Goal: Task Accomplishment & Management: Manage account settings

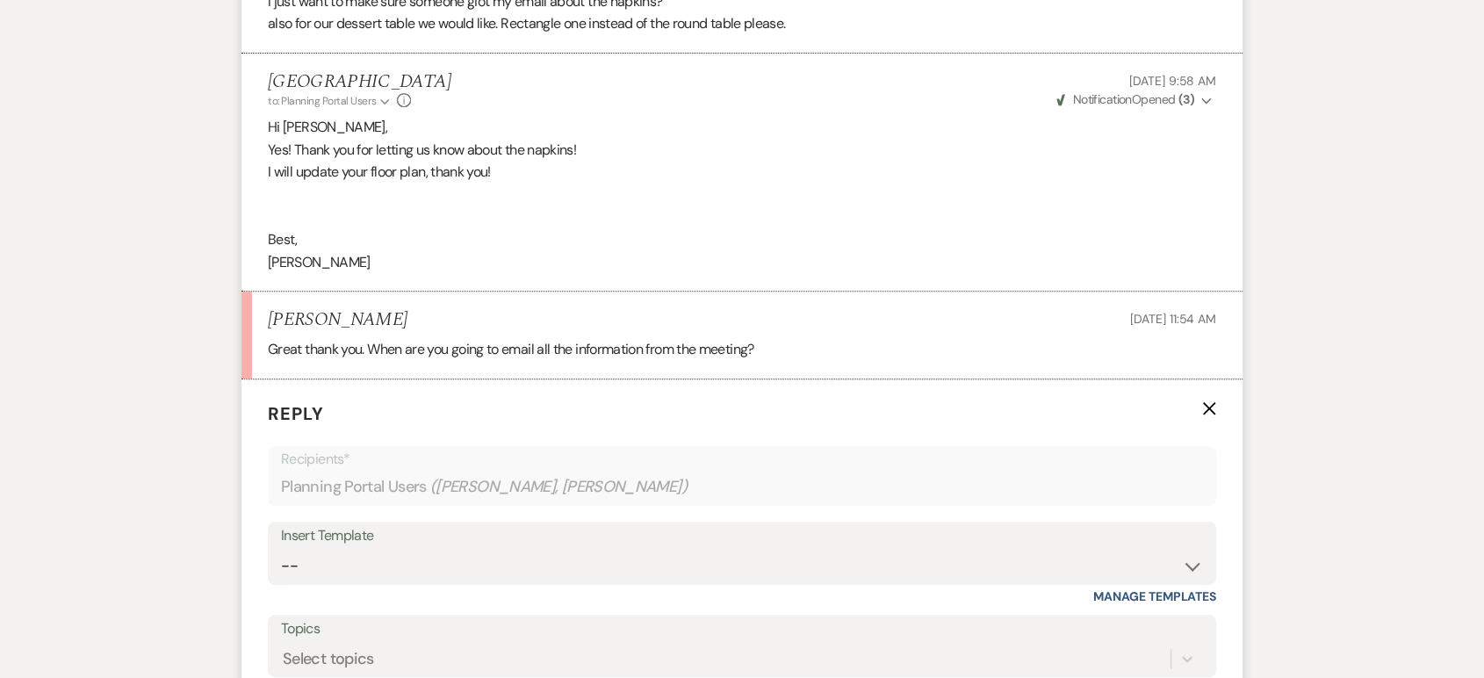
scroll to position [1026, 0]
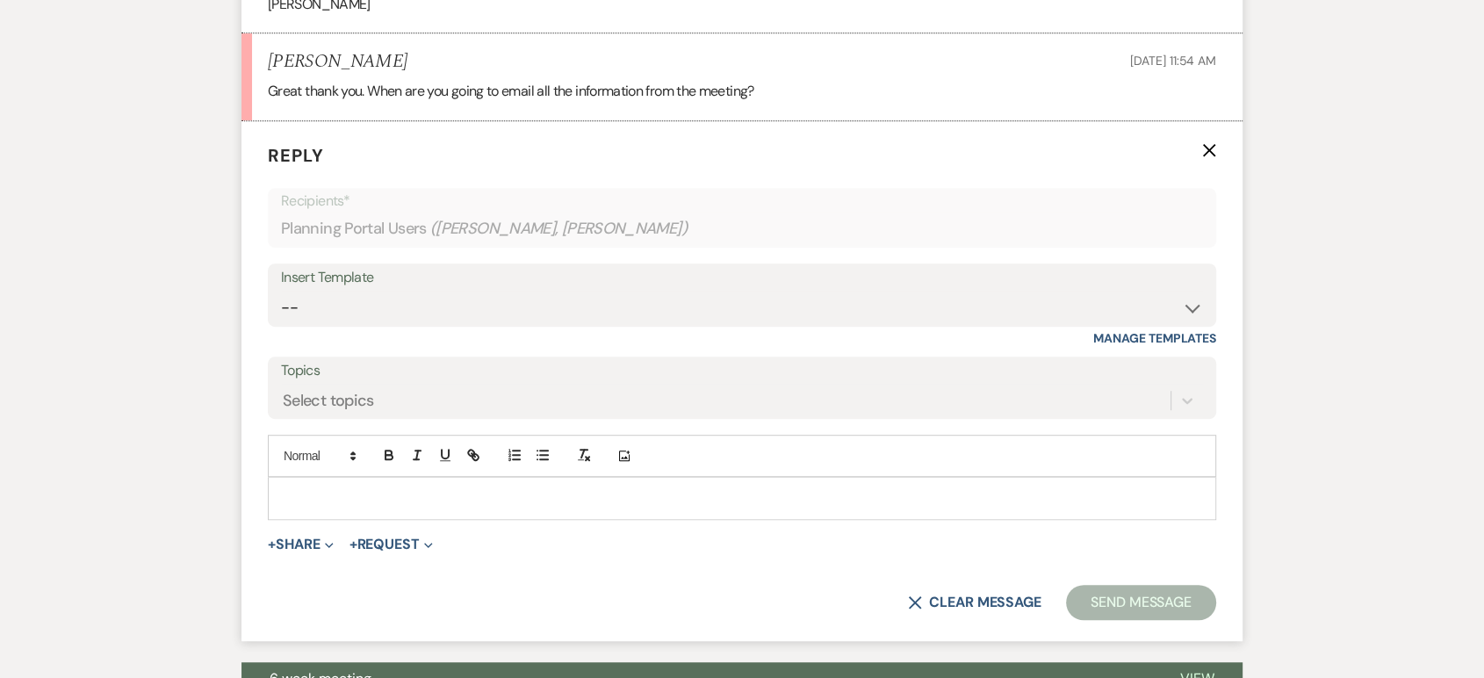
click at [312, 498] on p at bounding box center [742, 497] width 921 height 19
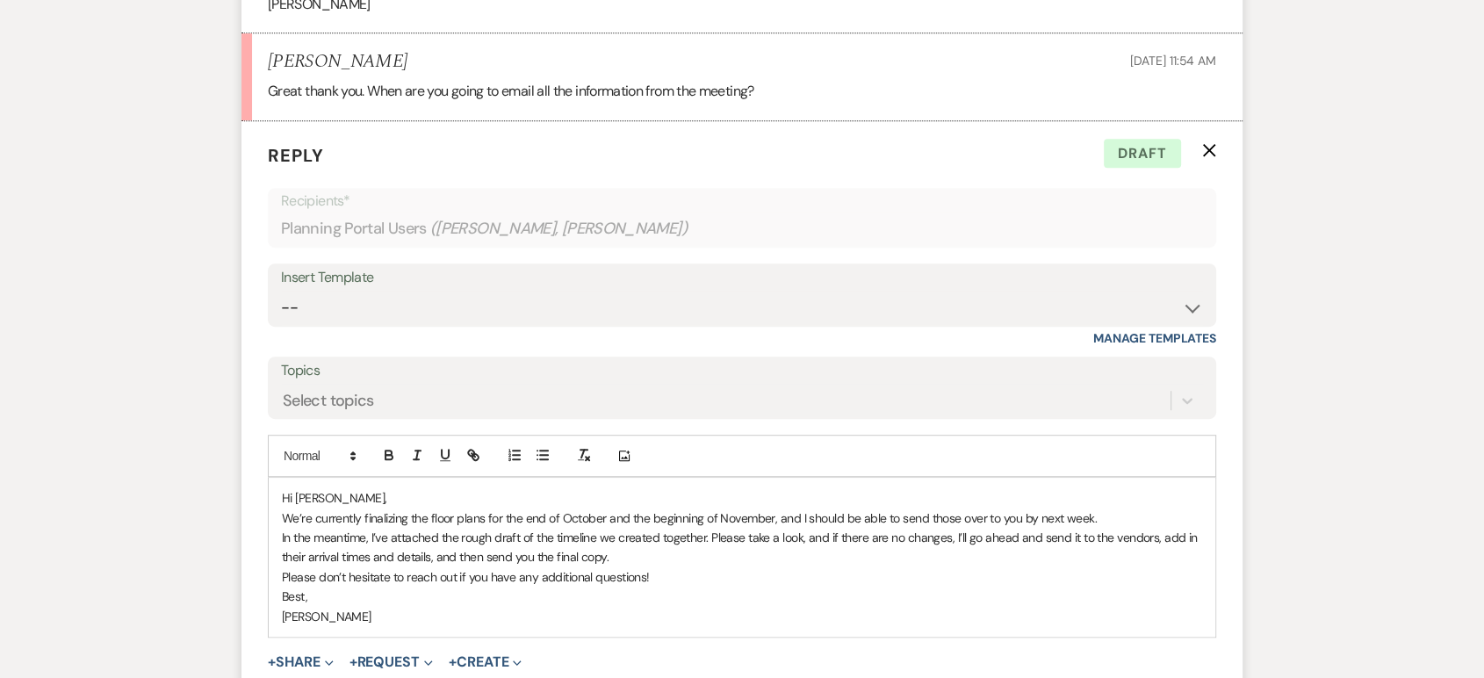
scroll to position [1113, 0]
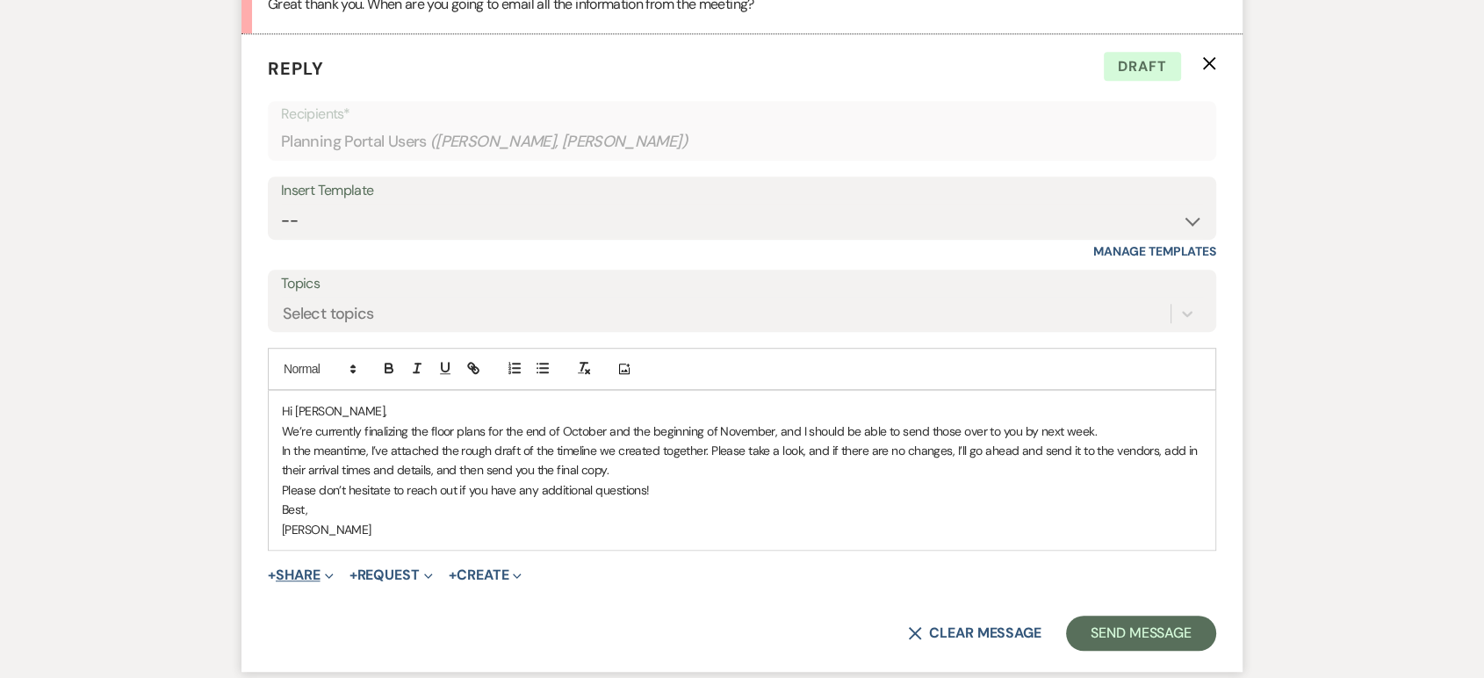
click at [302, 570] on button "+ Share Expand" at bounding box center [301, 575] width 66 height 14
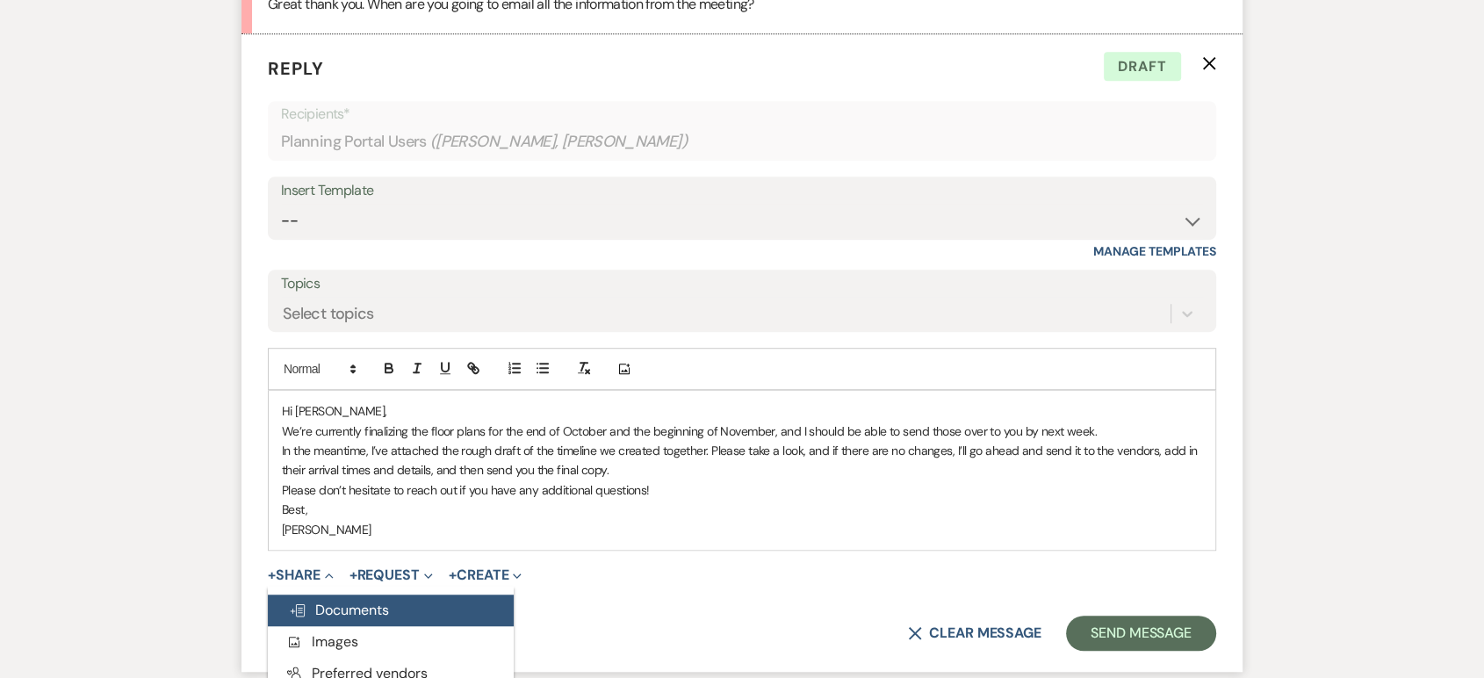
click at [330, 604] on span "Doc Upload Documents" at bounding box center [339, 610] width 100 height 18
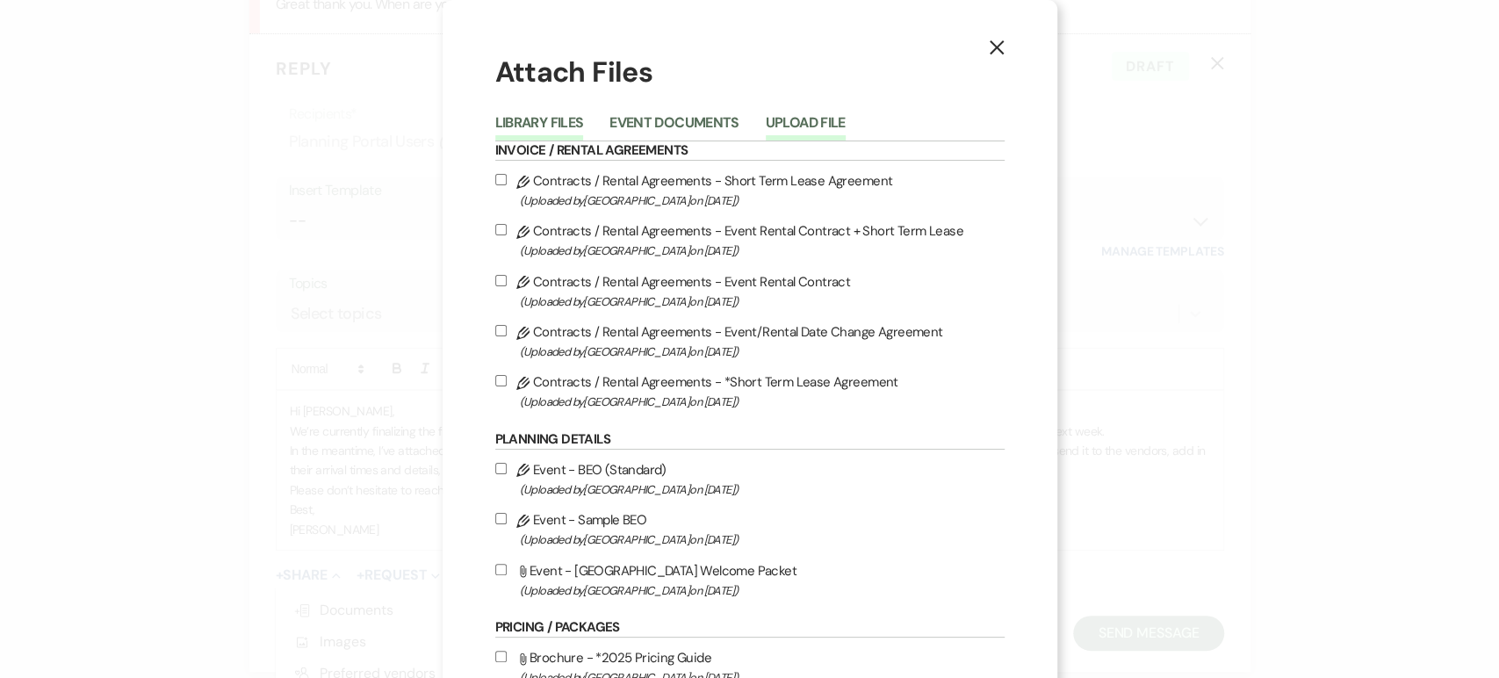
click at [787, 118] on button "Upload File" at bounding box center [806, 128] width 80 height 25
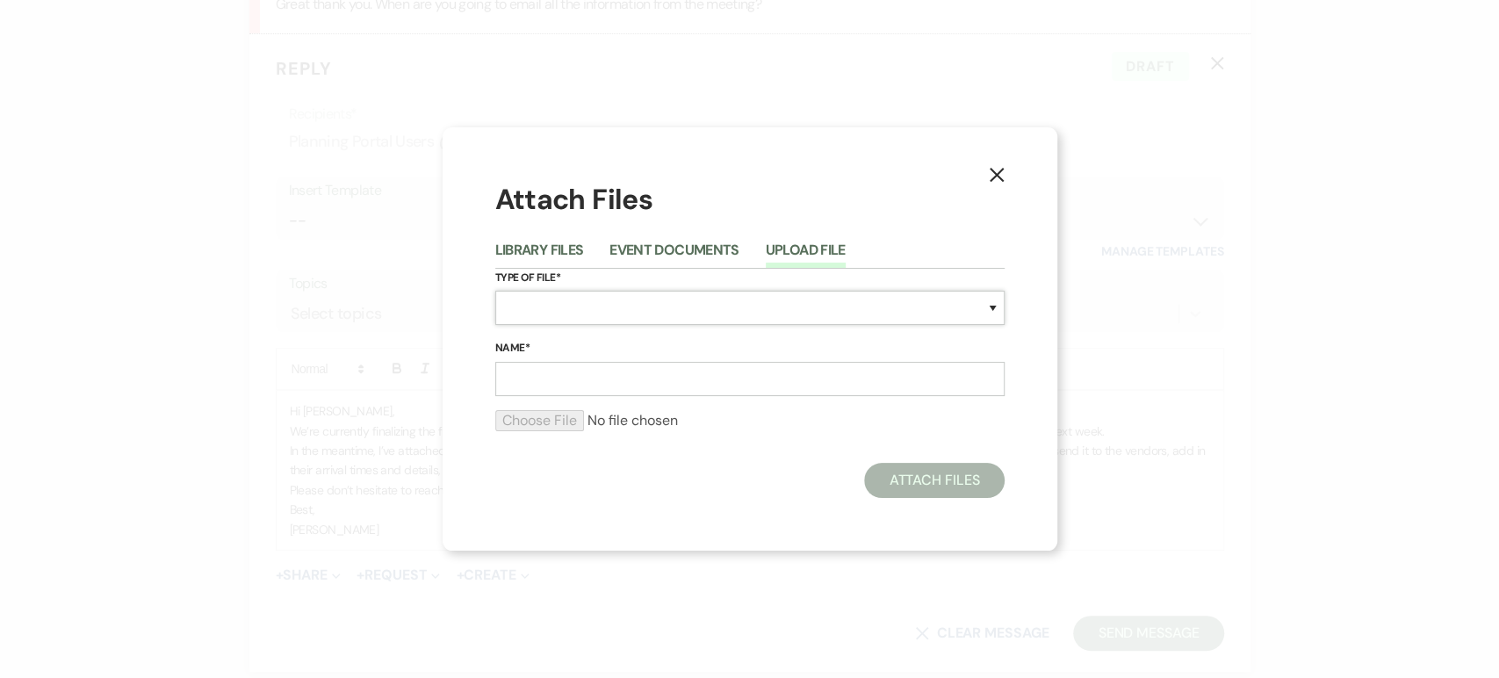
click at [581, 313] on select "Special Event Insurance Vendor Certificate of Insurance Contracts / Rental Agre…" at bounding box center [749, 308] width 509 height 34
select select "30"
click at [495, 291] on select "Special Event Insurance Vendor Certificate of Insurance Contracts / Rental Agre…" at bounding box center [749, 308] width 509 height 34
click at [554, 377] on input "Name*" at bounding box center [749, 379] width 509 height 34
type input "Timeline"
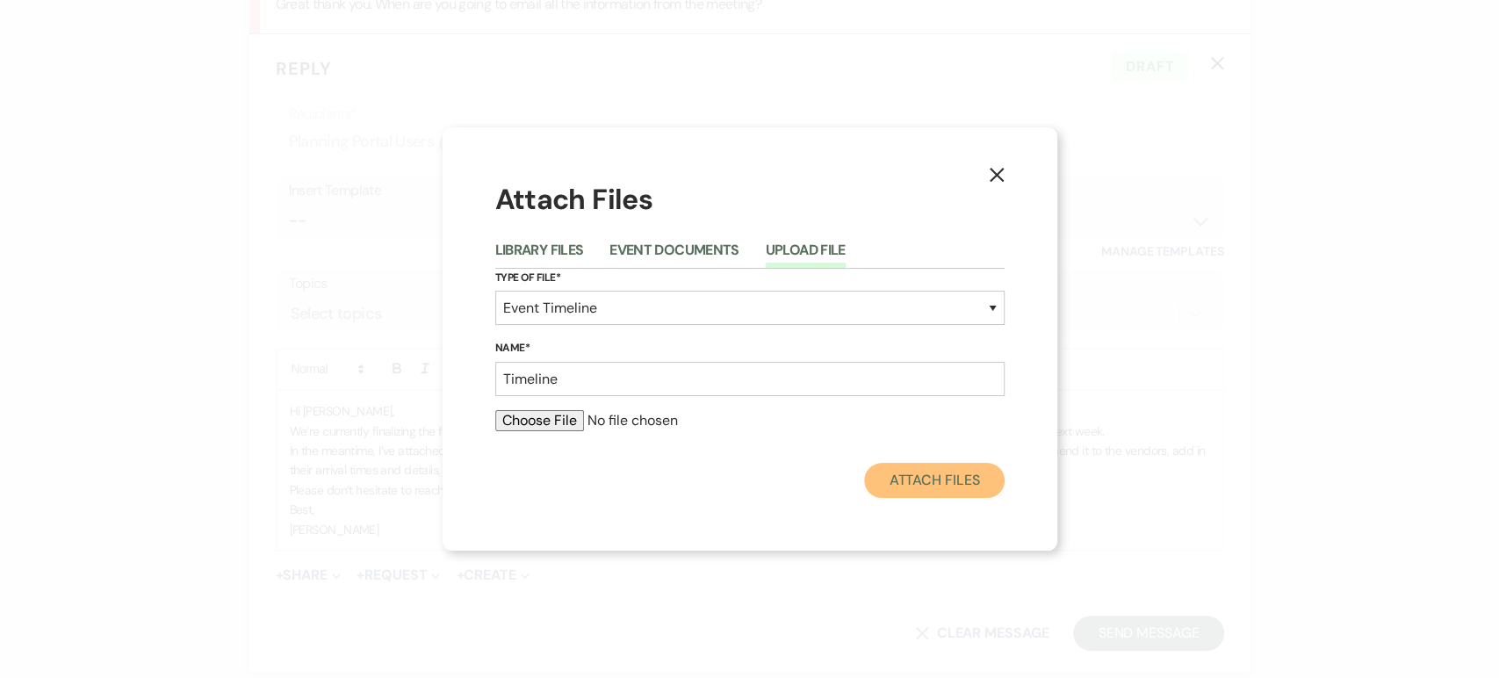
click at [898, 473] on button "Attach Files" at bounding box center [934, 480] width 140 height 35
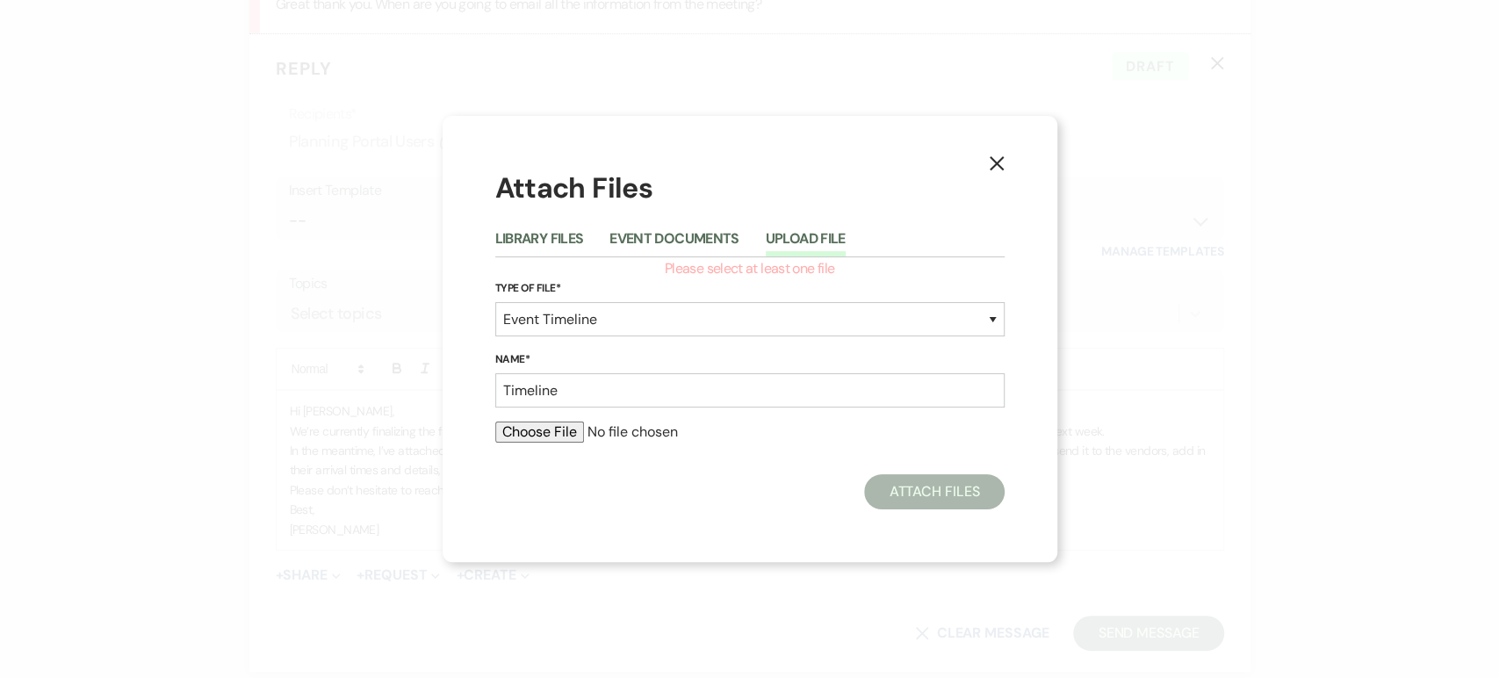
click at [574, 437] on input "file" at bounding box center [749, 432] width 509 height 21
type input "C:\fakepath\Ashley & Austin Timeline 11_2_25.docx (1).pdf"
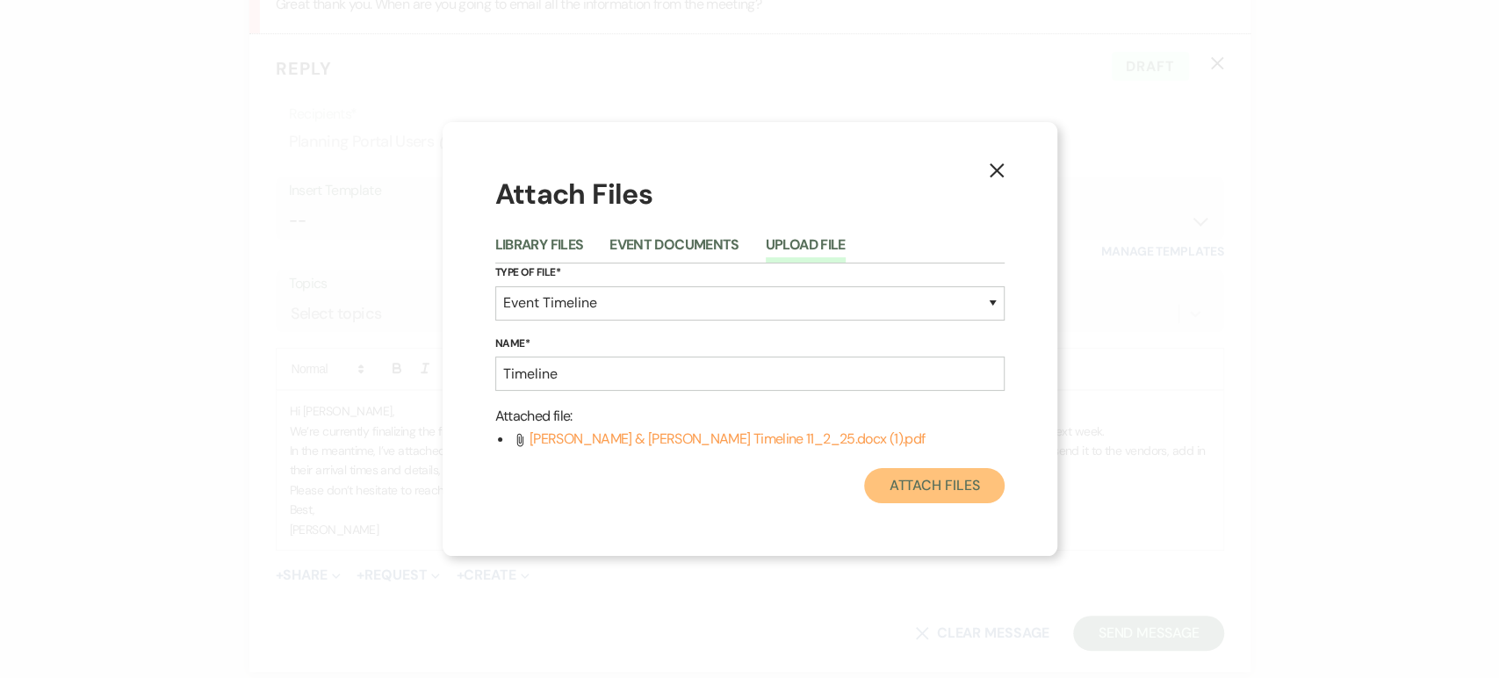
click at [928, 495] on button "Attach Files" at bounding box center [934, 485] width 140 height 35
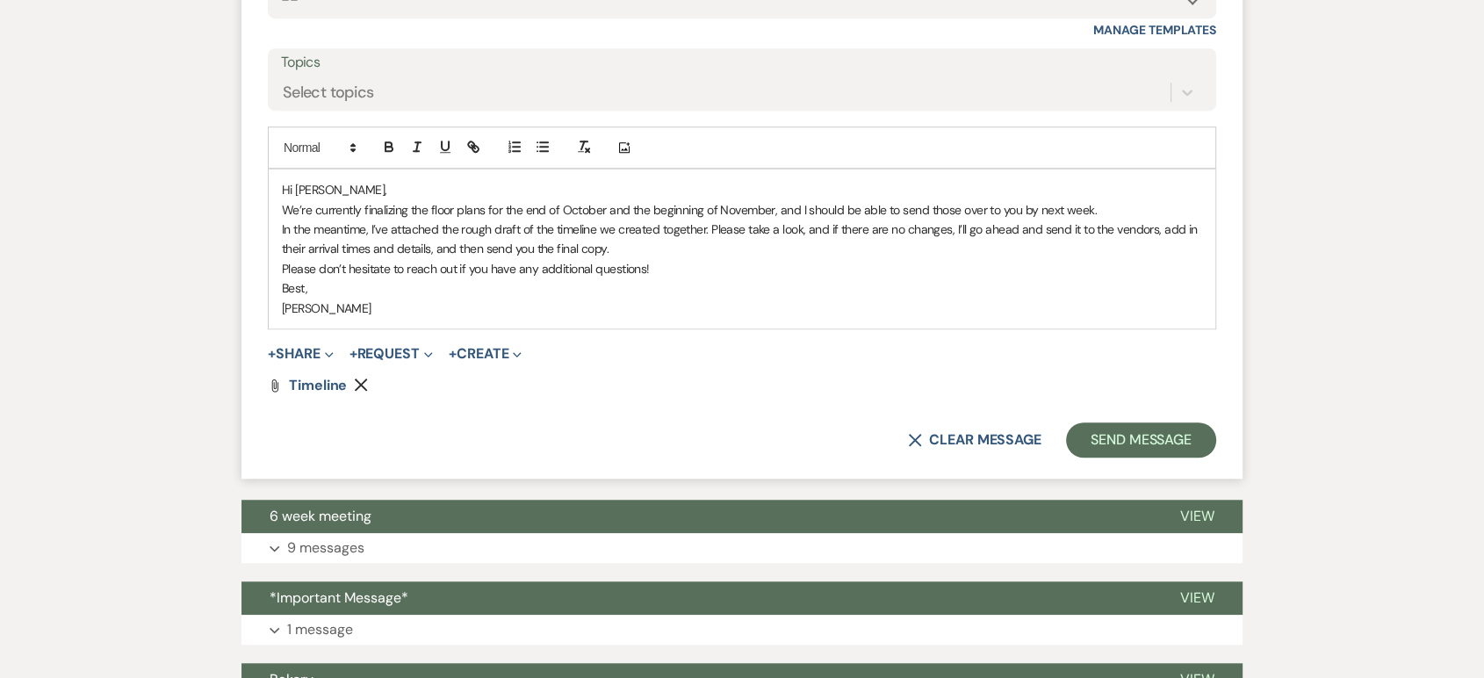
scroll to position [1335, 0]
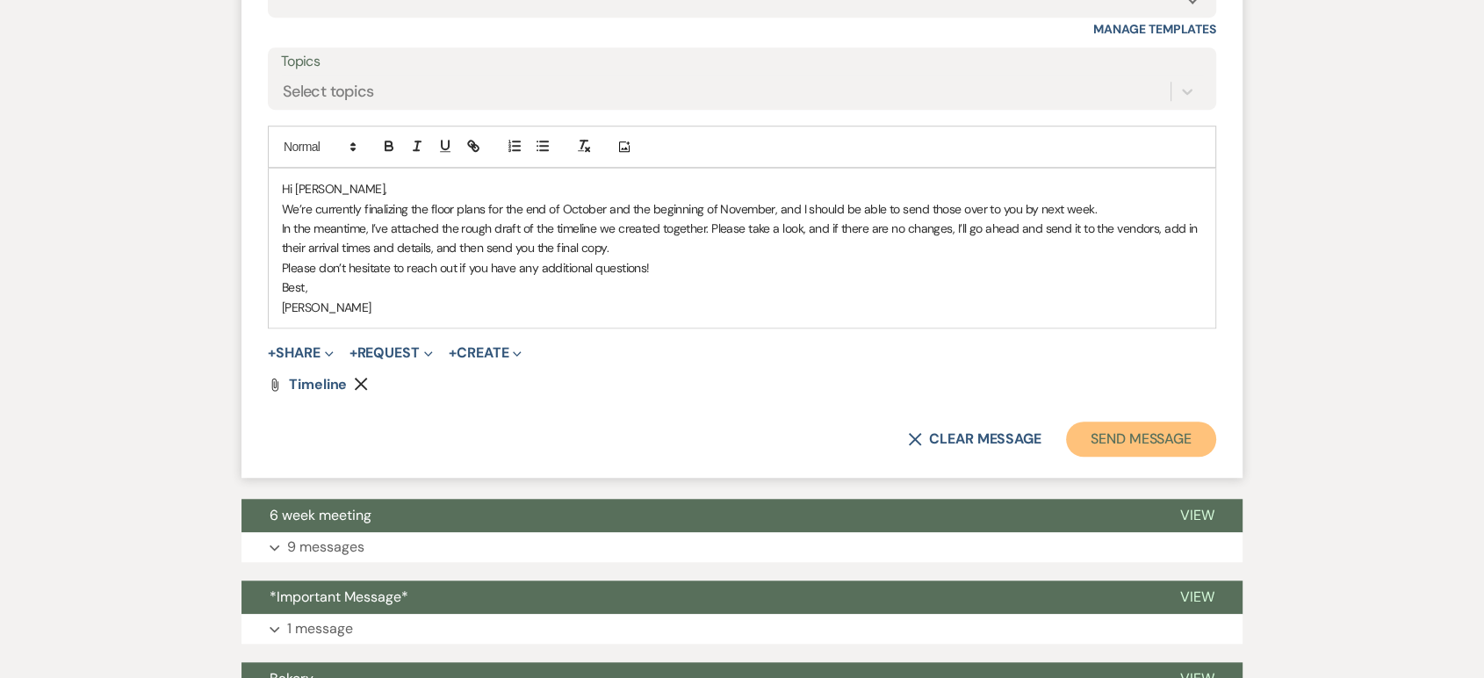
click at [1089, 430] on button "Send Message" at bounding box center [1141, 439] width 150 height 35
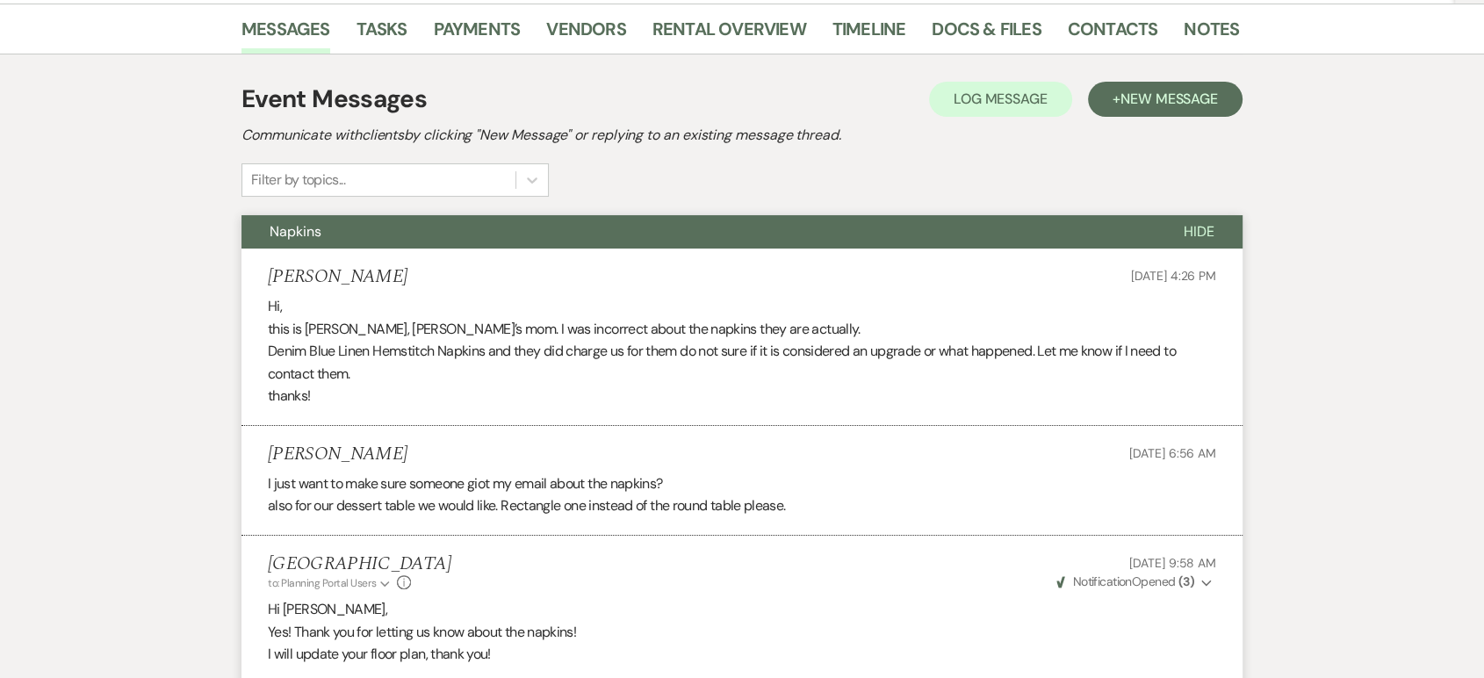
scroll to position [0, 0]
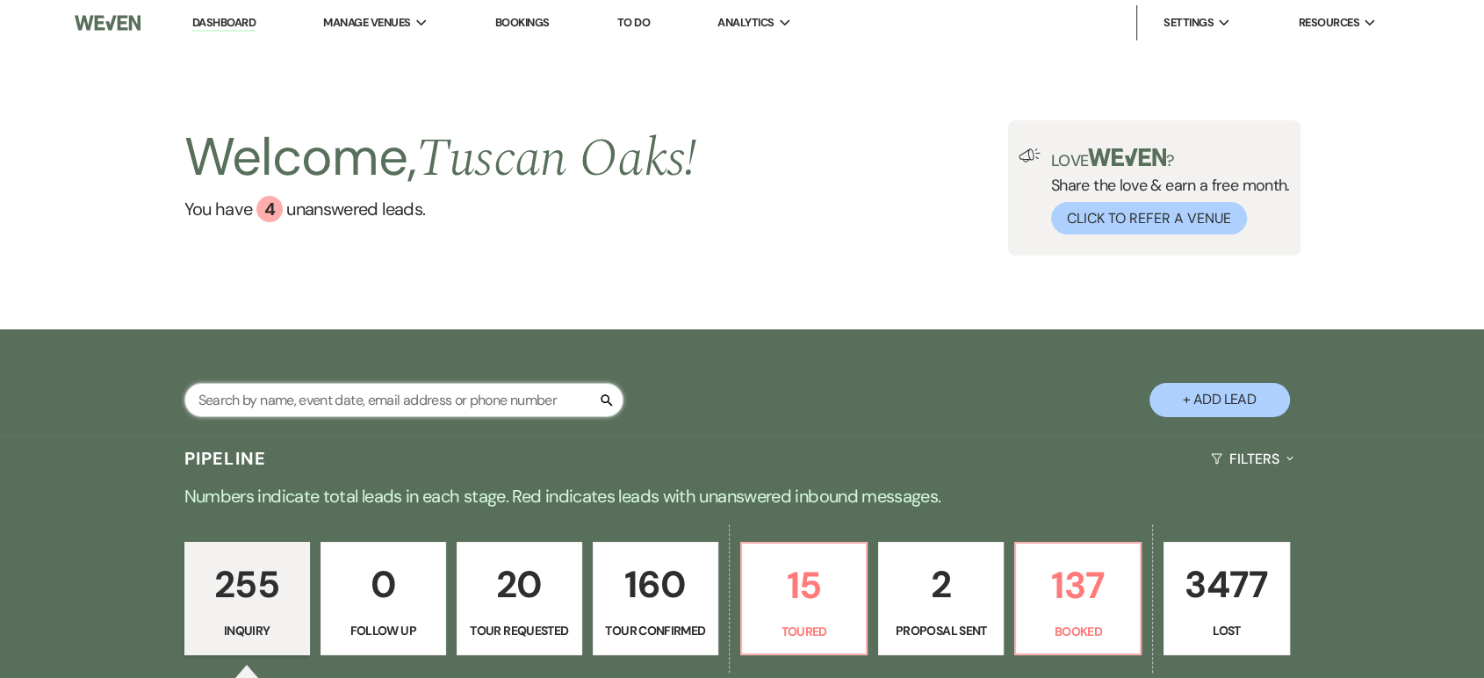
click at [342, 392] on input "text" at bounding box center [403, 400] width 439 height 34
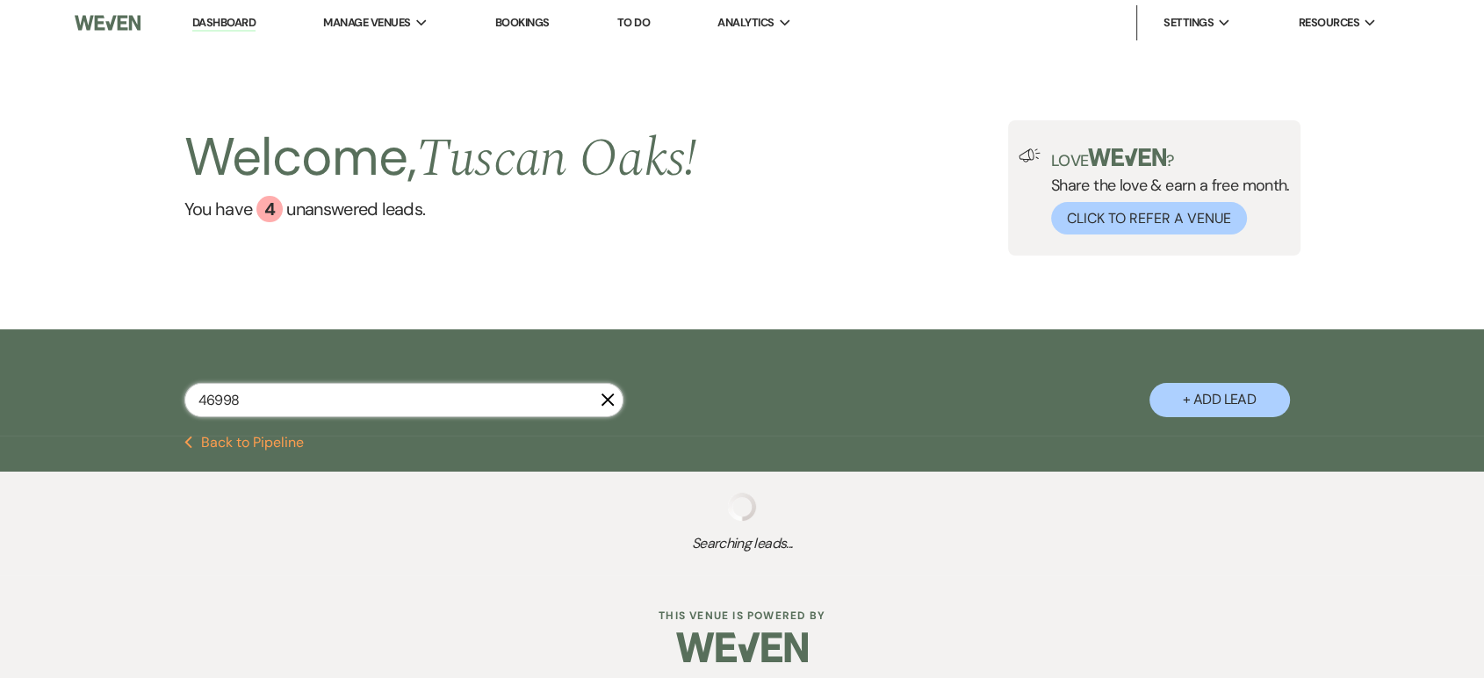
type input "469986"
select select "8"
select select "5"
select select "8"
select select "5"
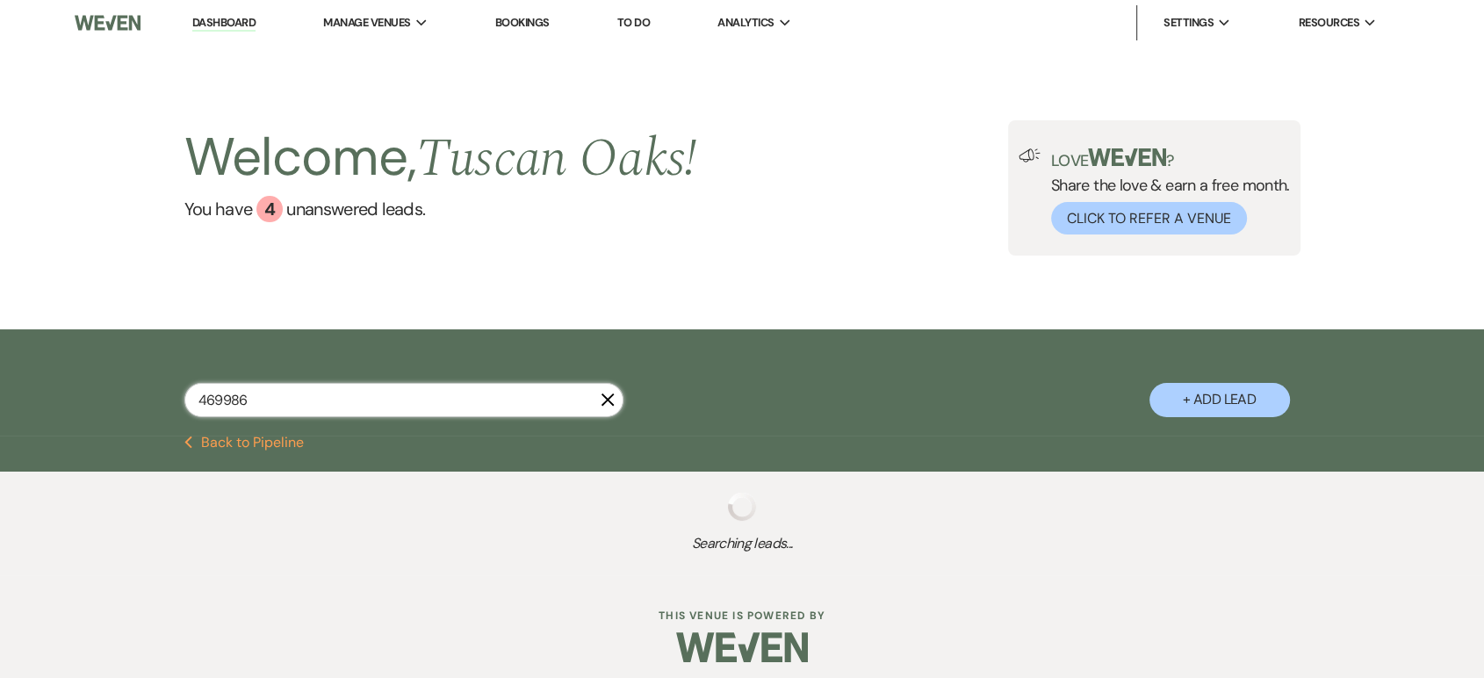
select select "8"
select select "5"
select select "4"
select select "8"
select select "5"
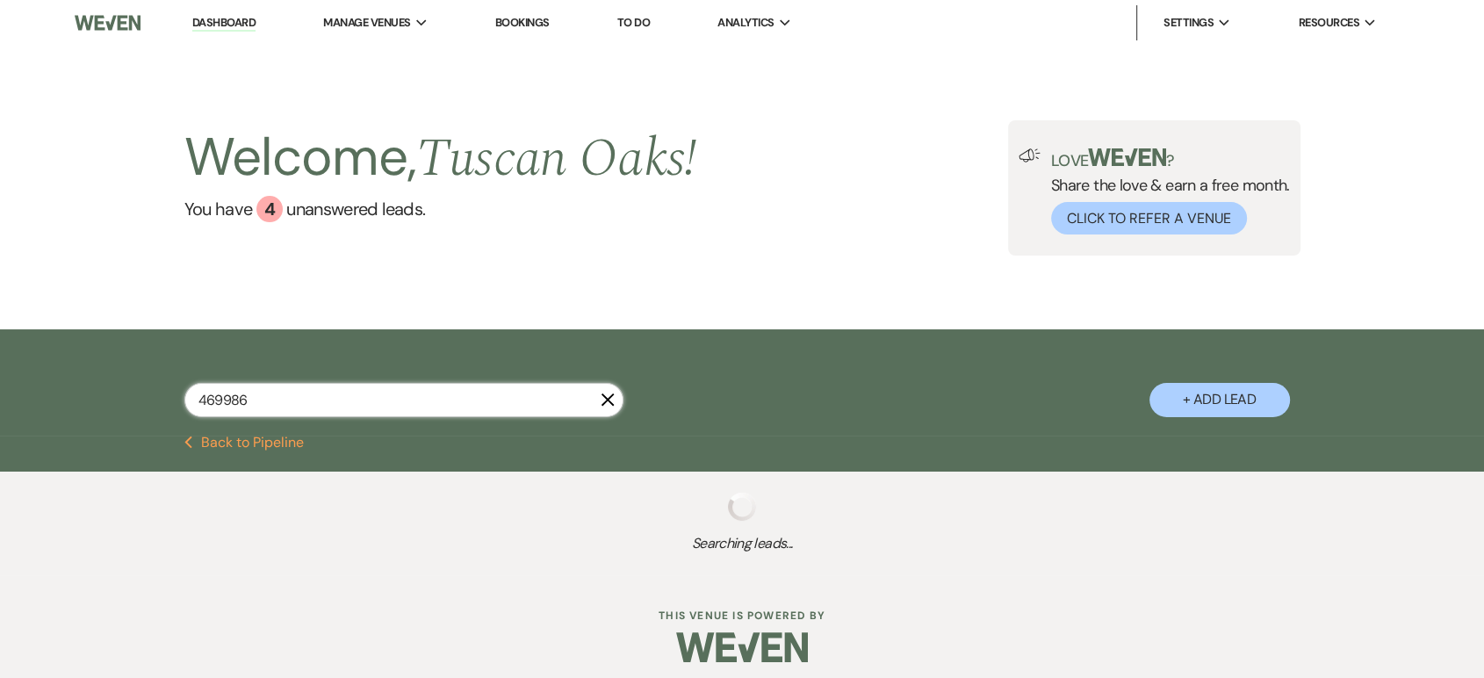
select select "8"
select select "5"
select select "8"
select select "5"
select select "8"
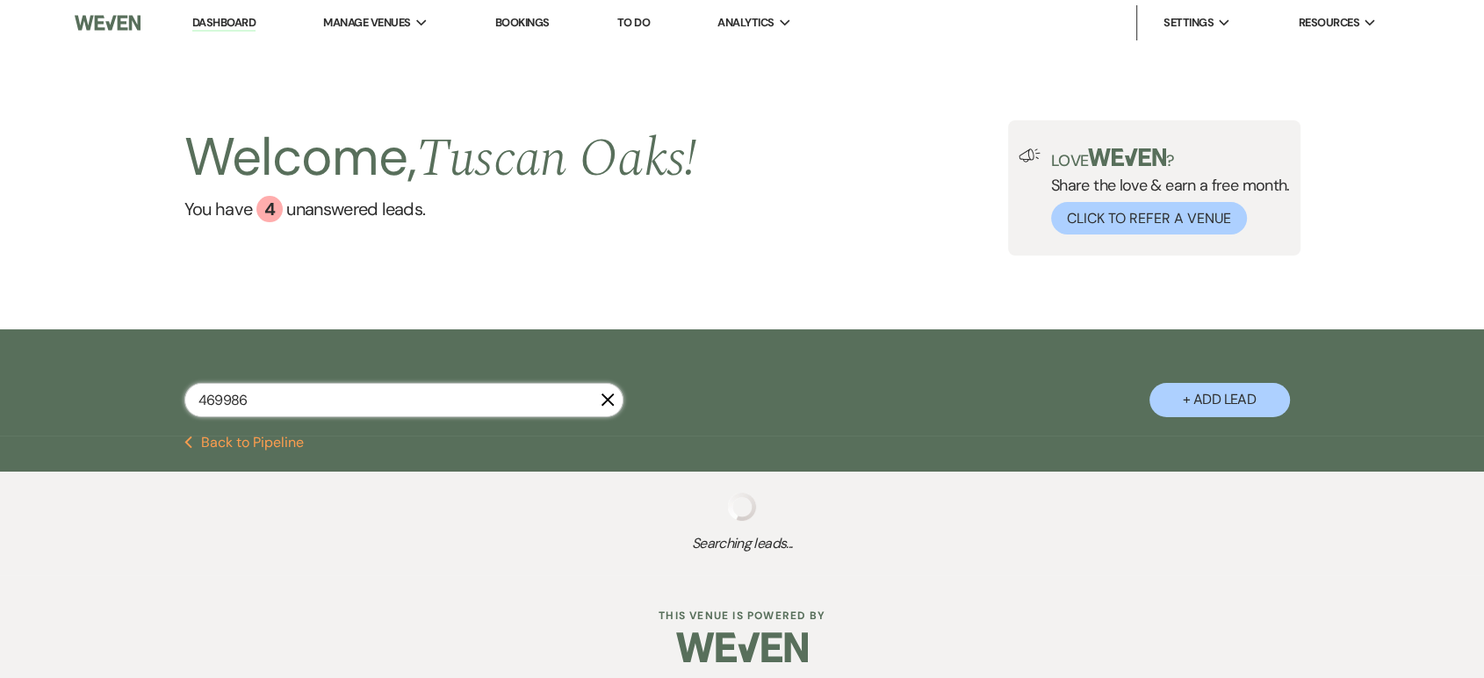
select select "5"
select select "8"
select select "5"
select select "8"
select select "1"
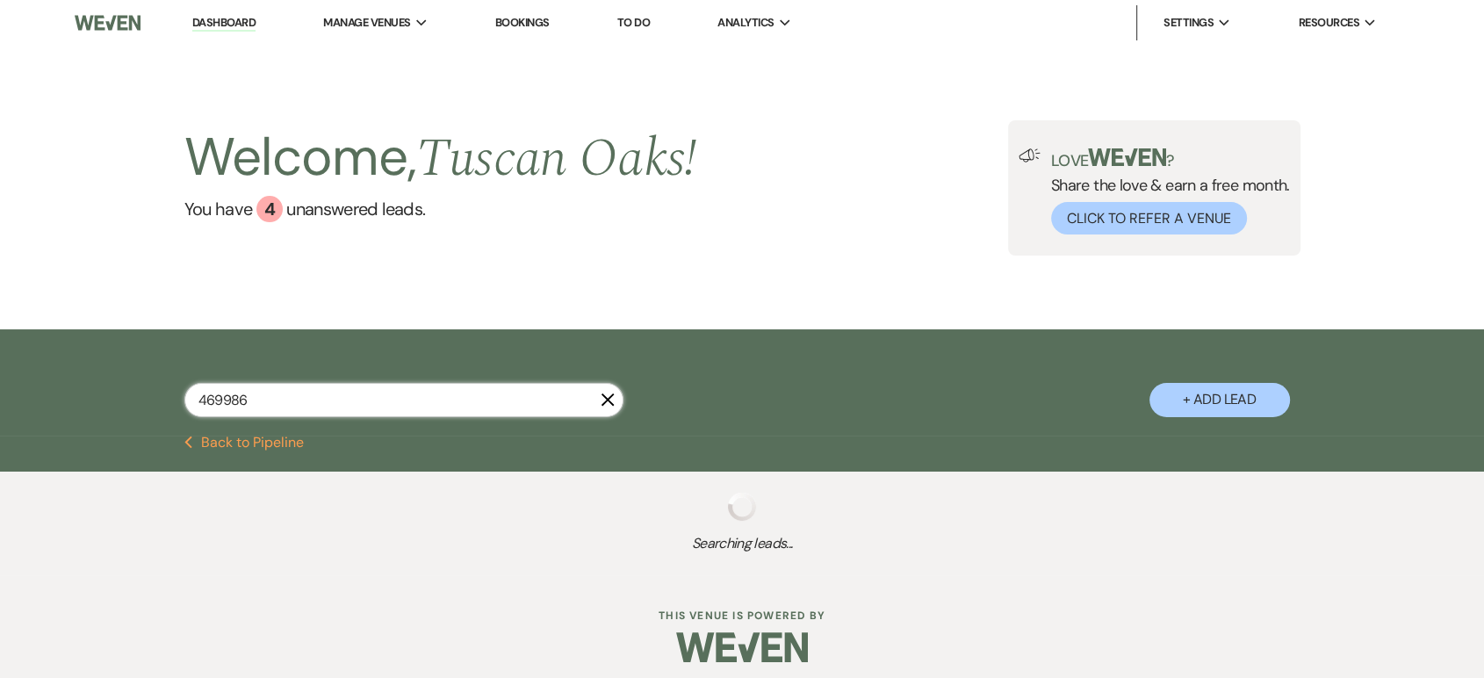
select select "8"
select select "5"
select select "8"
select select "5"
select select "8"
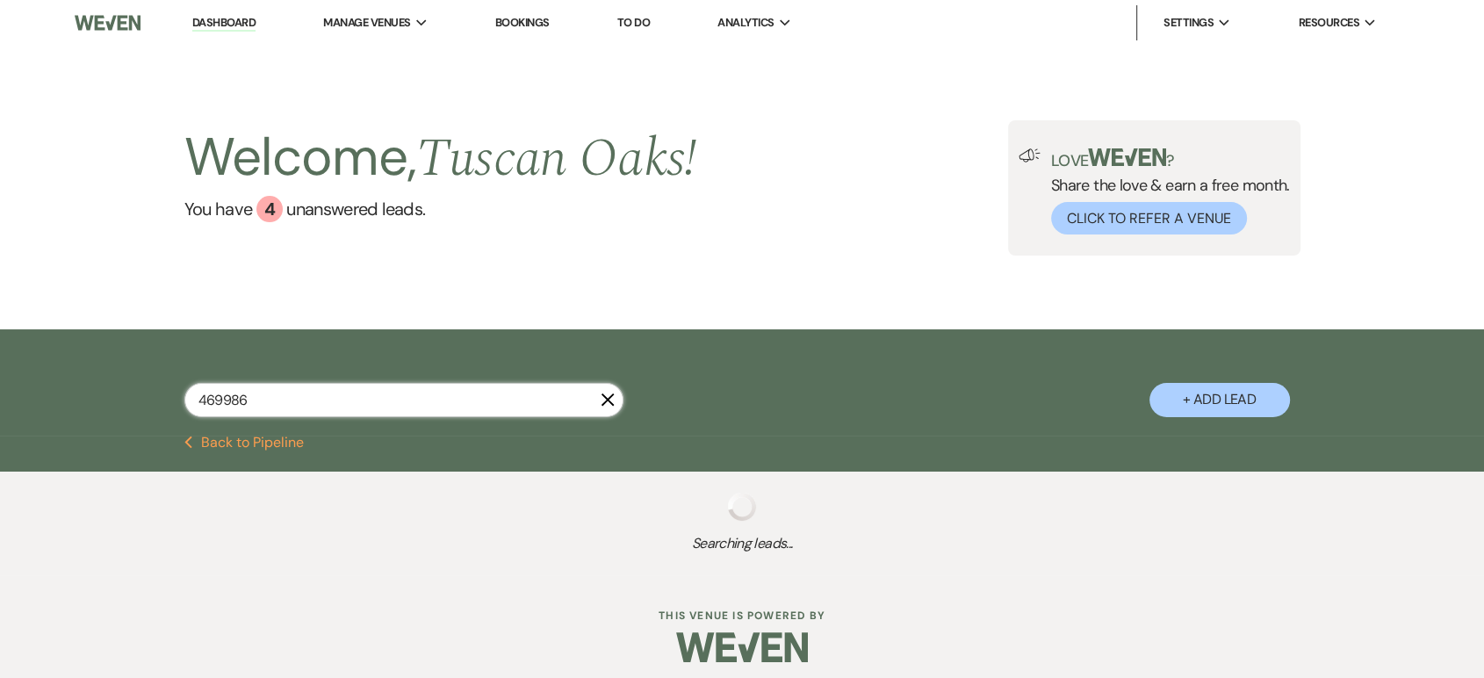
select select "7"
select select "8"
select select "5"
select select "8"
select select "5"
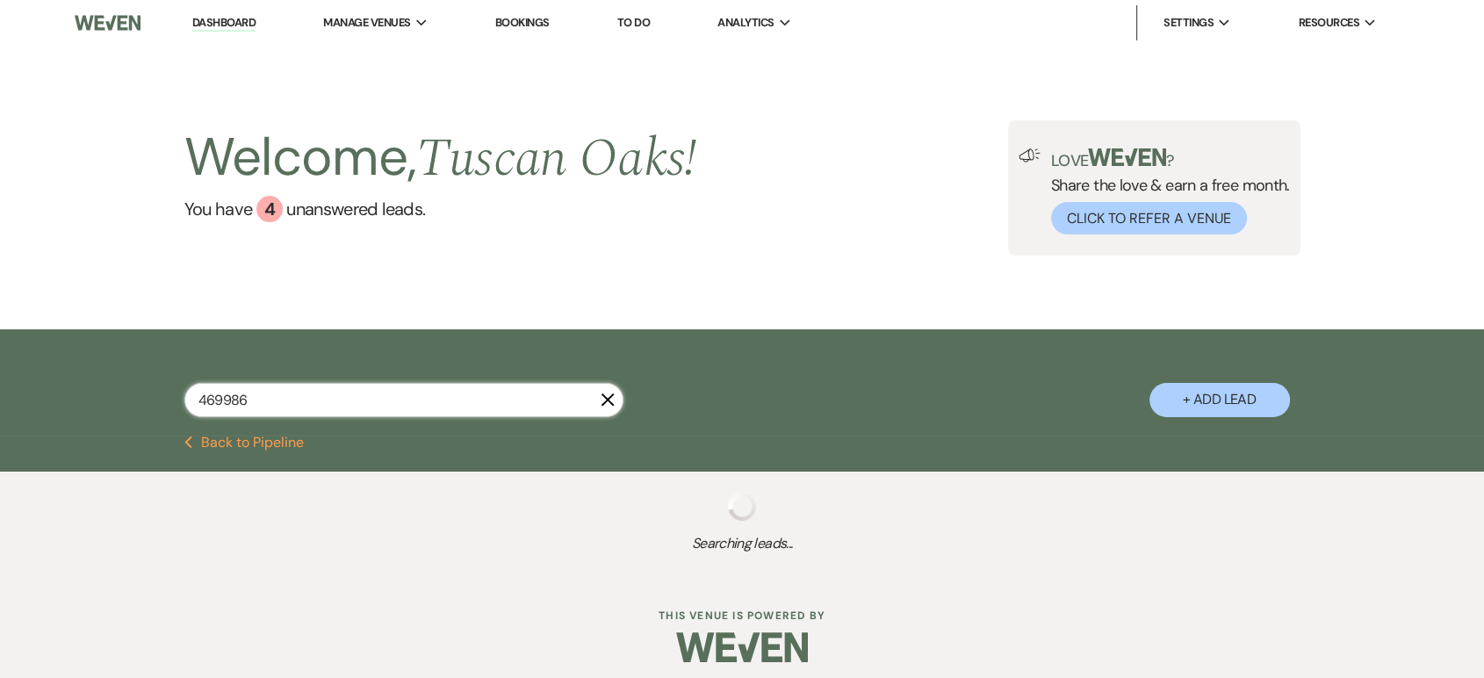
select select "8"
select select "5"
select select "8"
select select "5"
select select "8"
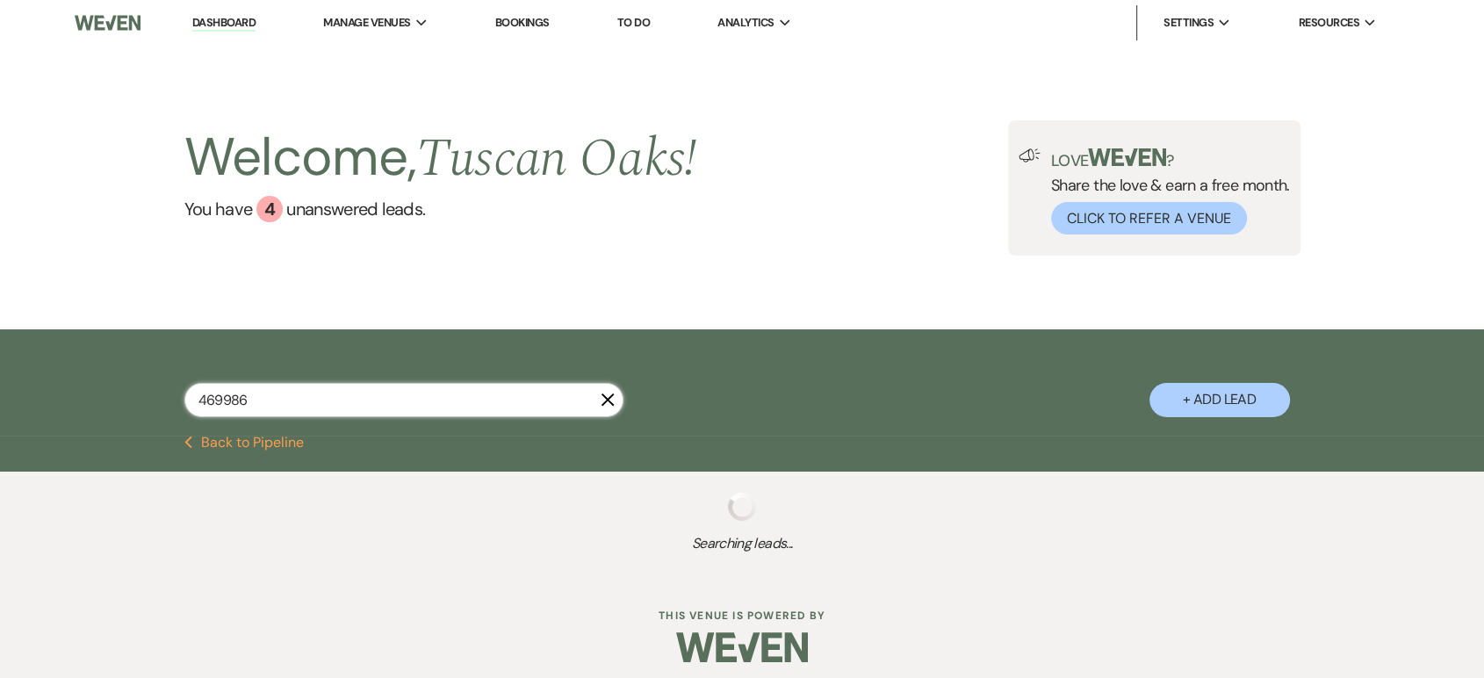
select select "5"
select select "8"
select select "5"
select select "8"
select select "5"
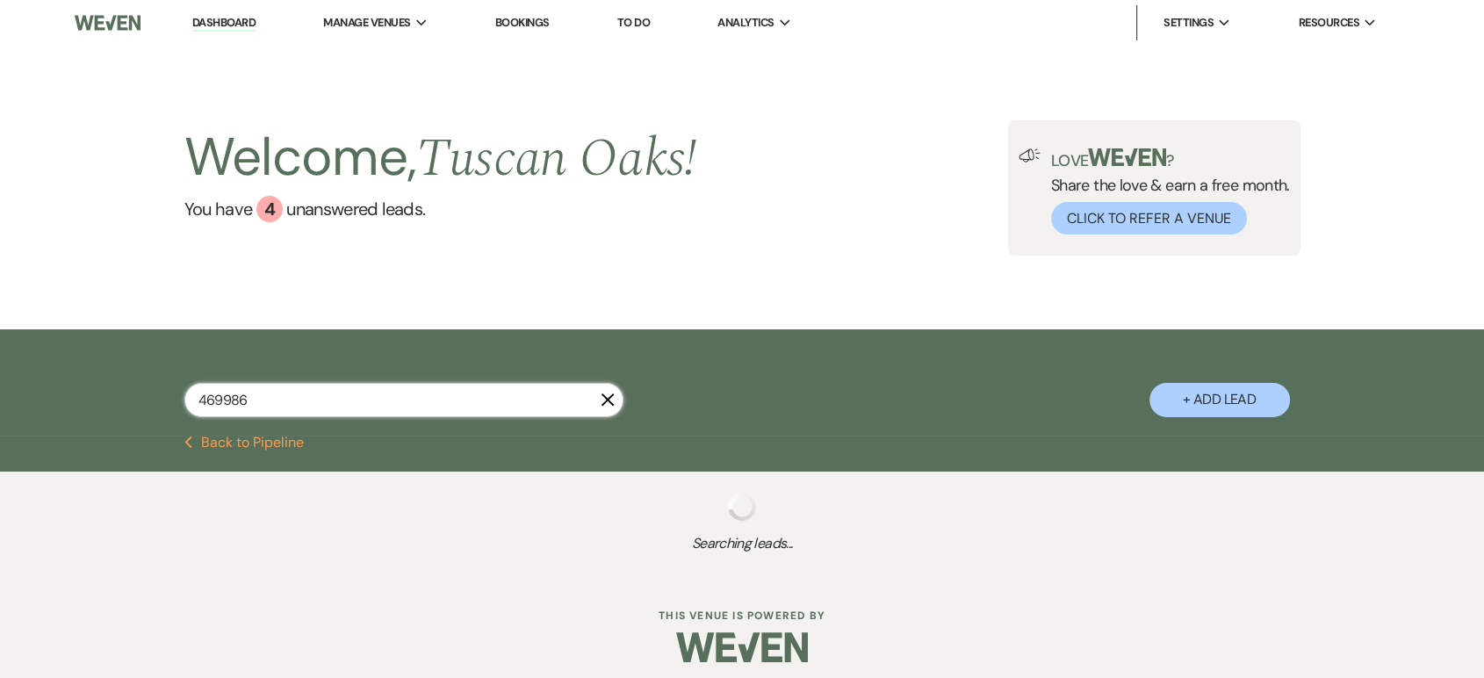
select select "8"
select select "5"
select select "8"
select select "5"
select select "8"
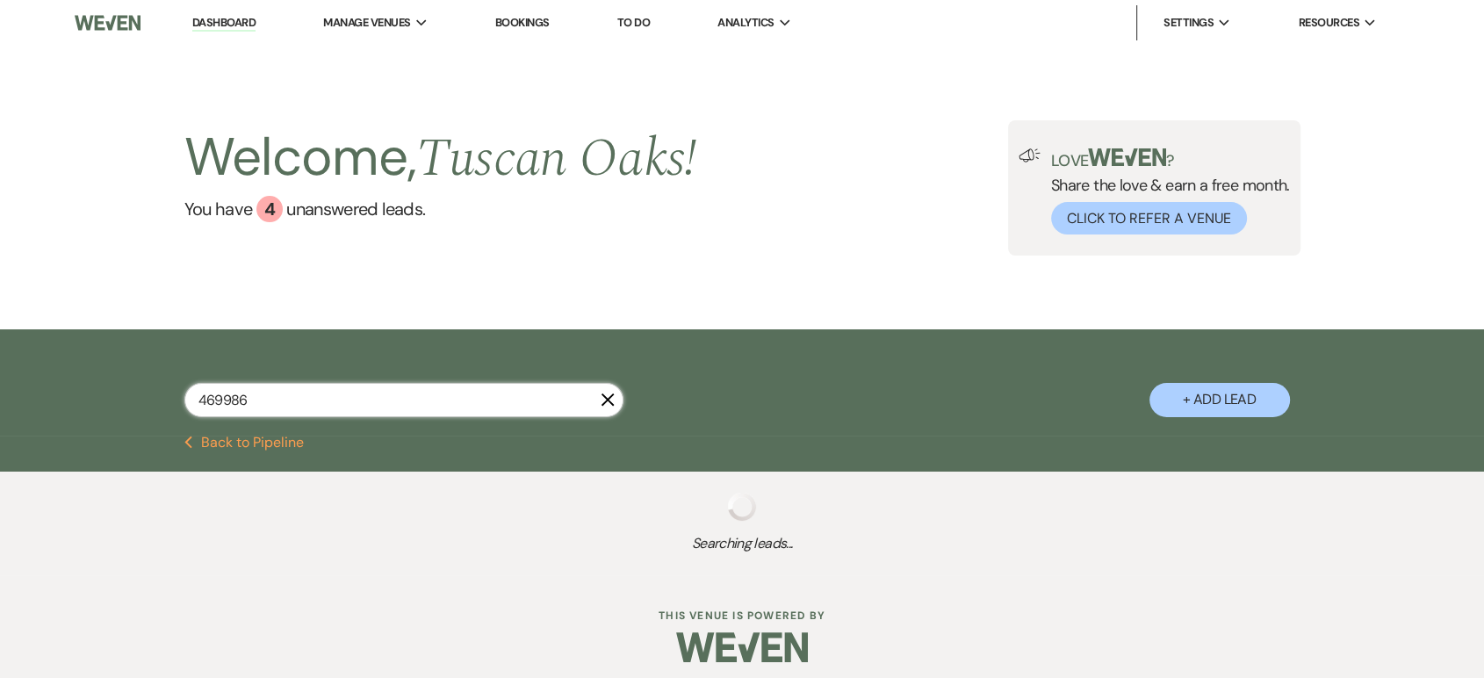
select select "5"
select select "8"
select select "7"
select select "8"
select select "5"
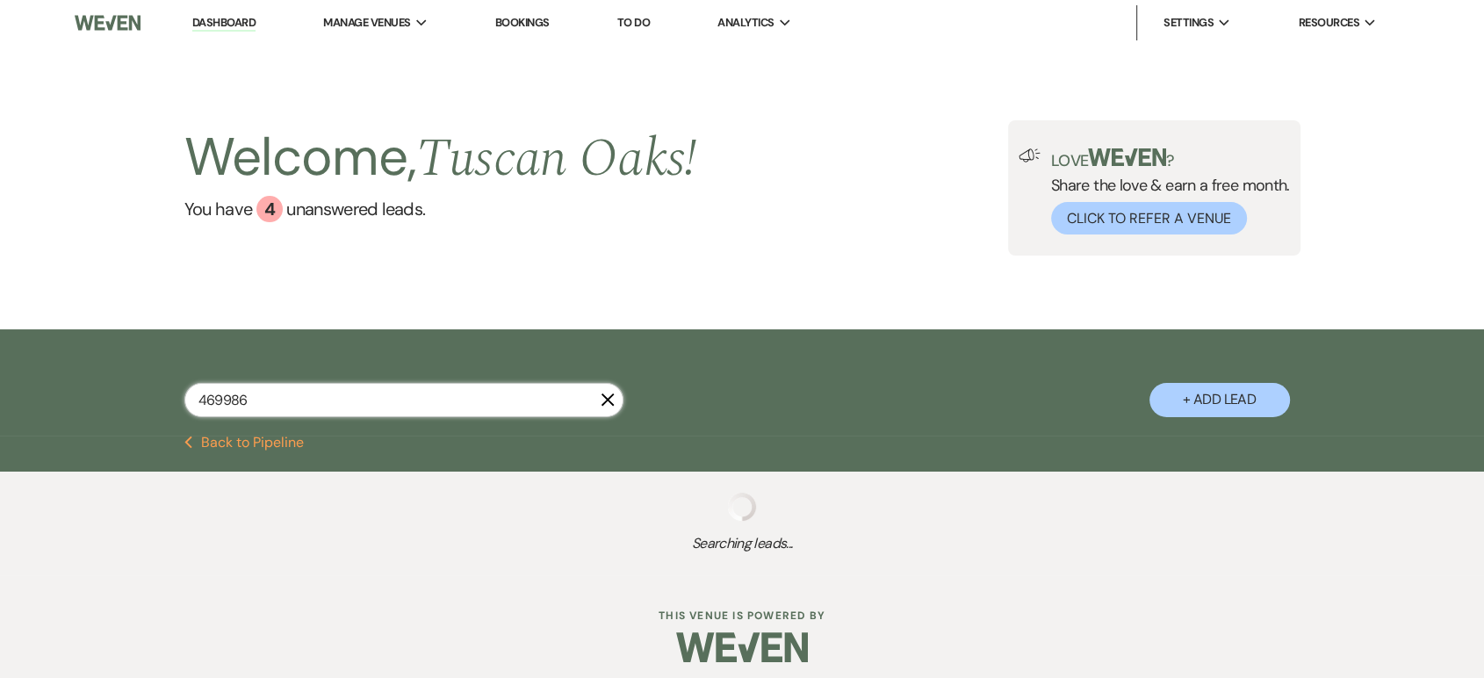
select select "8"
select select "4"
select select "8"
select select "4"
select select "8"
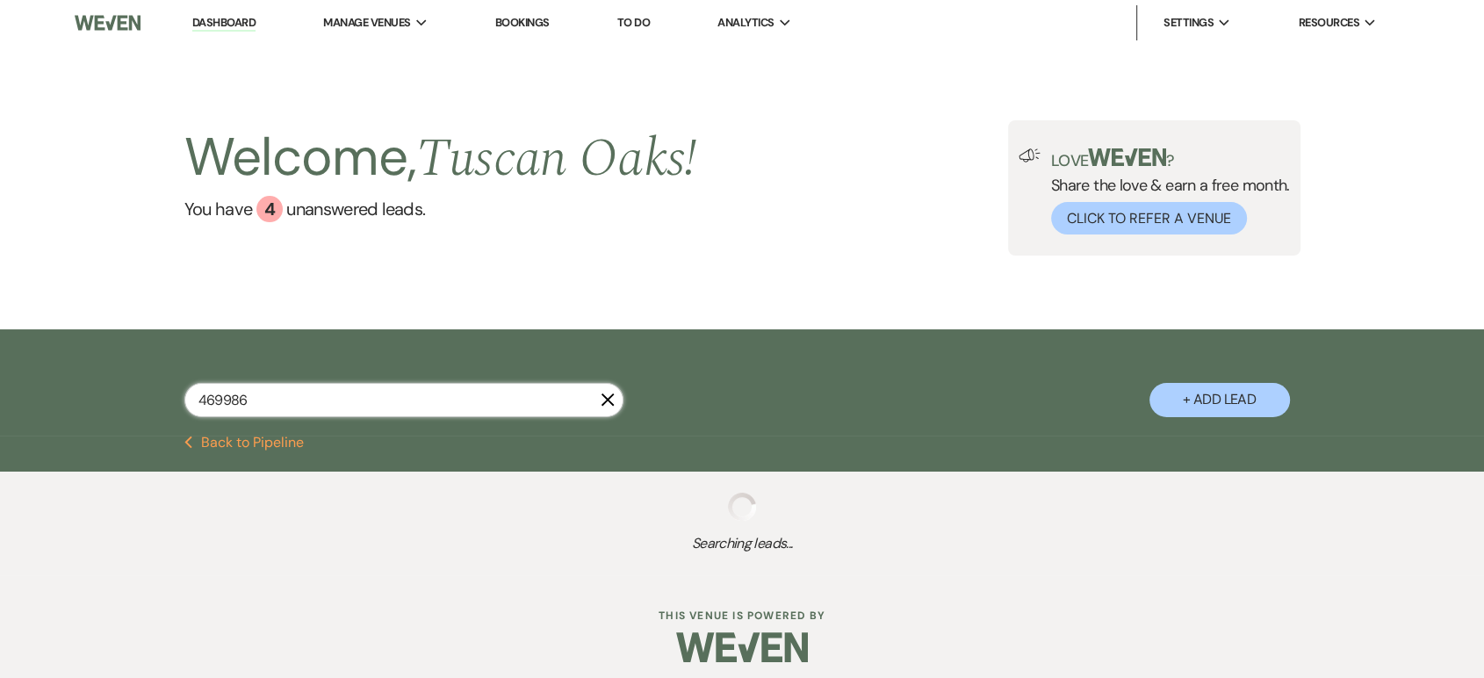
select select "4"
select select "8"
select select "4"
select select "8"
select select "4"
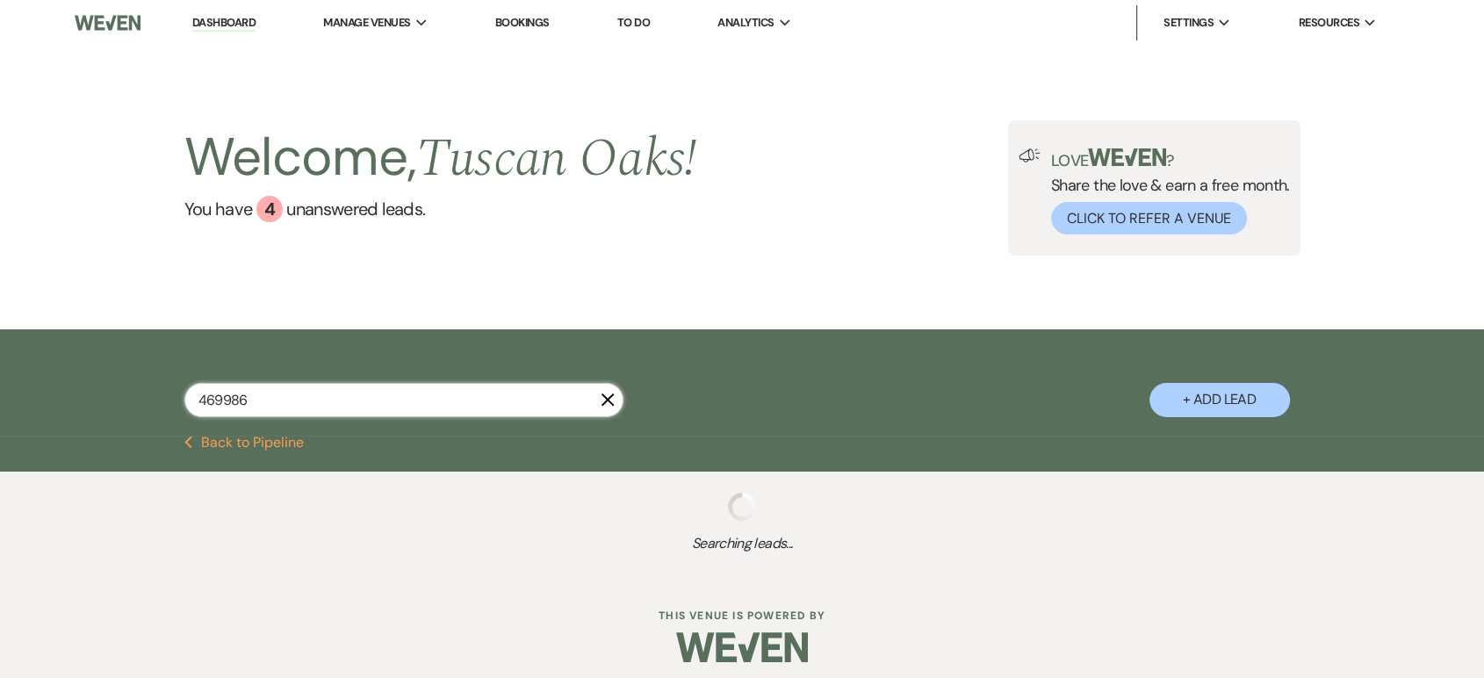
select select "8"
select select "4"
select select "8"
select select "5"
select select "8"
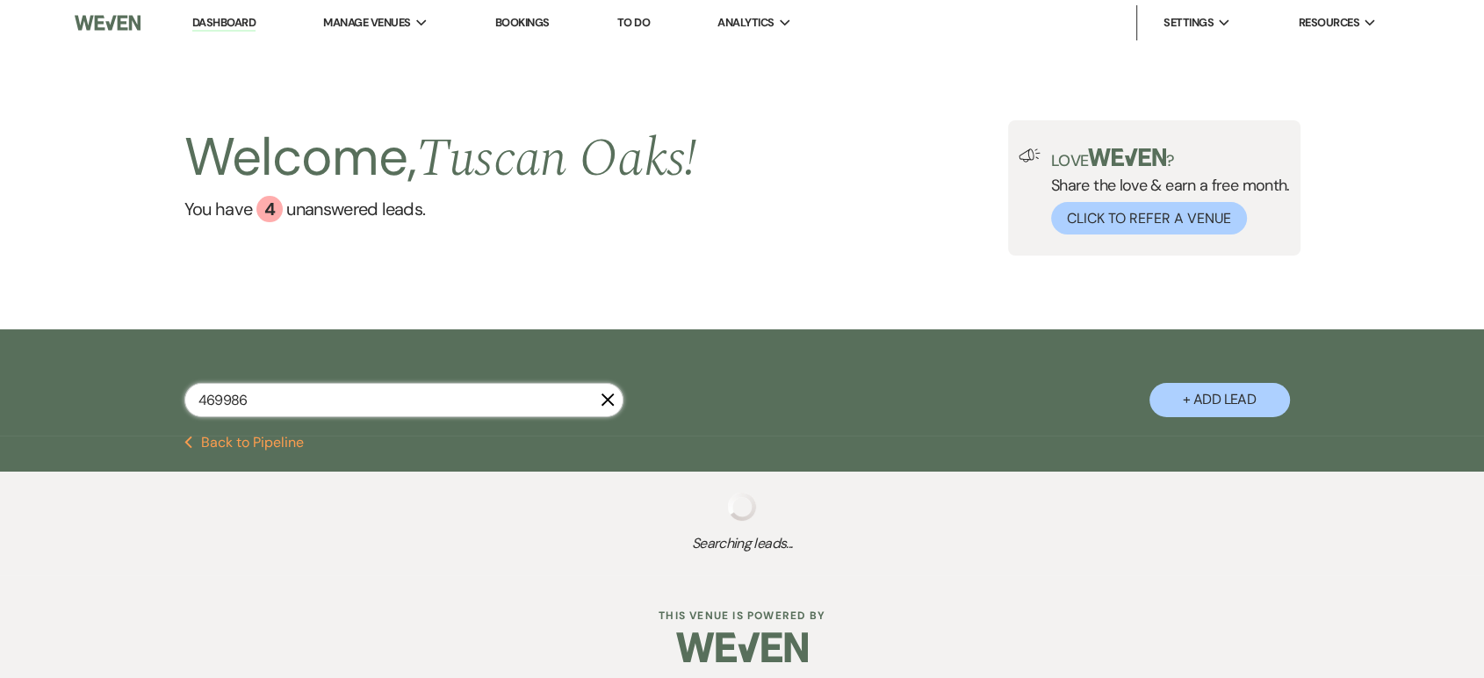
select select "6"
select select "8"
select select "5"
select select "8"
select select "5"
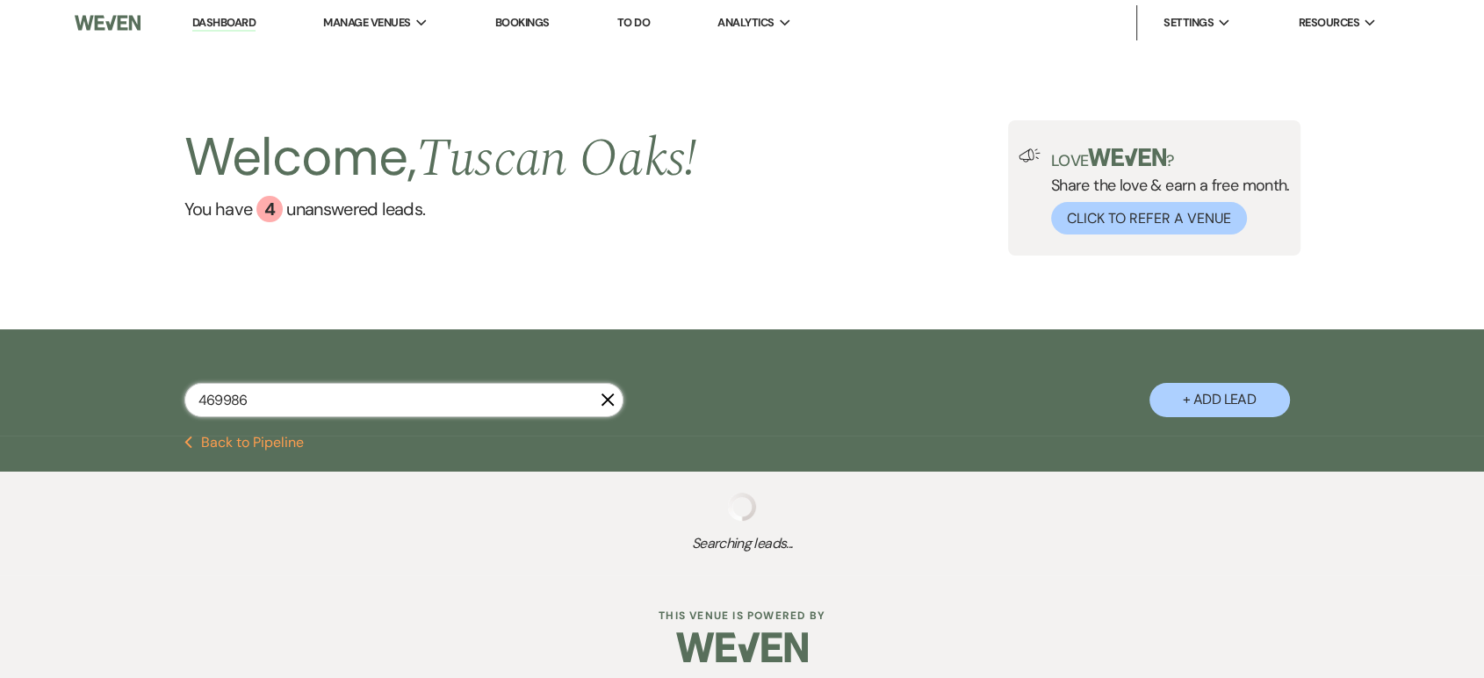
select select "8"
select select "5"
select select "8"
select select "5"
select select "4"
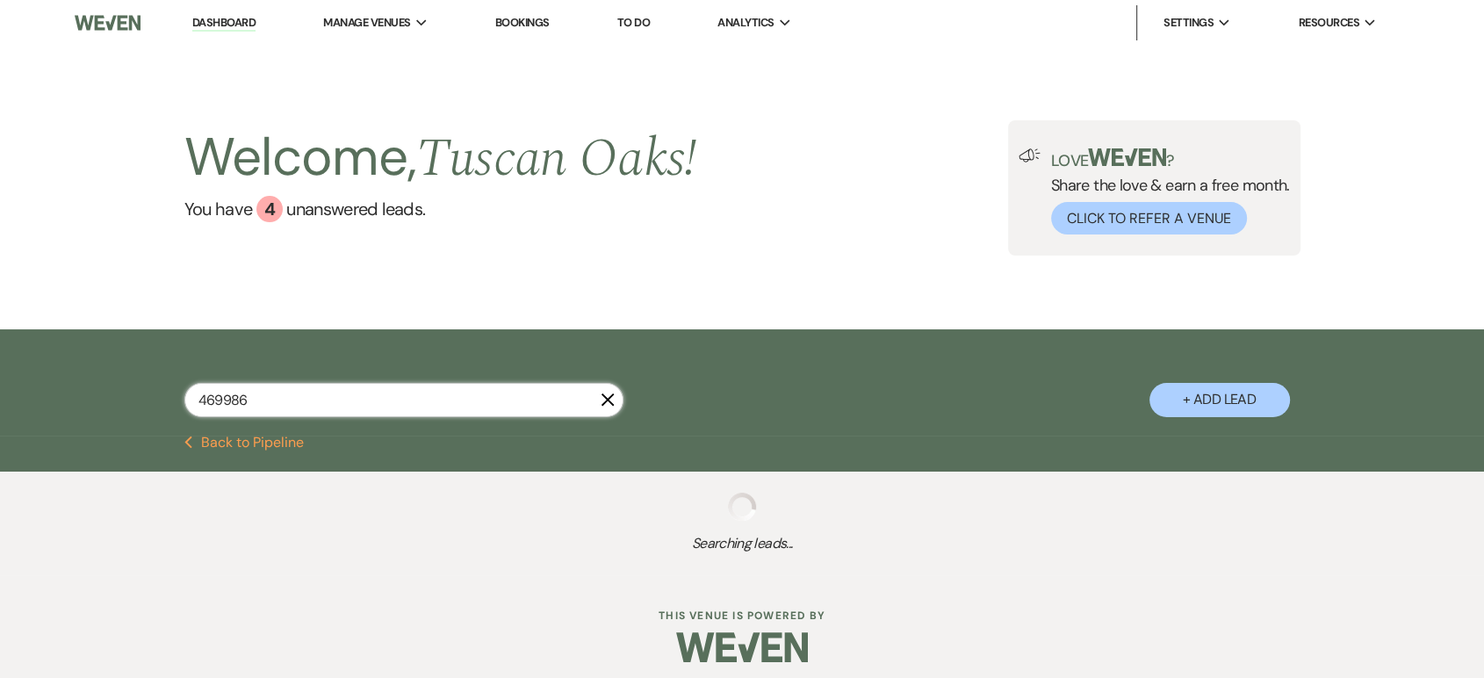
select select "8"
select select "5"
select select "8"
select select "5"
select select "8"
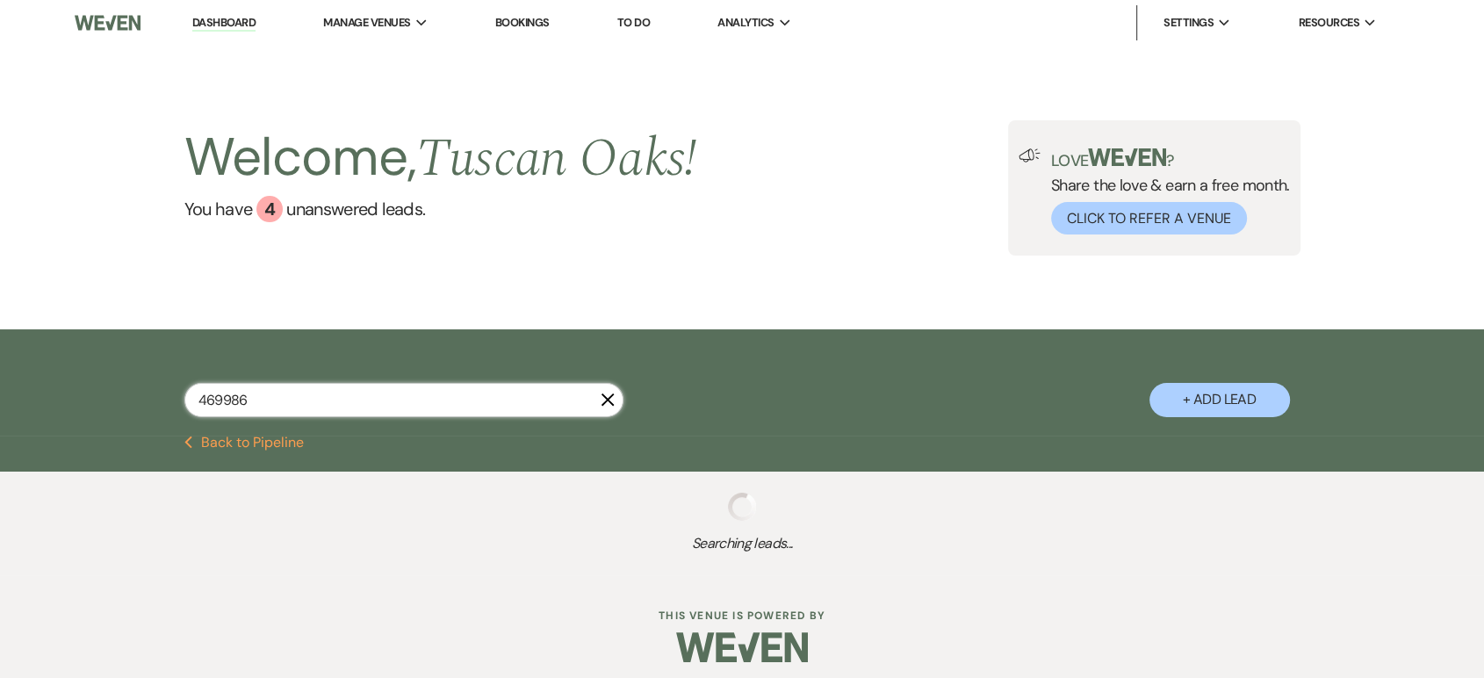
select select "5"
select select "8"
select select "5"
select select "8"
select select "5"
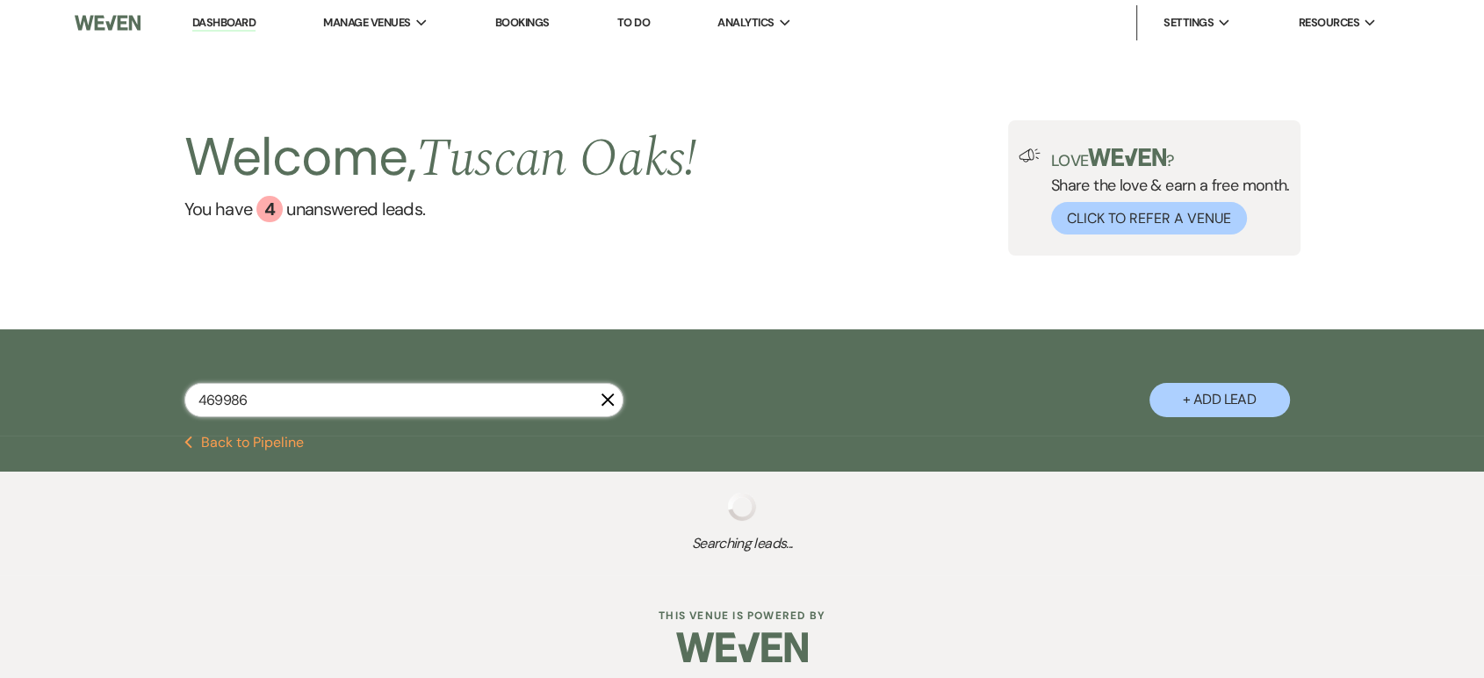
select select "8"
select select "5"
select select "8"
select select "1"
select select "8"
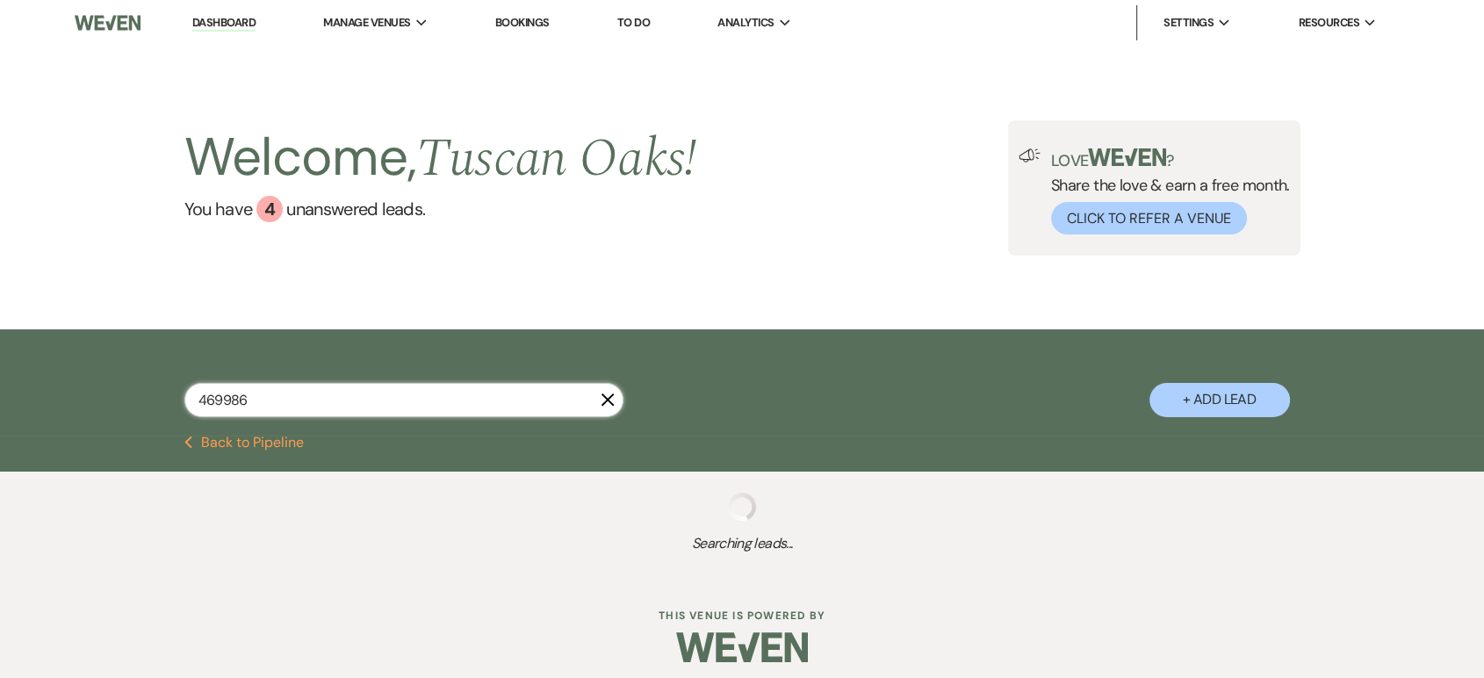
select select "5"
select select "8"
select select "5"
select select "8"
select select "5"
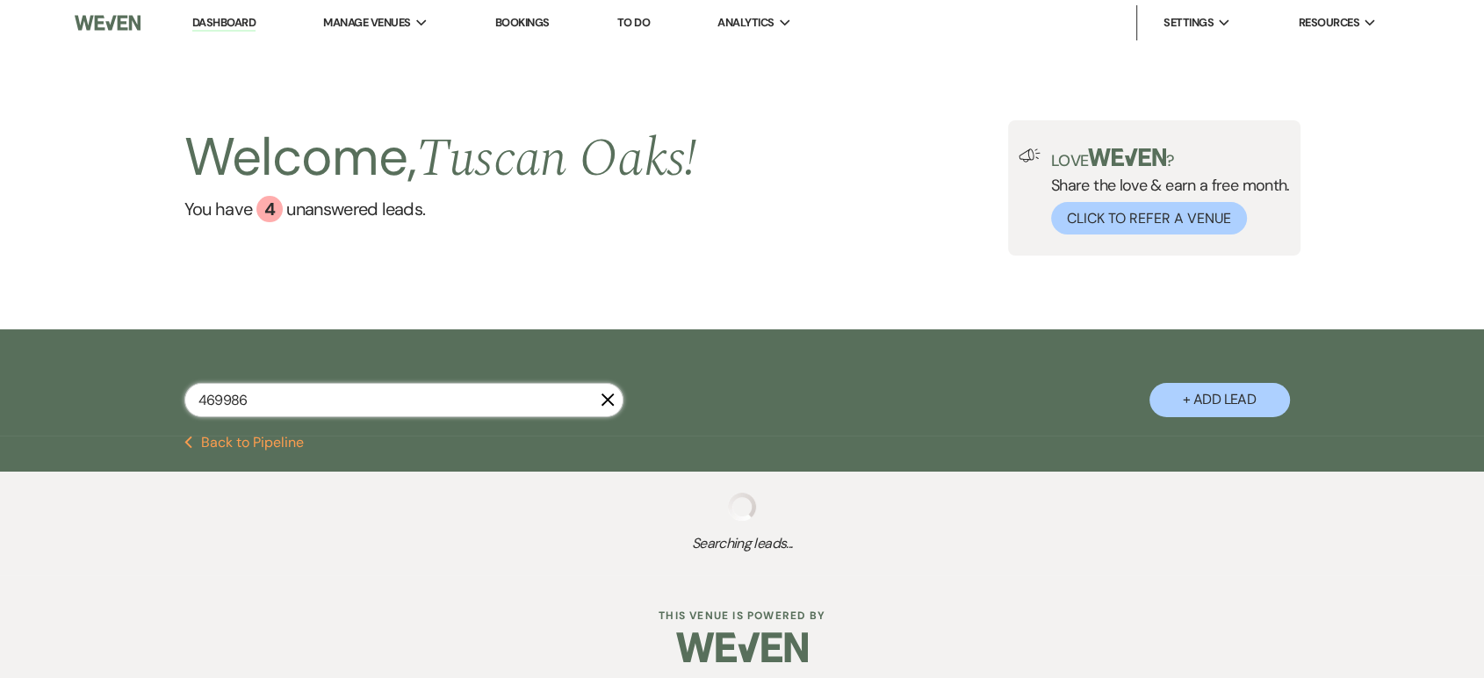
select select "8"
select select "5"
select select "8"
select select "5"
select select "8"
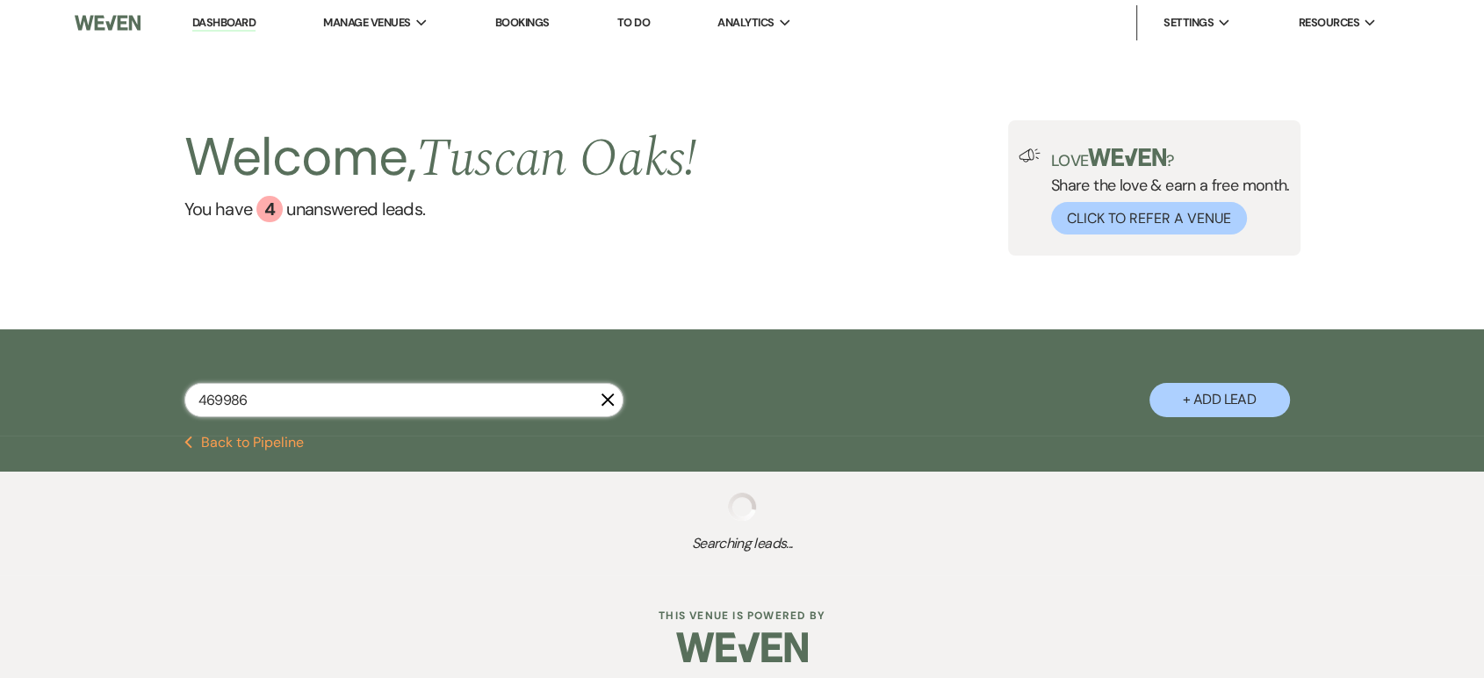
select select "5"
select select "8"
select select "5"
select select "8"
select select "5"
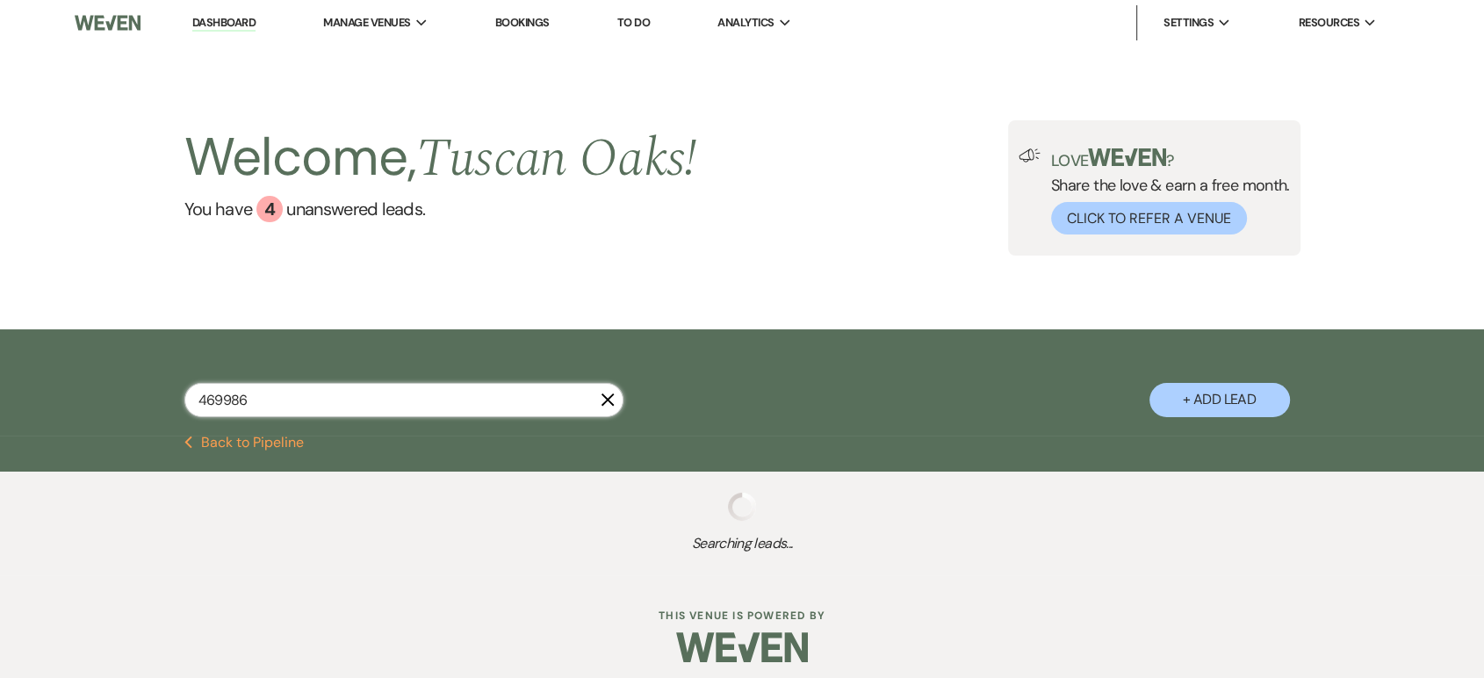
select select "8"
select select "5"
select select "4"
select select "8"
select select "5"
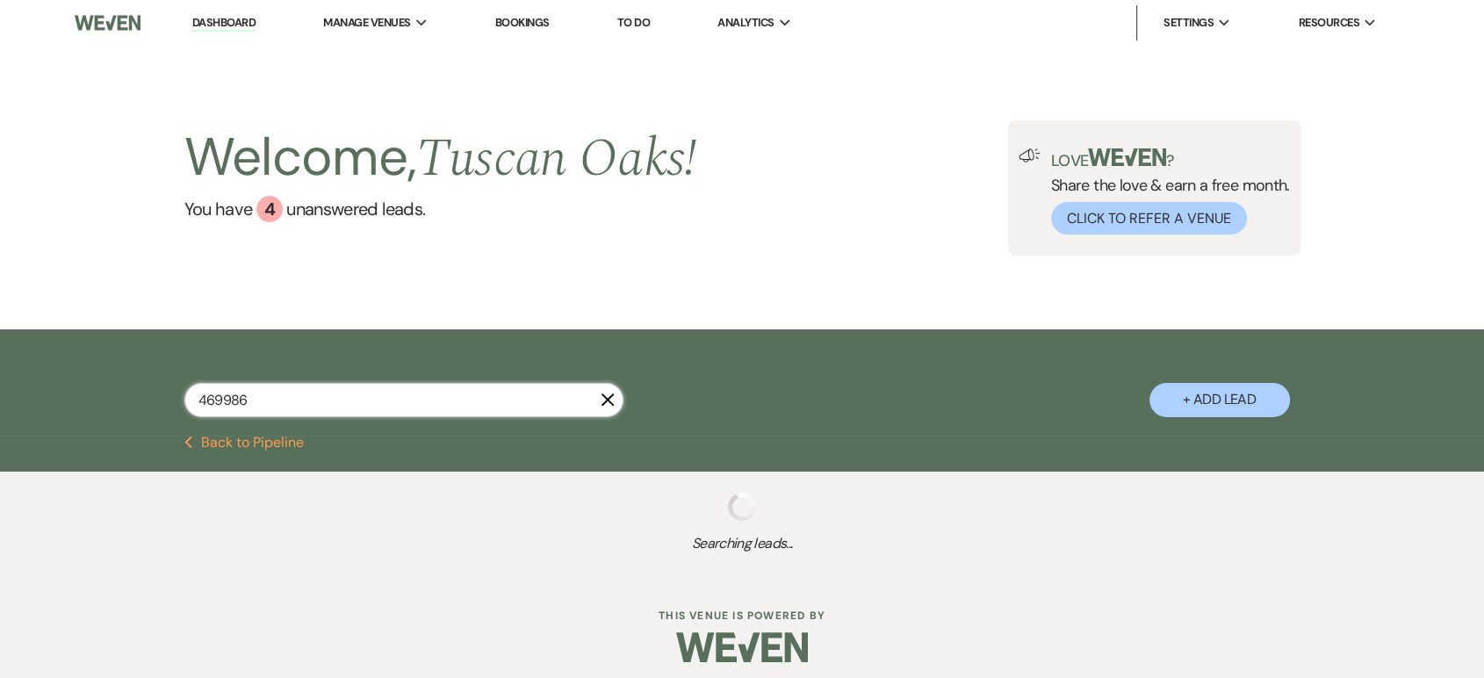
select select "8"
select select "5"
select select "2"
select select "8"
select select "5"
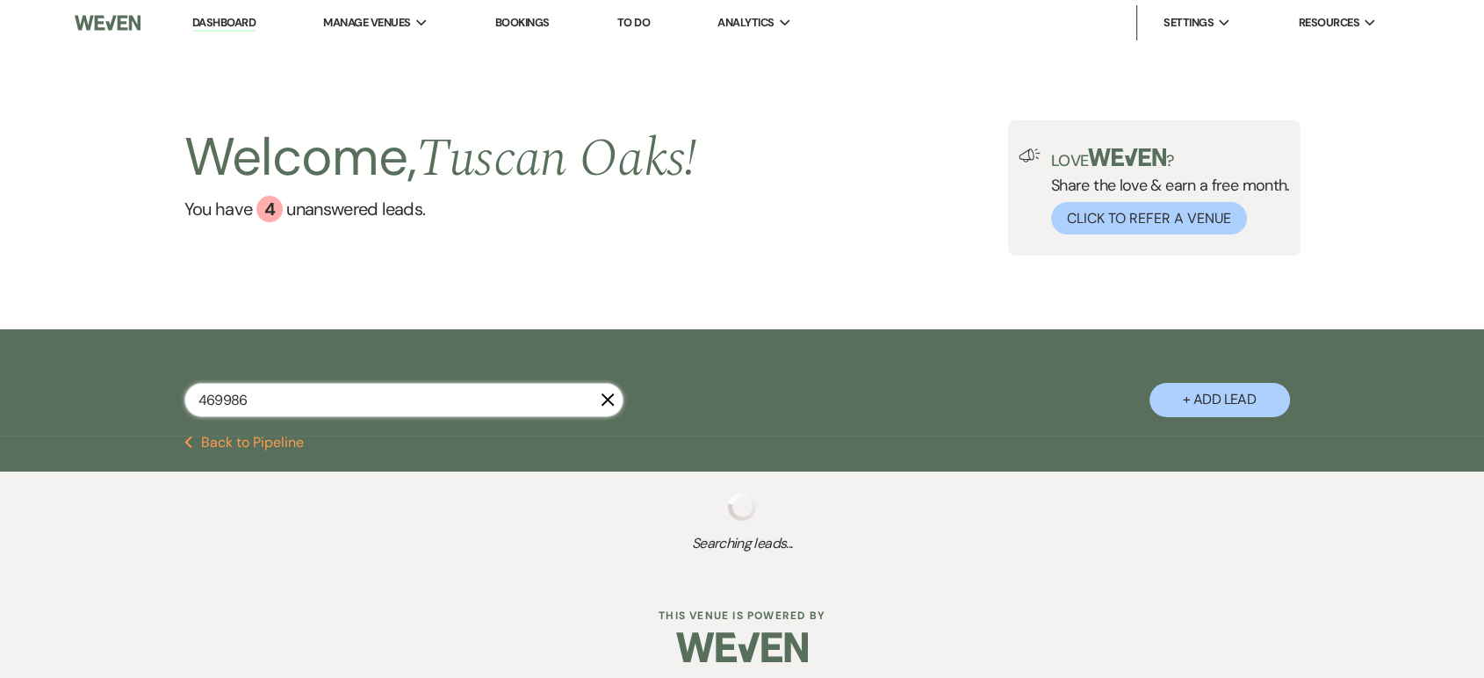
select select "8"
select select "5"
select select "4"
select select "8"
select select "5"
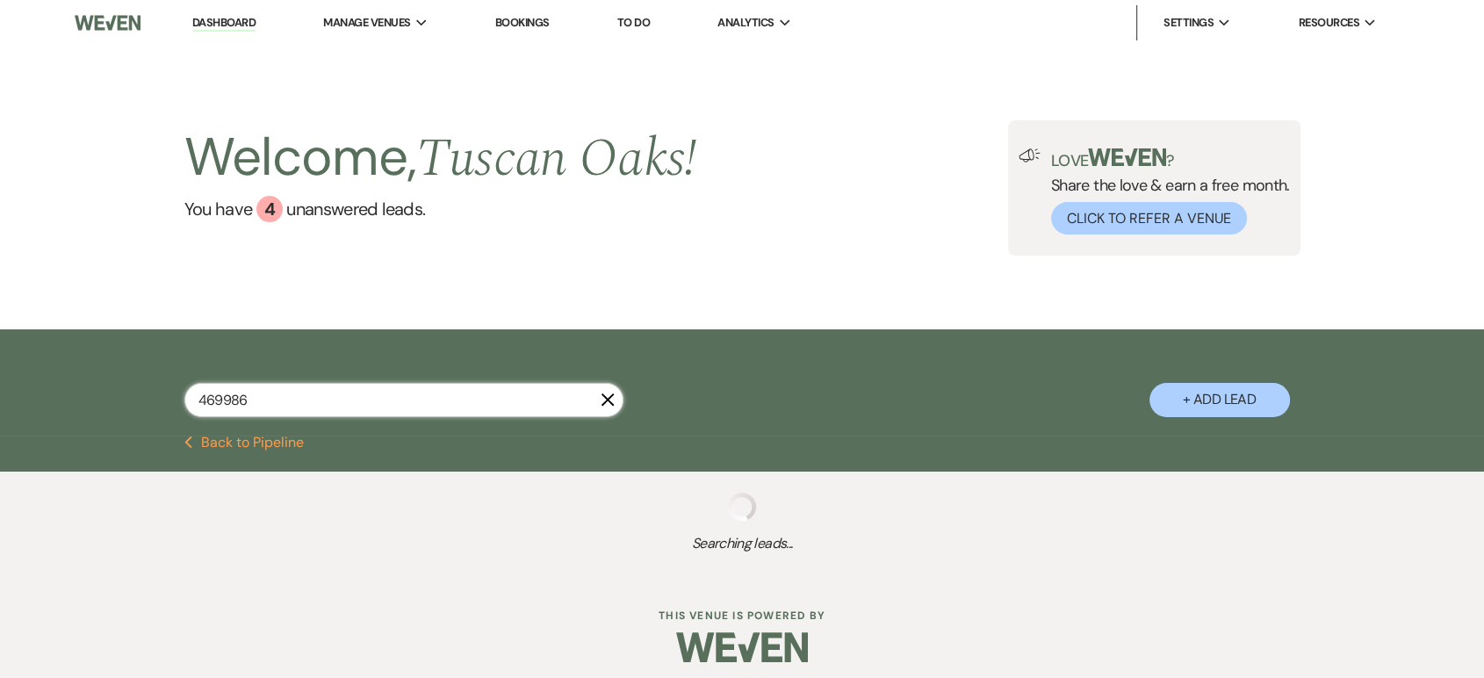
select select "4"
select select "8"
select select "5"
select select "8"
select select "5"
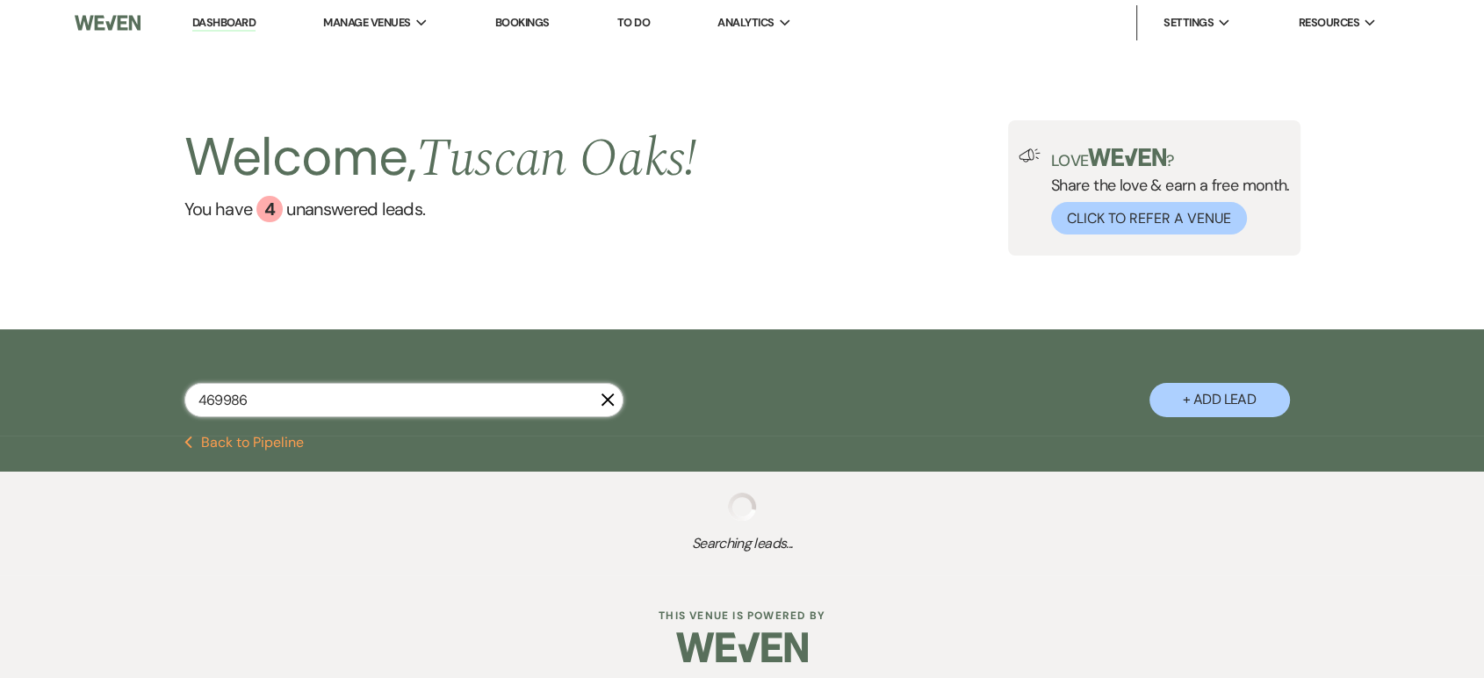
select select "8"
select select "5"
select select "8"
select select "5"
select select "8"
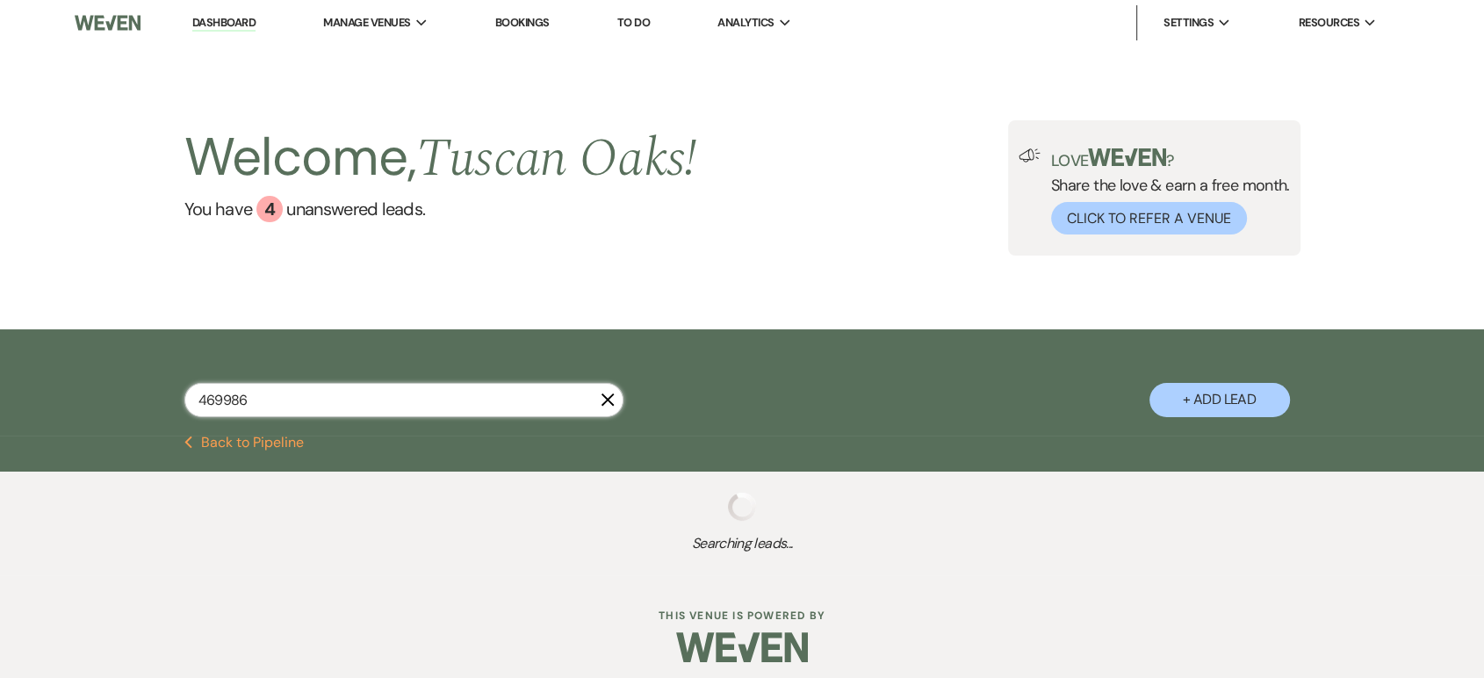
select select "5"
select select "8"
select select "5"
select select "8"
select select "5"
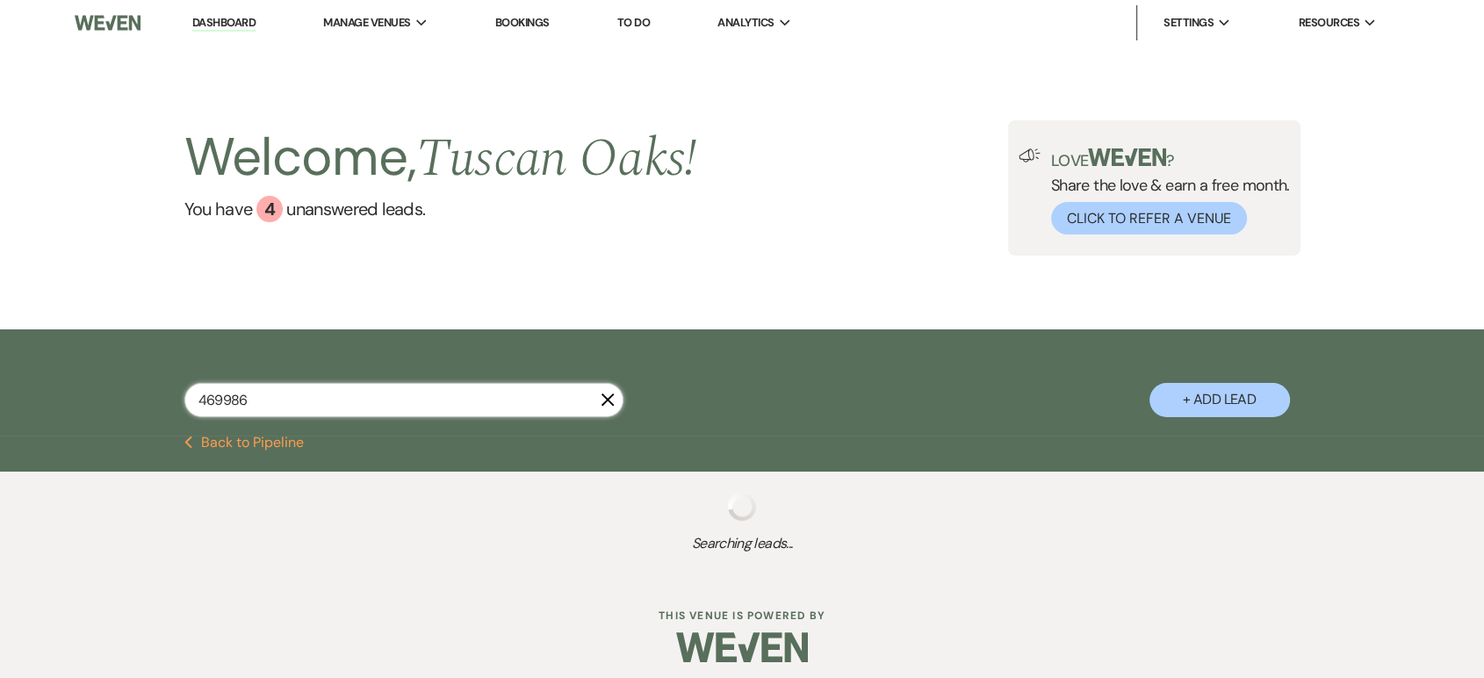
select select "8"
select select "5"
select select "8"
select select "5"
select select "8"
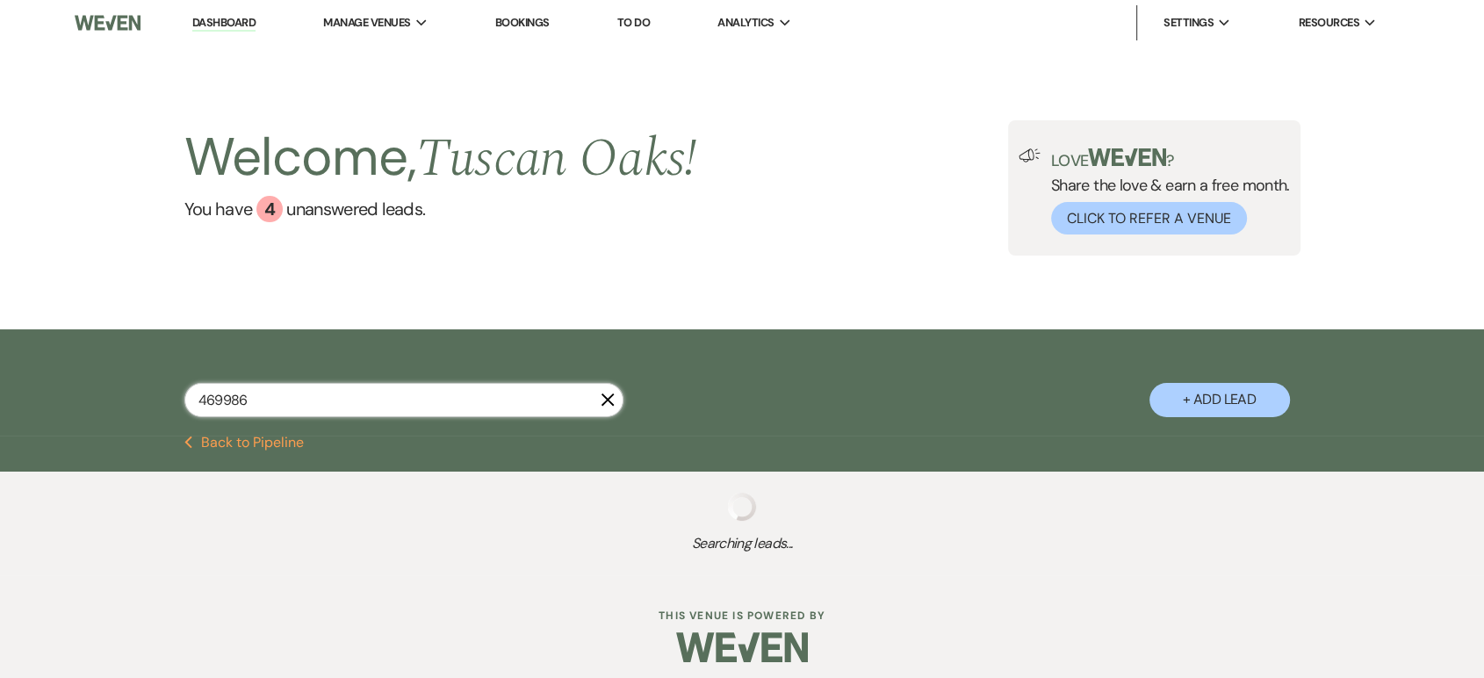
select select "7"
select select "8"
select select "5"
select select "8"
select select "5"
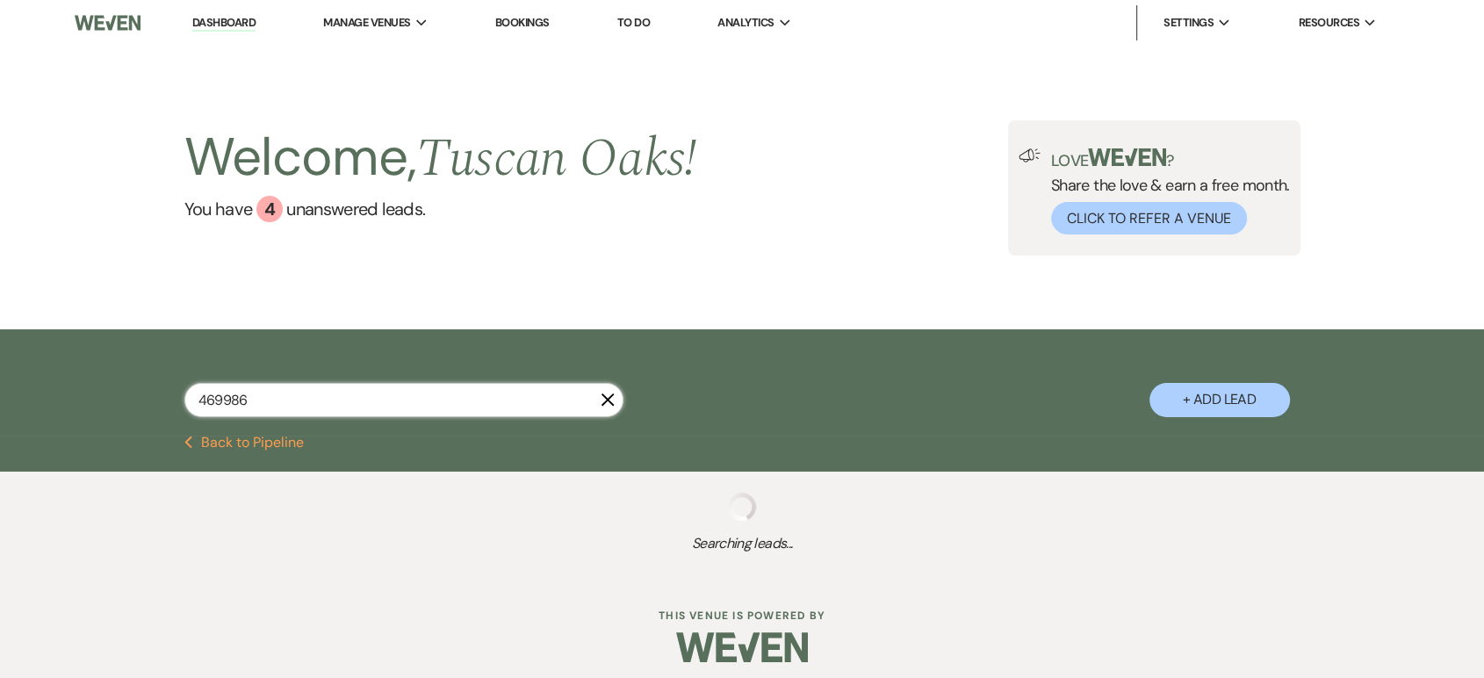
select select "8"
select select "5"
select select "4"
select select "8"
select select "5"
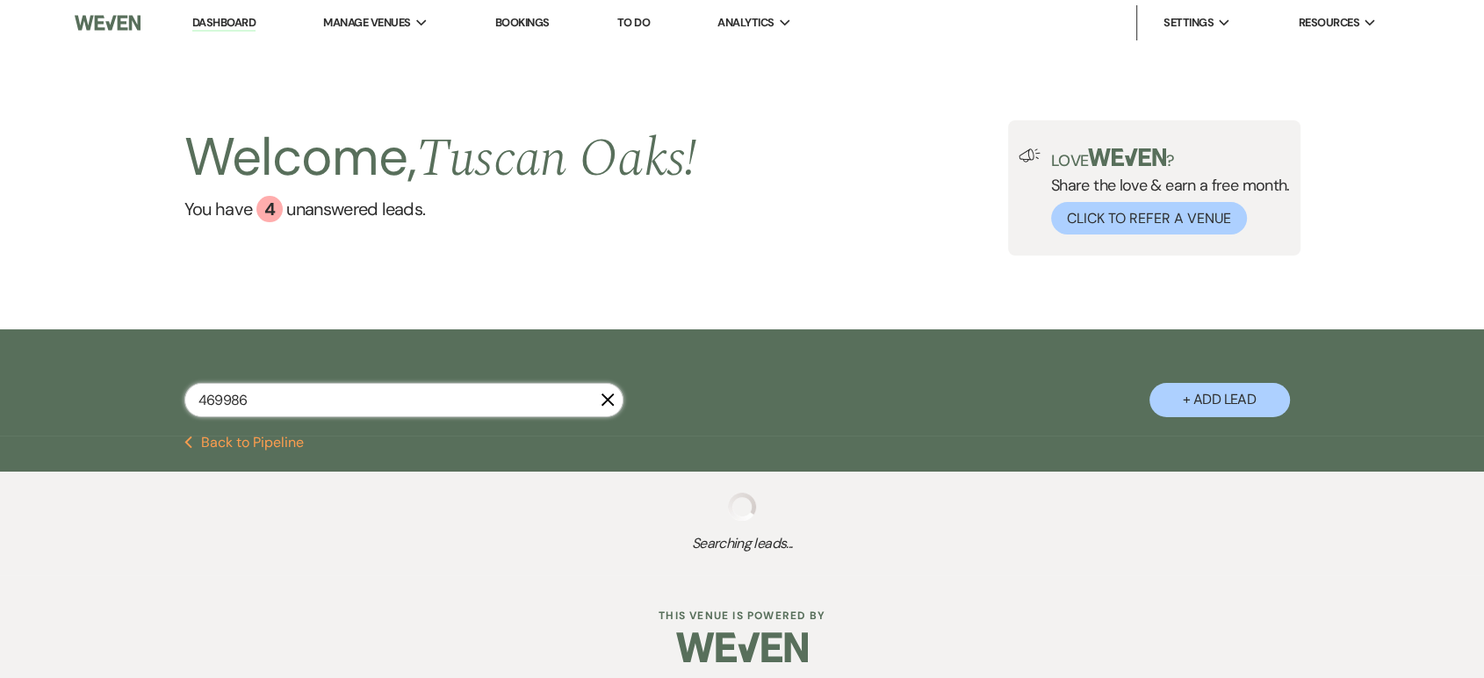
select select "8"
select select "5"
select select "8"
select select "5"
select select "8"
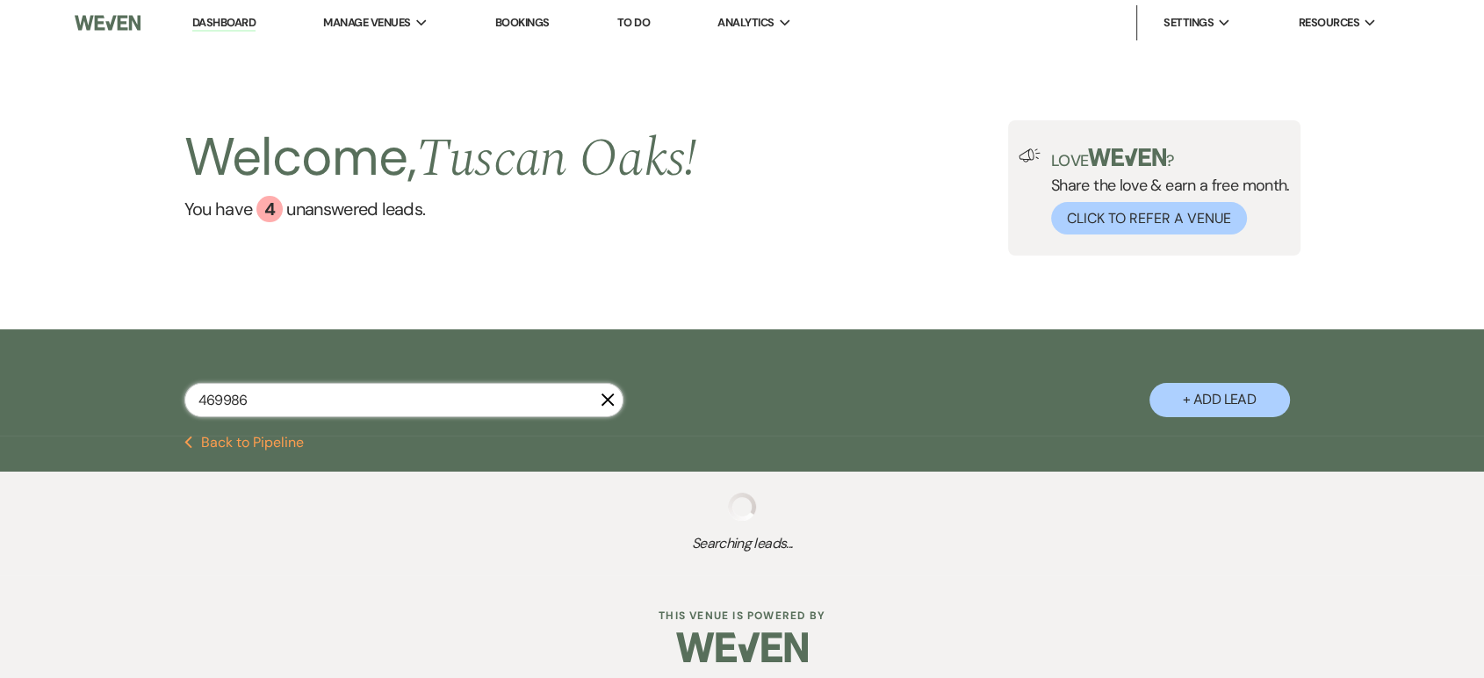
select select "5"
select select "8"
select select "5"
select select "8"
select select "5"
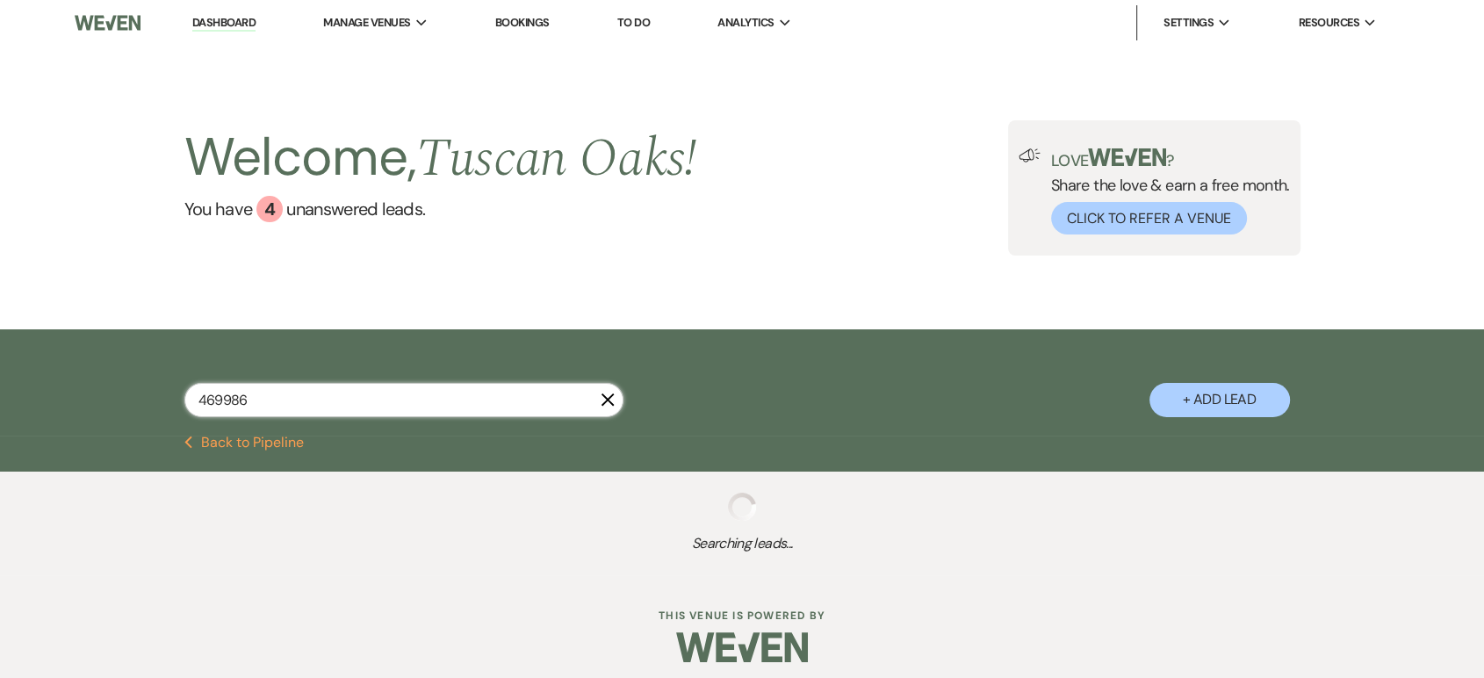
select select "8"
select select "5"
select select "8"
select select "10"
select select "8"
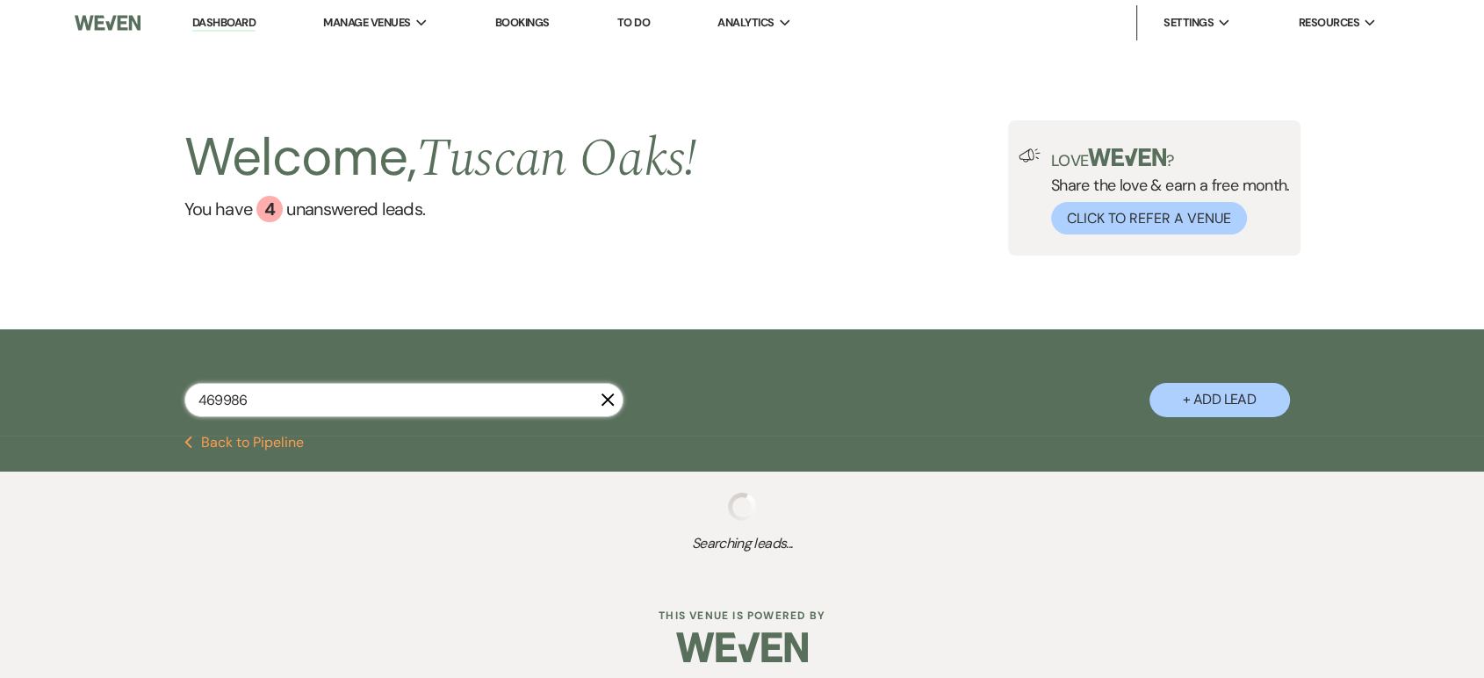
select select "5"
select select "8"
select select "5"
select select "8"
select select "5"
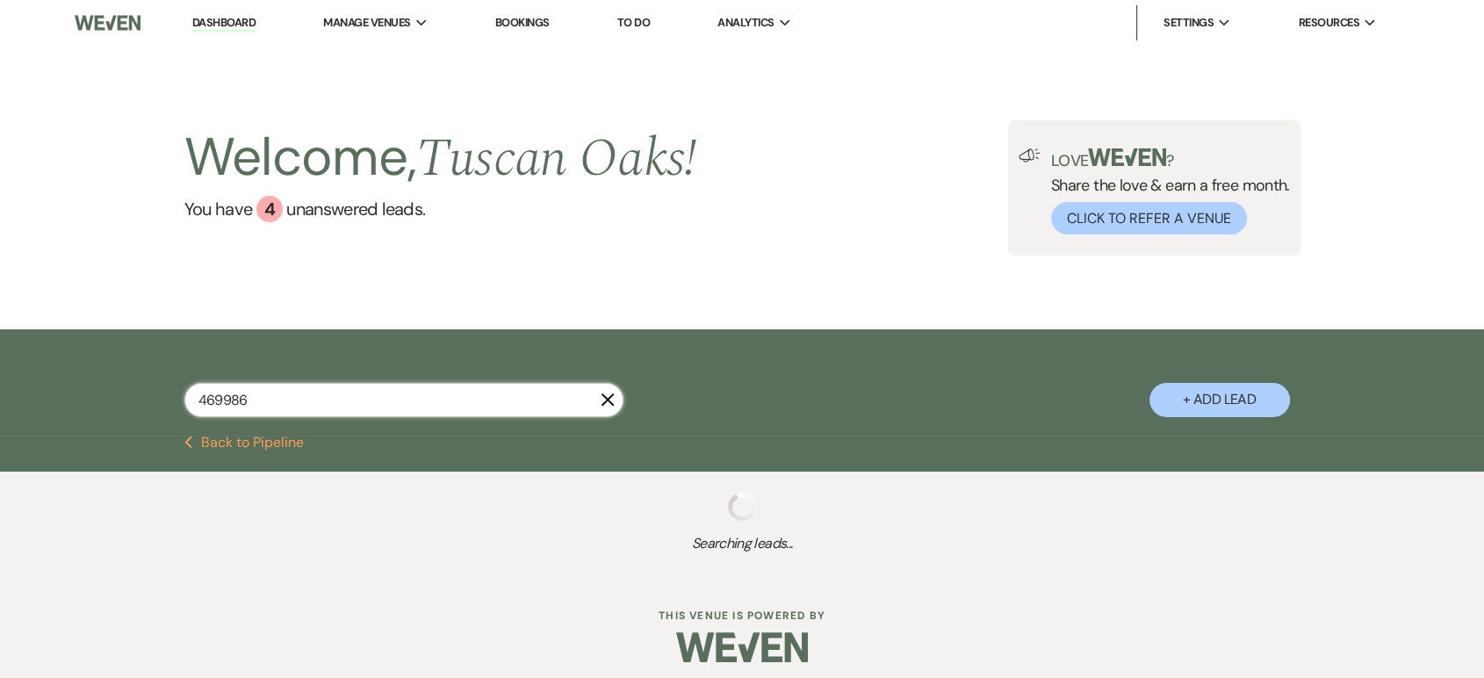
select select "8"
select select "5"
select select "8"
select select "5"
select select "8"
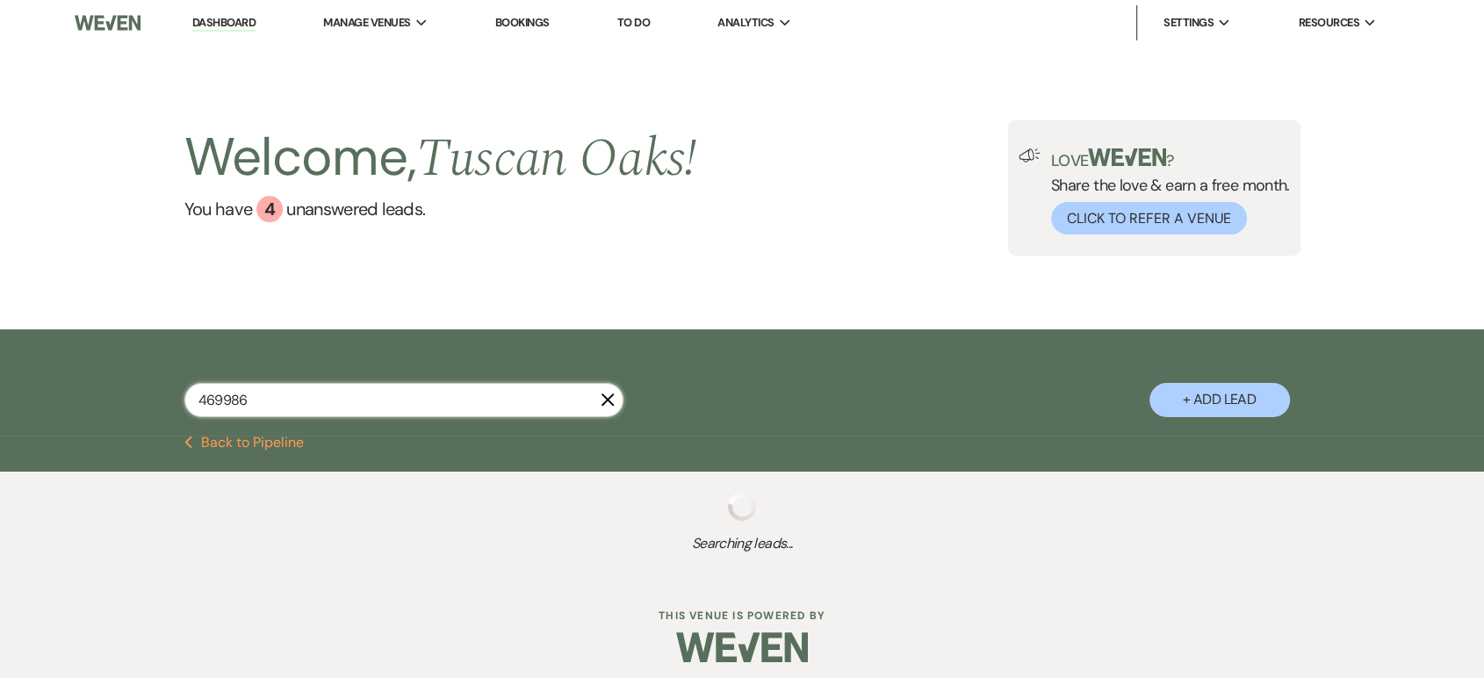
select select "5"
select select "8"
select select "5"
select select "8"
select select "5"
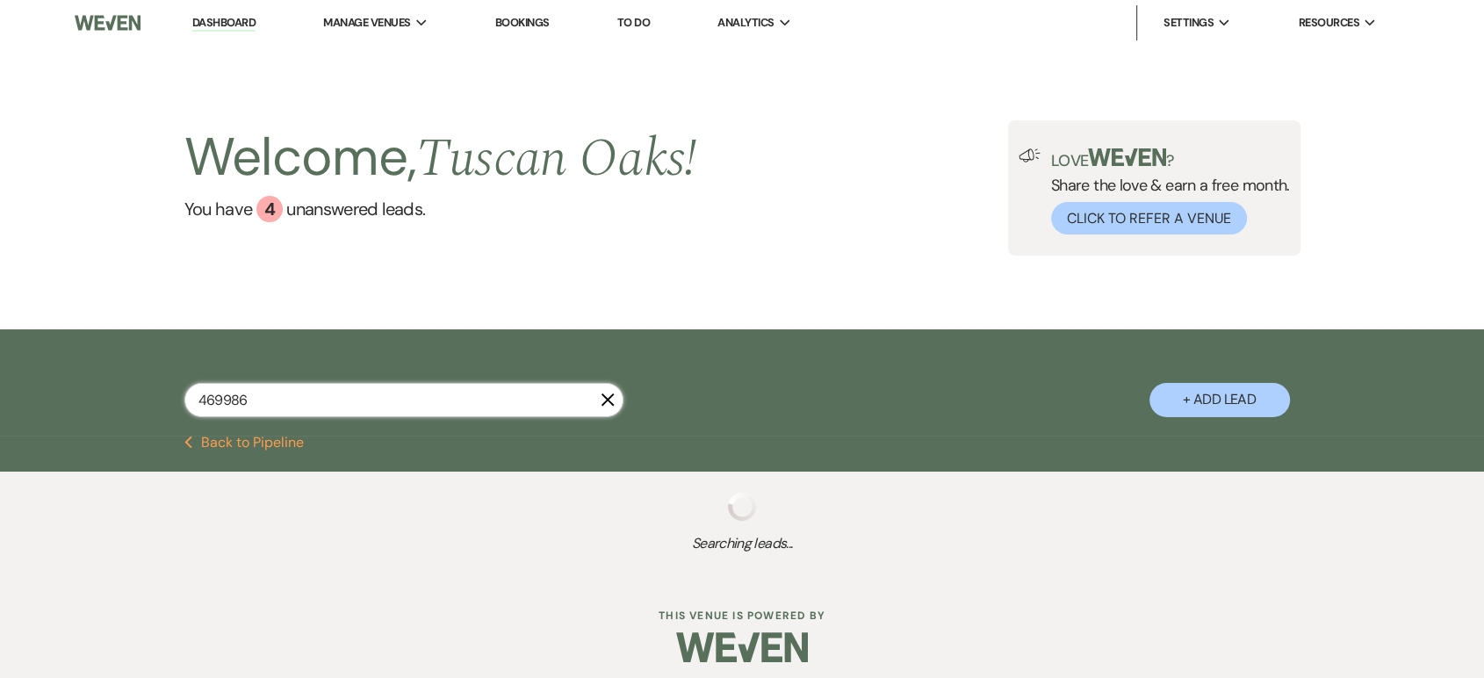
select select "8"
select select "5"
select select "8"
select select "10"
select select "8"
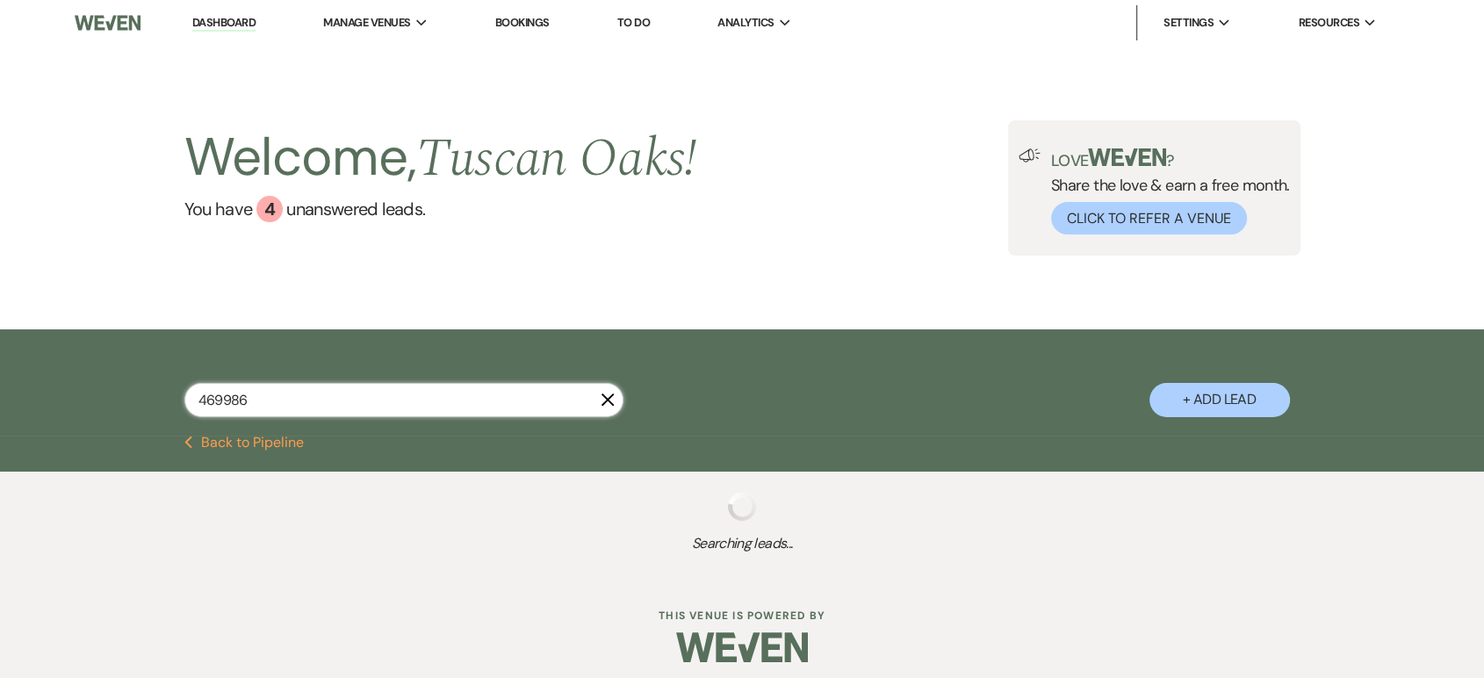
select select "5"
select select "8"
select select "5"
select select "8"
select select "5"
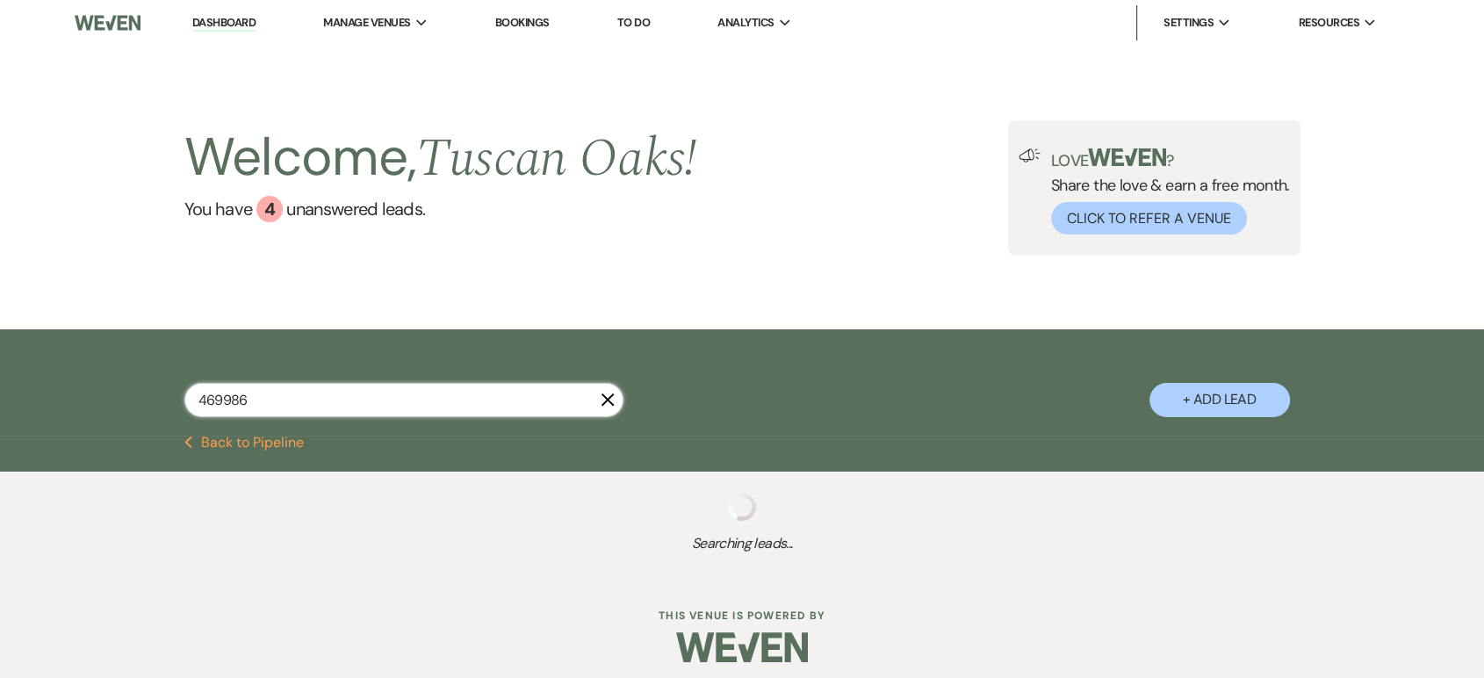
select select "8"
select select "1"
select select "8"
select select "5"
select select "8"
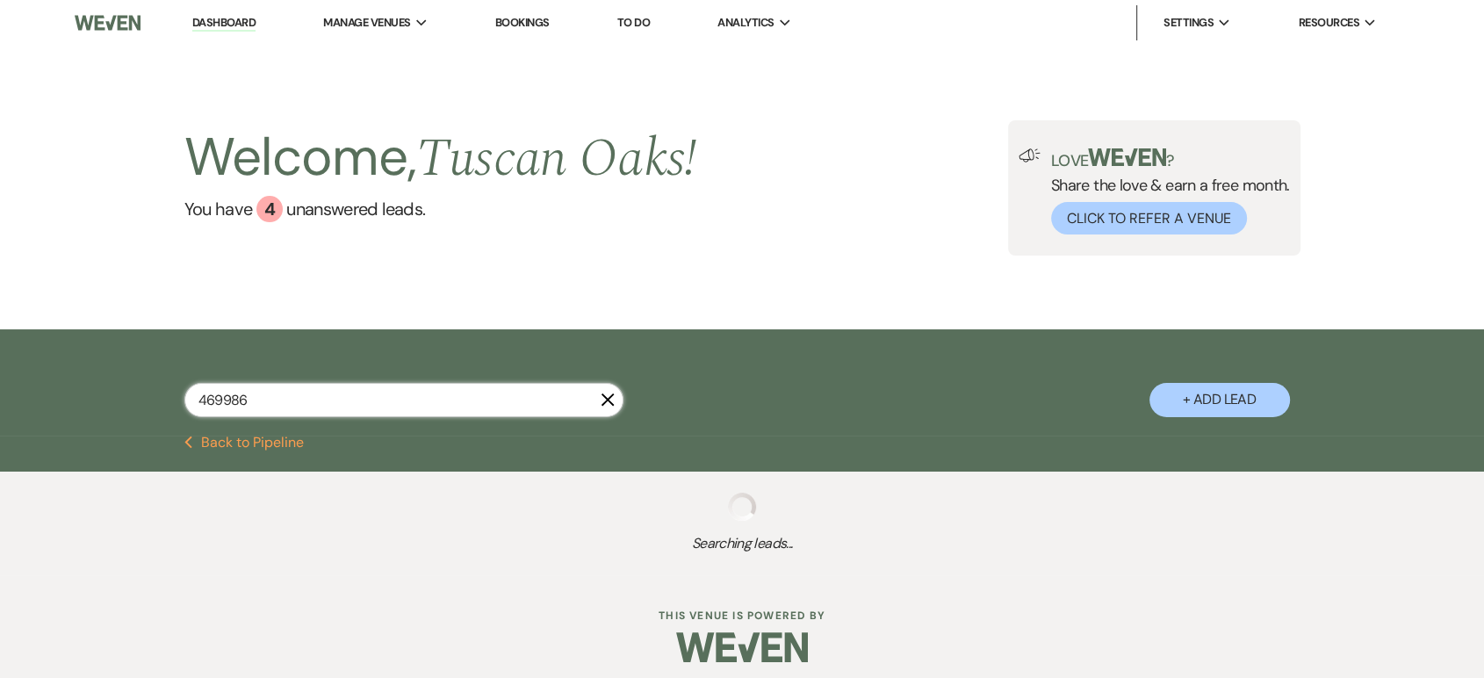
select select "5"
select select "8"
select select "5"
select select "8"
select select "5"
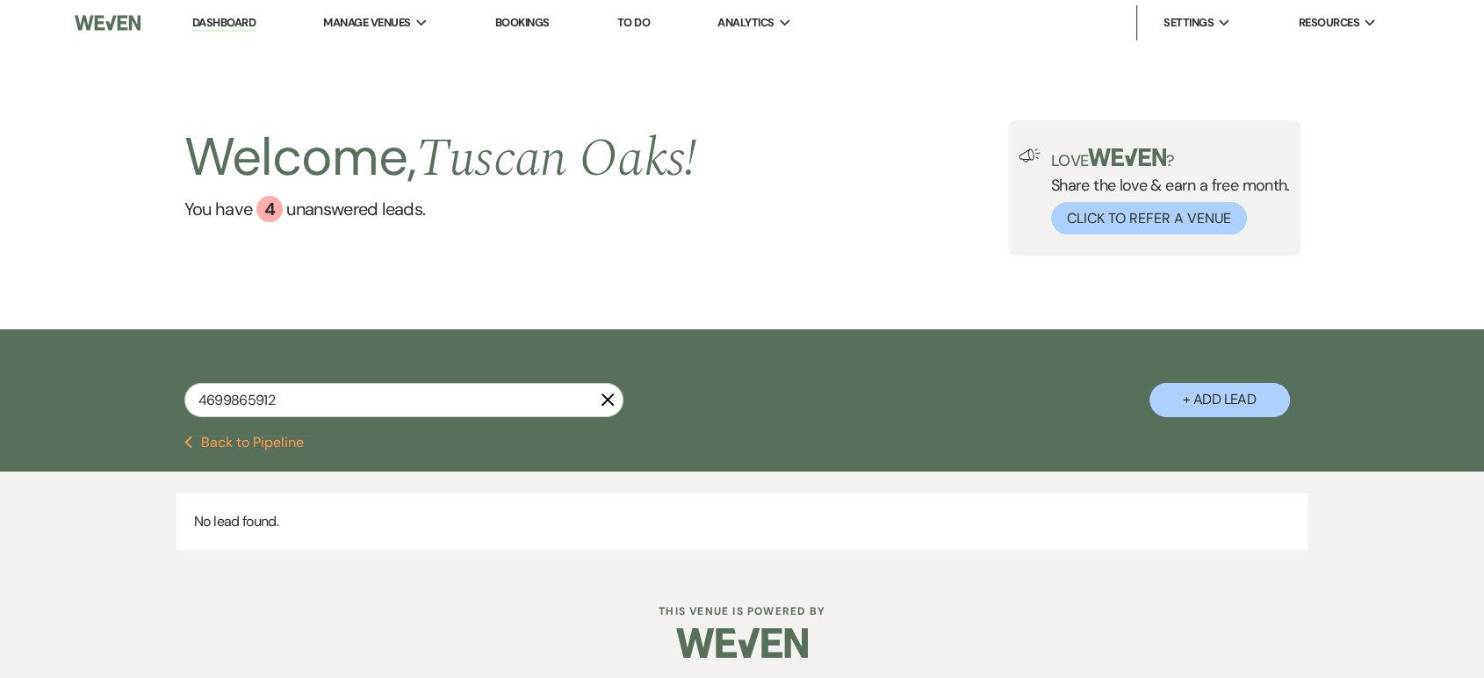
click at [1261, 397] on button "+ Add Lead" at bounding box center [1220, 400] width 141 height 34
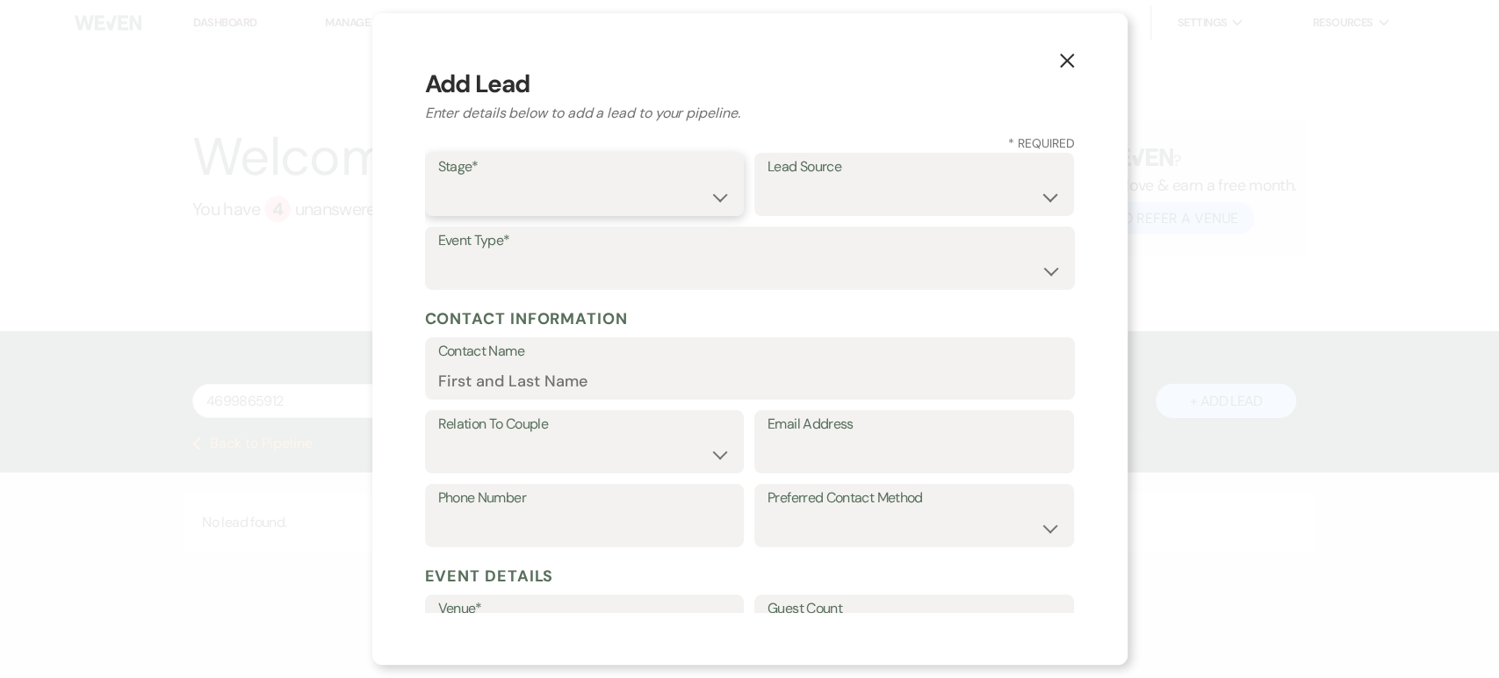
click at [622, 184] on select "Inquiry Follow Up Tour Requested Tour Confirmed Toured Proposal Sent Booked Lost" at bounding box center [584, 197] width 293 height 34
click at [438, 180] on select "Inquiry Follow Up Tour Requested Tour Confirmed Toured Proposal Sent Booked Lost" at bounding box center [584, 197] width 293 height 34
click at [554, 278] on select "Wedding Anniversary Party Baby Shower Bachelorette / Bachelor Party Birthday Pa…" at bounding box center [750, 271] width 624 height 34
click at [438, 254] on select "Wedding Anniversary Party Baby Shower Bachelorette / Bachelor Party Birthday Pa…" at bounding box center [750, 271] width 624 height 34
click at [526, 367] on input "Contact Name" at bounding box center [750, 381] width 624 height 34
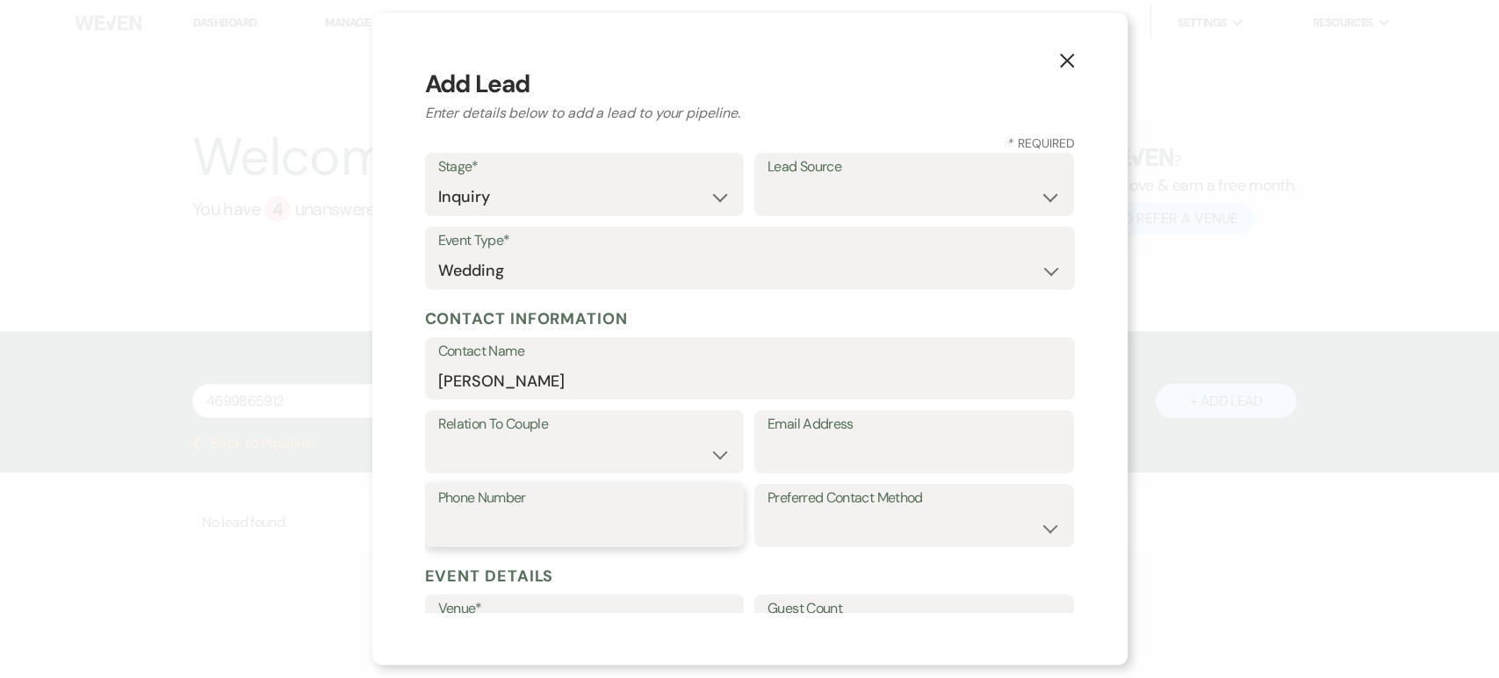
click at [568, 524] on input "Phone Number" at bounding box center [584, 528] width 293 height 34
click at [516, 381] on input "Hector" at bounding box center [750, 381] width 624 height 34
click at [597, 437] on select "Couple Planner Parent of Couple Family Member Friend Other" at bounding box center [584, 454] width 293 height 34
click at [438, 437] on select "Couple Planner Parent of Couple Family Member Friend Other" at bounding box center [584, 454] width 293 height 34
click at [791, 451] on input "Email Address" at bounding box center [914, 454] width 293 height 34
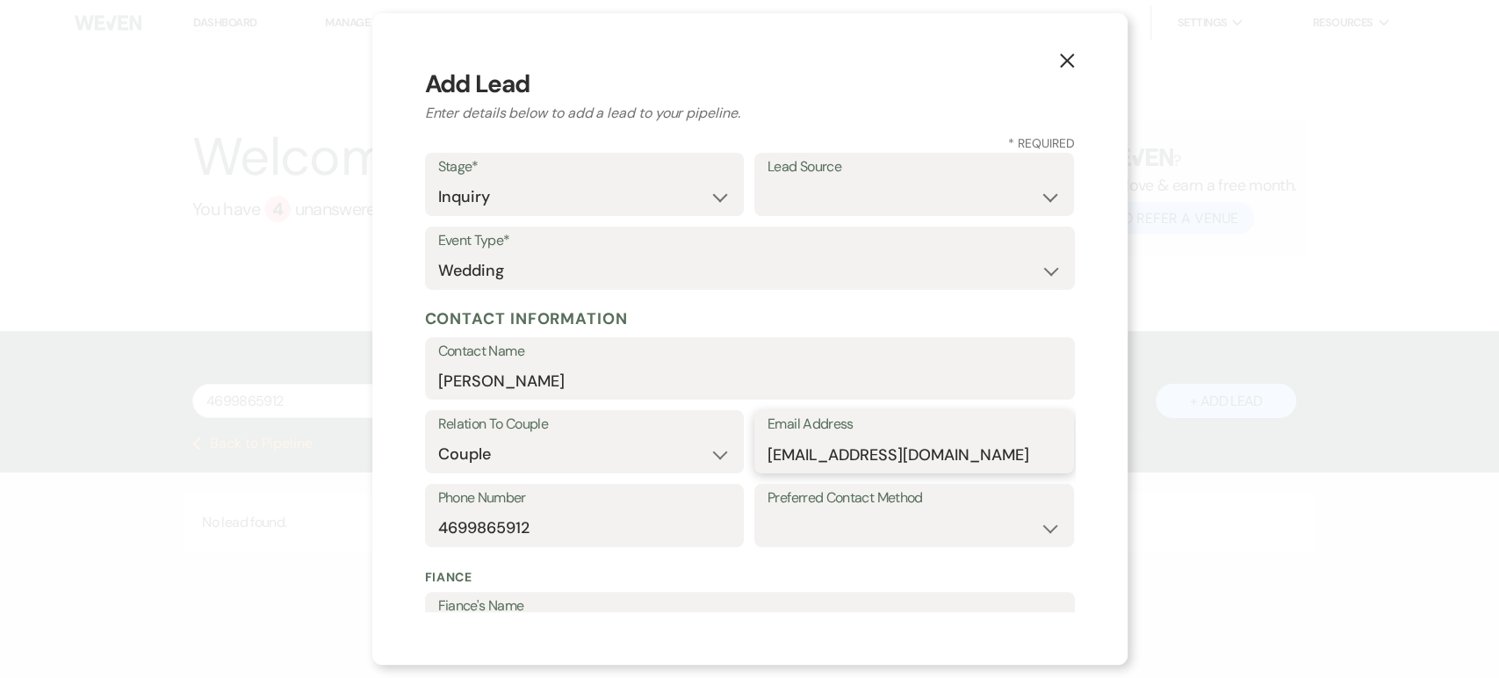
scroll to position [310, 0]
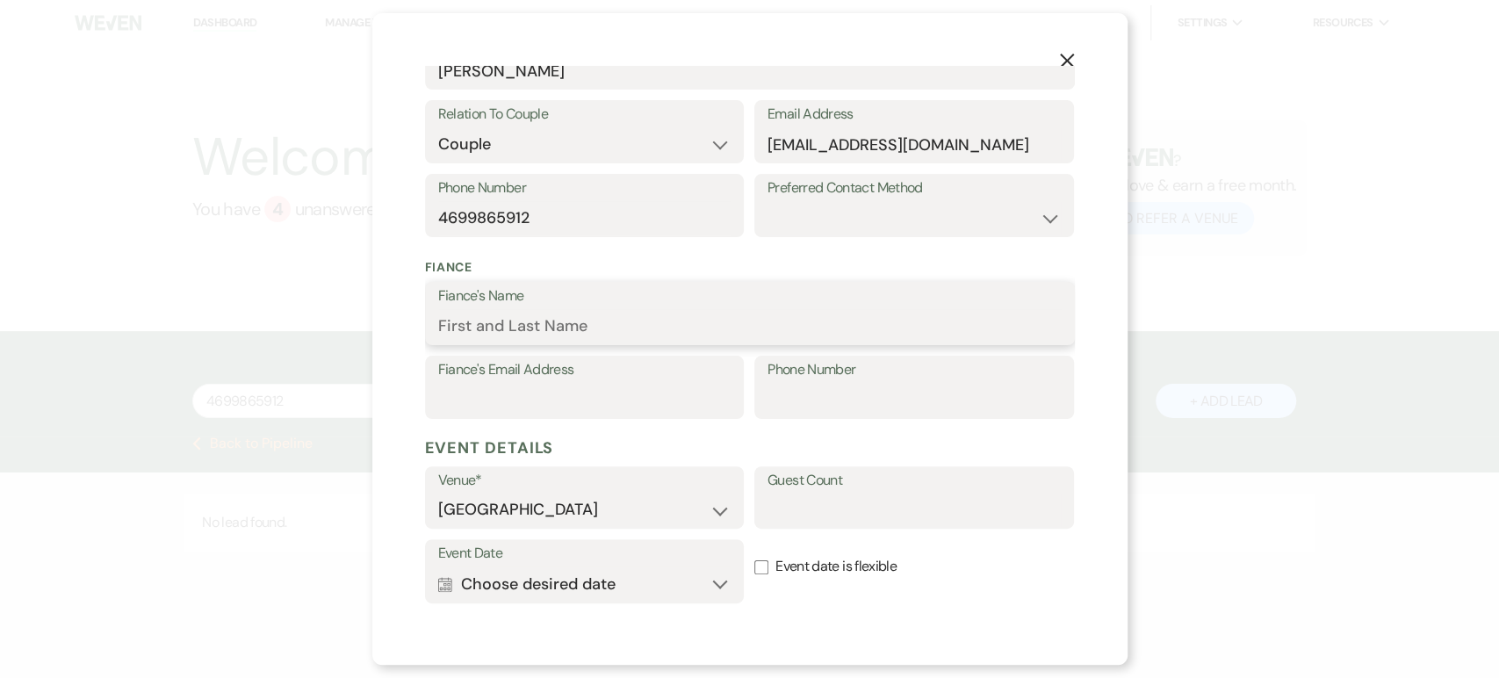
click at [521, 325] on input "Fiance's Name" at bounding box center [750, 326] width 624 height 34
click at [495, 401] on input "Fiance's Email Address" at bounding box center [584, 400] width 293 height 34
click at [798, 402] on input "Phone Number" at bounding box center [914, 400] width 293 height 34
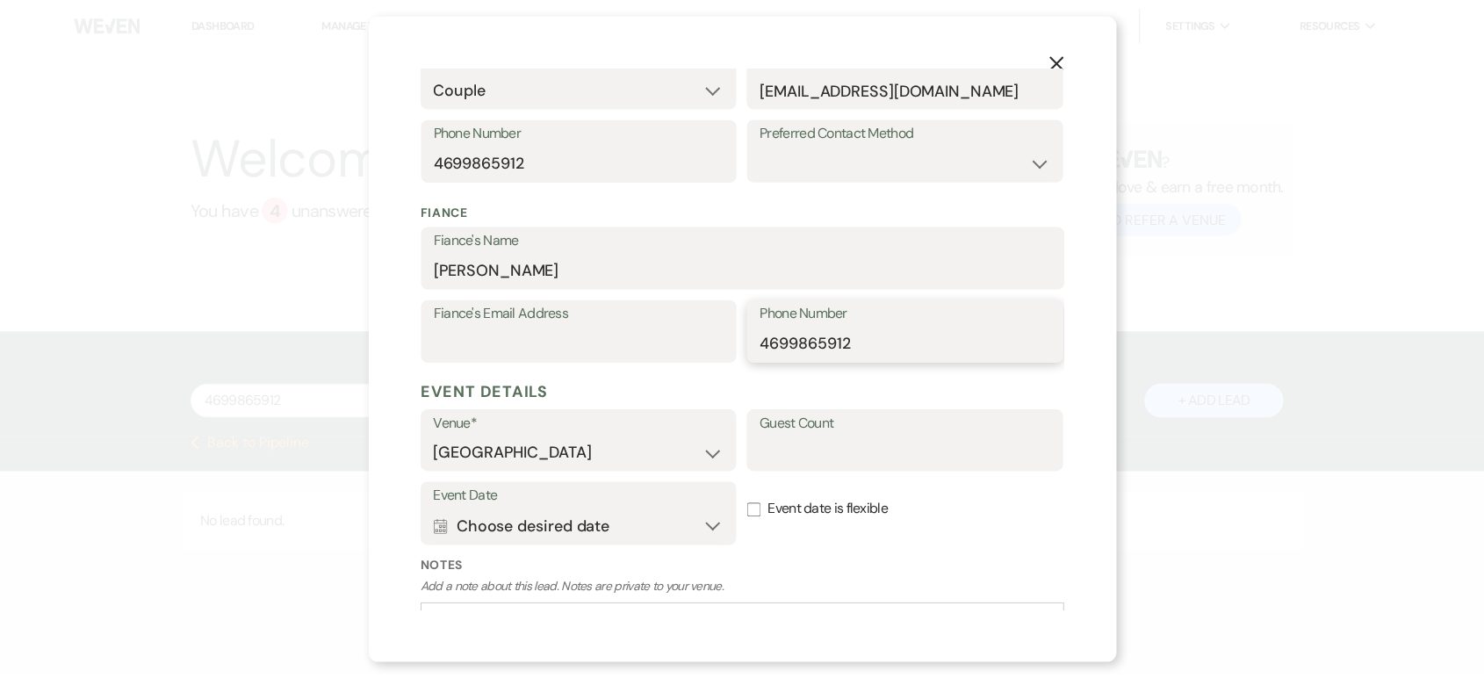
scroll to position [496, 0]
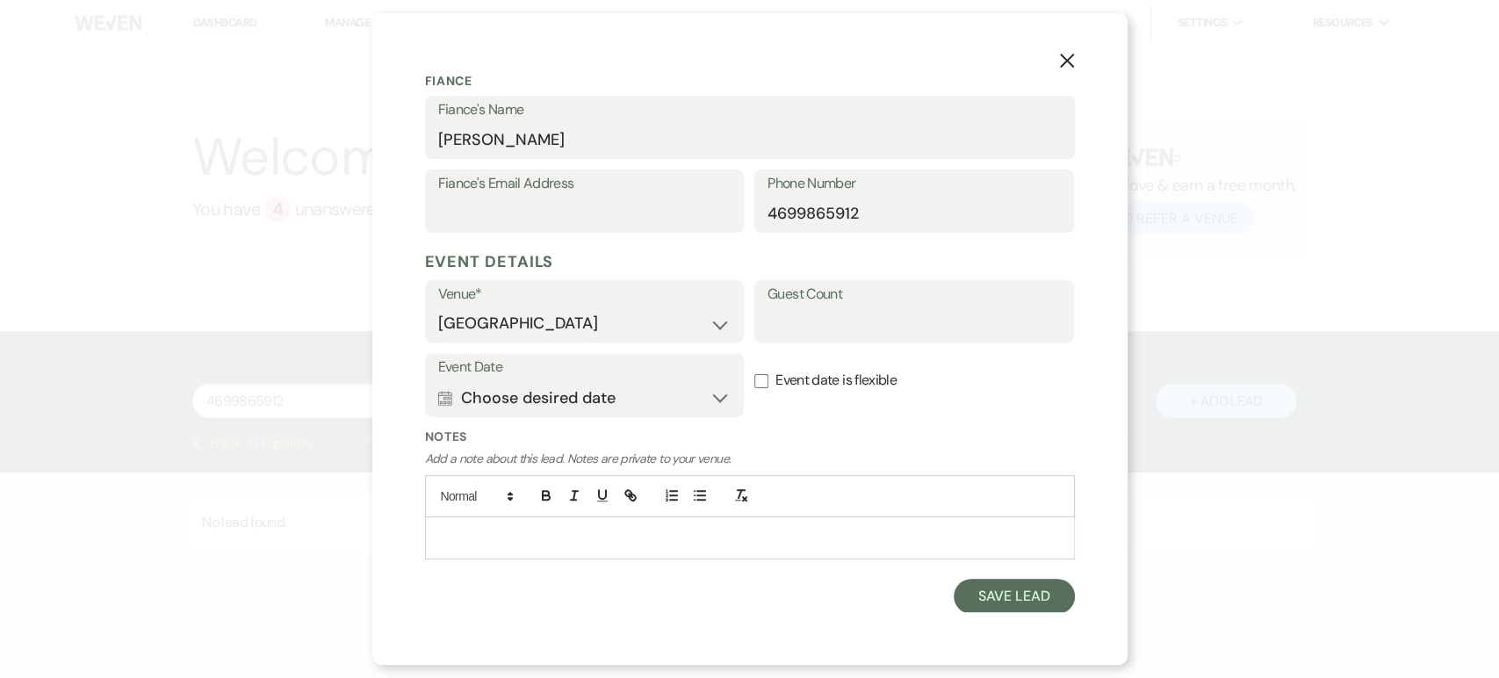
click at [973, 618] on div "X Add Lead Enter details below to add a lead to your pipeline. * Required Stage…" at bounding box center [749, 339] width 755 height 652
click at [980, 607] on button "Save Lead" at bounding box center [1014, 596] width 120 height 35
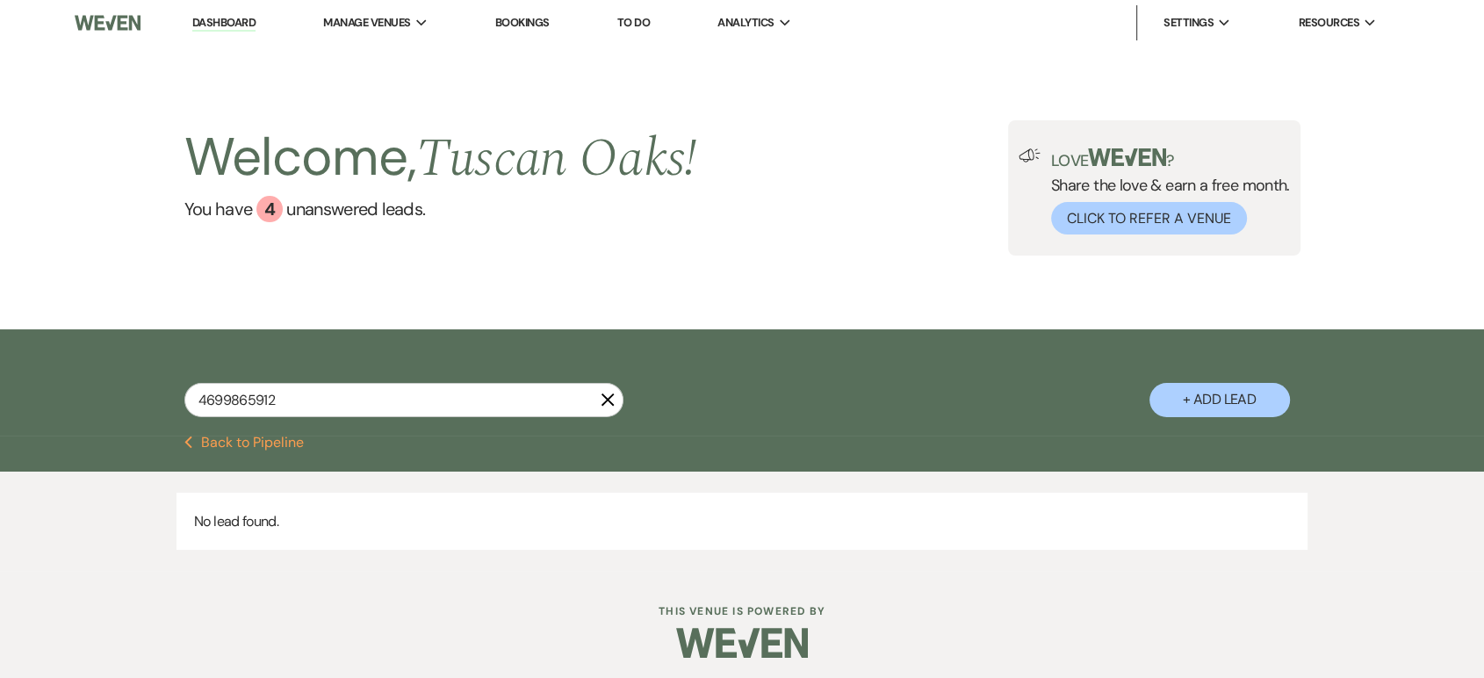
click at [270, 440] on button "Previous Back to Pipeline" at bounding box center [244, 443] width 120 height 14
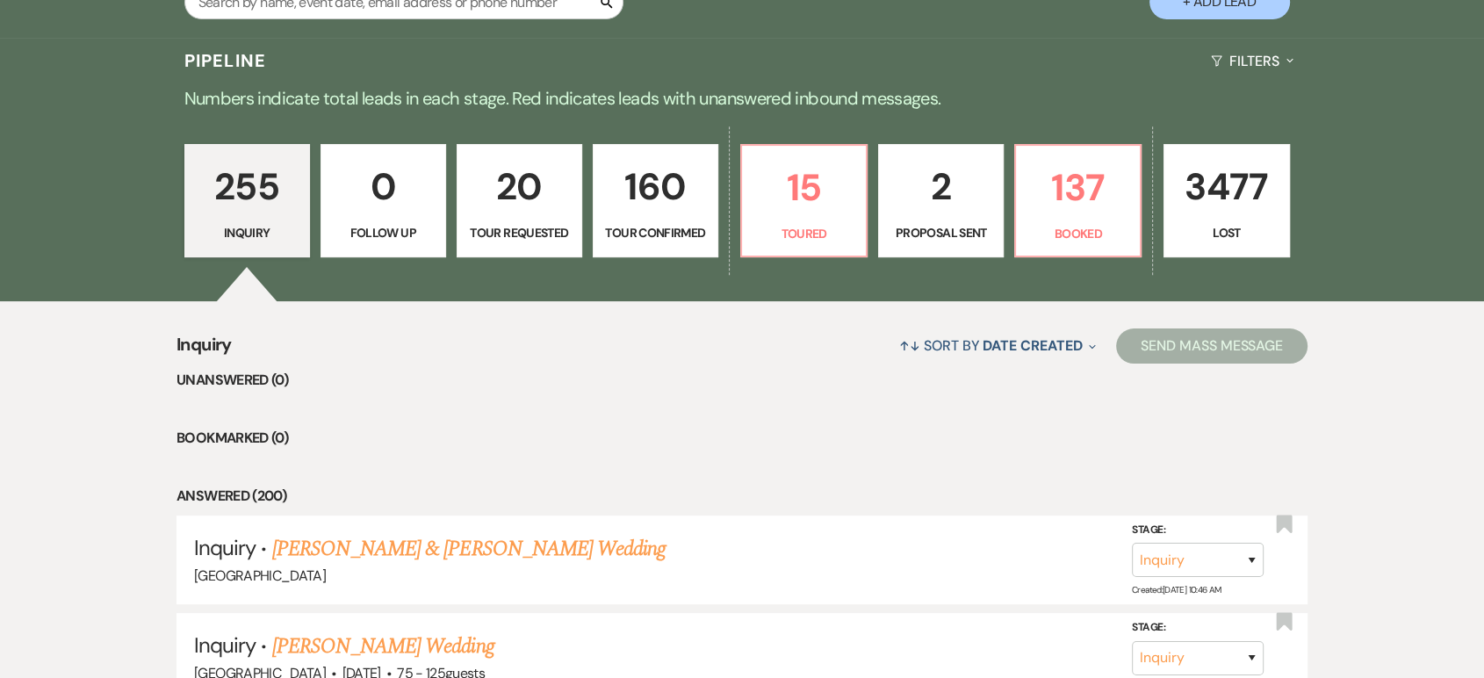
scroll to position [565, 0]
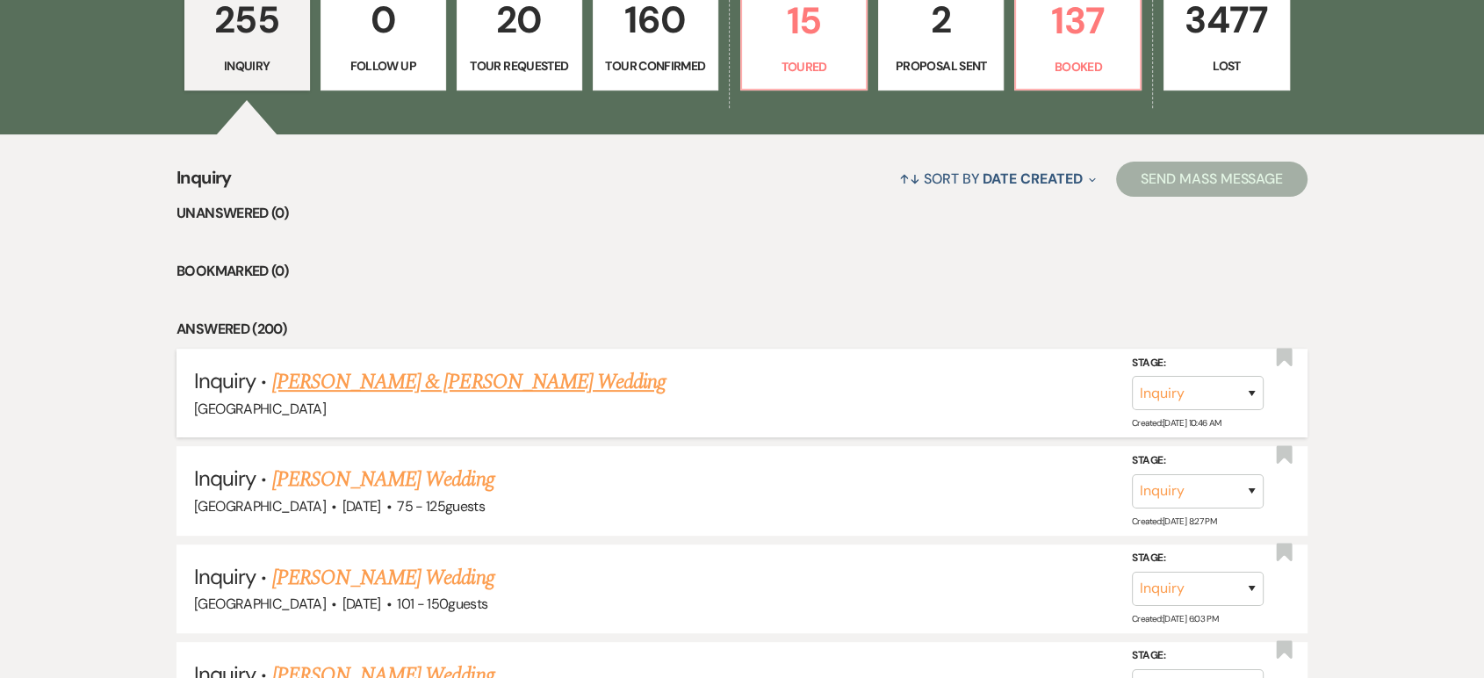
click at [401, 387] on link "Abbigail Jaramillo & Hector Martinez's Wedding" at bounding box center [469, 382] width 394 height 32
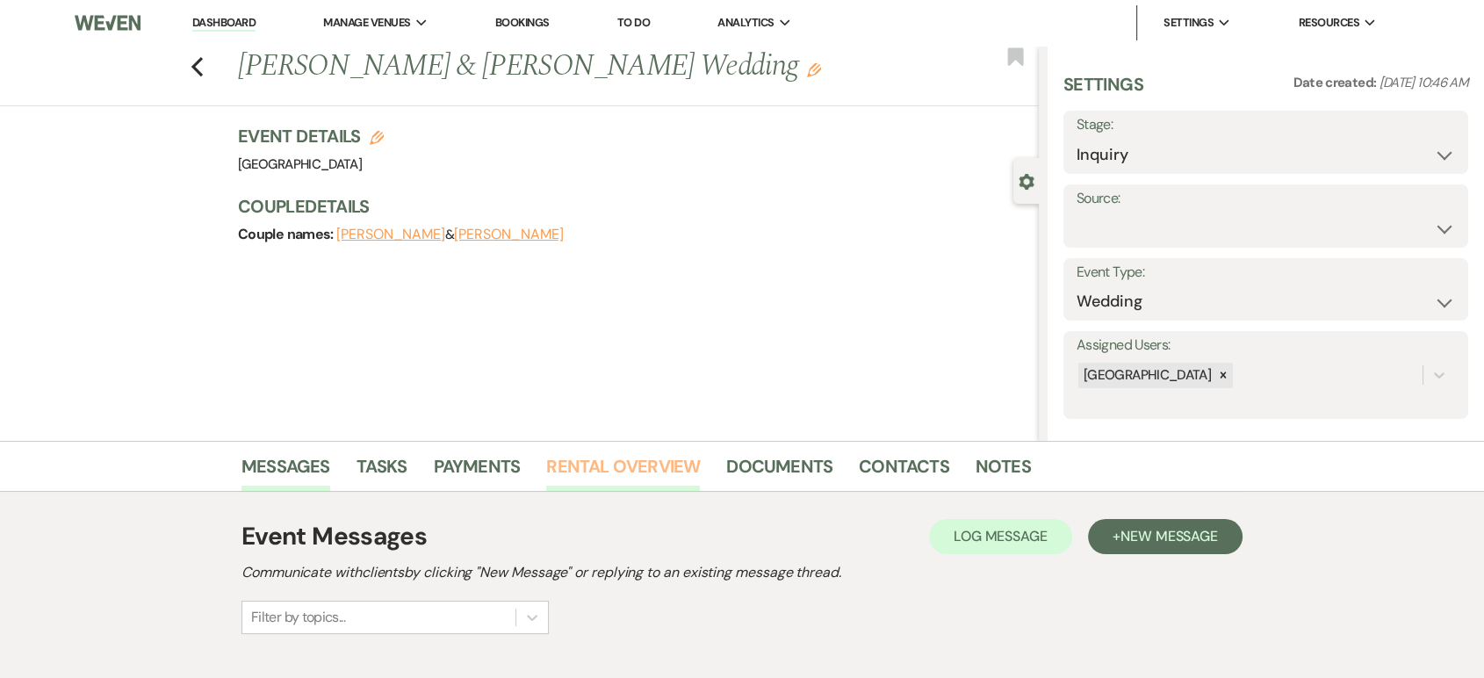
click at [665, 477] on link "Rental Overview" at bounding box center [623, 471] width 154 height 39
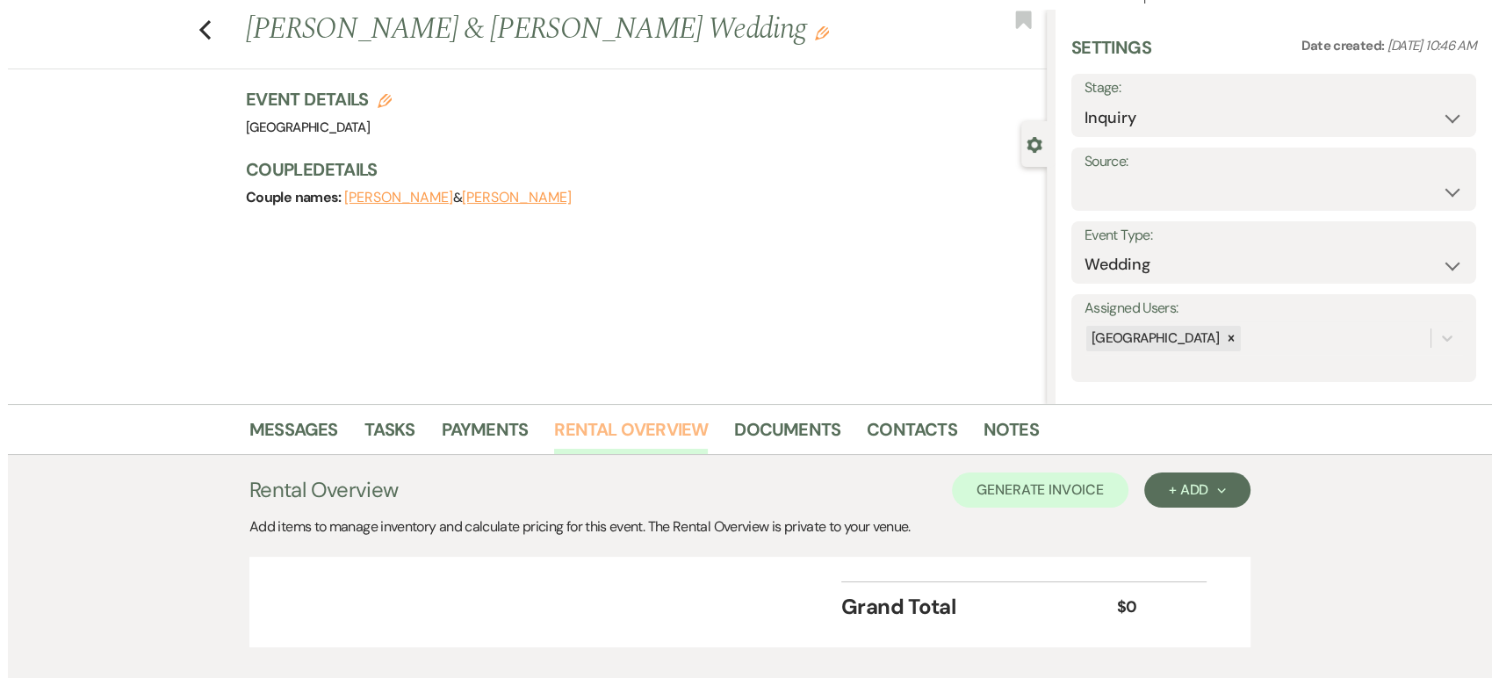
scroll to position [34, 0]
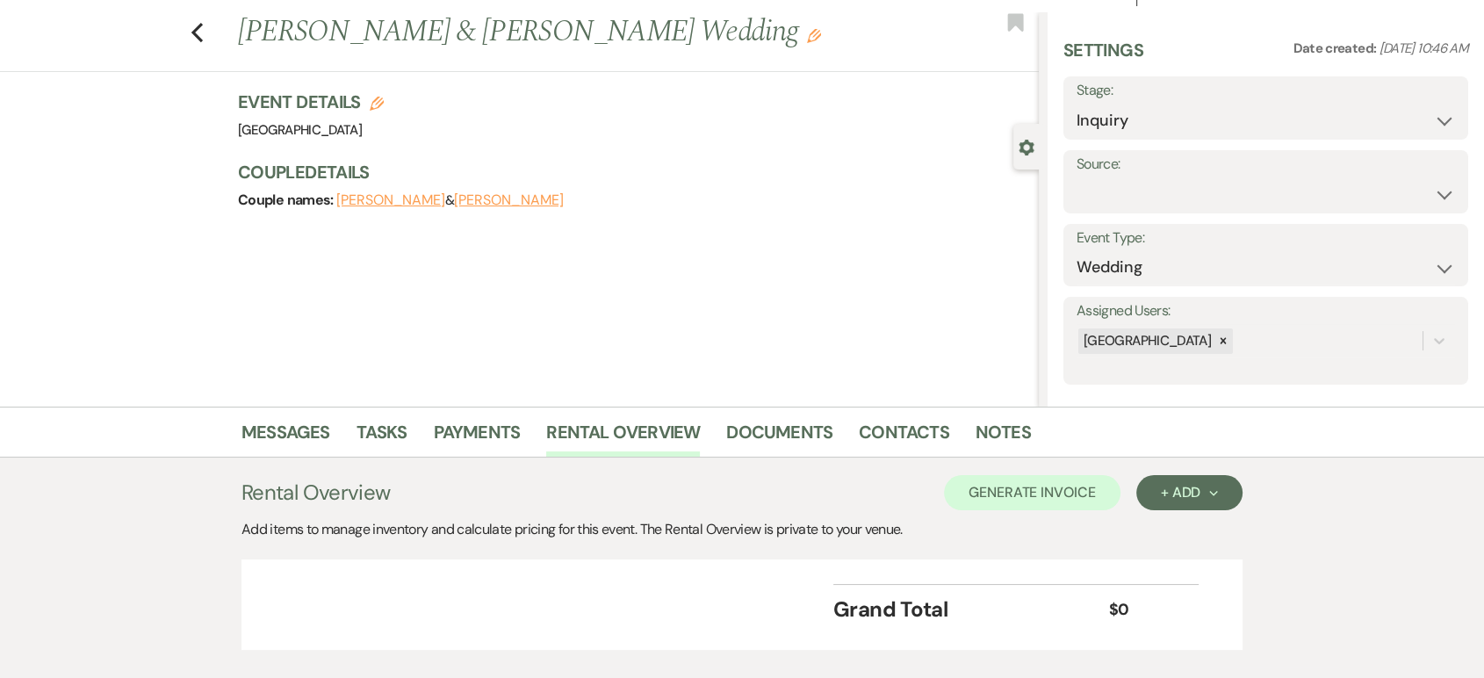
click at [384, 106] on icon "Edit" at bounding box center [377, 104] width 14 height 14
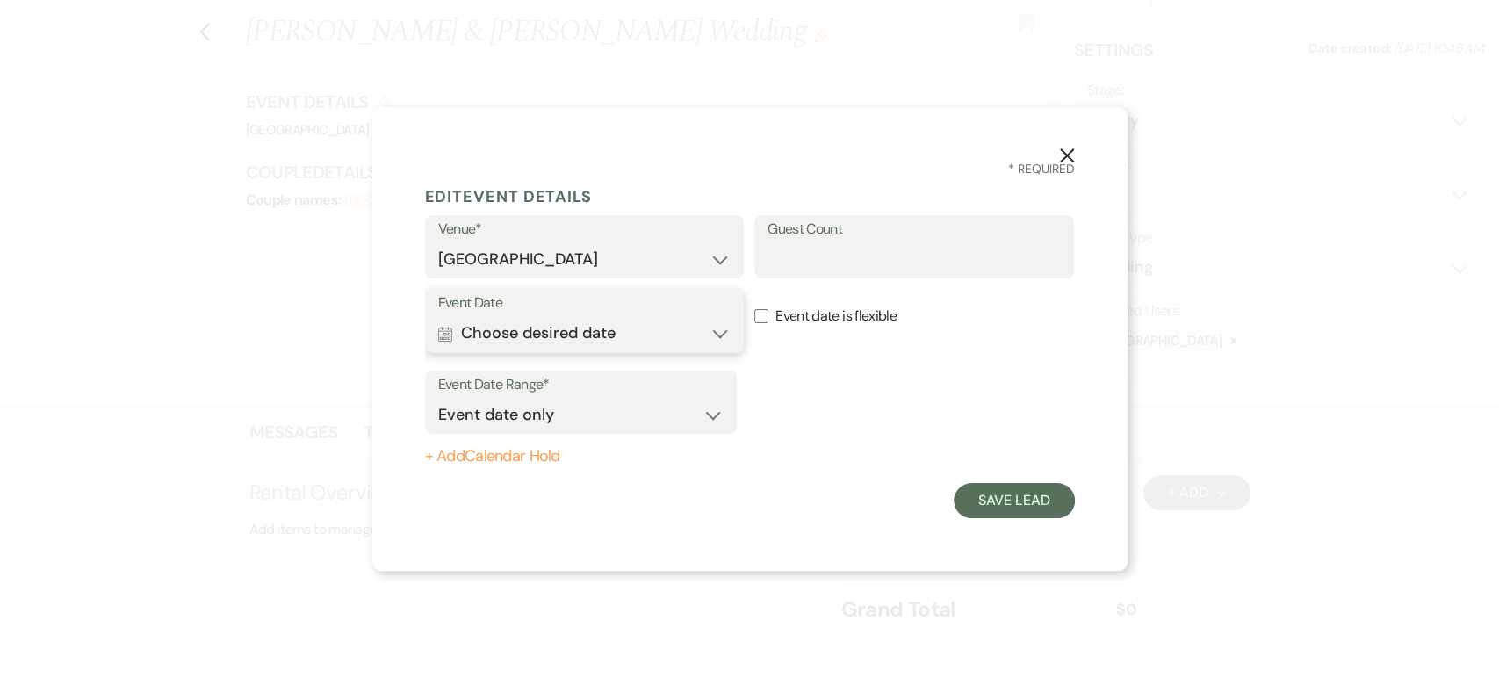
click at [618, 329] on button "Calendar Choose desired date Expand" at bounding box center [584, 333] width 293 height 35
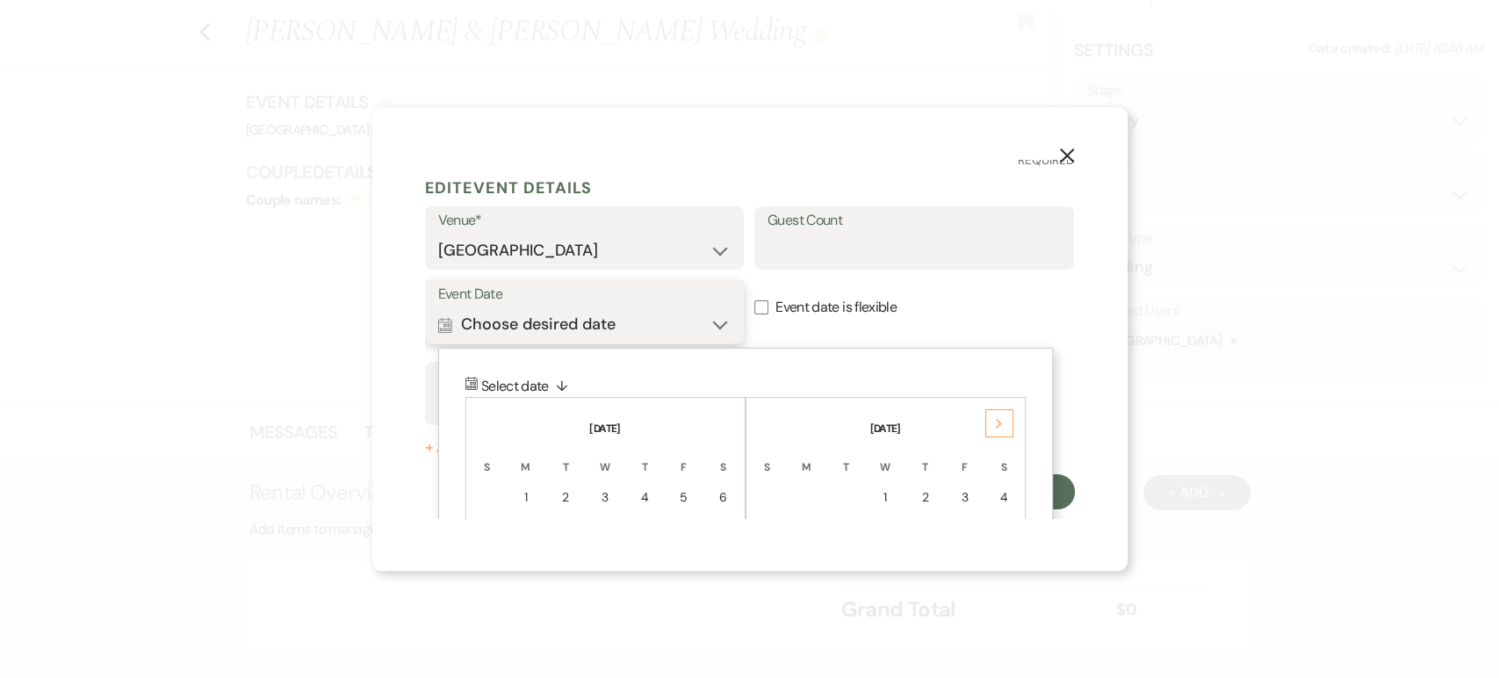
scroll to position [171, 0]
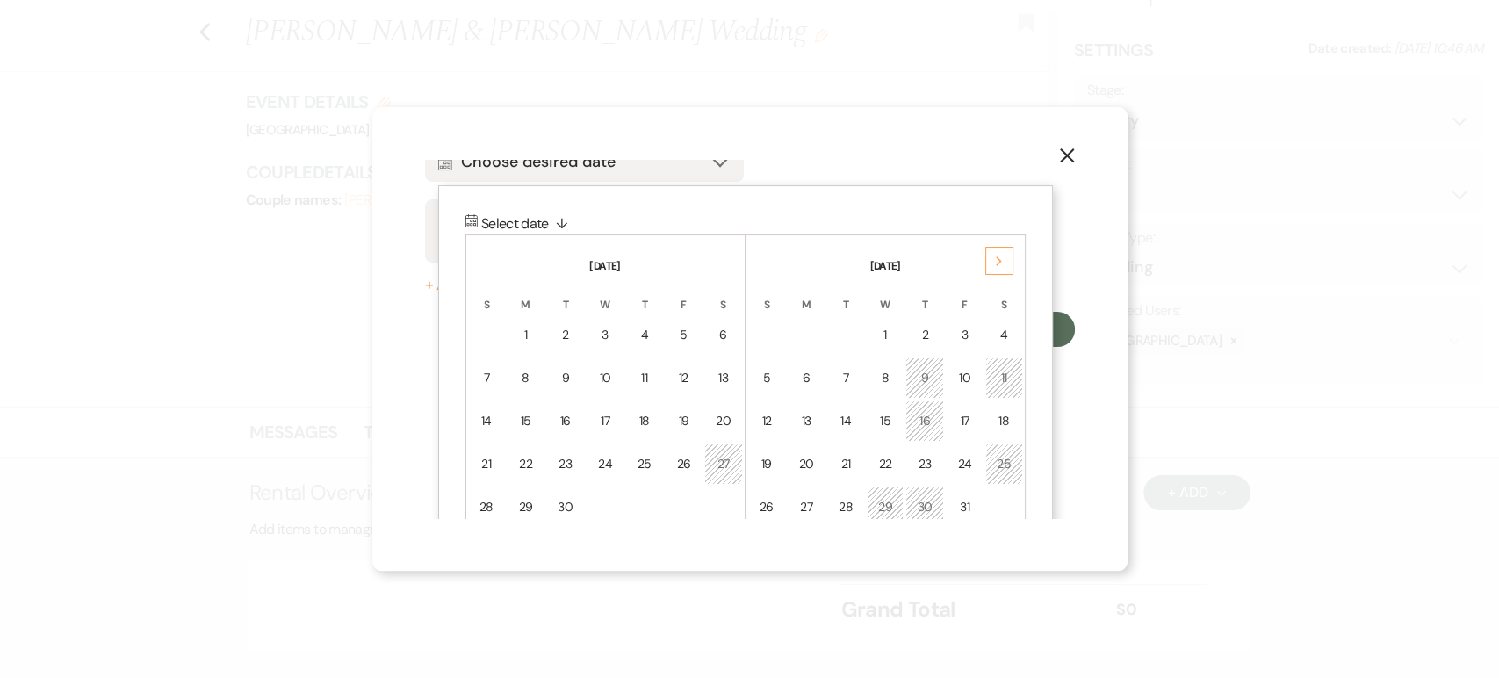
click at [1007, 253] on div "Next" at bounding box center [1000, 261] width 28 height 28
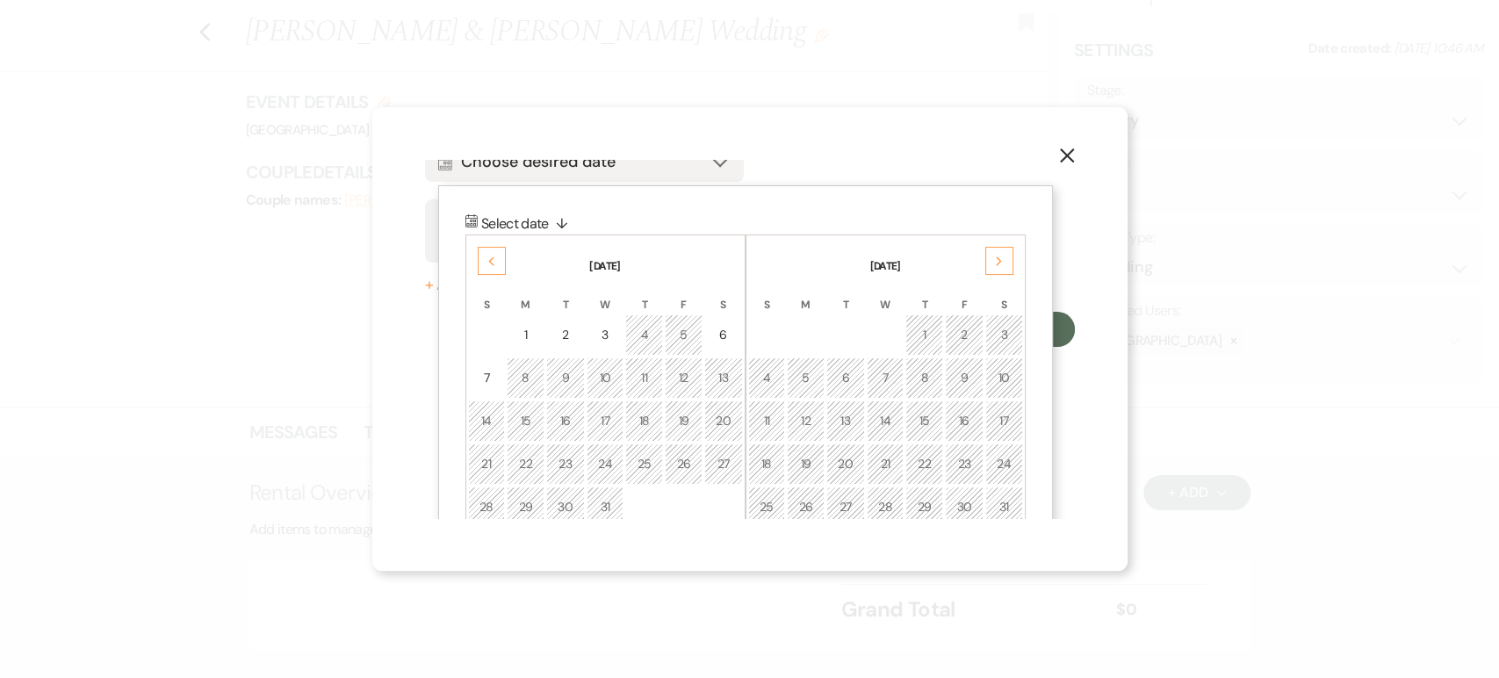
click at [1007, 253] on div "Next" at bounding box center [1000, 261] width 28 height 28
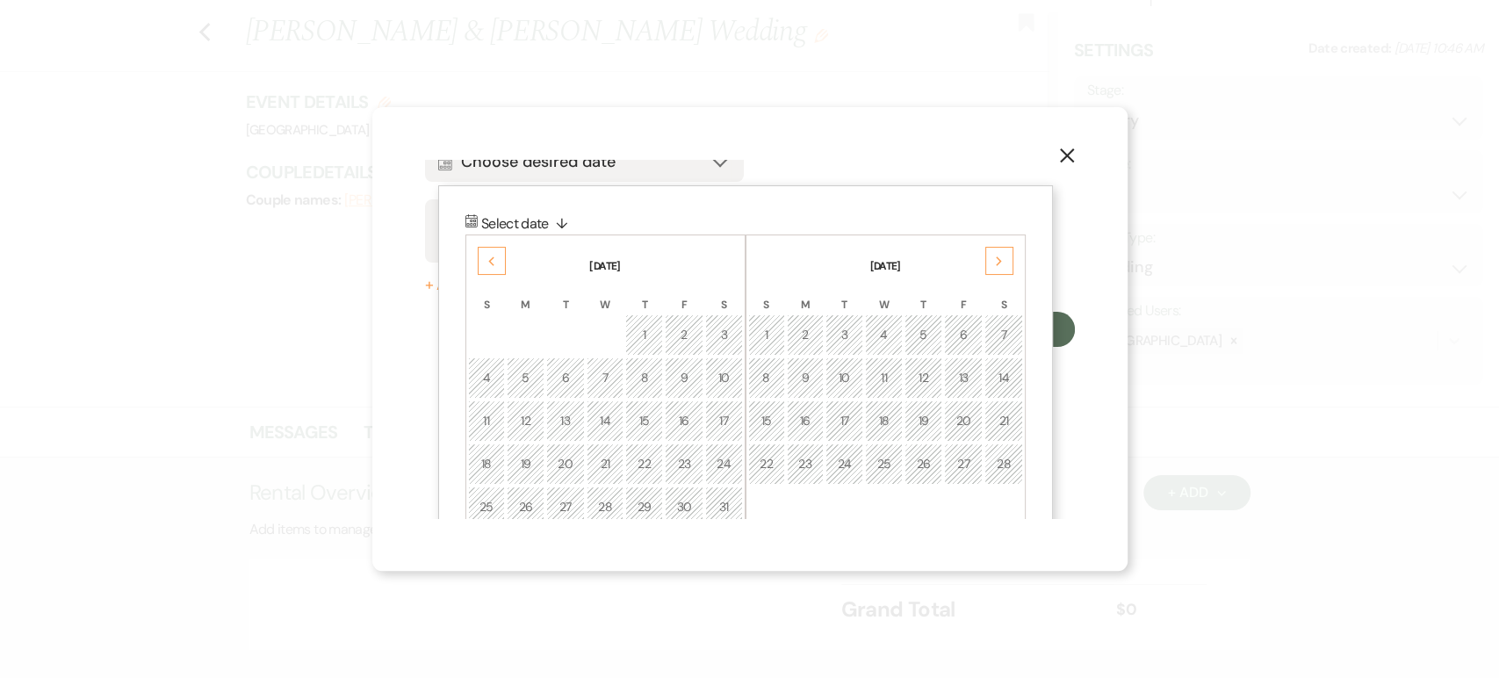
click at [1007, 253] on div "Next" at bounding box center [1000, 261] width 28 height 28
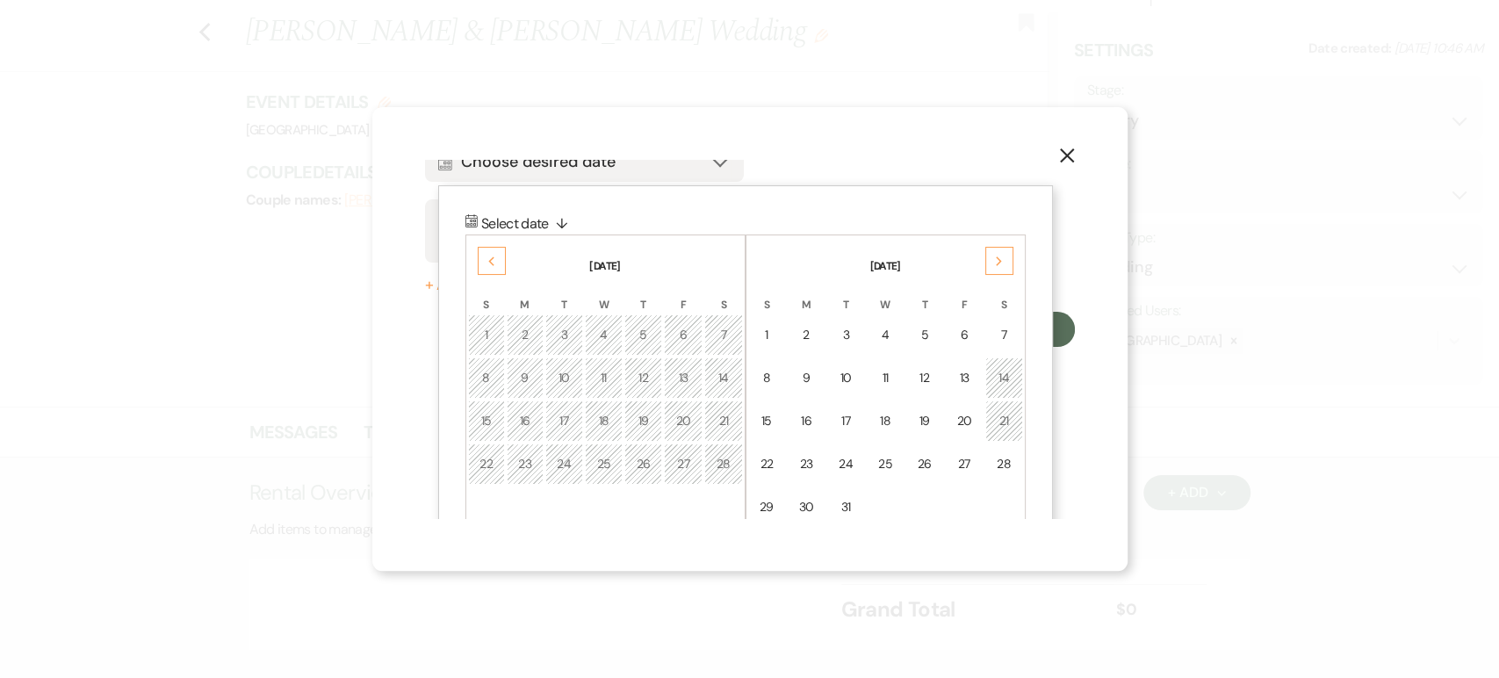
click at [1007, 253] on div "Next" at bounding box center [1000, 261] width 28 height 28
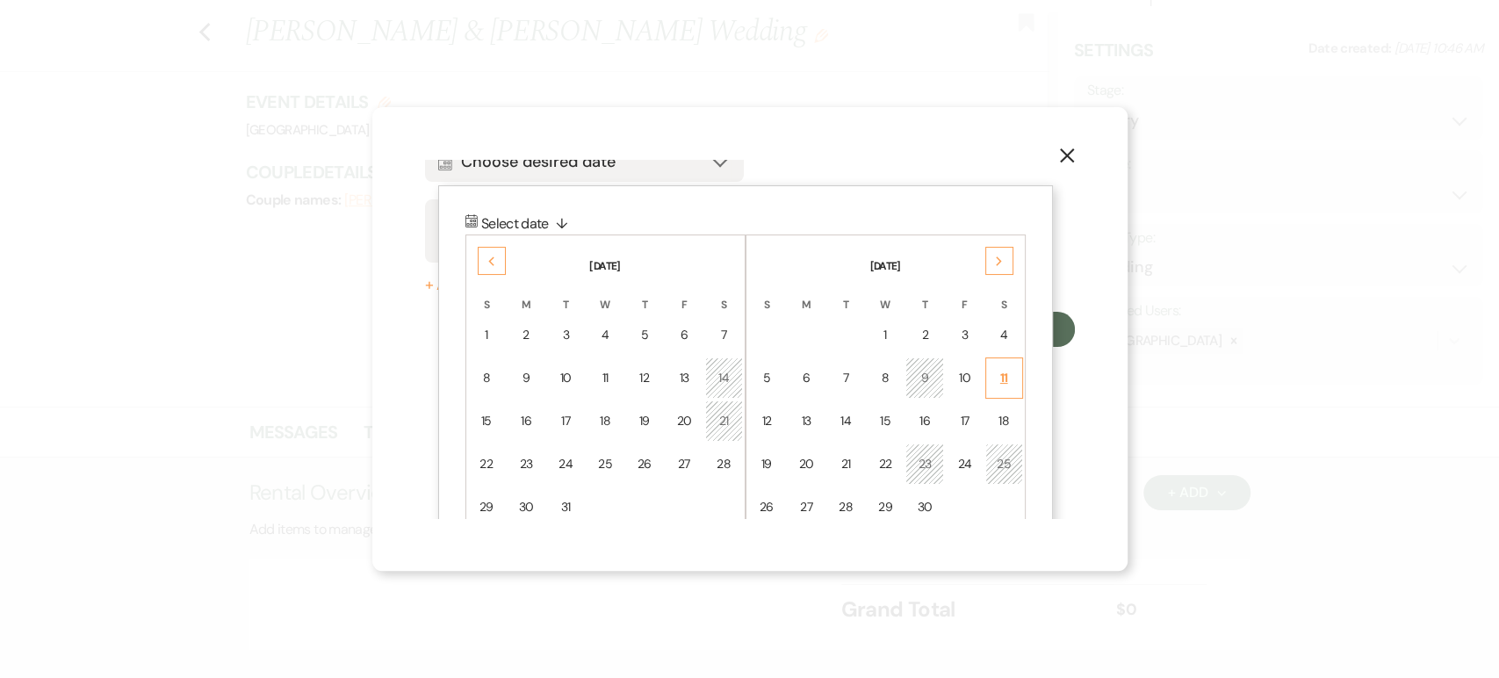
click at [1008, 386] on td "11" at bounding box center [1005, 378] width 38 height 41
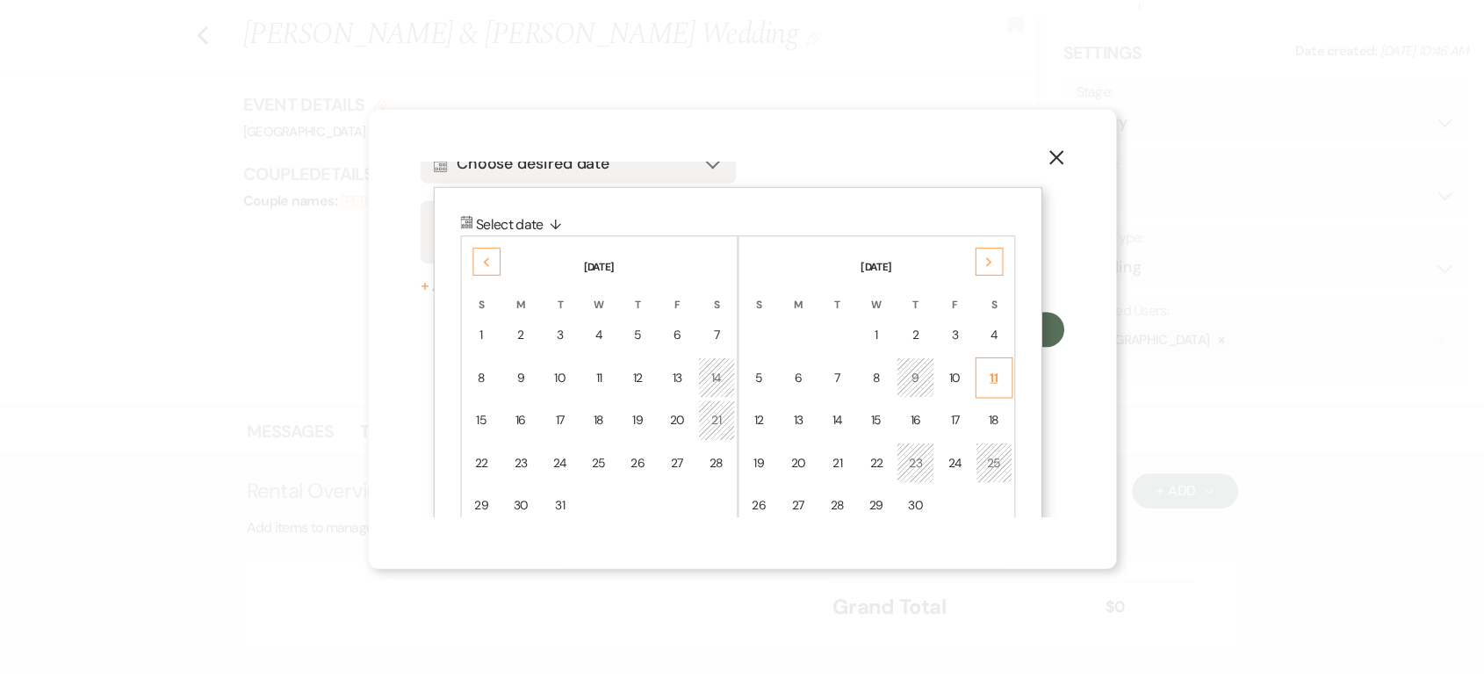
scroll to position [0, 0]
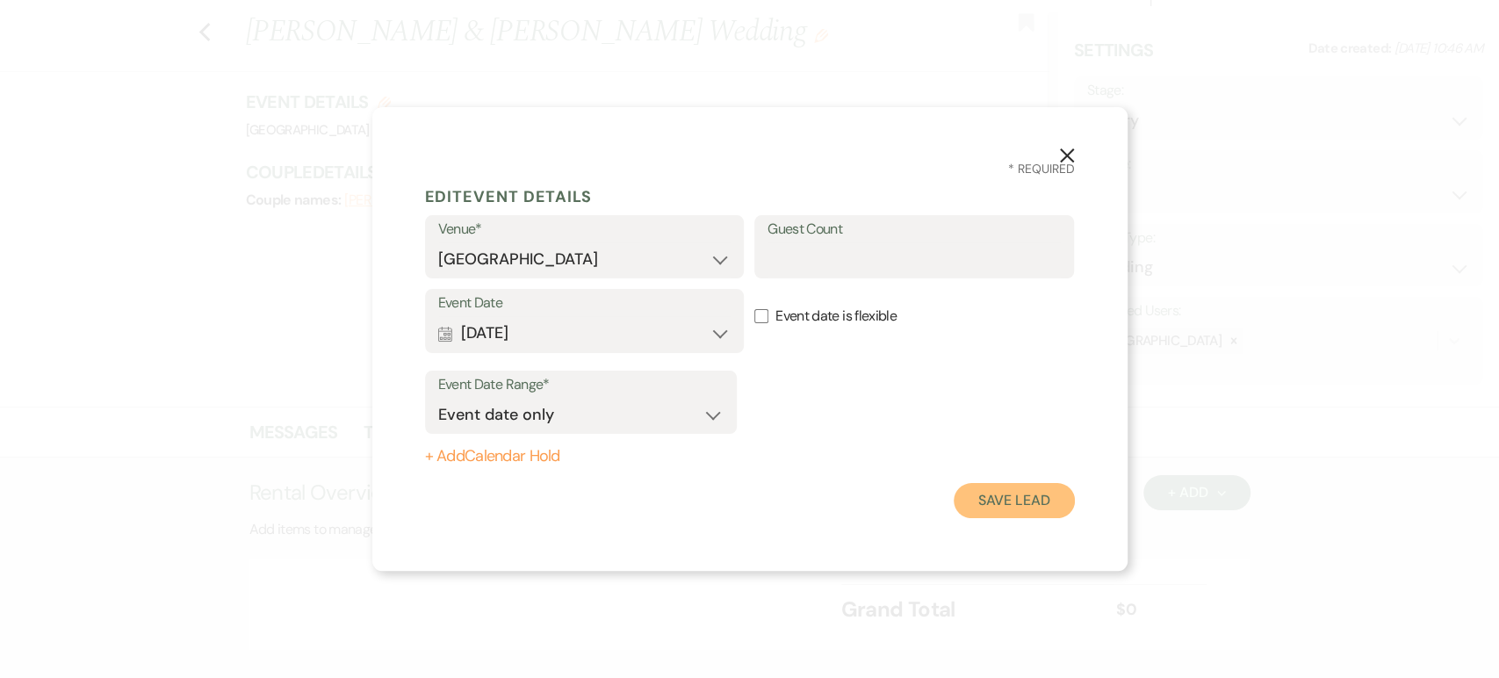
click at [972, 492] on button "Save Lead" at bounding box center [1014, 500] width 120 height 35
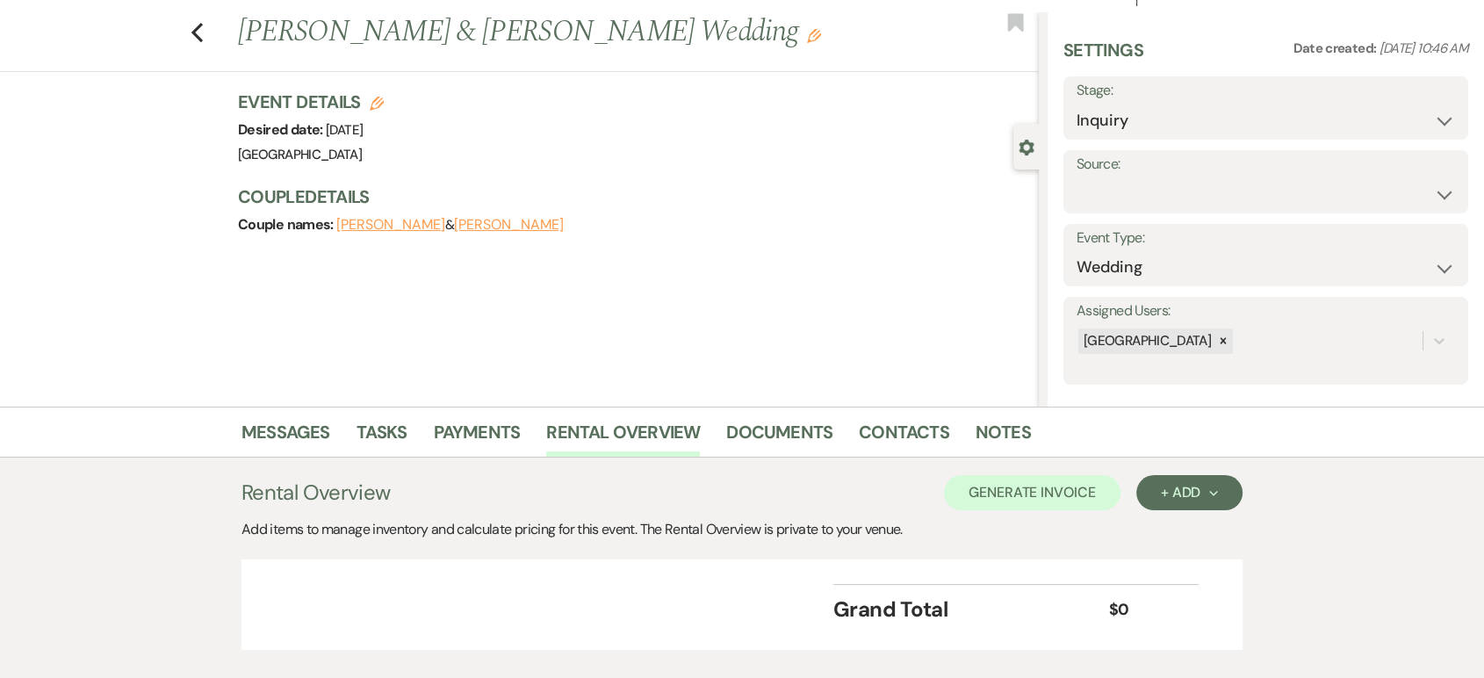
scroll to position [135, 0]
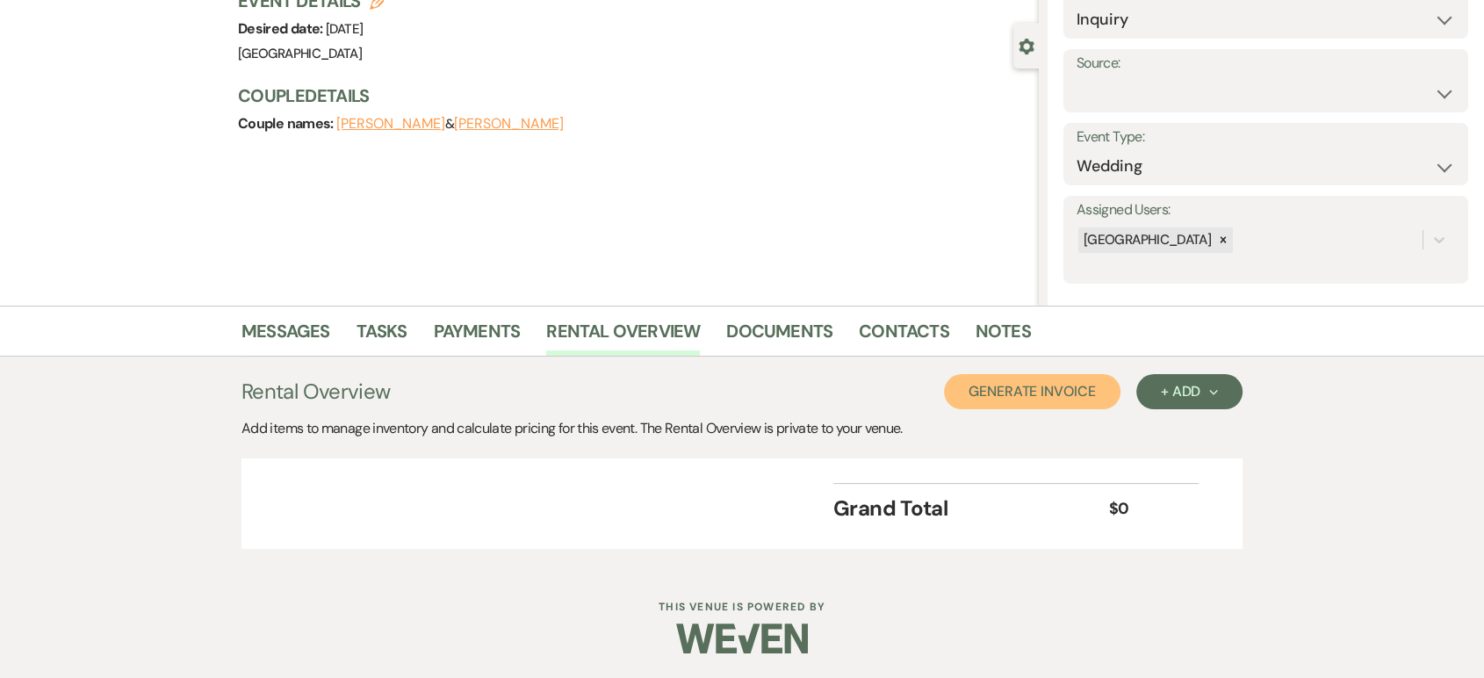
click at [1047, 393] on button "Generate Invoice" at bounding box center [1032, 391] width 177 height 35
click at [1101, 392] on button "Cancel" at bounding box center [1092, 391] width 105 height 35
click at [1153, 398] on button "+ Add Next" at bounding box center [1190, 391] width 106 height 35
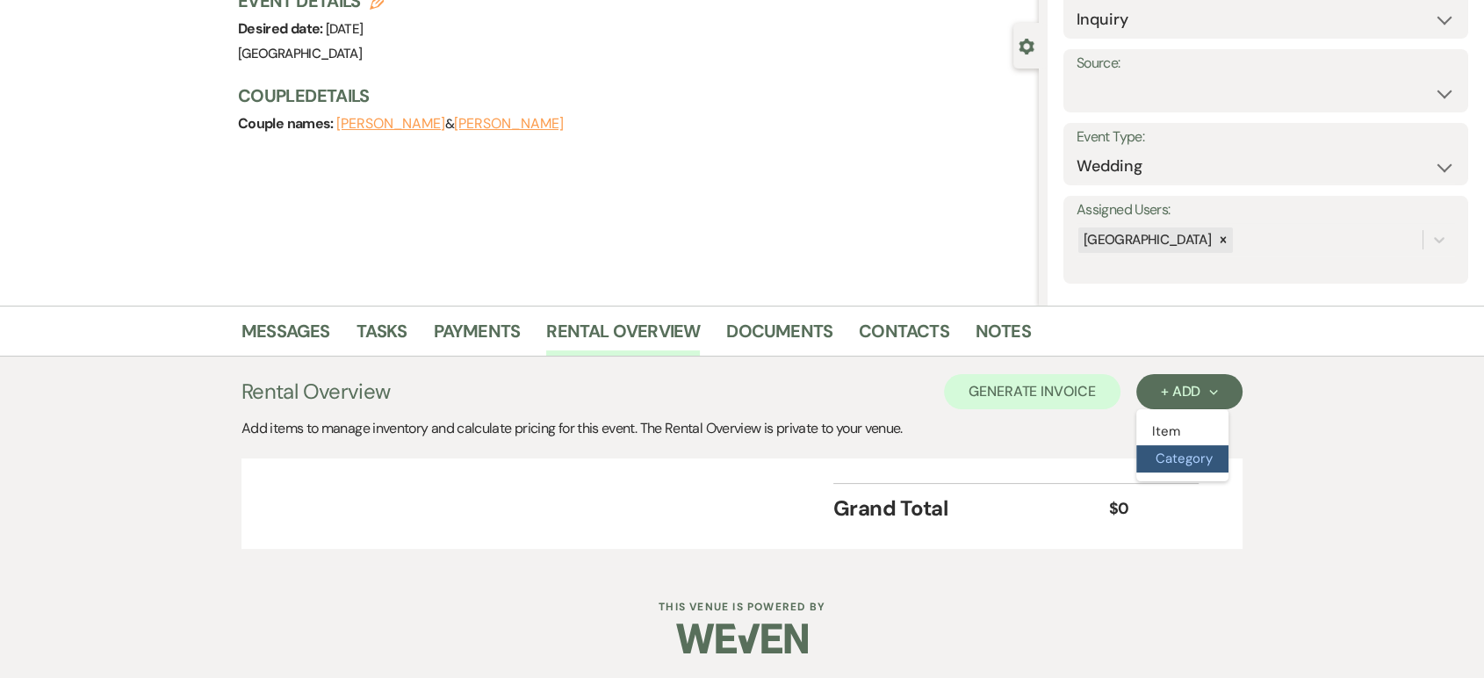
click at [1175, 455] on button "Category" at bounding box center [1183, 458] width 92 height 27
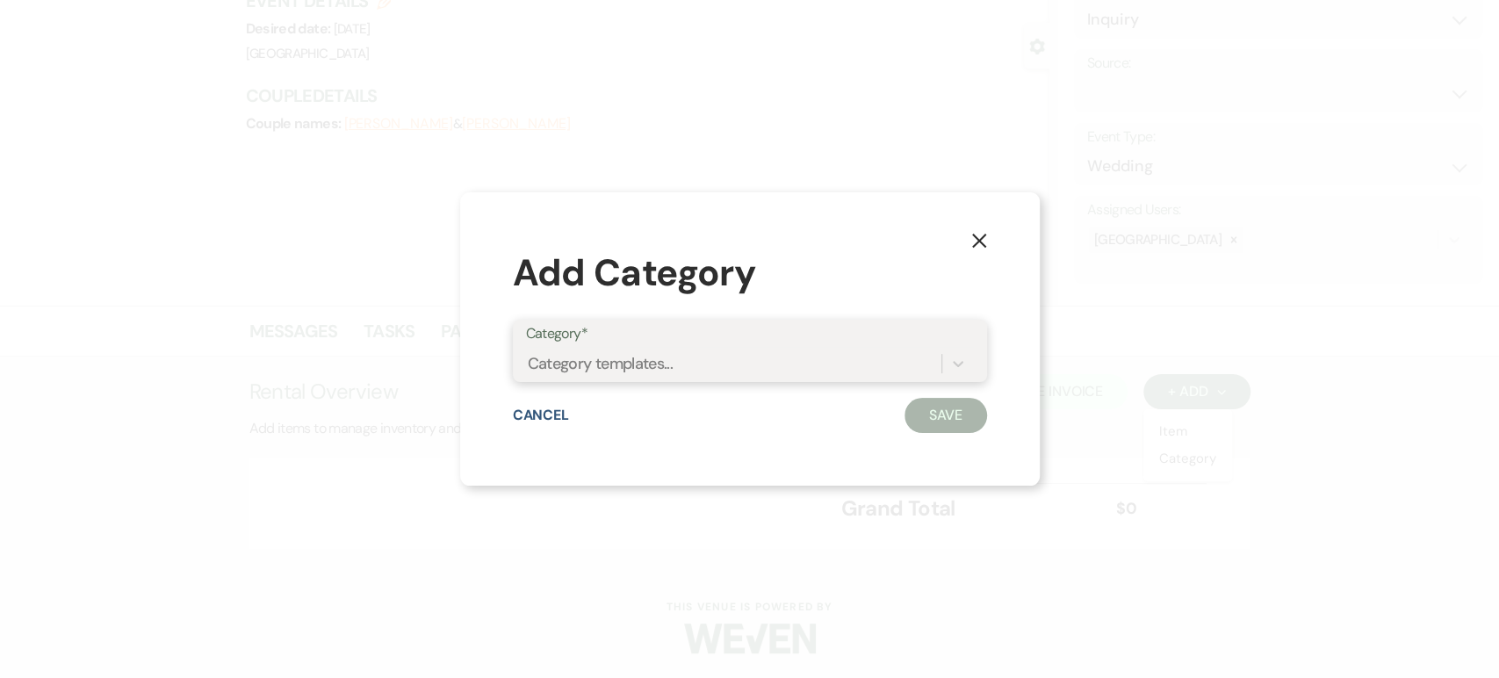
click at [726, 365] on div "Category templates..." at bounding box center [733, 363] width 415 height 31
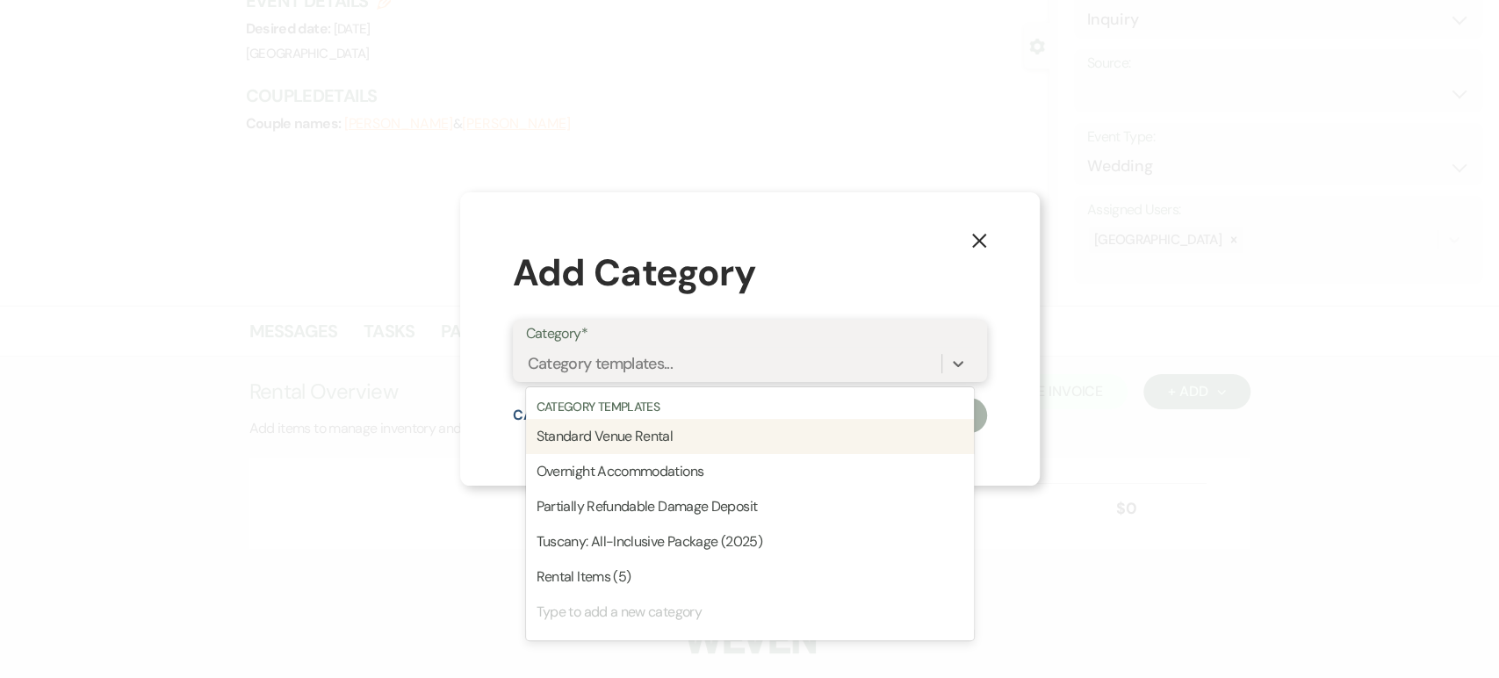
click at [661, 432] on div "Standard Venue Rental" at bounding box center [750, 436] width 448 height 35
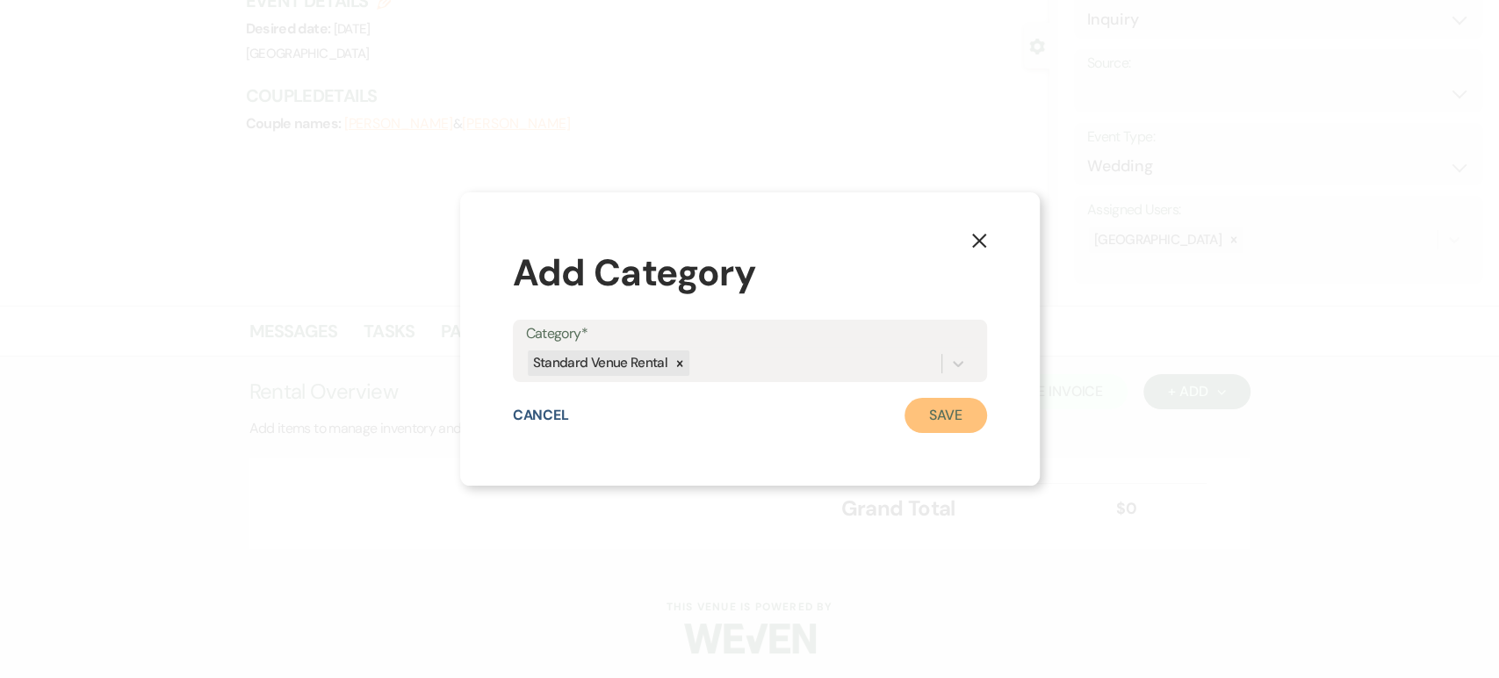
click at [926, 424] on button "Save" at bounding box center [946, 415] width 83 height 35
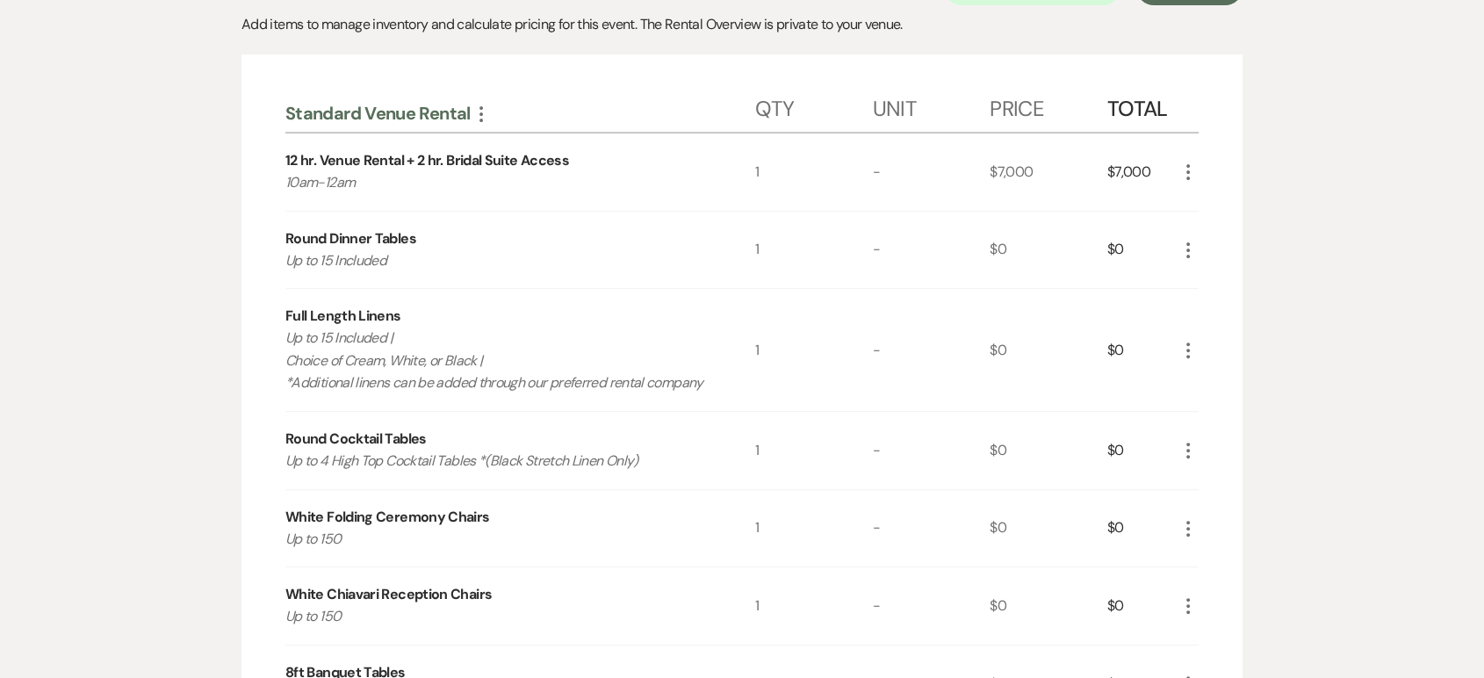
scroll to position [536, 0]
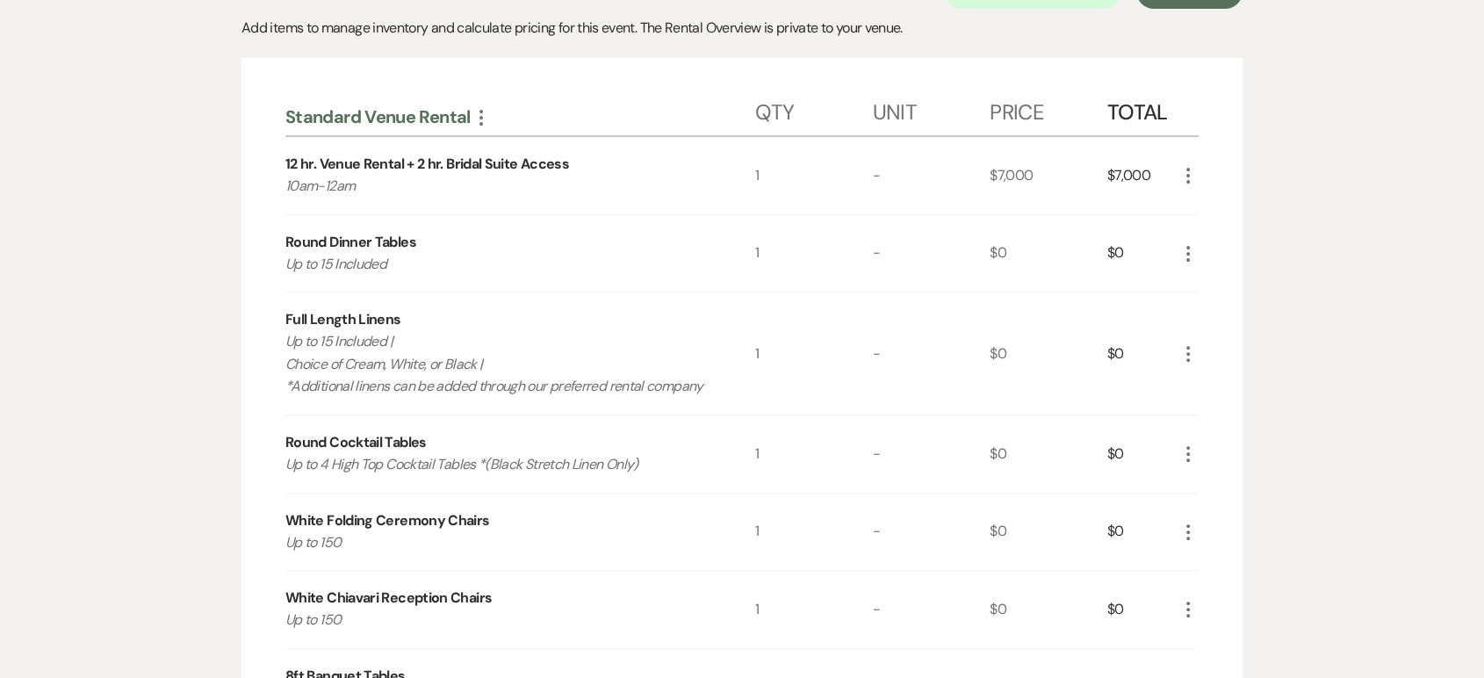
click at [1190, 167] on icon "More" at bounding box center [1188, 175] width 21 height 21
click at [1198, 212] on use "button" at bounding box center [1202, 211] width 11 height 11
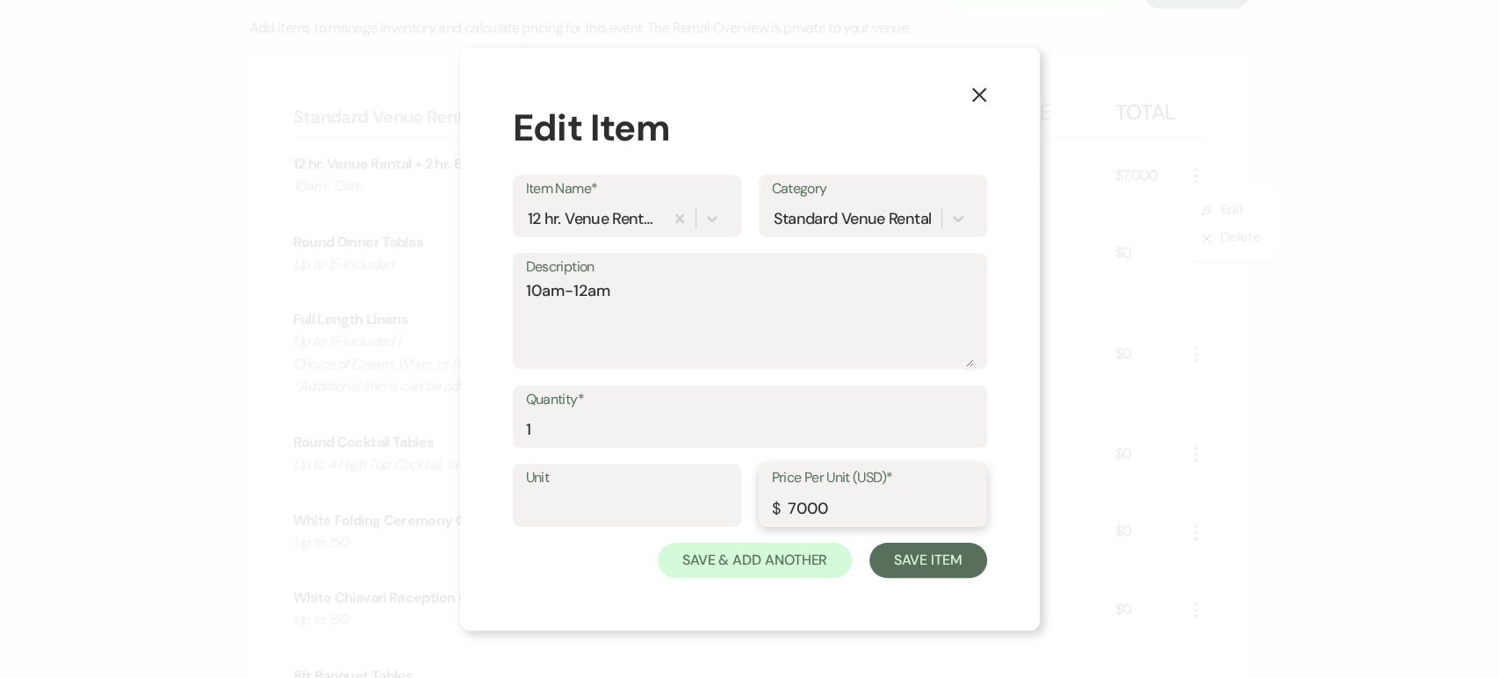
drag, startPoint x: 838, startPoint y: 507, endPoint x: 753, endPoint y: 505, distance: 85.2
click at [753, 505] on div "Unit Price Per Unit (USD)* $ 7000" at bounding box center [750, 503] width 474 height 79
click at [972, 548] on button "Save Item" at bounding box center [928, 560] width 117 height 35
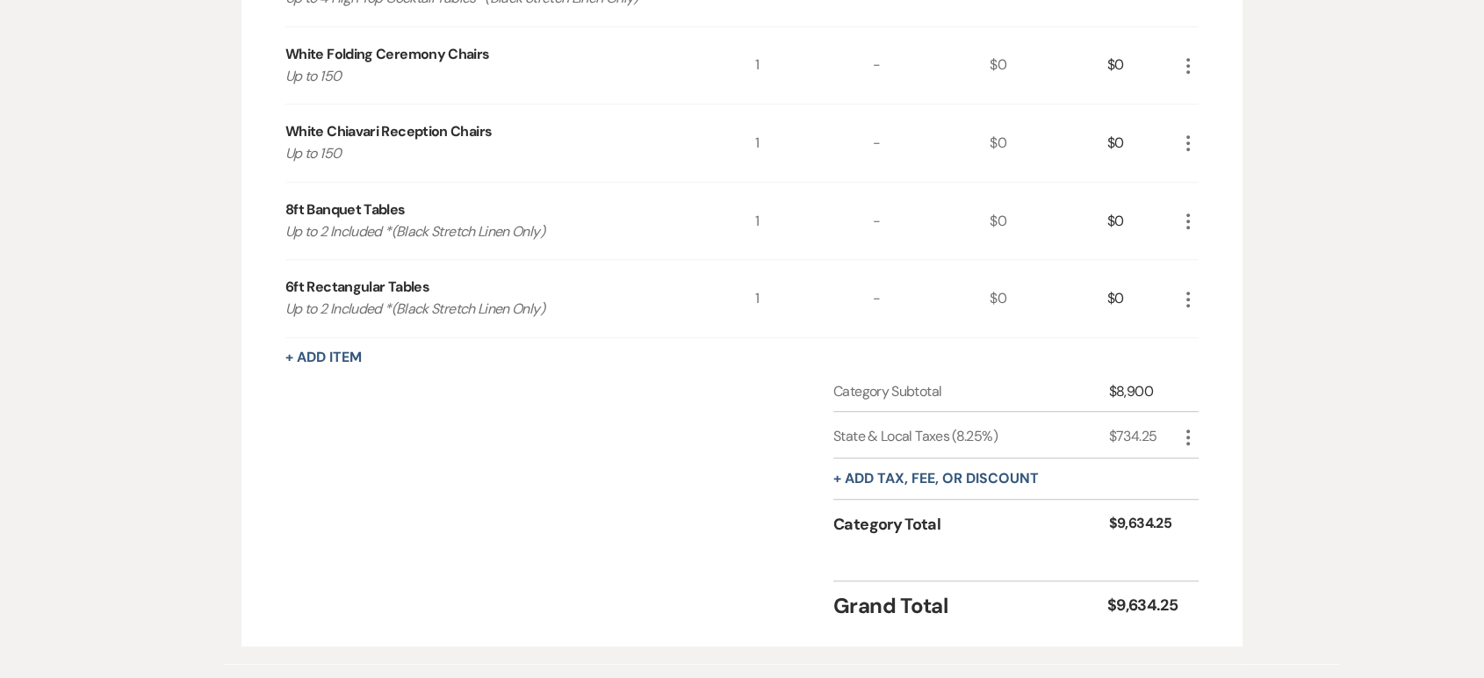
scroll to position [1001, 0]
click at [329, 351] on button "+ Add Item" at bounding box center [323, 358] width 76 height 14
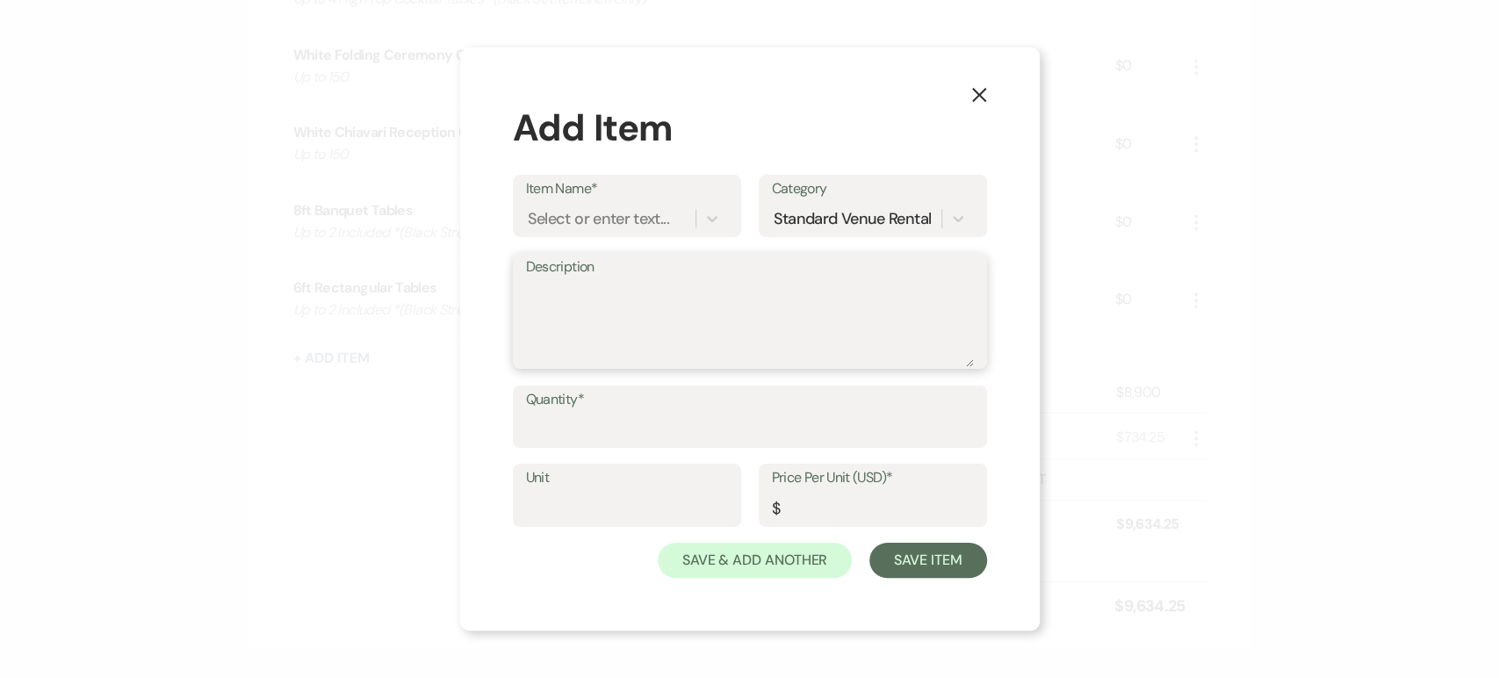
click at [568, 293] on textarea "Description" at bounding box center [750, 323] width 448 height 88
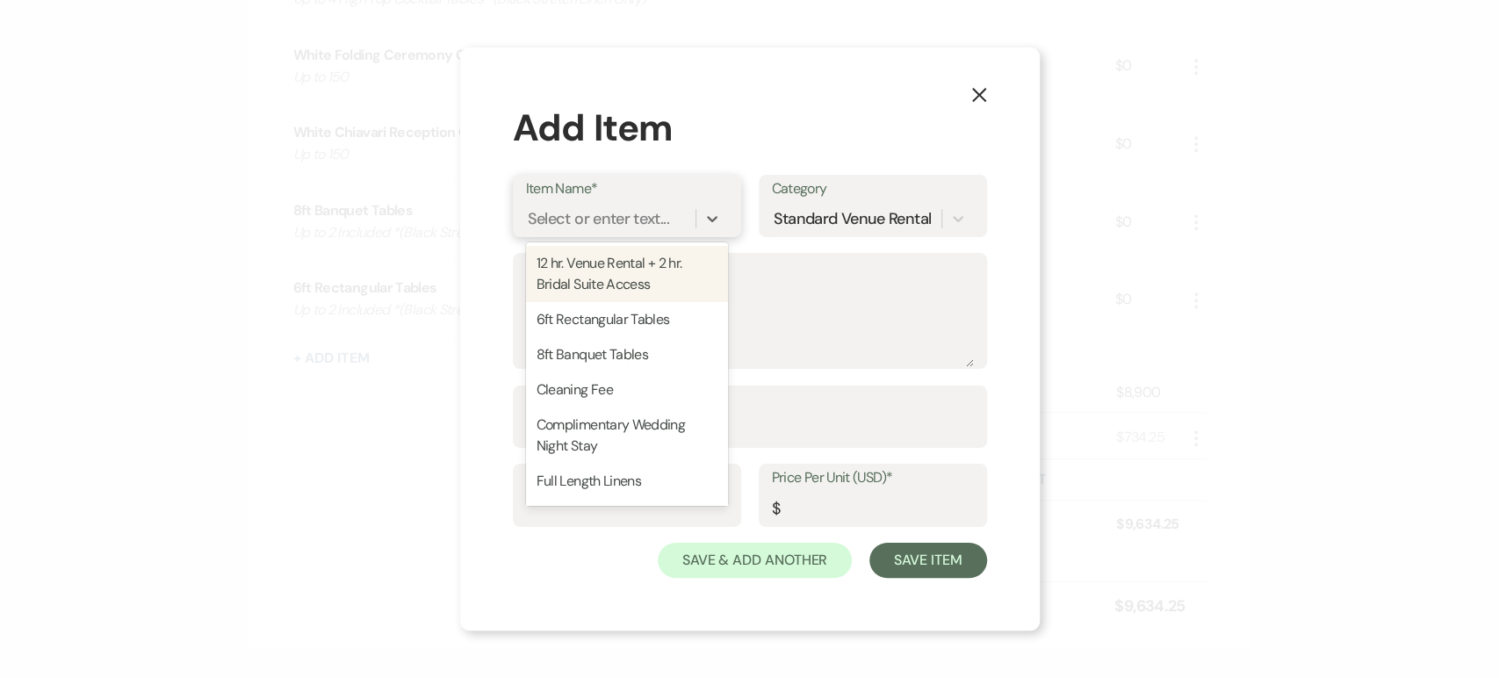
click at [603, 203] on div "Select or enter text..." at bounding box center [611, 218] width 170 height 31
click at [585, 258] on div "12 hr. Venue Rental + 2 hr. Bridal Suite Access" at bounding box center [627, 274] width 202 height 56
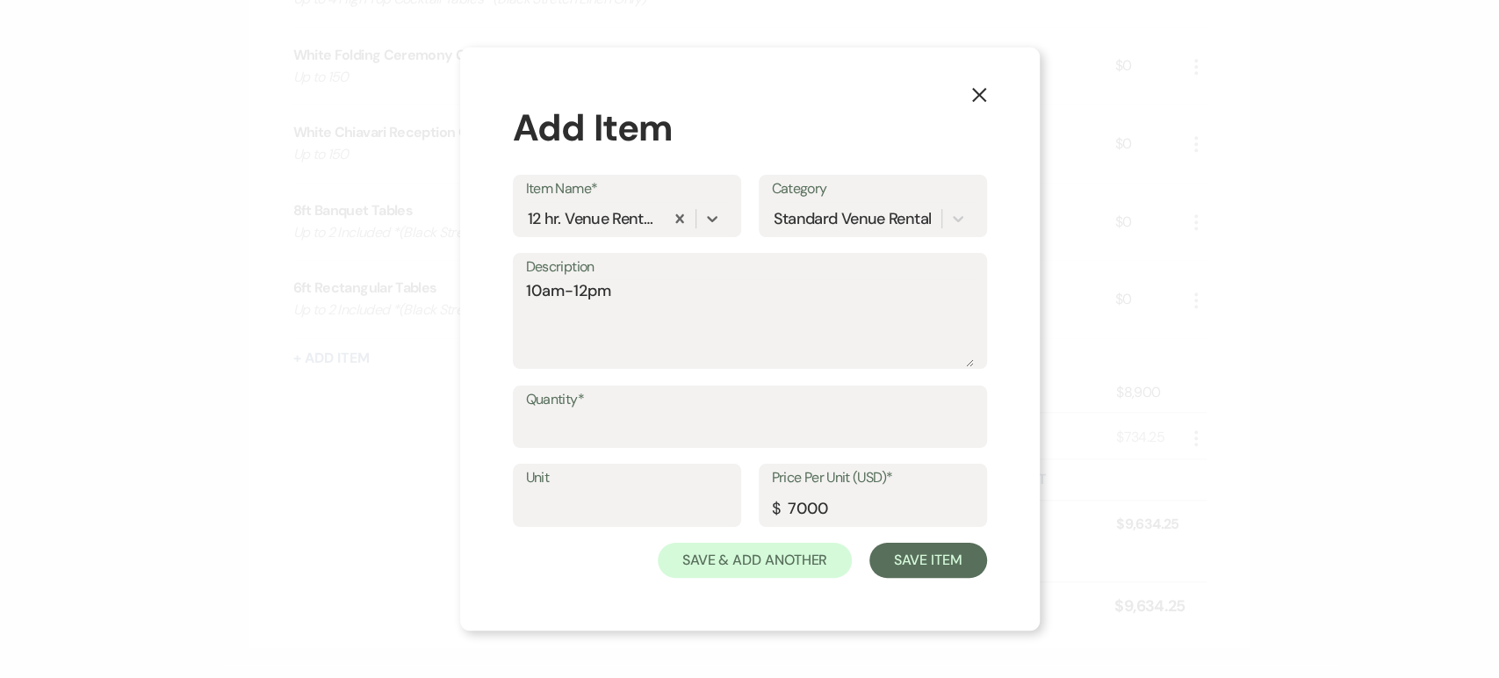
click at [973, 98] on icon "X" at bounding box center [980, 95] width 16 height 16
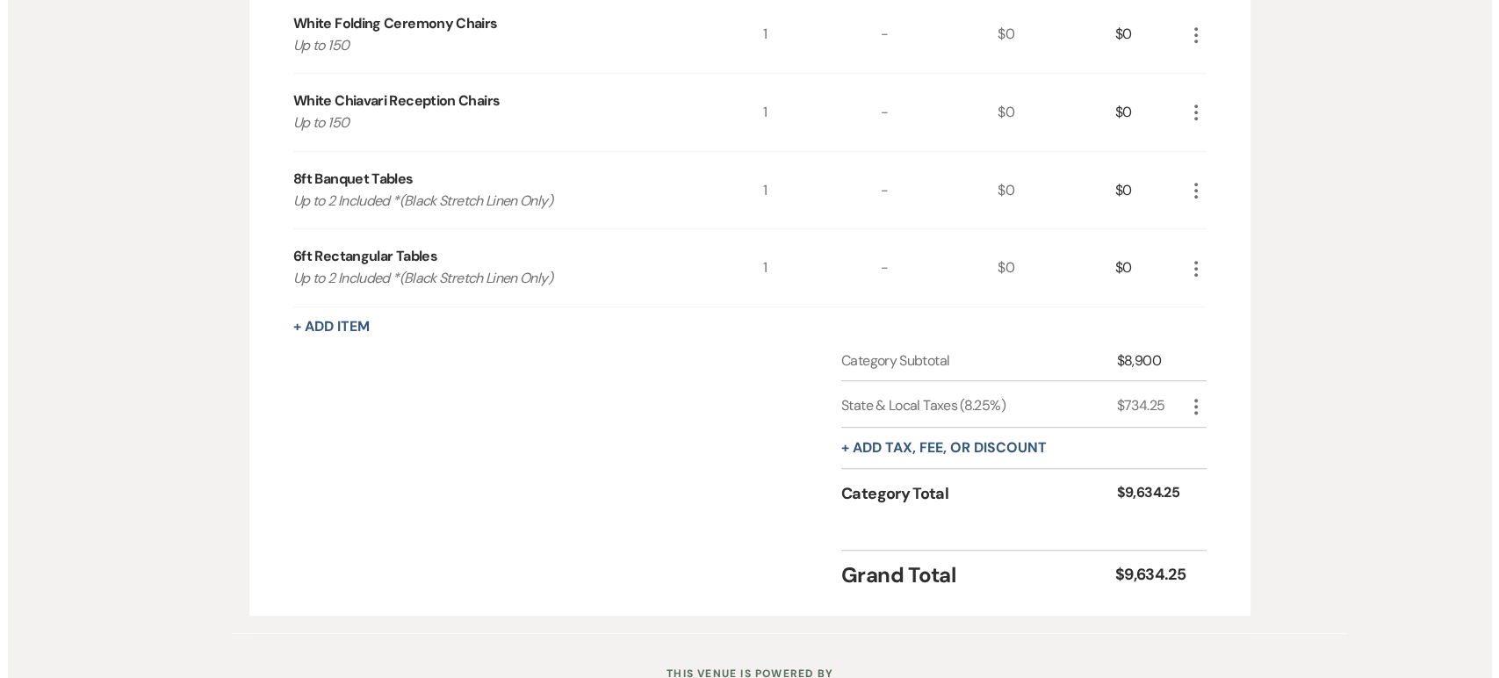
scroll to position [1033, 0]
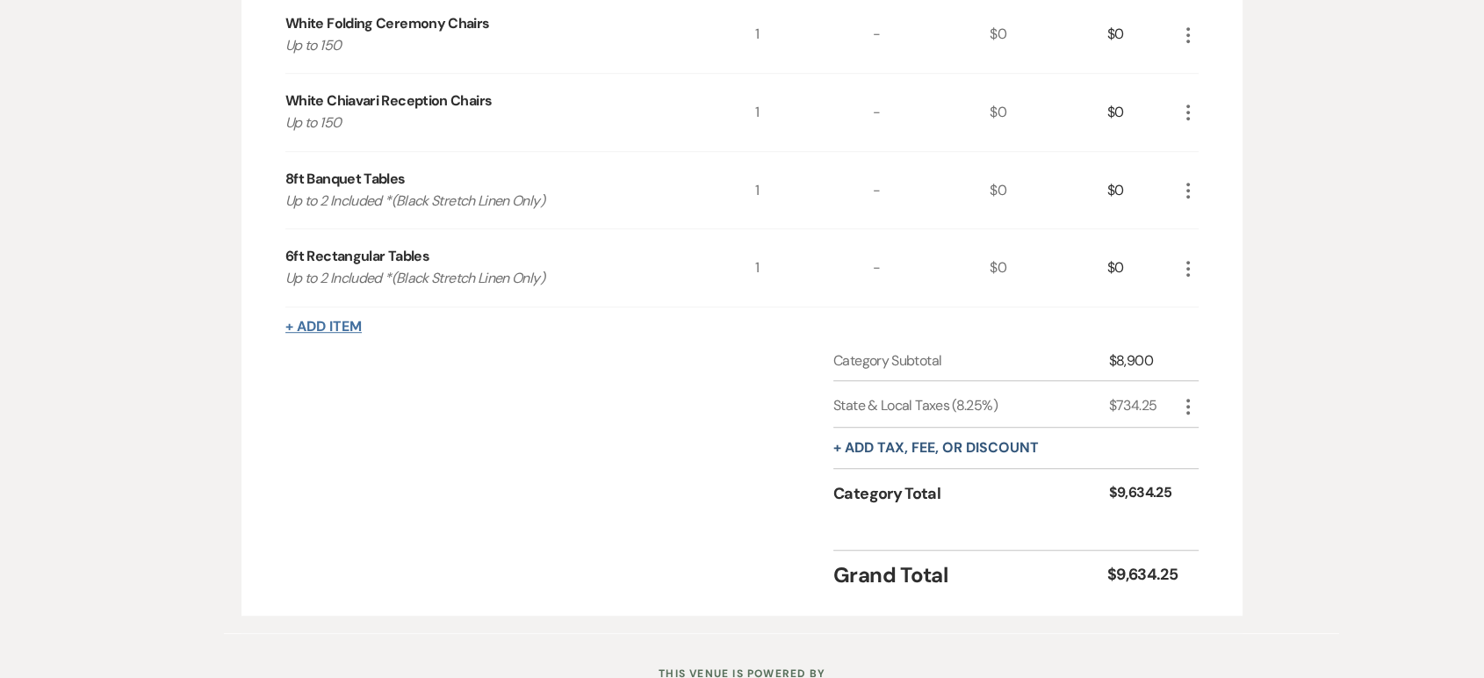
click at [327, 322] on button "+ Add Item" at bounding box center [323, 327] width 76 height 14
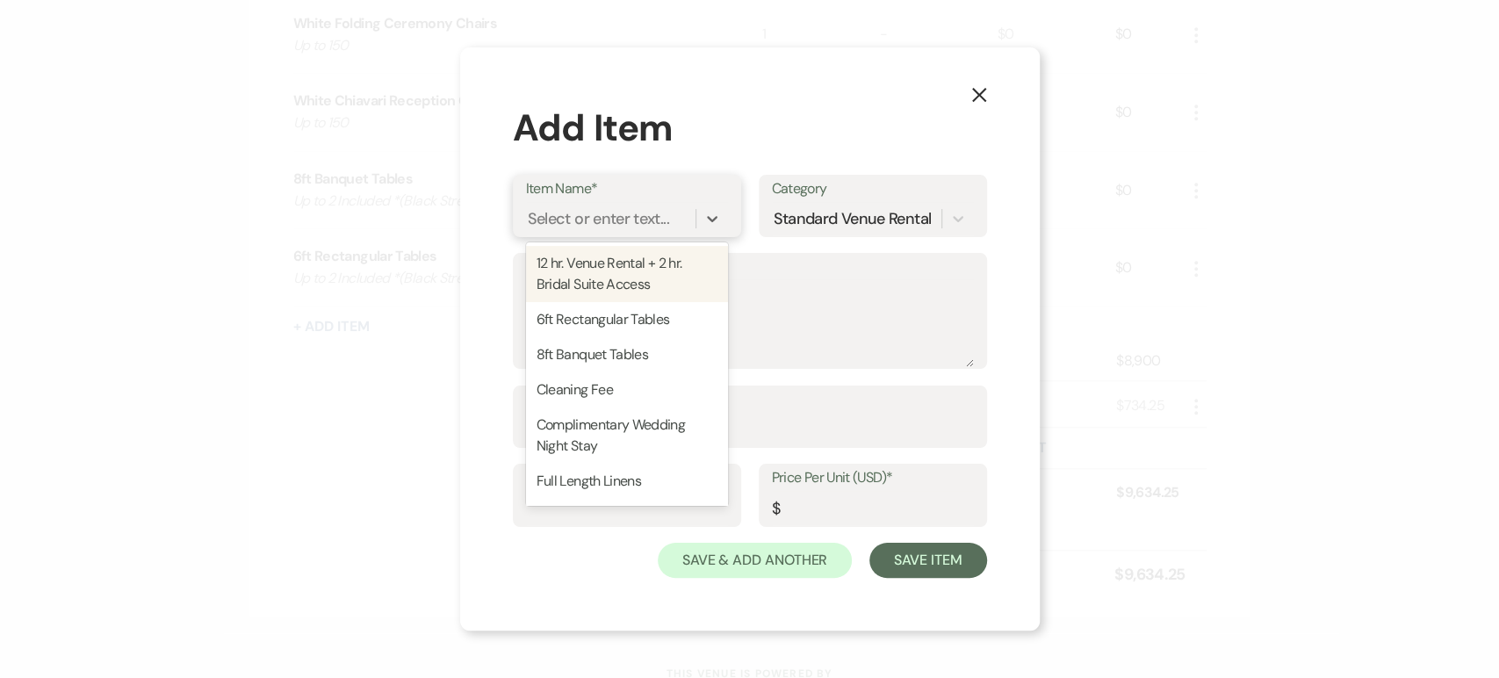
click at [621, 224] on div "Select or enter text..." at bounding box center [598, 218] width 141 height 24
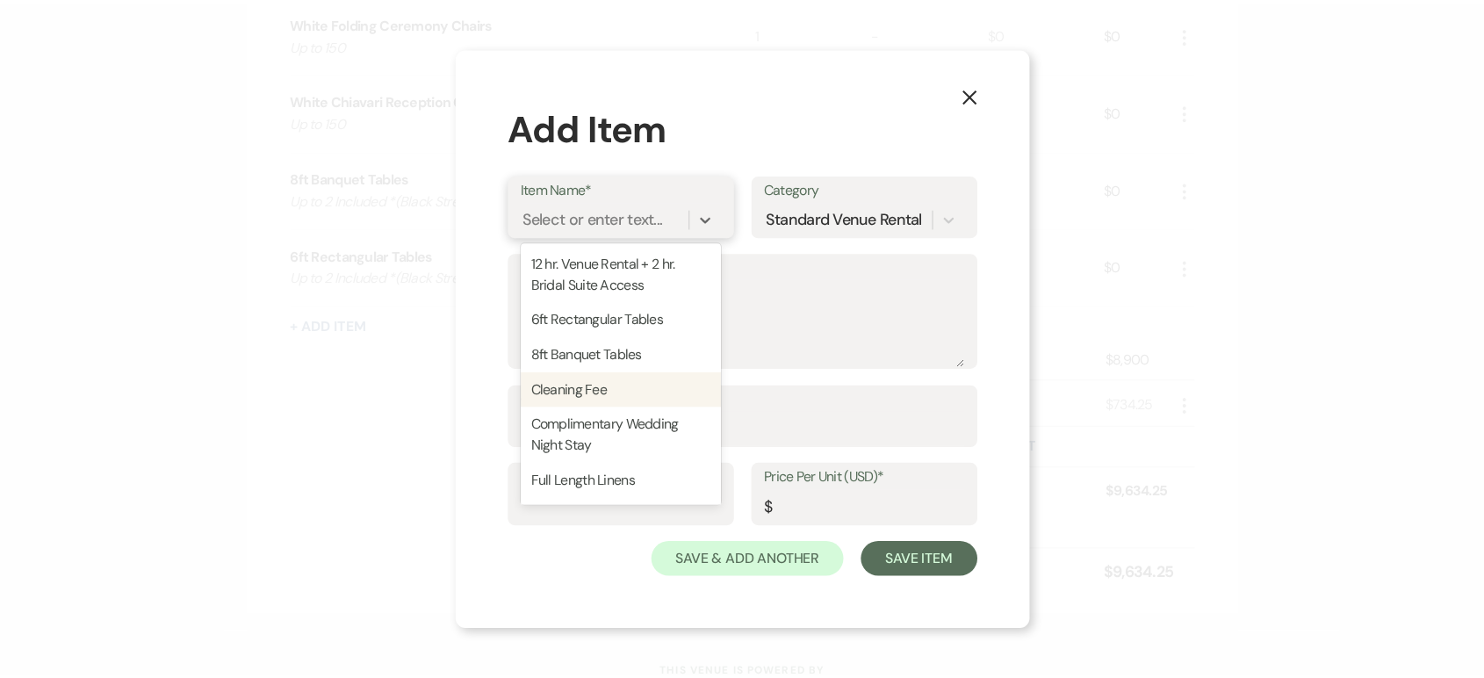
scroll to position [37, 0]
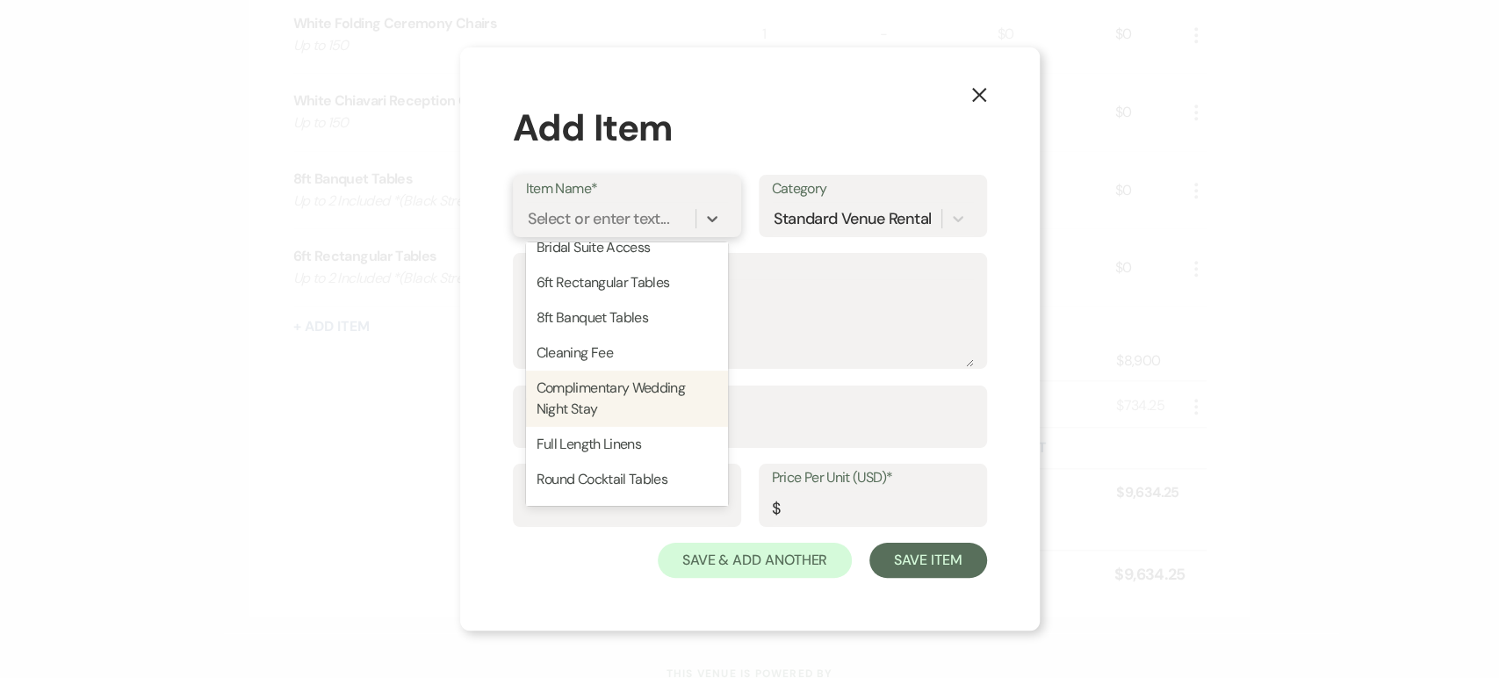
click at [630, 375] on div "Complimentary Wedding Night Stay" at bounding box center [627, 399] width 202 height 56
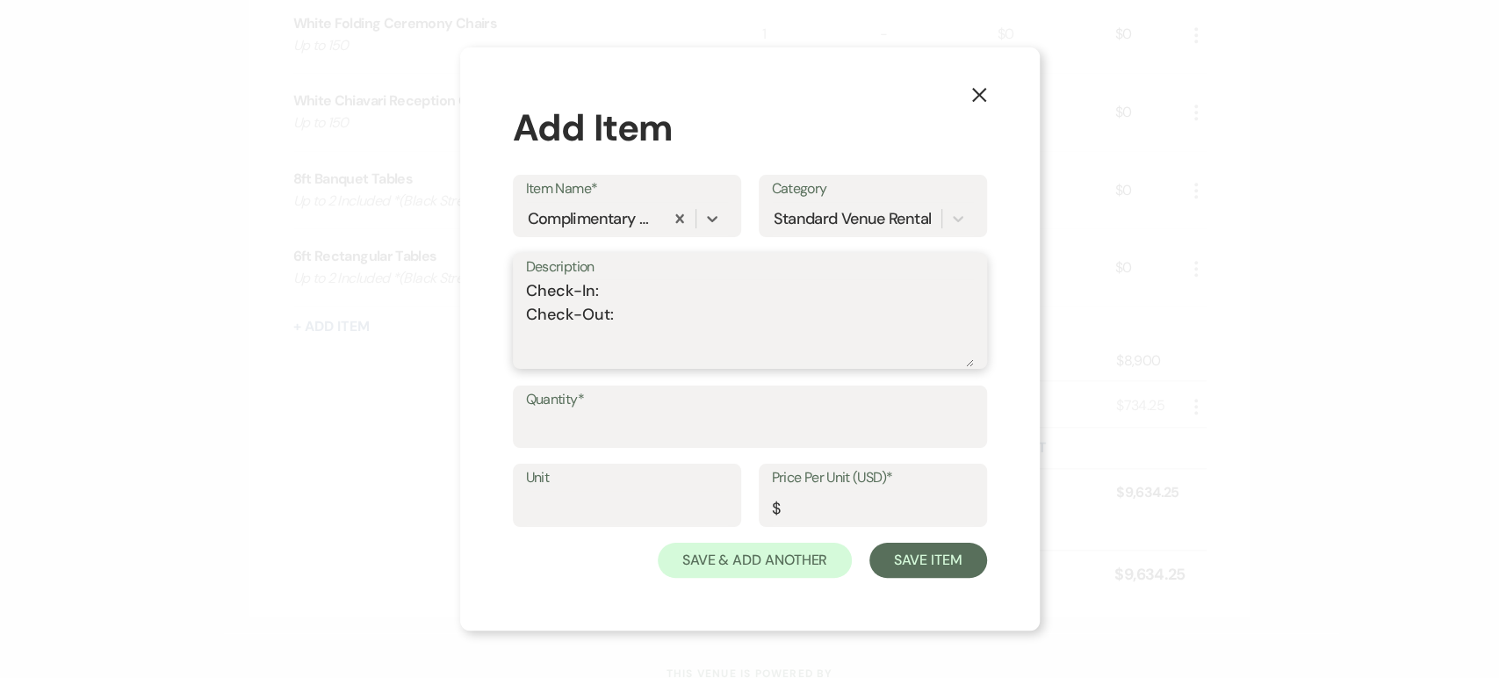
click at [620, 295] on textarea "Check-In: Check-Out:" at bounding box center [750, 323] width 448 height 88
click at [633, 314] on textarea "Check-In: 12:00 pm Check-Out:" at bounding box center [750, 323] width 448 height 88
click at [653, 459] on div "Quantity*" at bounding box center [750, 425] width 474 height 79
click at [639, 429] on input "Quantity*" at bounding box center [750, 429] width 448 height 34
click at [832, 507] on input "Price Per Unit (USD)*" at bounding box center [873, 508] width 202 height 34
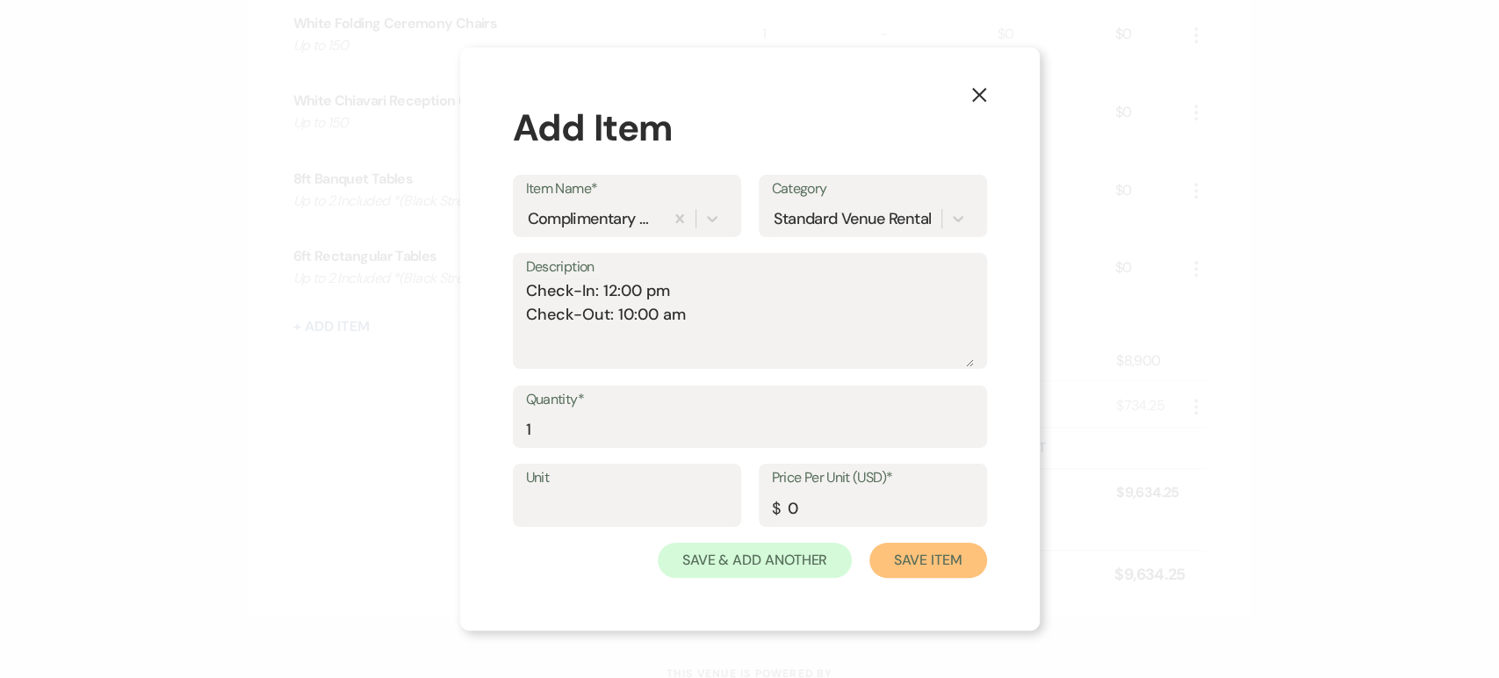
click at [915, 564] on button "Save Item" at bounding box center [928, 560] width 117 height 35
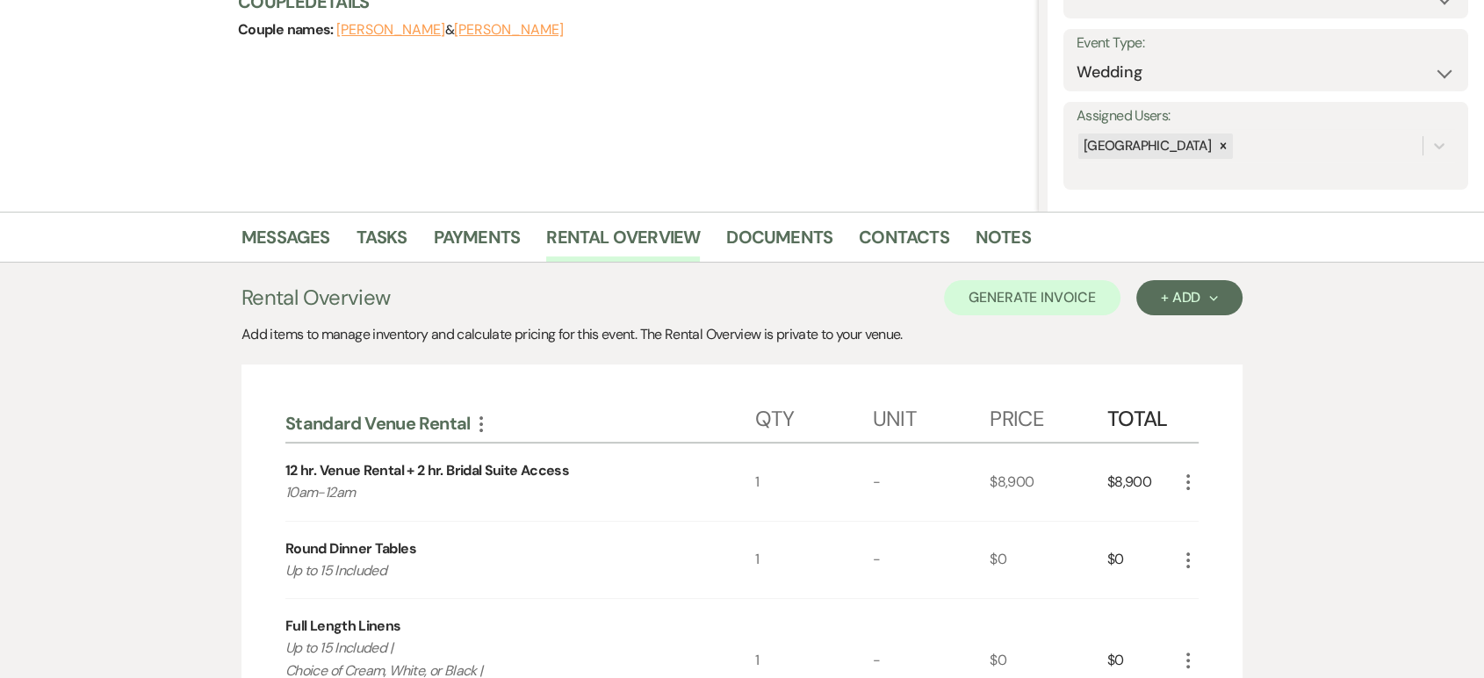
scroll to position [0, 0]
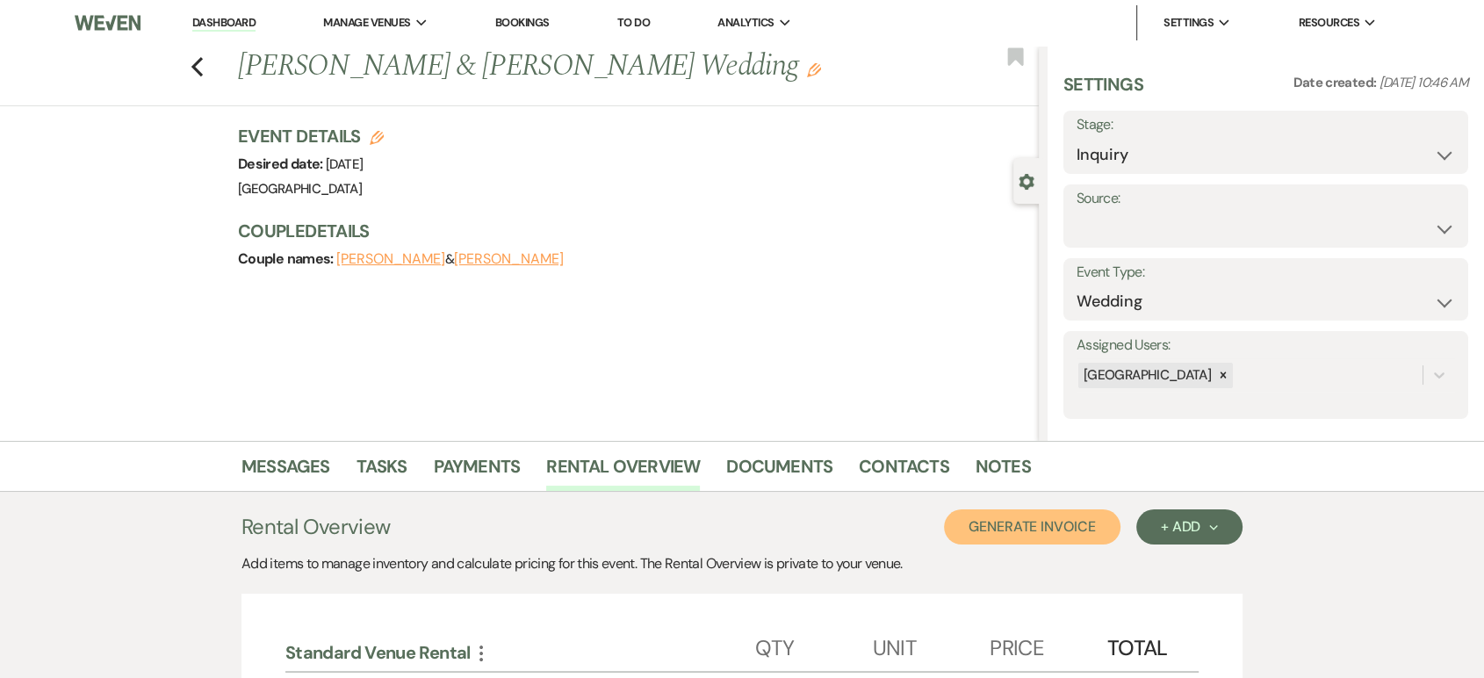
click at [1044, 528] on button "Generate Invoice" at bounding box center [1032, 526] width 177 height 35
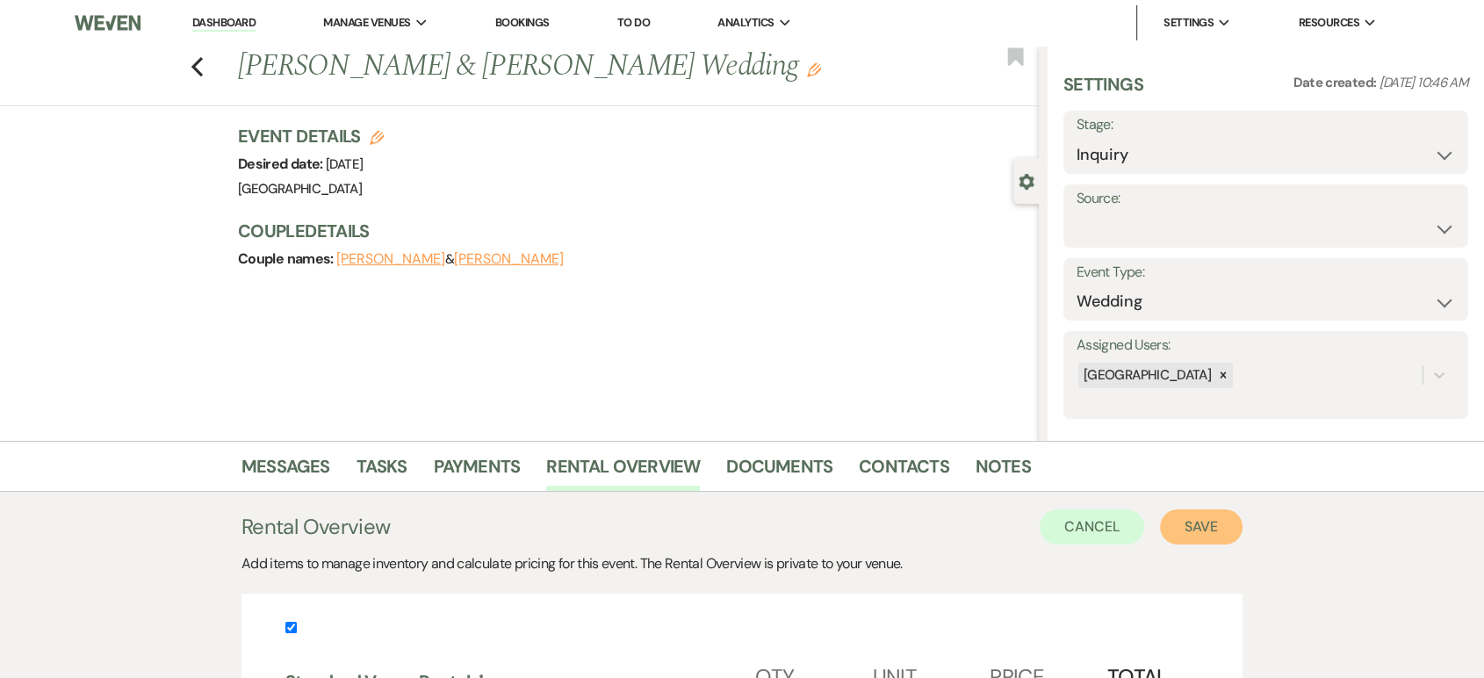
click at [1191, 516] on button "Save" at bounding box center [1201, 526] width 83 height 35
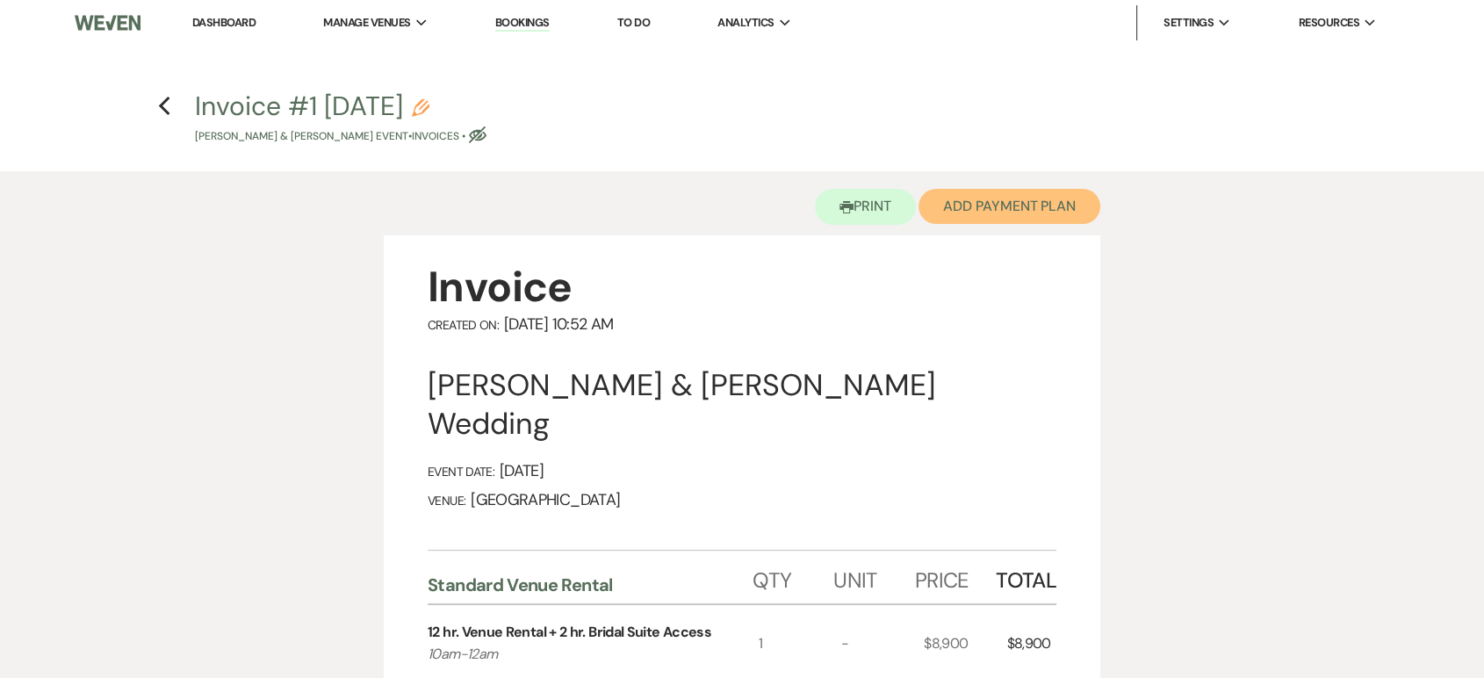
click at [1010, 202] on button "Add Payment Plan" at bounding box center [1010, 206] width 182 height 35
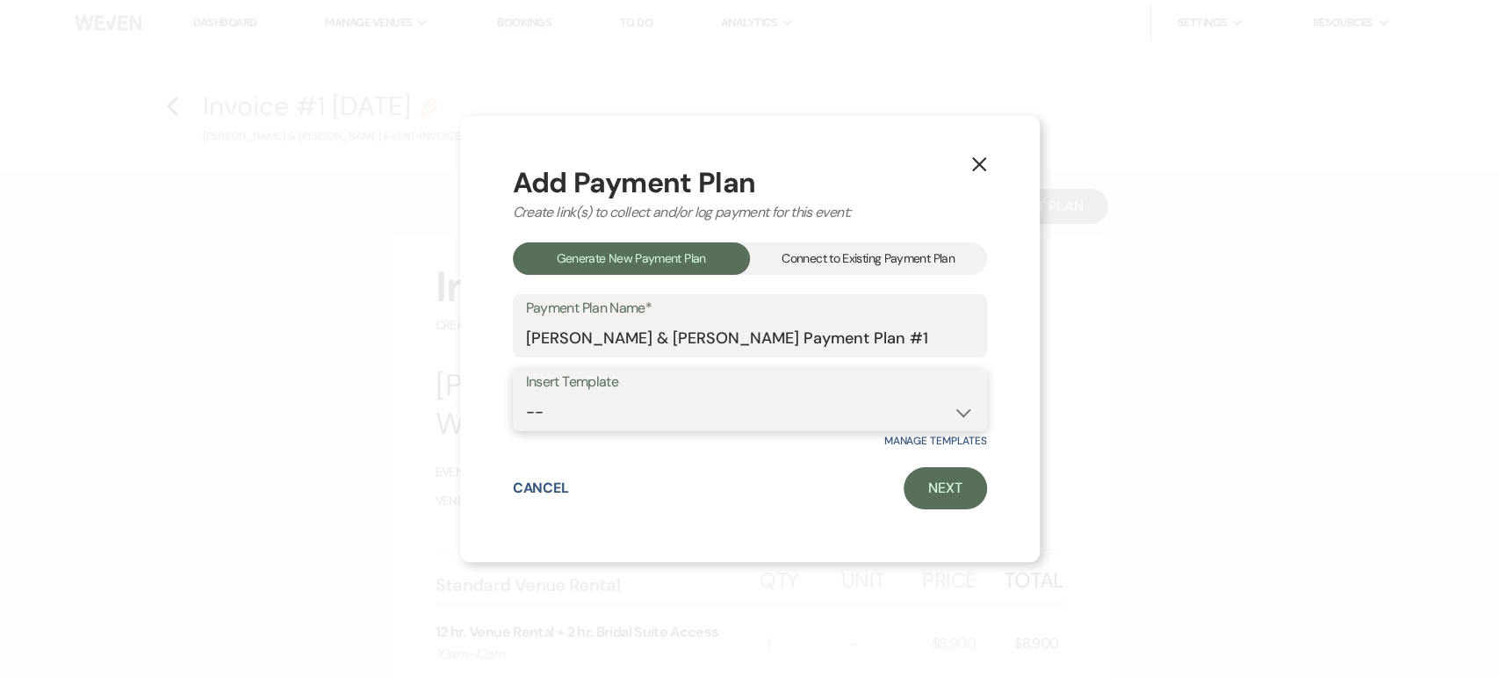
click at [596, 400] on select "-- Standard Payment Plan (ACH) Standard Payment Plan (CC)" at bounding box center [750, 412] width 448 height 34
click at [526, 395] on select "-- Standard Payment Plan (ACH) Standard Payment Plan (CC)" at bounding box center [750, 412] width 448 height 34
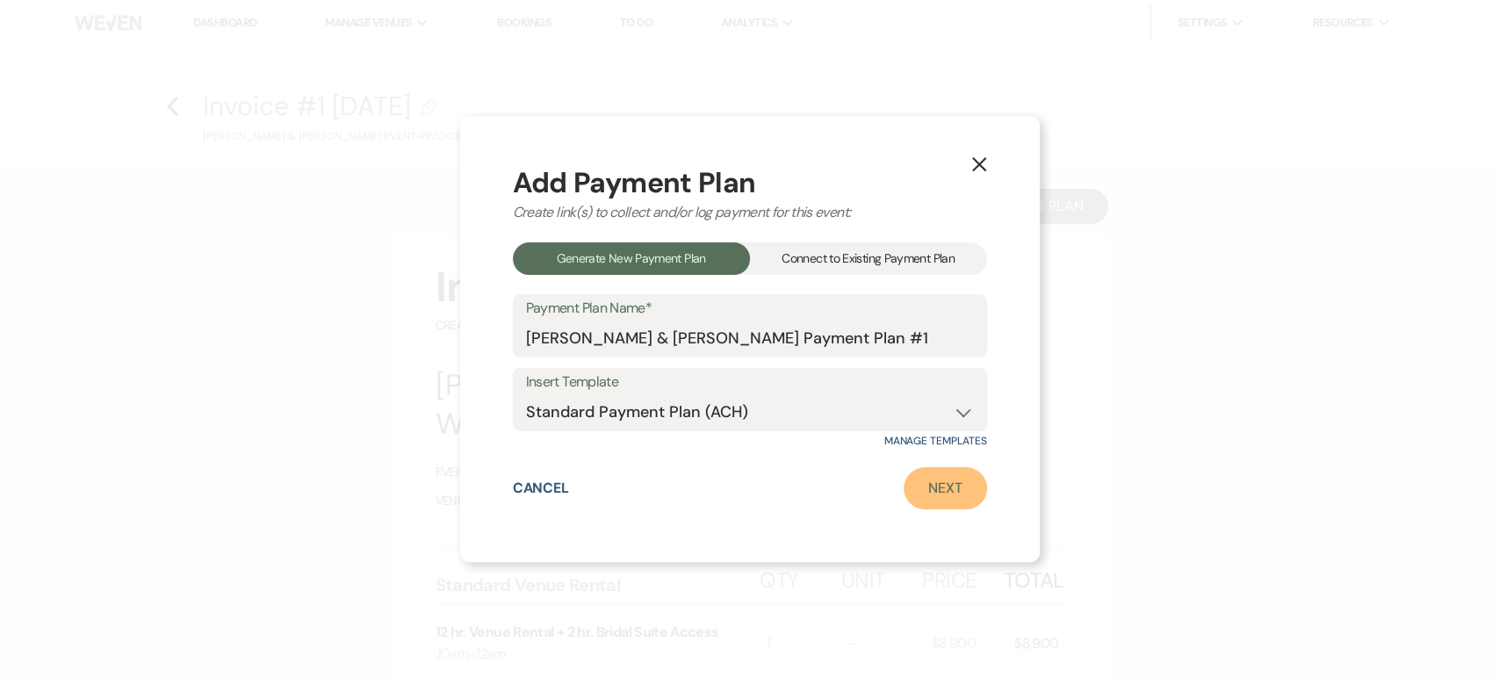
click at [950, 497] on link "Next" at bounding box center [945, 488] width 83 height 42
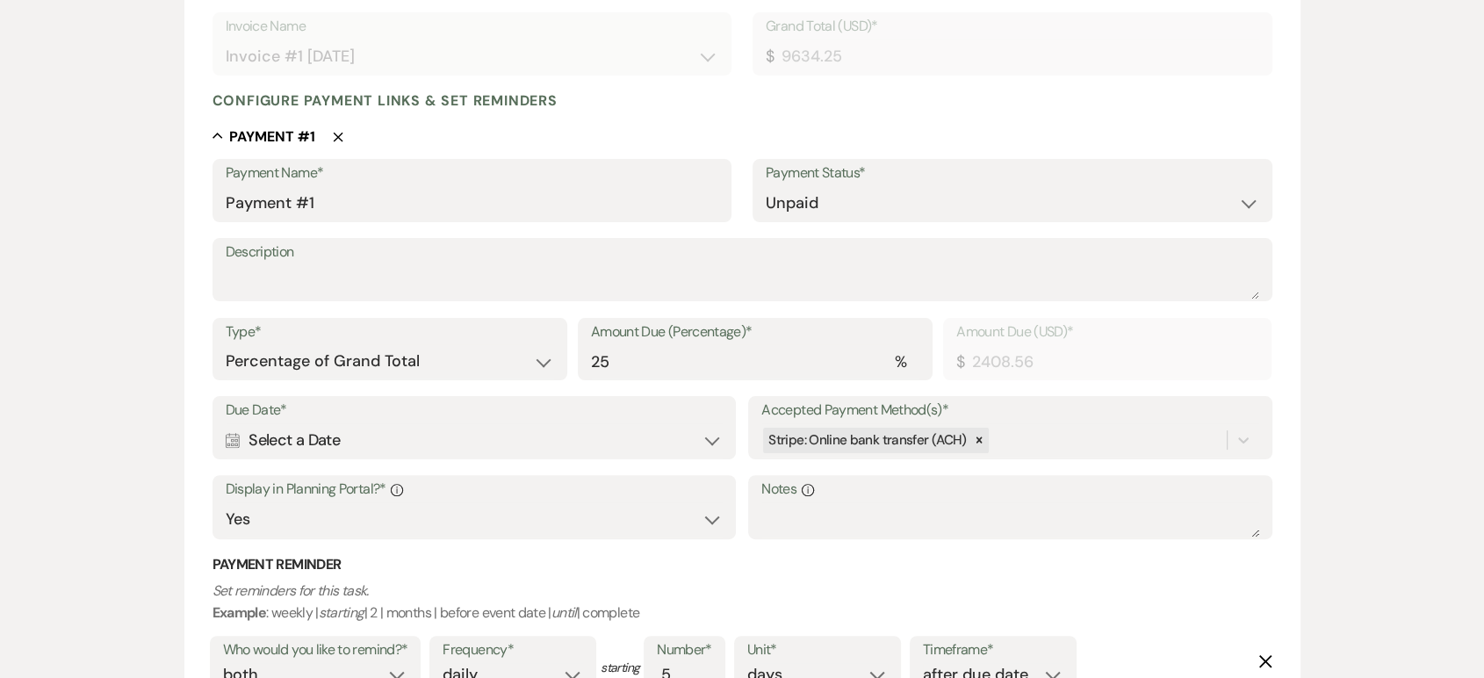
scroll to position [441, 0]
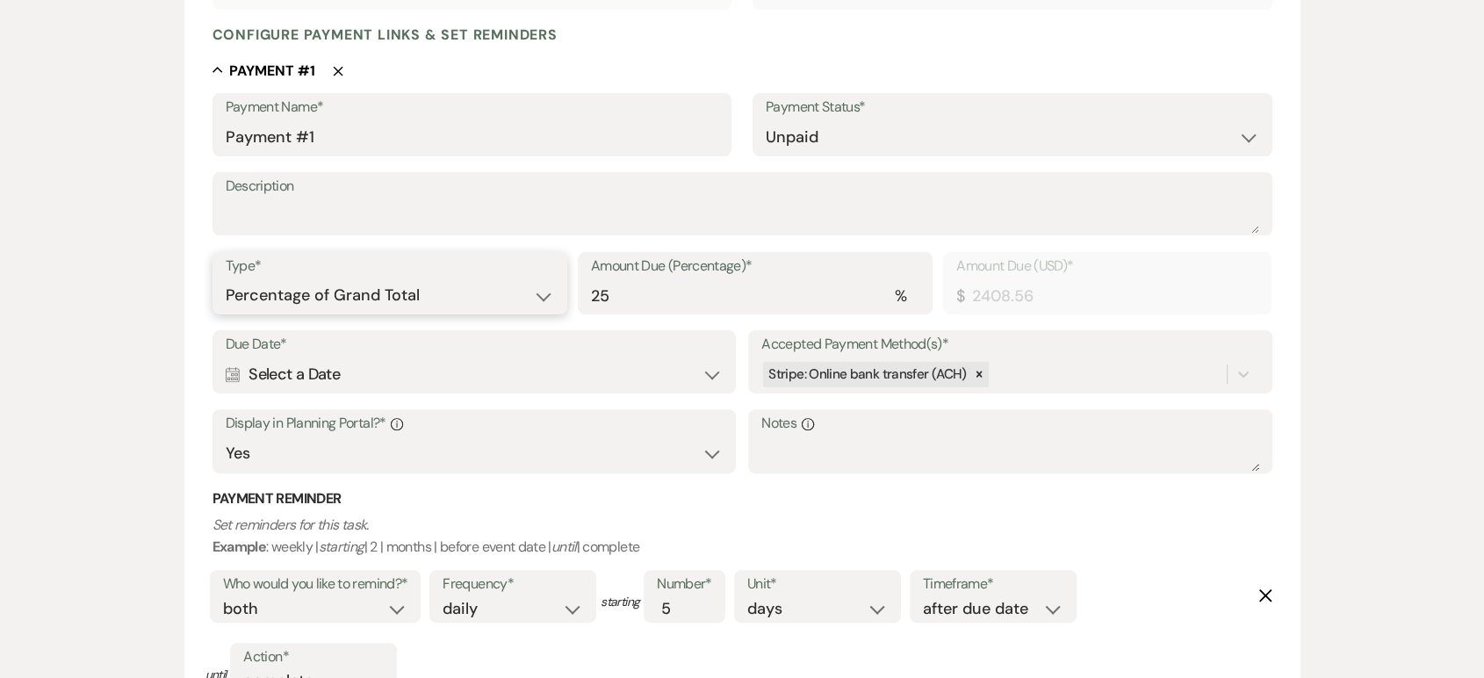
click at [306, 298] on select "Dollar Amount Percentage of Grand Total" at bounding box center [390, 295] width 329 height 34
click at [226, 278] on select "Dollar Amount Percentage of Grand Total" at bounding box center [390, 295] width 329 height 34
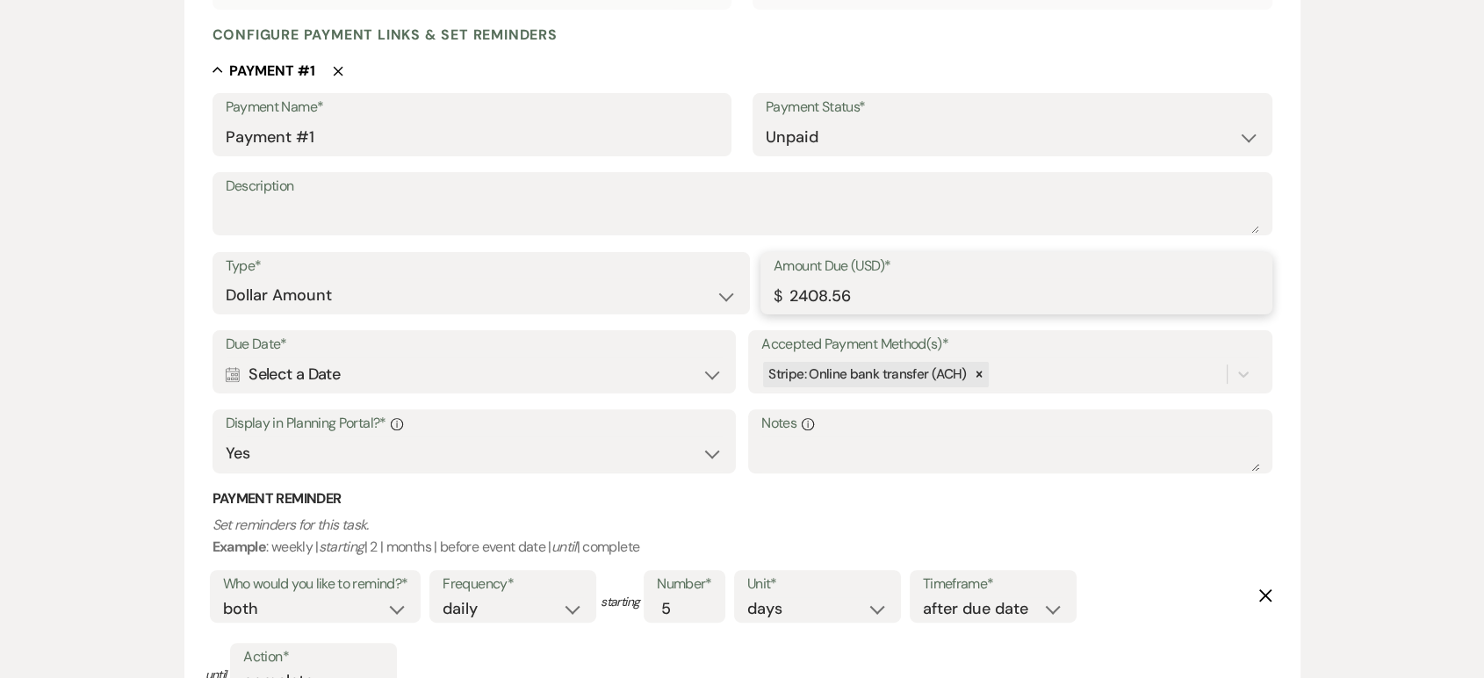
drag, startPoint x: 860, startPoint y: 297, endPoint x: 717, endPoint y: 286, distance: 143.6
click at [717, 286] on div "Type* Dollar Amount Percentage of Grand Total Amount Due (USD)* $ 2408.56" at bounding box center [743, 291] width 1060 height 79
click at [330, 365] on div "Calendar Select a Date Expand" at bounding box center [474, 375] width 497 height 34
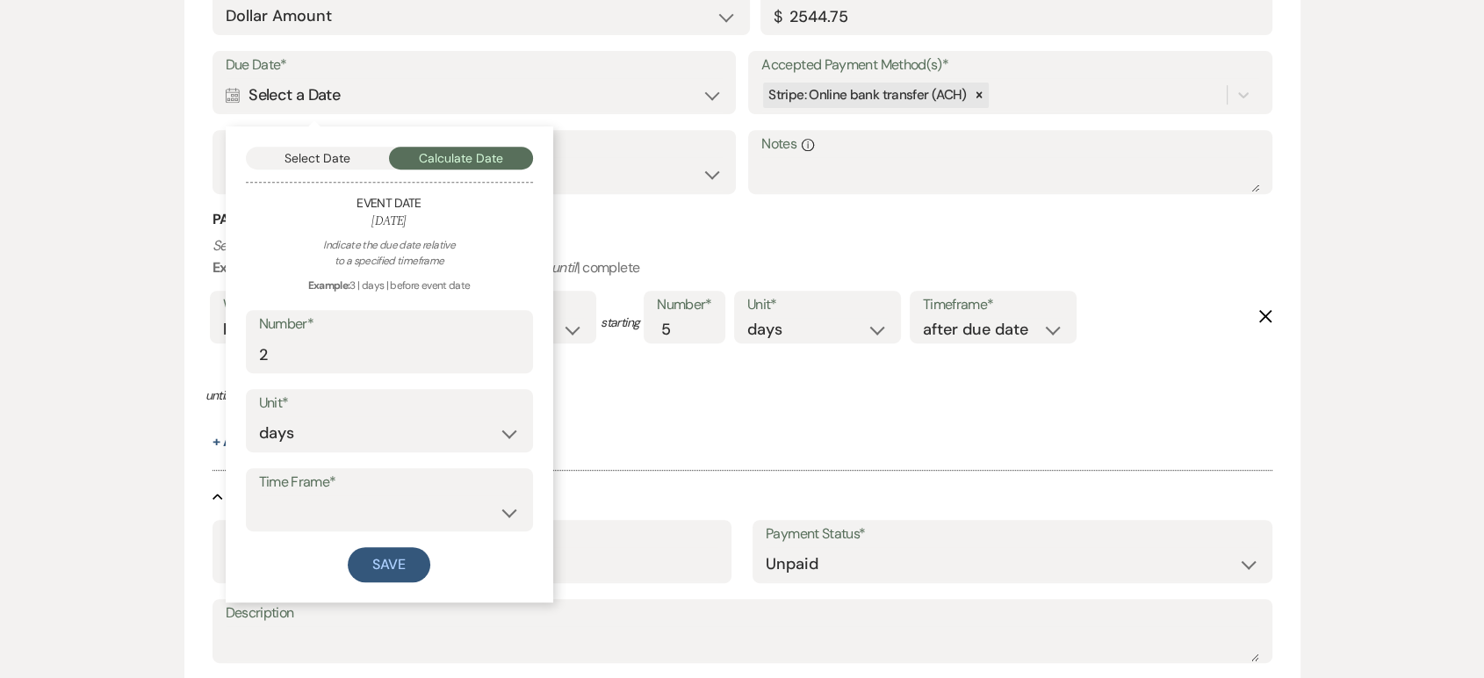
scroll to position [721, 0]
click at [356, 509] on select "before event date after event date after today's date" at bounding box center [389, 512] width 261 height 34
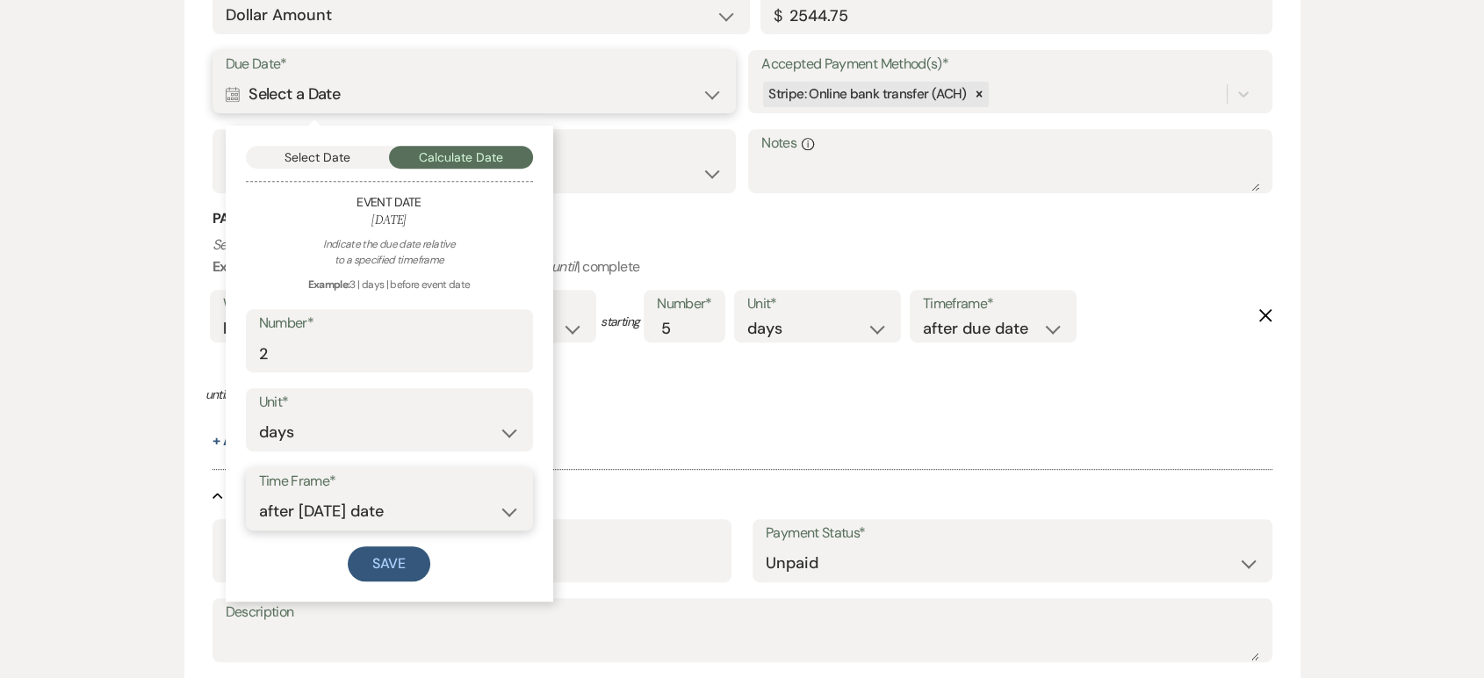
click at [259, 495] on select "before event date after event date after today's date" at bounding box center [389, 512] width 261 height 34
click at [389, 560] on button "Save" at bounding box center [389, 563] width 83 height 35
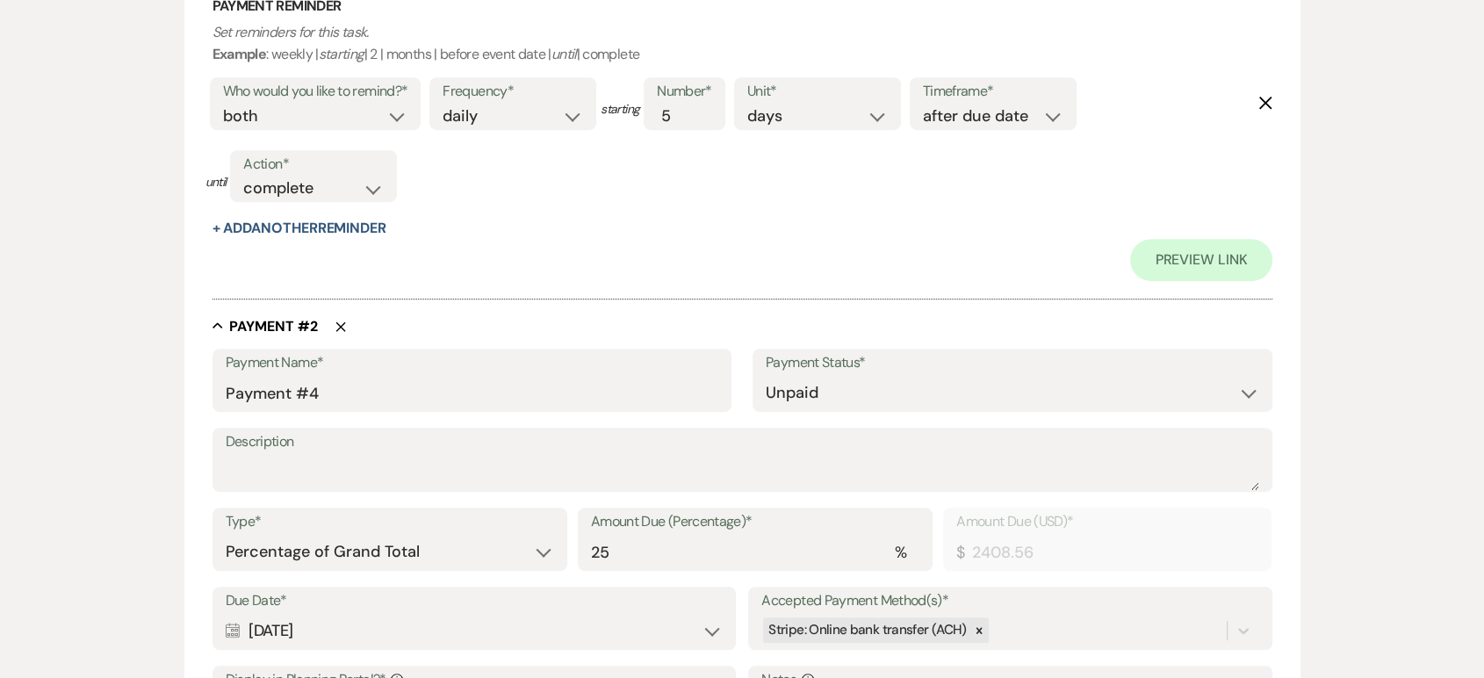
scroll to position [977, 0]
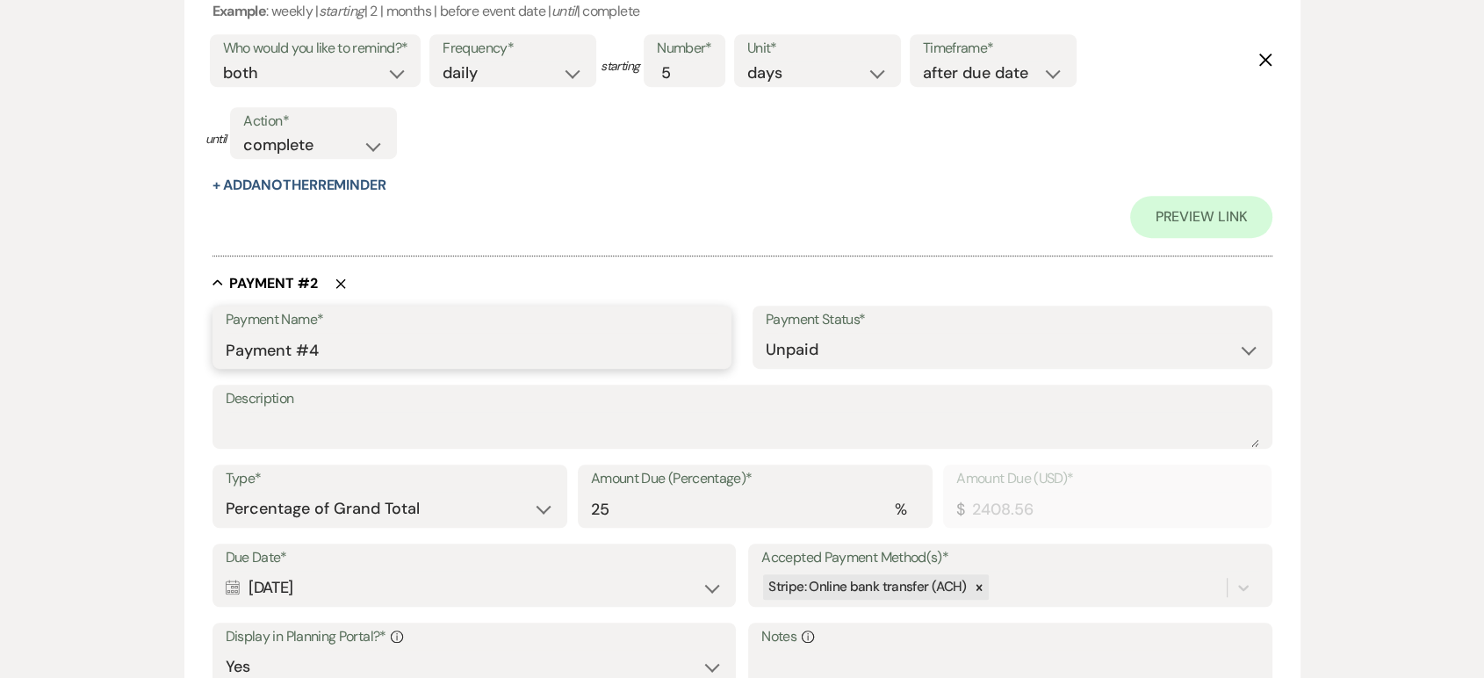
click at [385, 346] on input "Payment #4" at bounding box center [473, 350] width 494 height 34
click at [344, 512] on select "Dollar Amount Percentage of Grand Total" at bounding box center [390, 509] width 329 height 34
click at [226, 492] on select "Dollar Amount Percentage of Grand Total" at bounding box center [390, 509] width 329 height 34
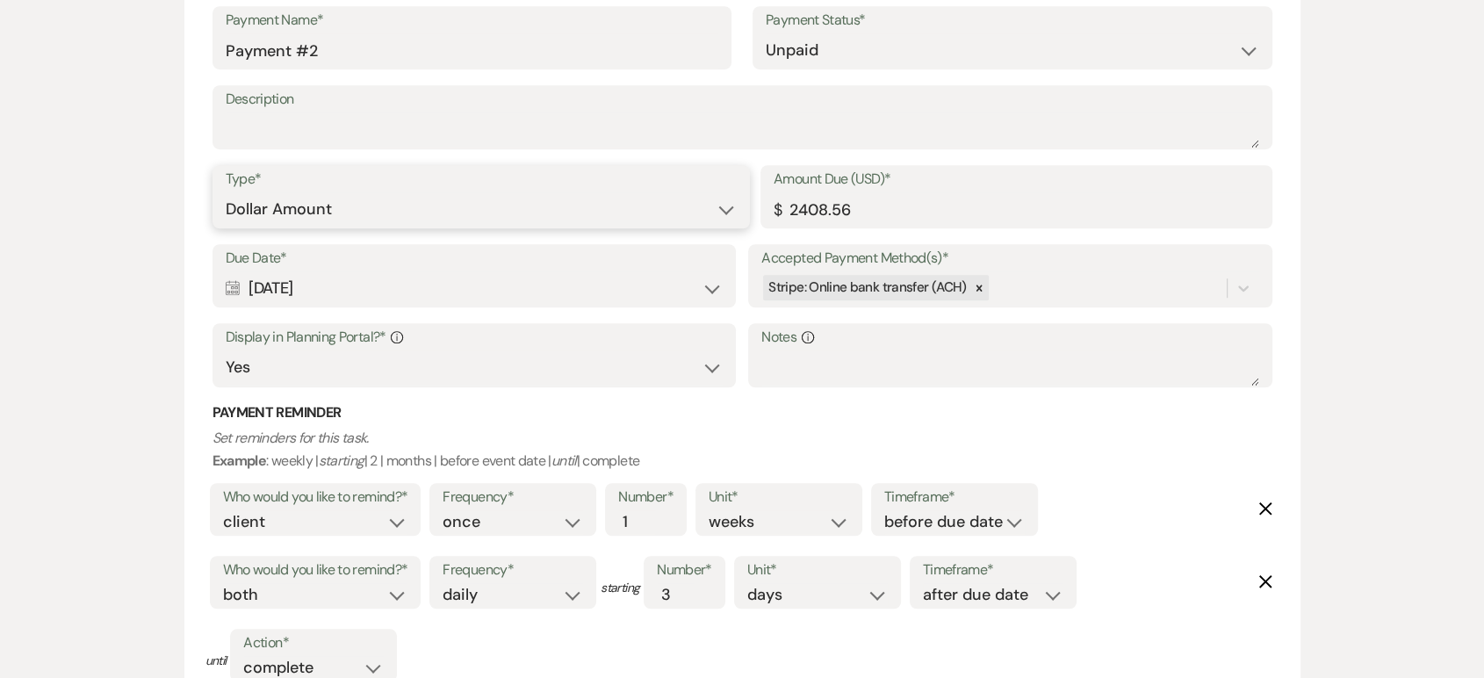
scroll to position [1277, 0]
drag, startPoint x: 874, startPoint y: 199, endPoint x: 799, endPoint y: 204, distance: 74.8
click at [799, 204] on input "2408.56" at bounding box center [1017, 208] width 486 height 34
click at [538, 296] on div "Calendar Feb 10, 2026 Expand" at bounding box center [474, 288] width 497 height 34
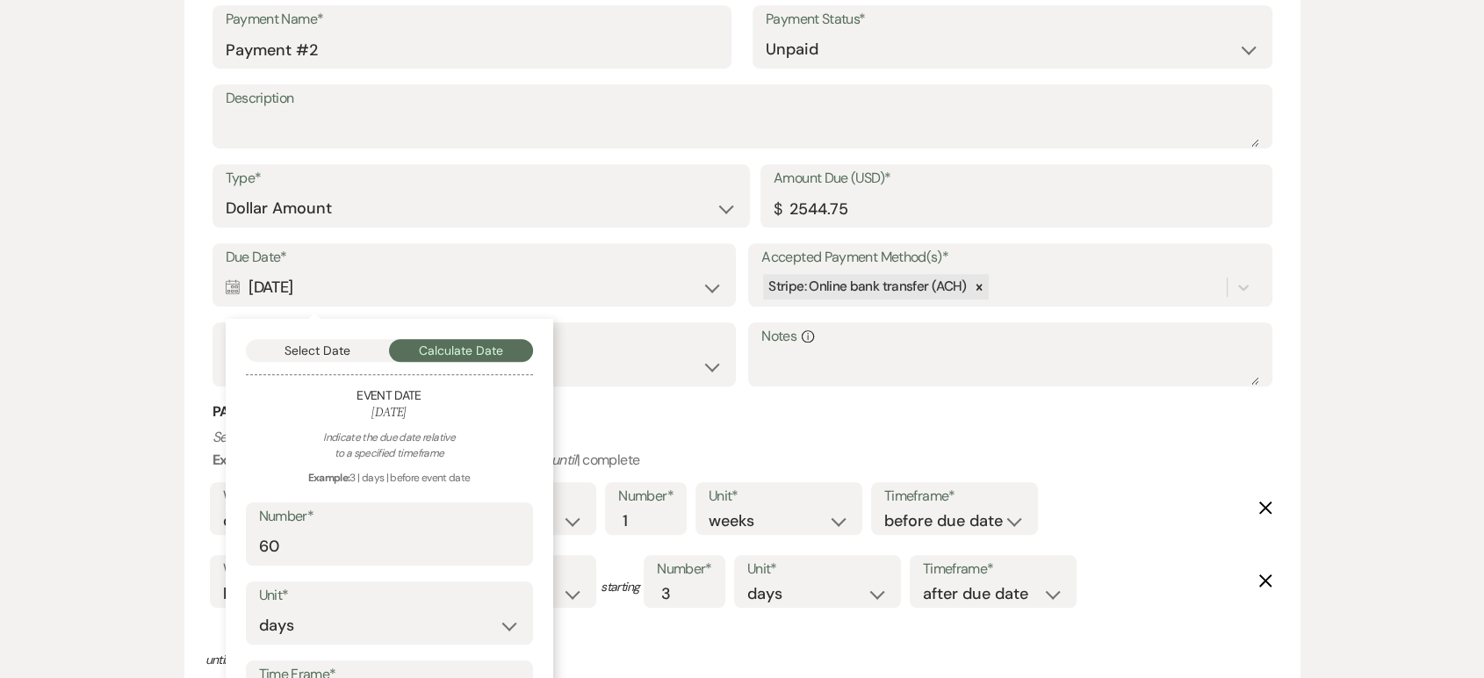
click at [538, 296] on div "Calendar Feb 10, 2026 Collapse" at bounding box center [474, 288] width 497 height 34
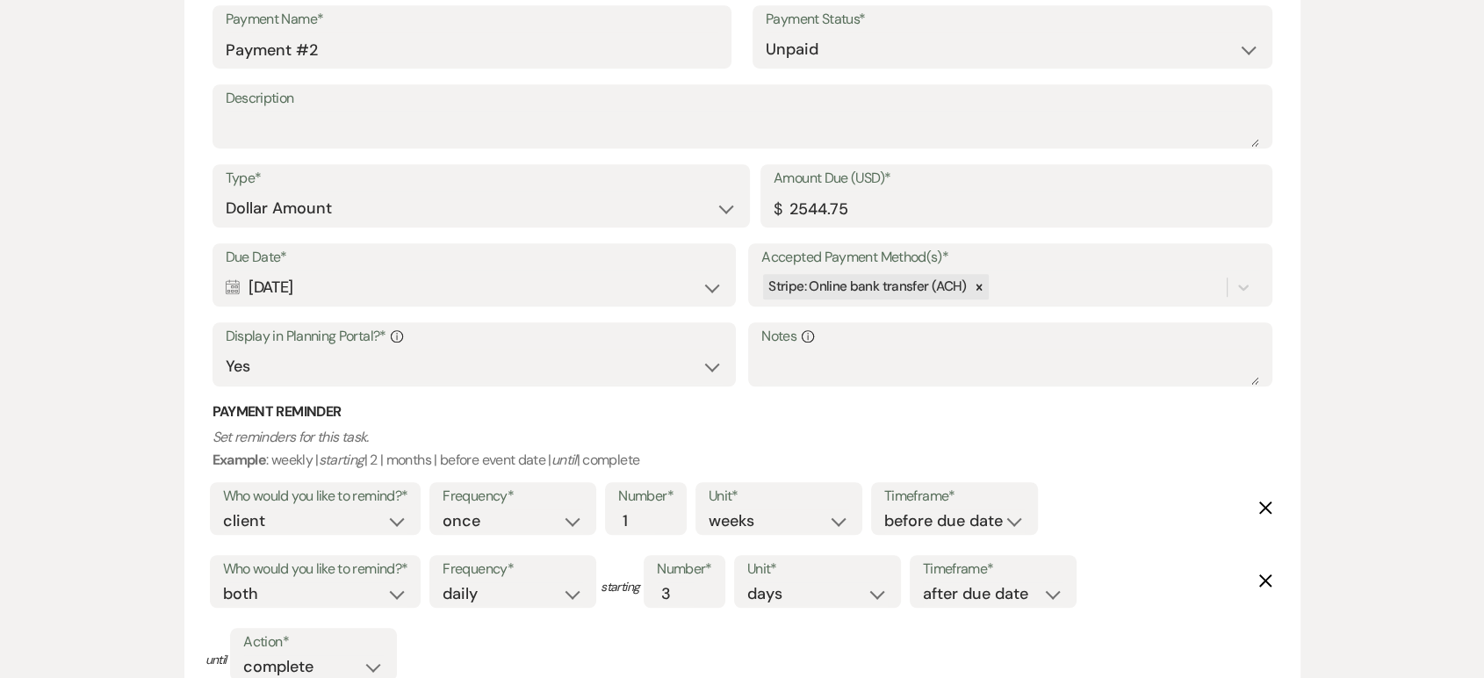
click at [235, 294] on use at bounding box center [233, 287] width 14 height 16
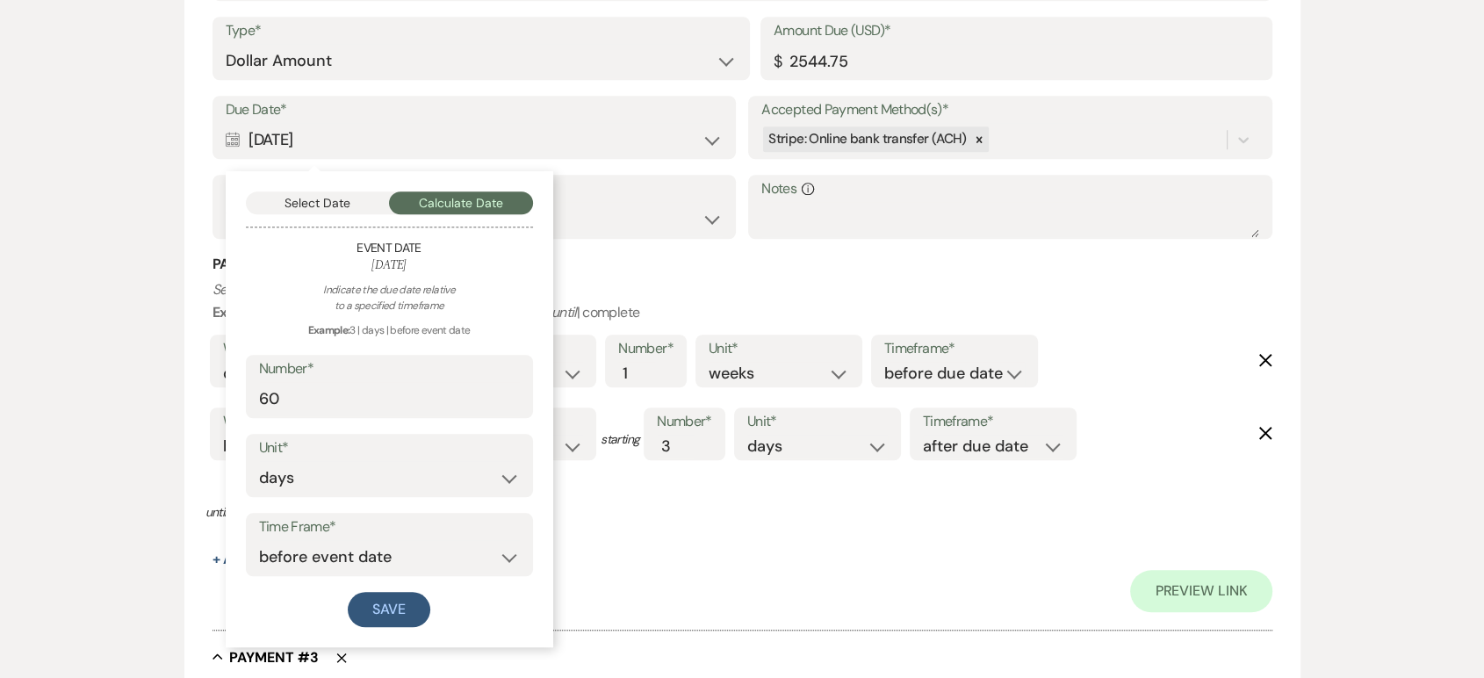
scroll to position [1424, 0]
click at [288, 401] on input "60" at bounding box center [389, 400] width 261 height 34
click at [377, 606] on button "Save" at bounding box center [389, 610] width 83 height 35
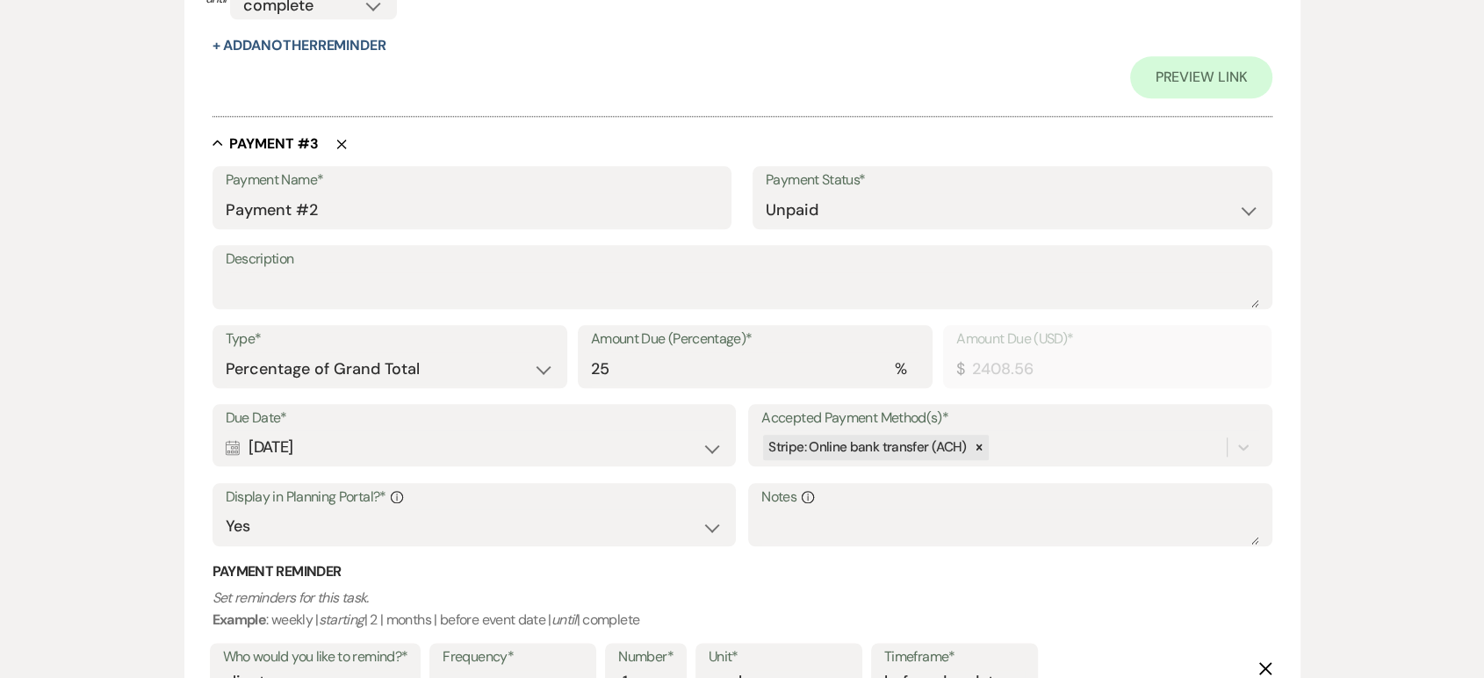
scroll to position [1942, 0]
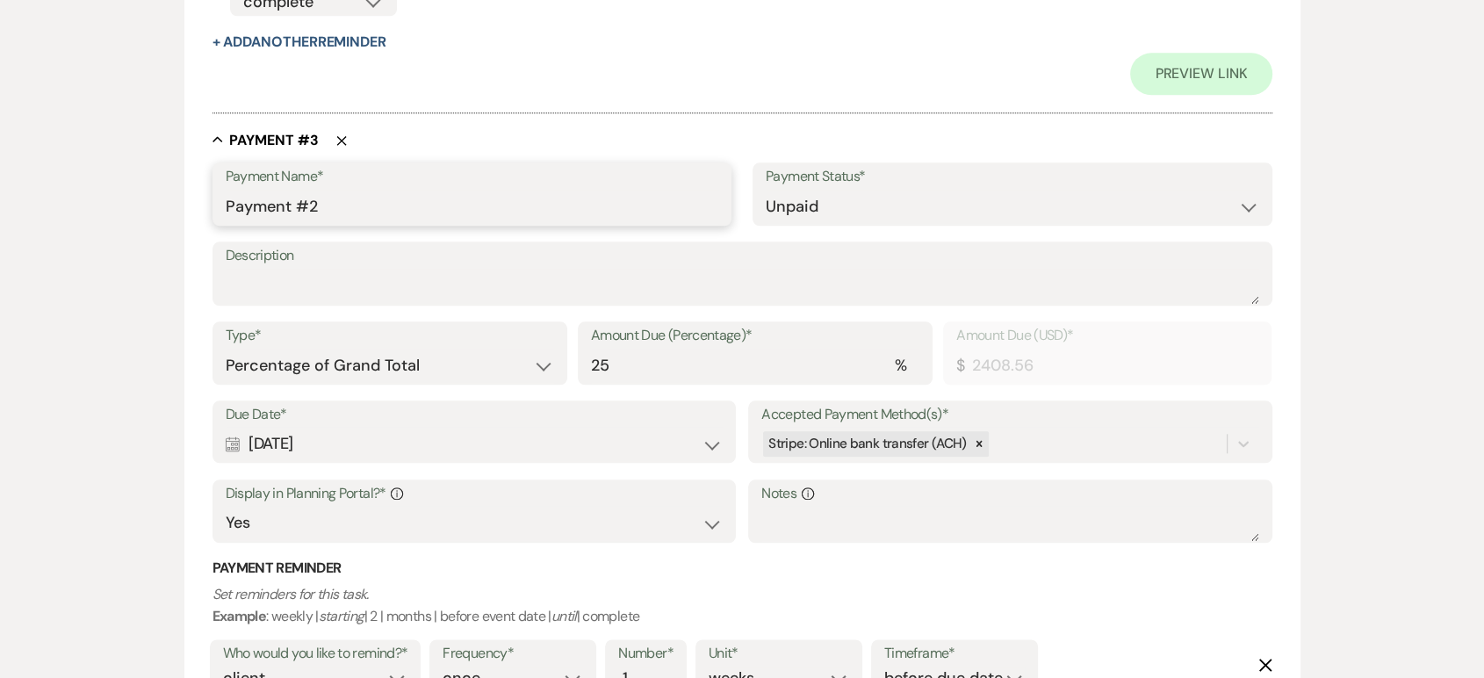
click at [328, 203] on input "Payment #2" at bounding box center [473, 207] width 494 height 34
click at [416, 365] on select "Dollar Amount Percentage of Grand Total" at bounding box center [390, 366] width 329 height 34
click at [226, 349] on select "Dollar Amount Percentage of Grand Total" at bounding box center [390, 366] width 329 height 34
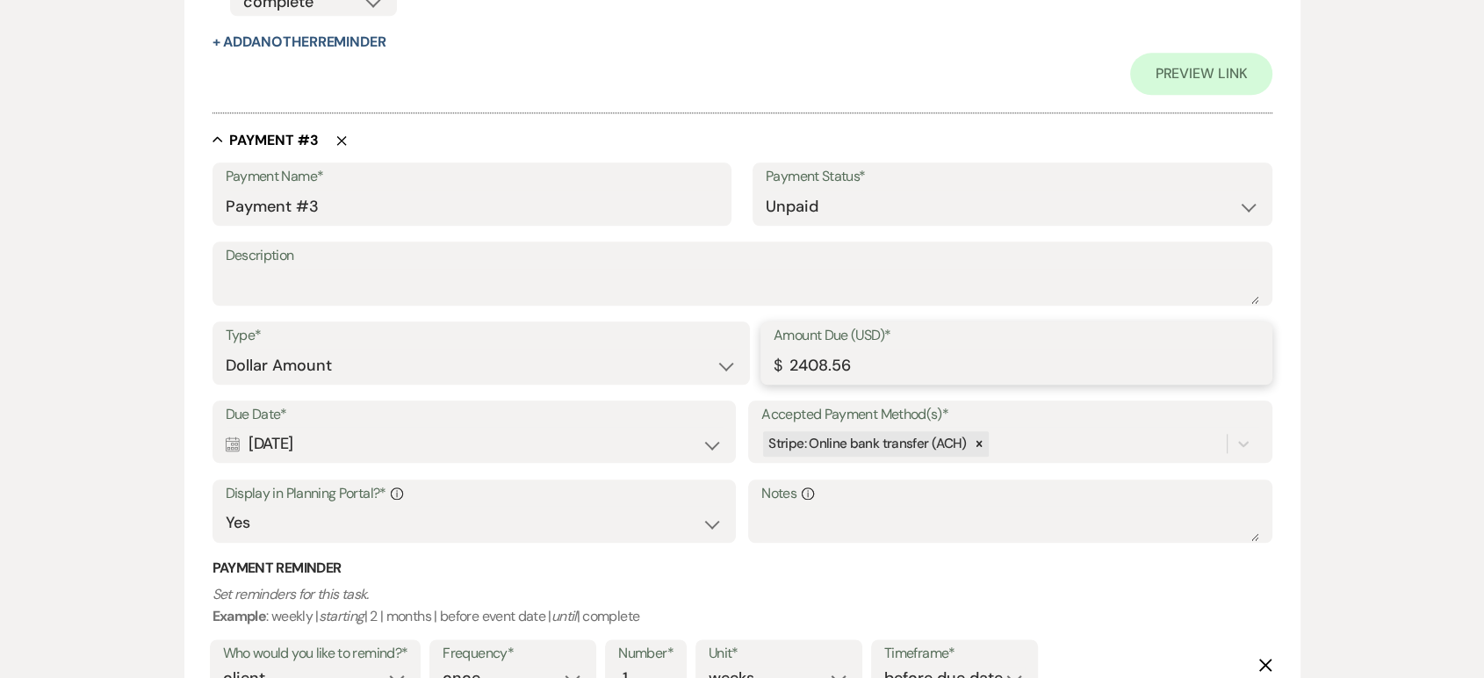
click at [888, 372] on input "2408.56" at bounding box center [1017, 366] width 486 height 34
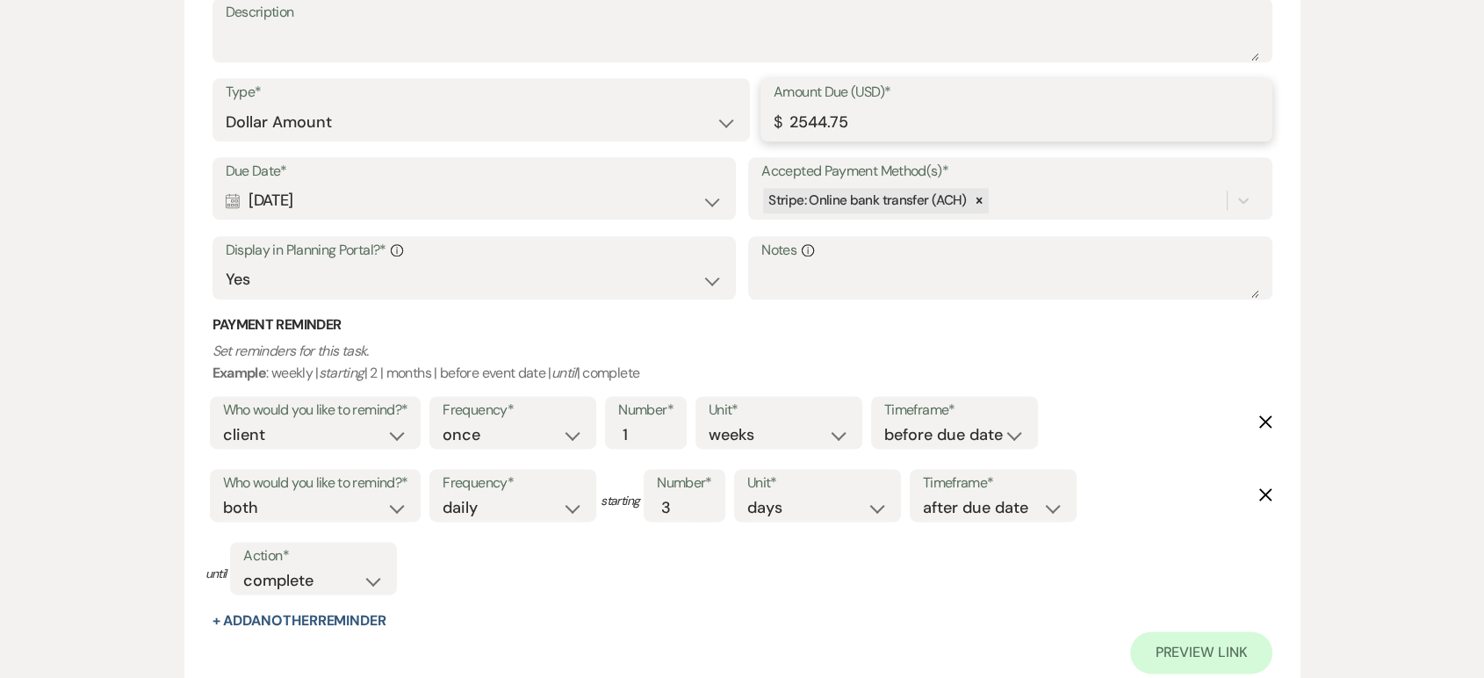
scroll to position [2186, 0]
click at [354, 193] on div "Calendar Oct 13, 2025 Expand" at bounding box center [474, 200] width 497 height 34
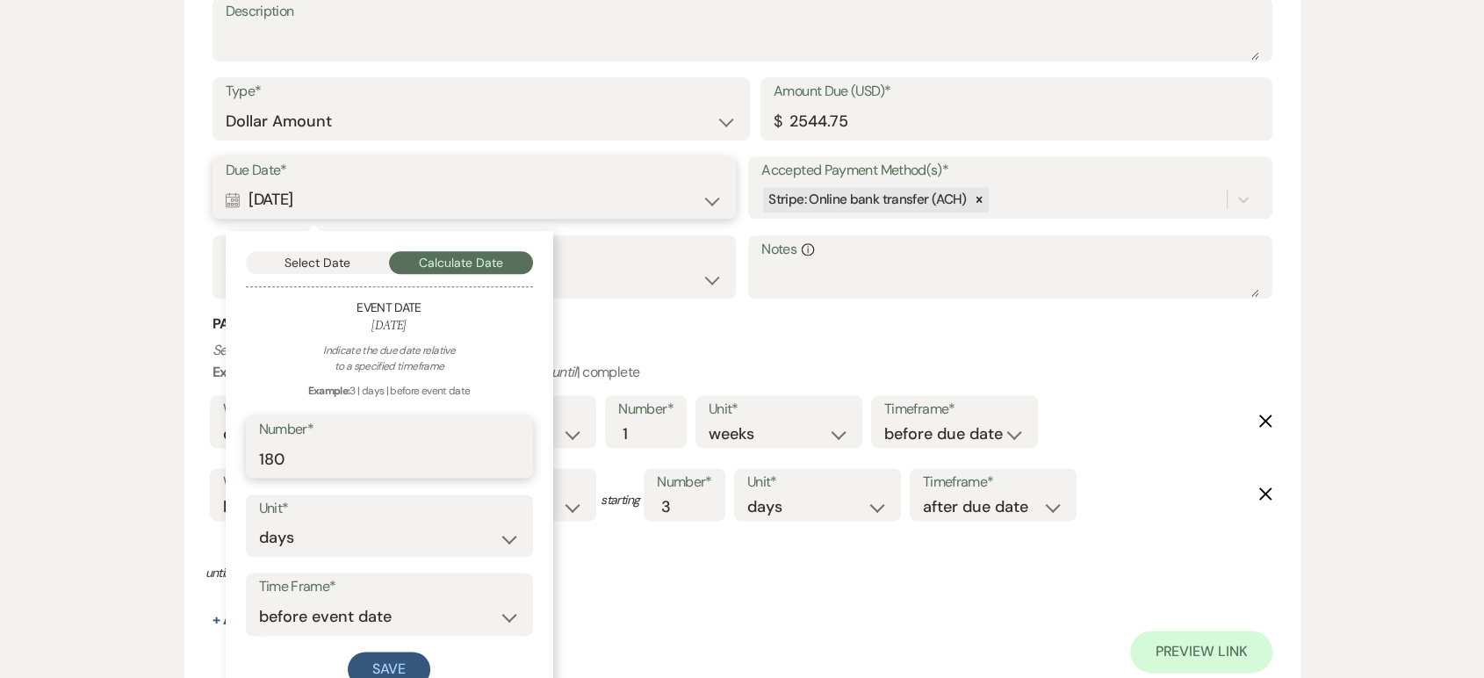
click at [301, 454] on input "180" at bounding box center [389, 459] width 261 height 34
click at [369, 654] on button "Save" at bounding box center [389, 669] width 83 height 35
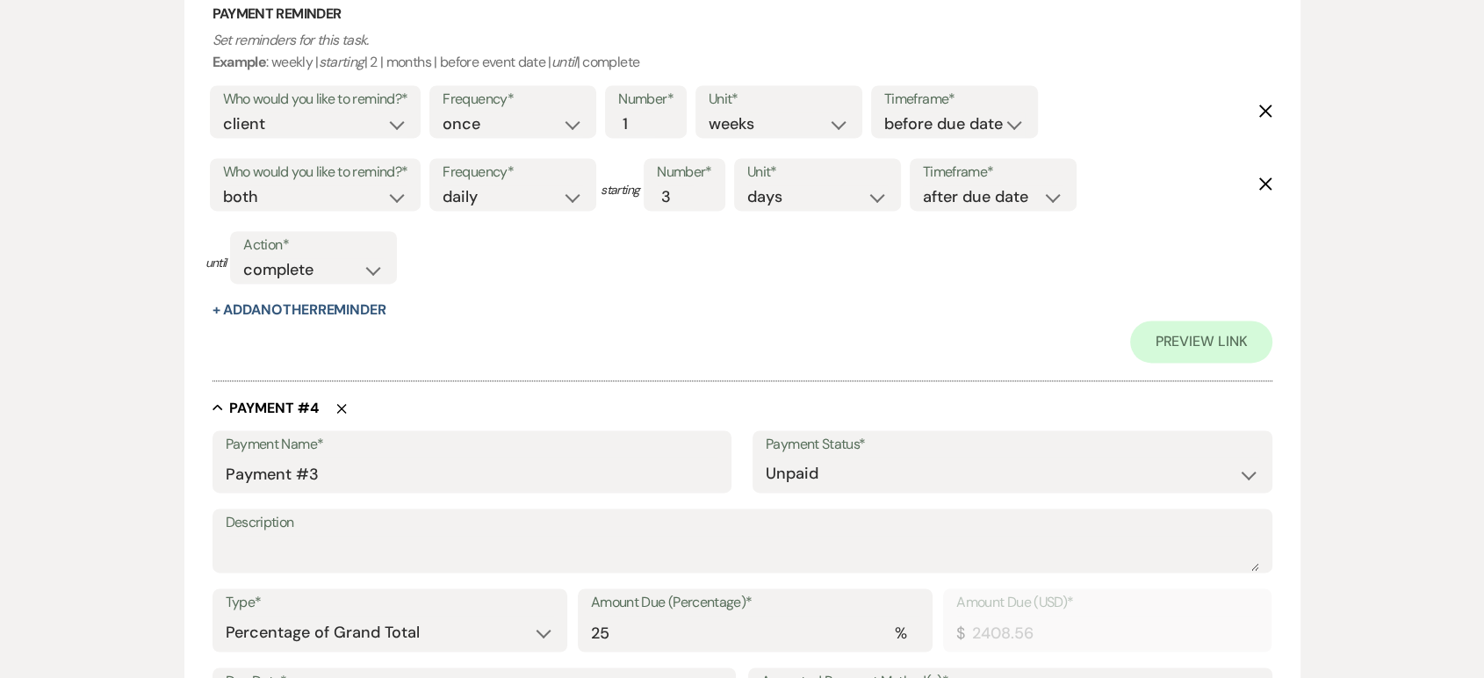
scroll to position [2634, 0]
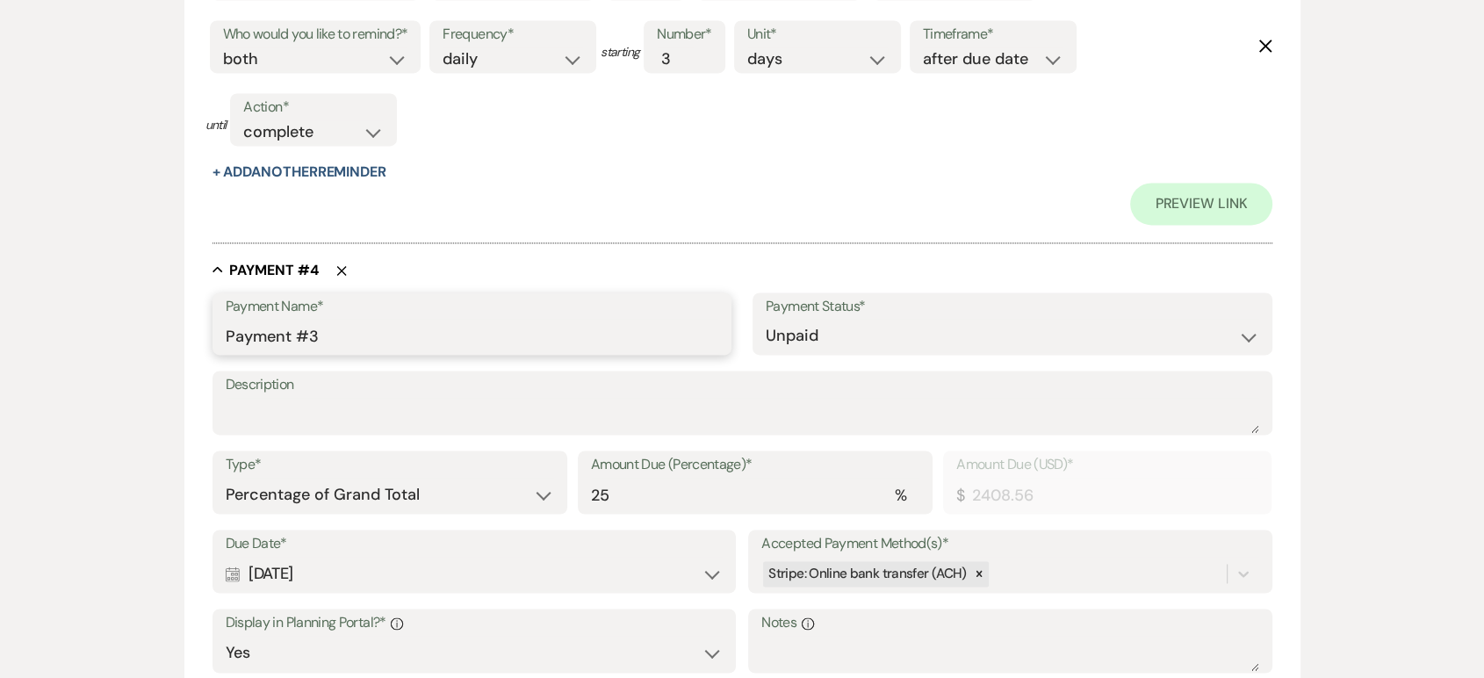
click at [350, 329] on input "Payment #3" at bounding box center [473, 336] width 494 height 34
click at [438, 484] on select "Dollar Amount Percentage of Grand Total" at bounding box center [390, 495] width 329 height 34
click at [226, 478] on select "Dollar Amount Percentage of Grand Total" at bounding box center [390, 495] width 329 height 34
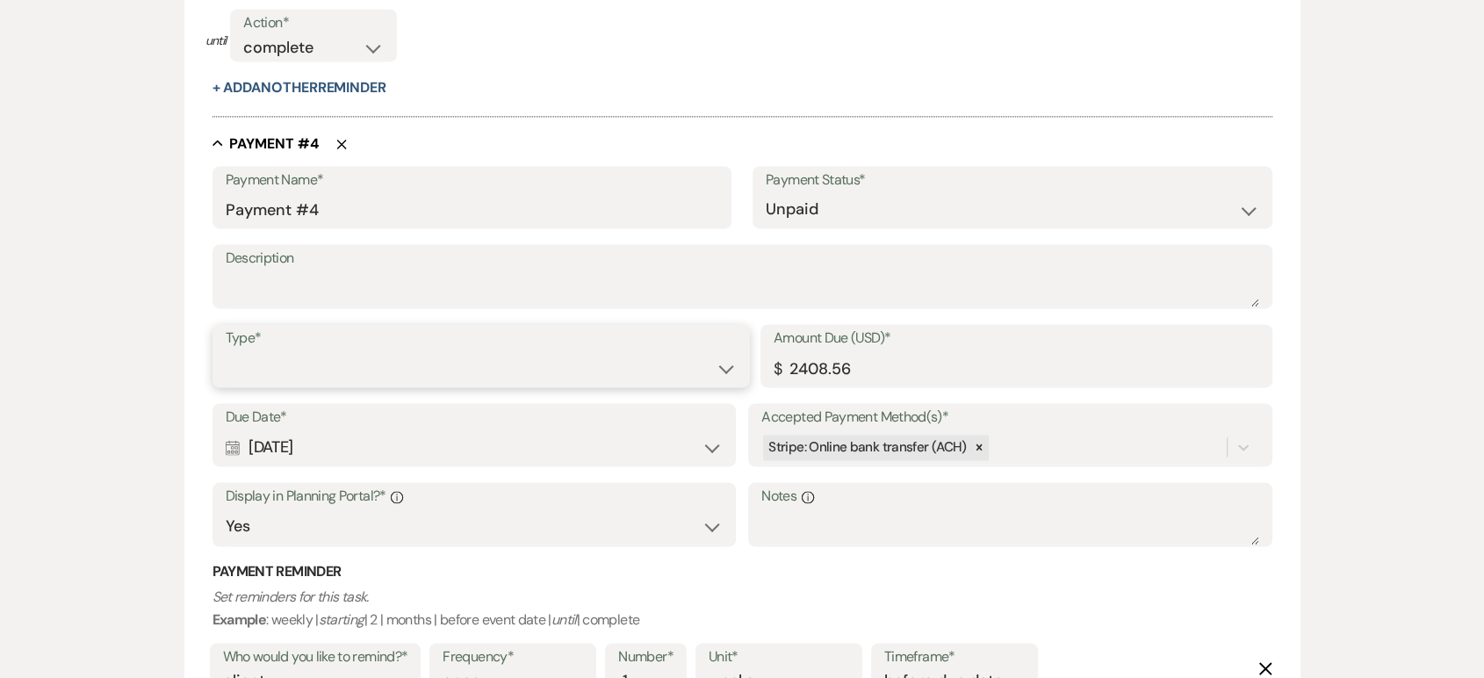
scroll to position [2550, 0]
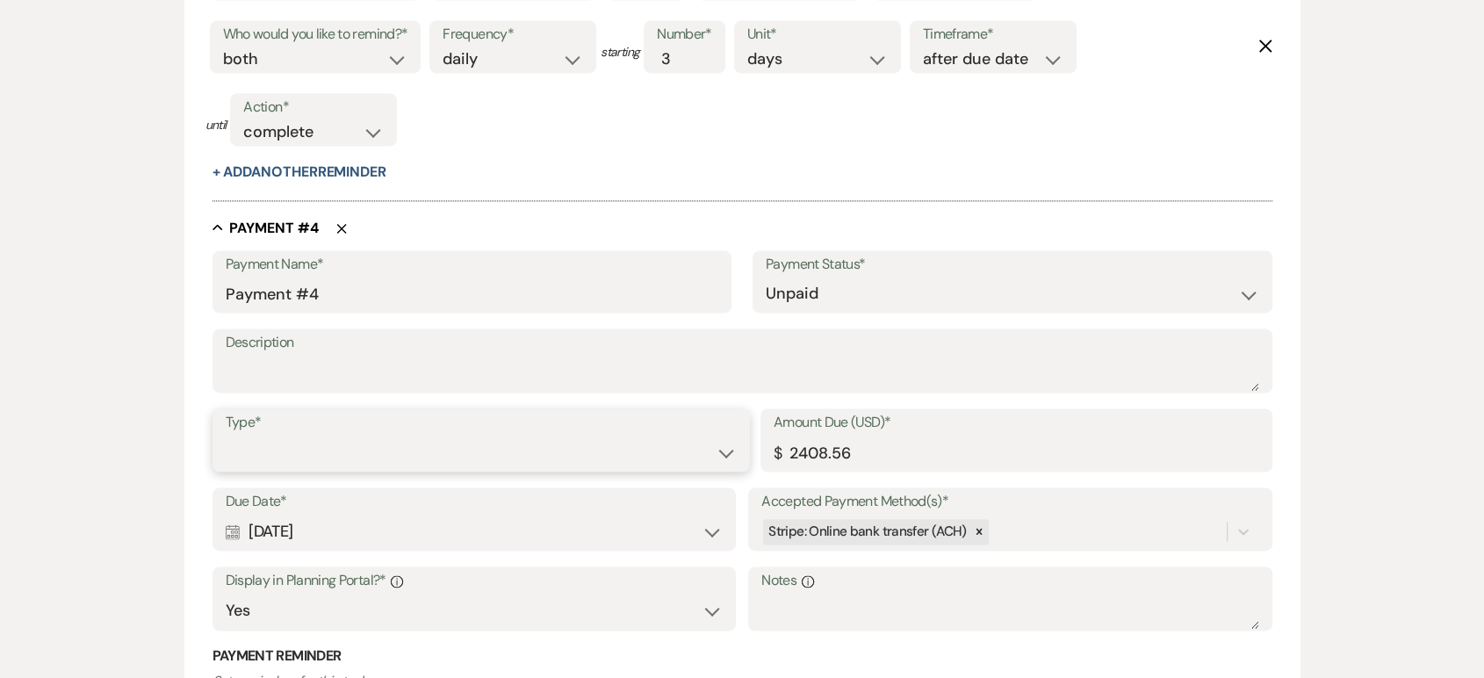
click at [330, 455] on select "Dollar Amount Percentage of Grand Total" at bounding box center [482, 453] width 512 height 34
click at [226, 470] on select "Dollar Amount Percentage of Grand Total" at bounding box center [482, 453] width 512 height 34
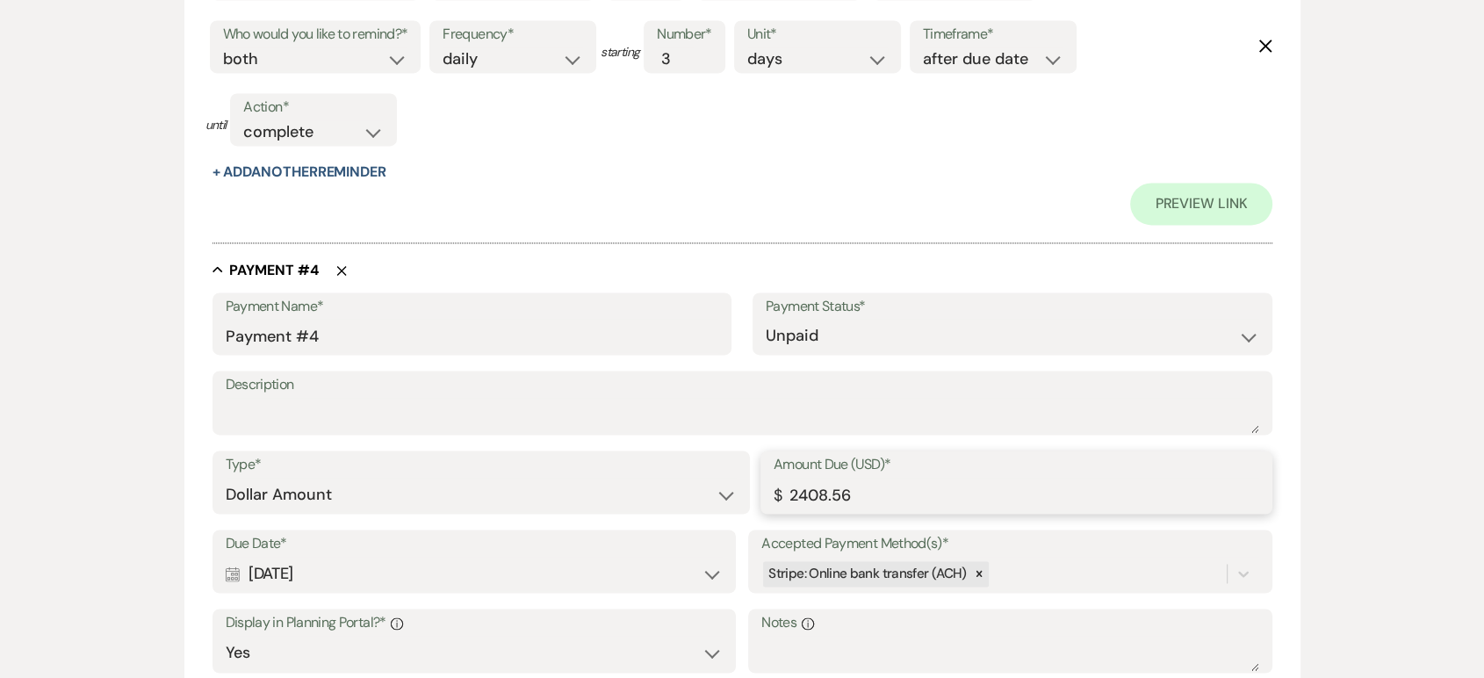
click at [870, 480] on input "2408.56" at bounding box center [1017, 495] width 486 height 34
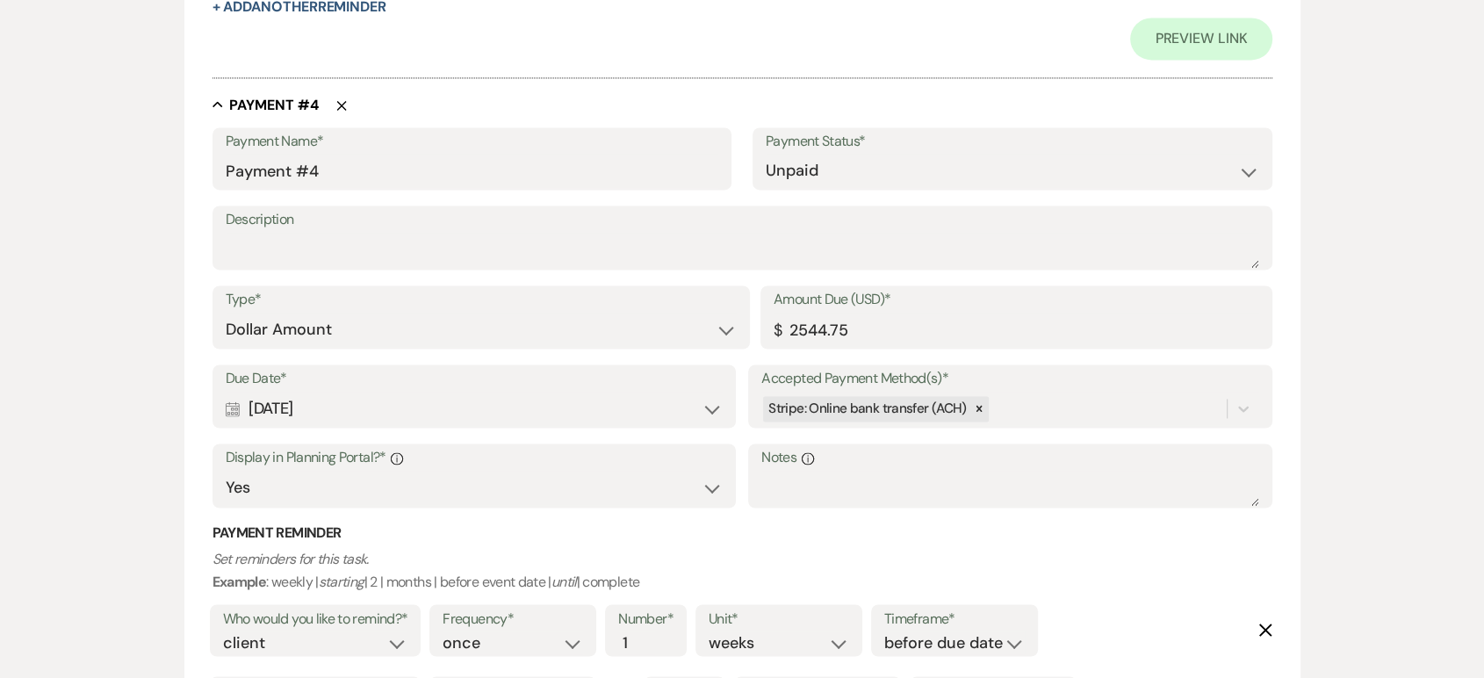
scroll to position [2801, 0]
click at [237, 408] on icon "Calendar" at bounding box center [233, 408] width 15 height 16
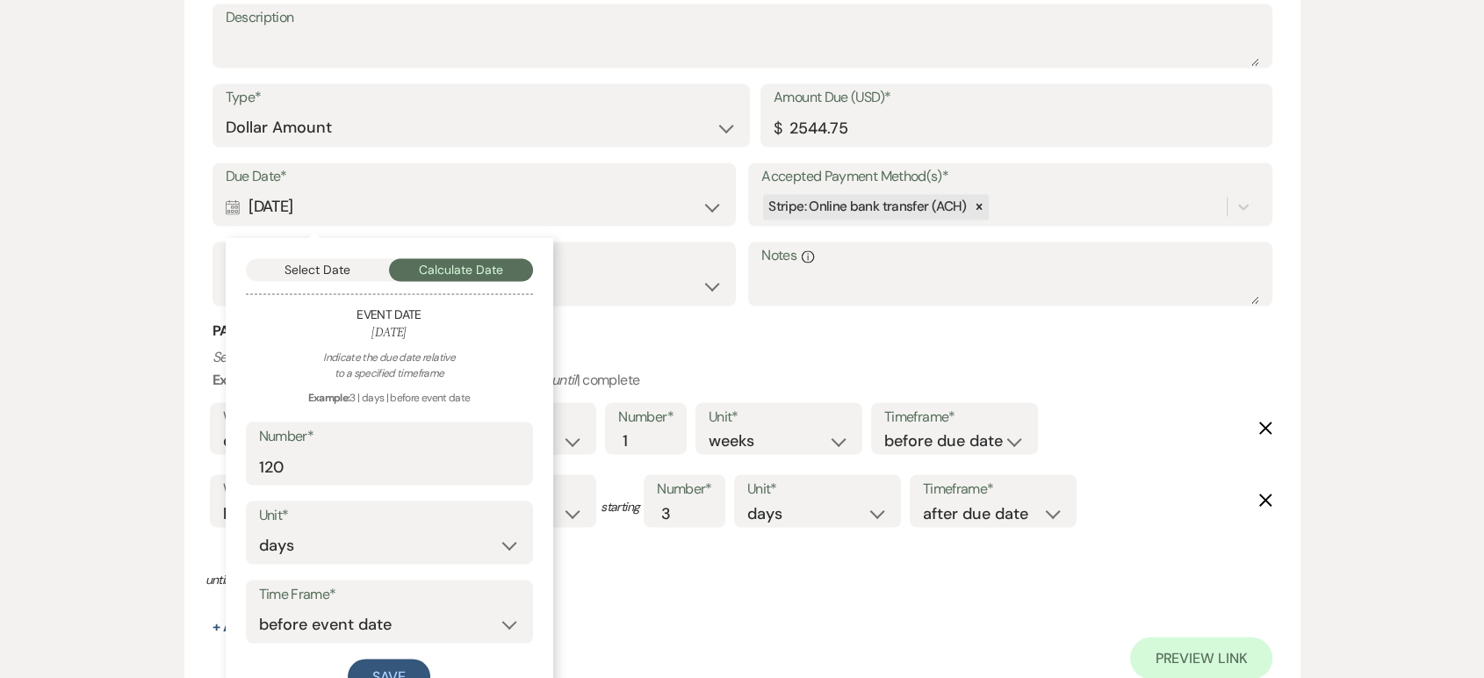
scroll to position [3004, 0]
click at [295, 460] on input "120" at bounding box center [389, 463] width 261 height 34
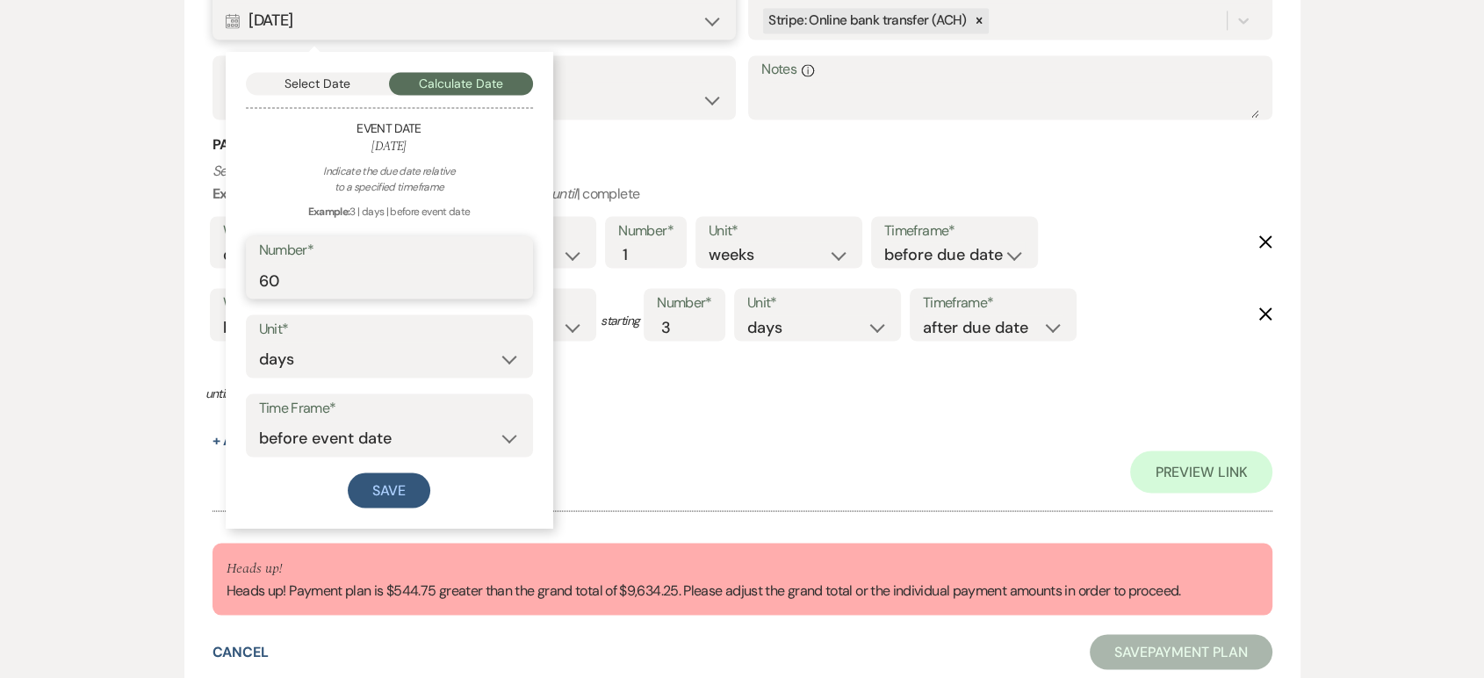
scroll to position [3189, 0]
click at [389, 495] on button "Save" at bounding box center [389, 489] width 83 height 35
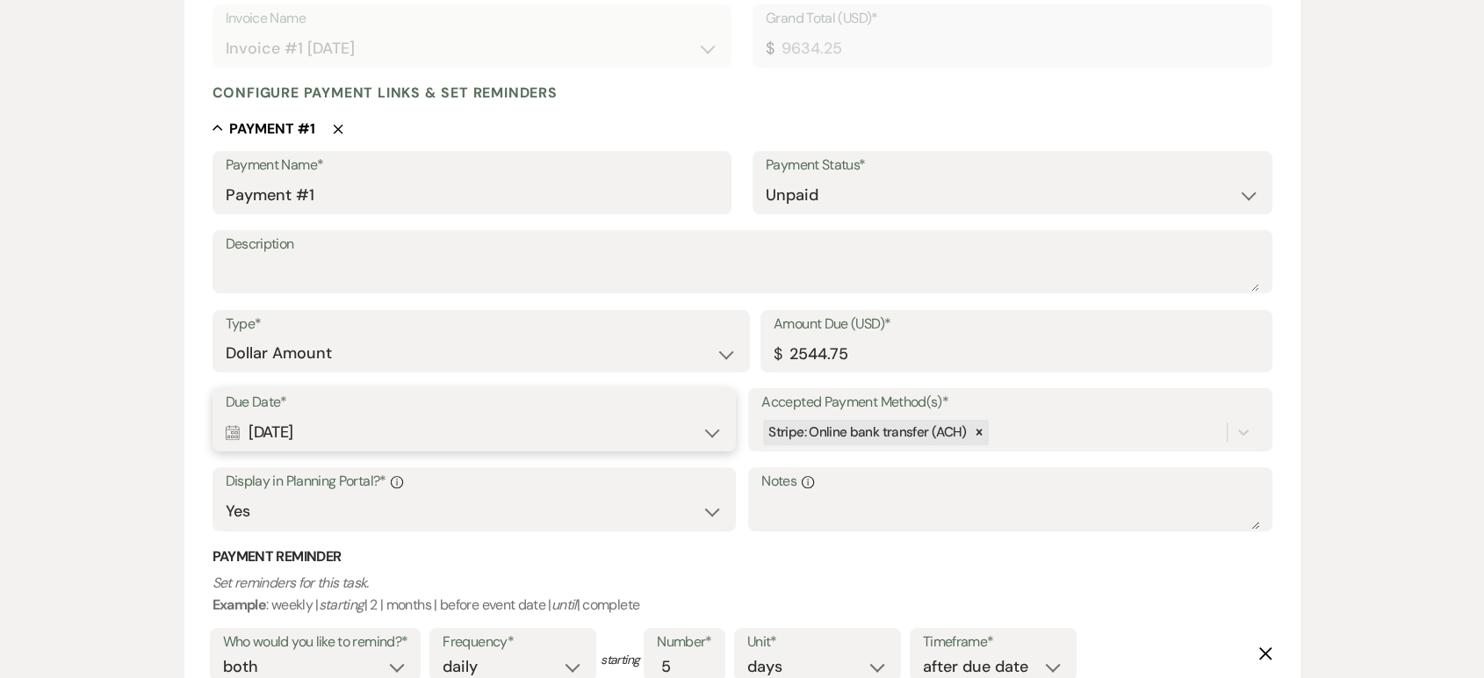
scroll to position [385, 0]
drag, startPoint x: 849, startPoint y: 351, endPoint x: 796, endPoint y: 349, distance: 52.8
click at [796, 349] on input "2544.75" at bounding box center [1017, 352] width 486 height 34
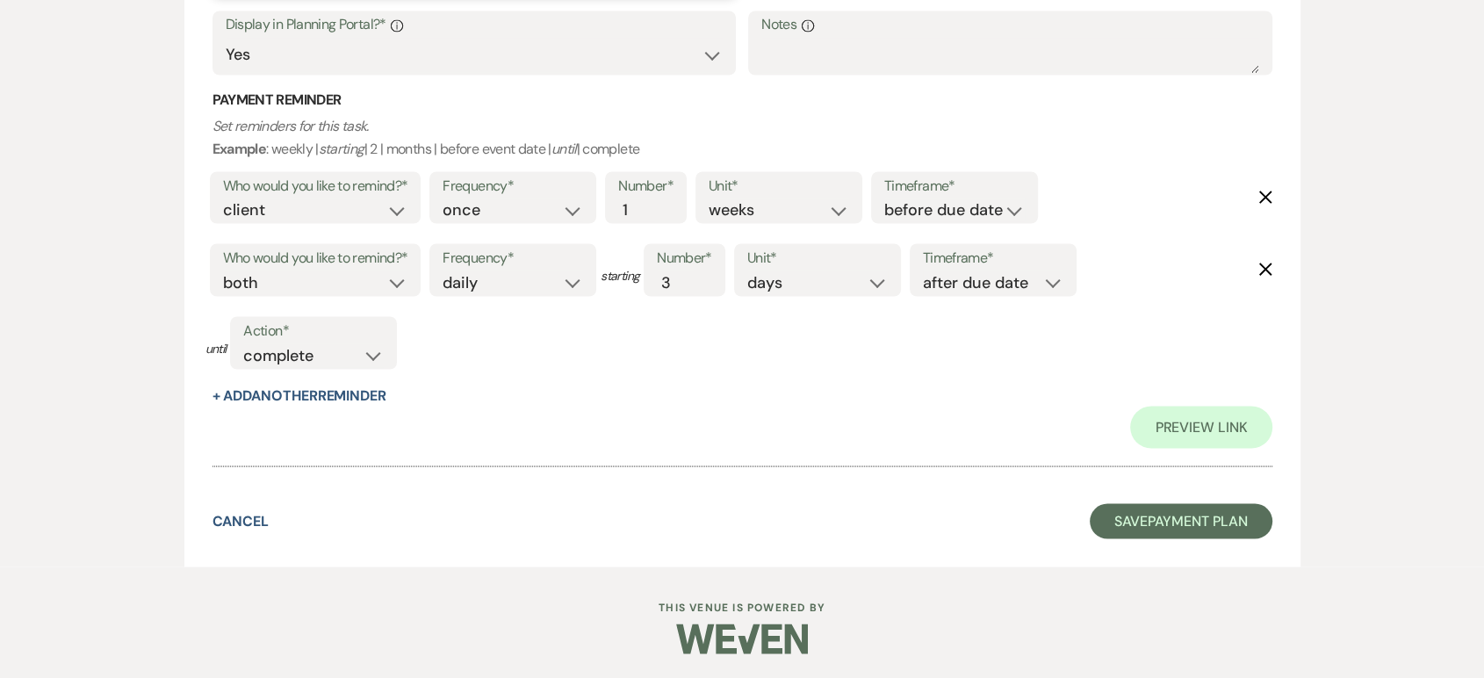
scroll to position [3233, 0]
click at [1137, 531] on button "Save Payment Plan" at bounding box center [1181, 520] width 183 height 35
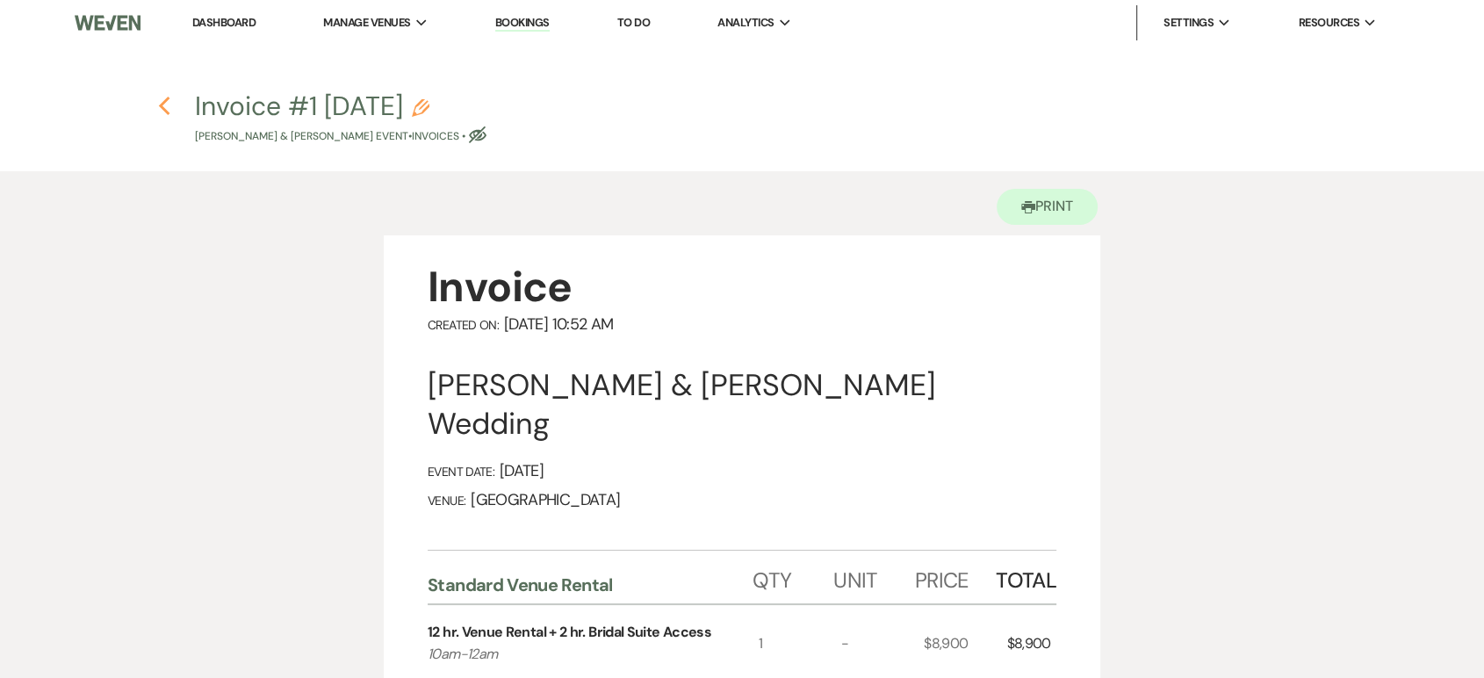
click at [165, 105] on icon "Previous" at bounding box center [164, 106] width 13 height 21
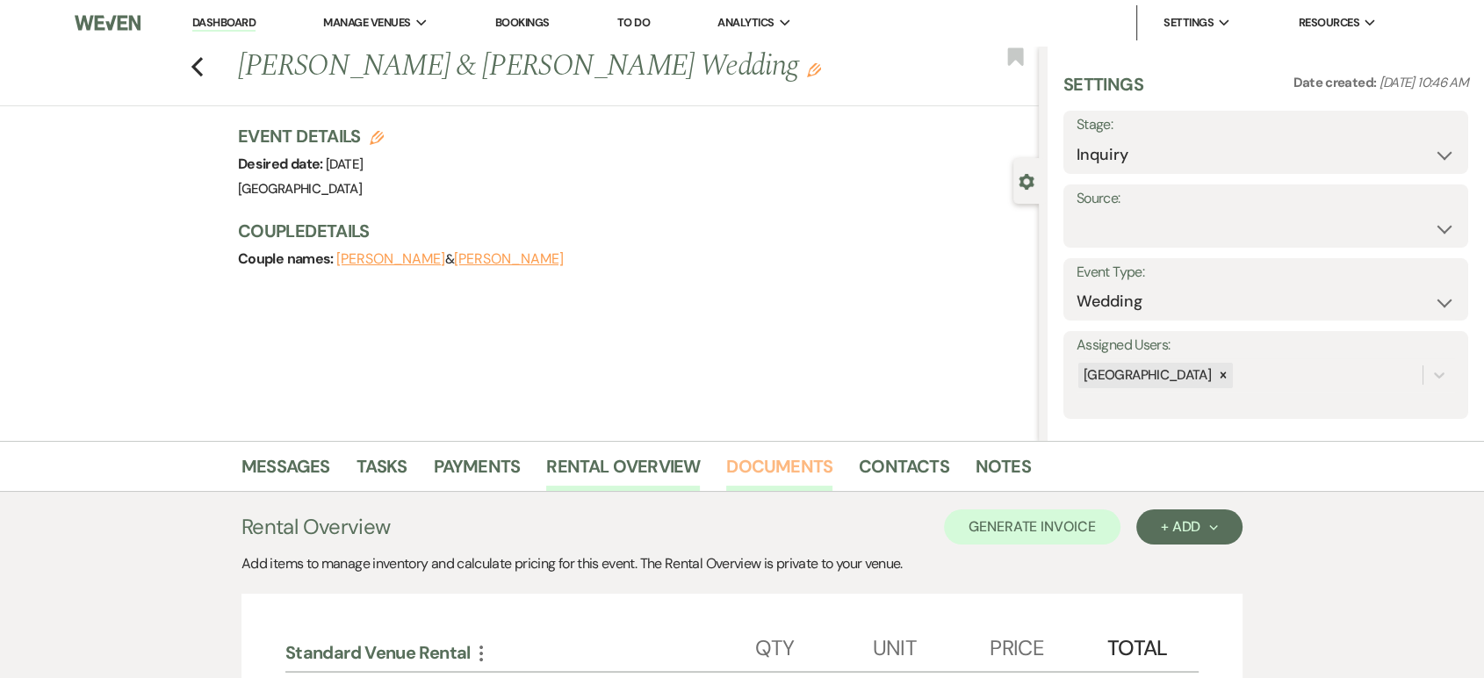
click at [793, 475] on link "Documents" at bounding box center [779, 471] width 106 height 39
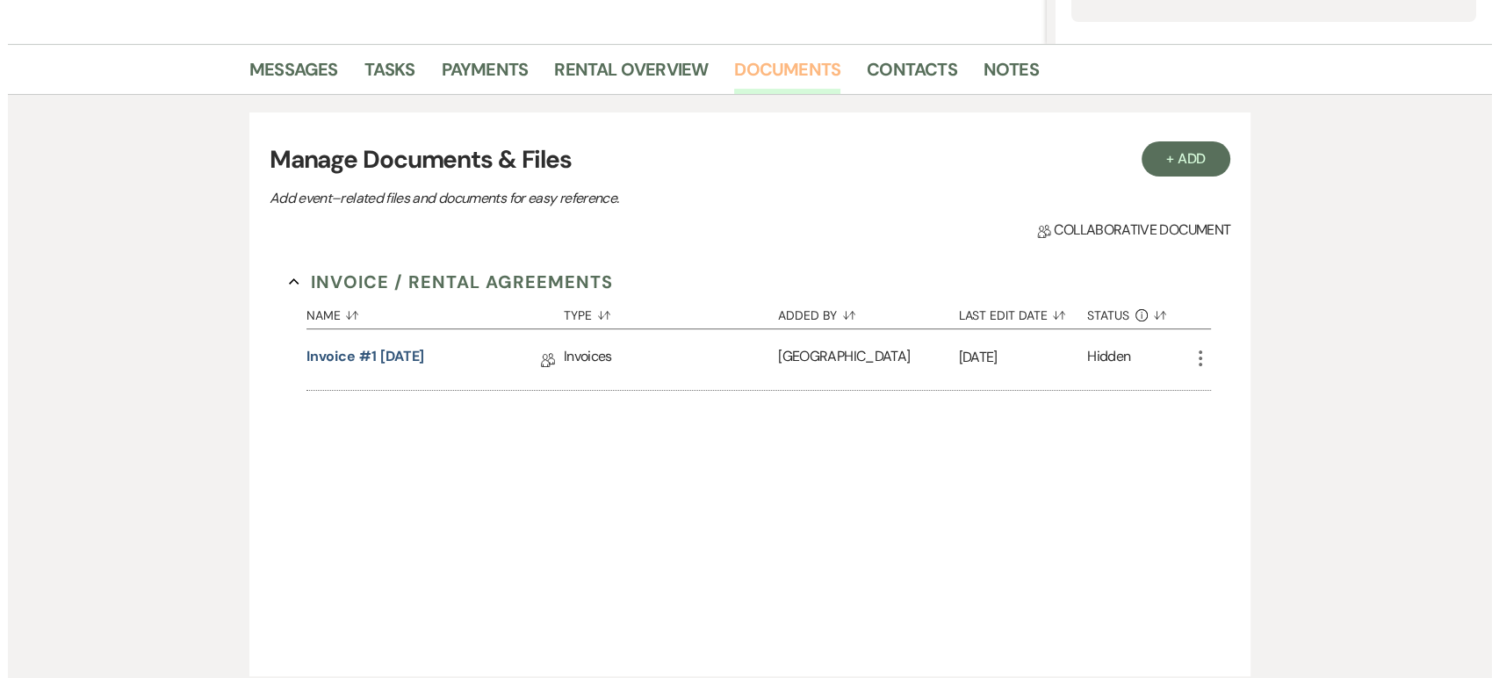
scroll to position [398, 0]
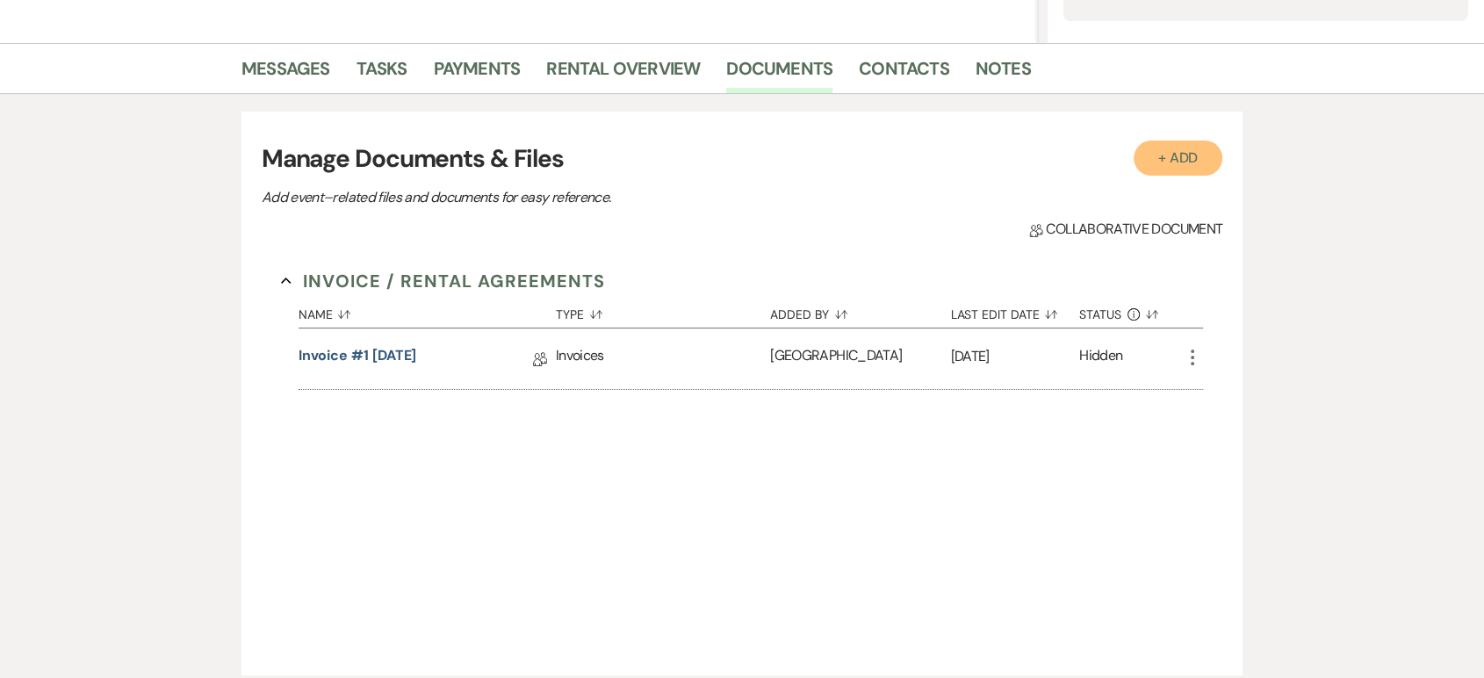
click at [1220, 159] on button "+ Add" at bounding box center [1179, 158] width 90 height 35
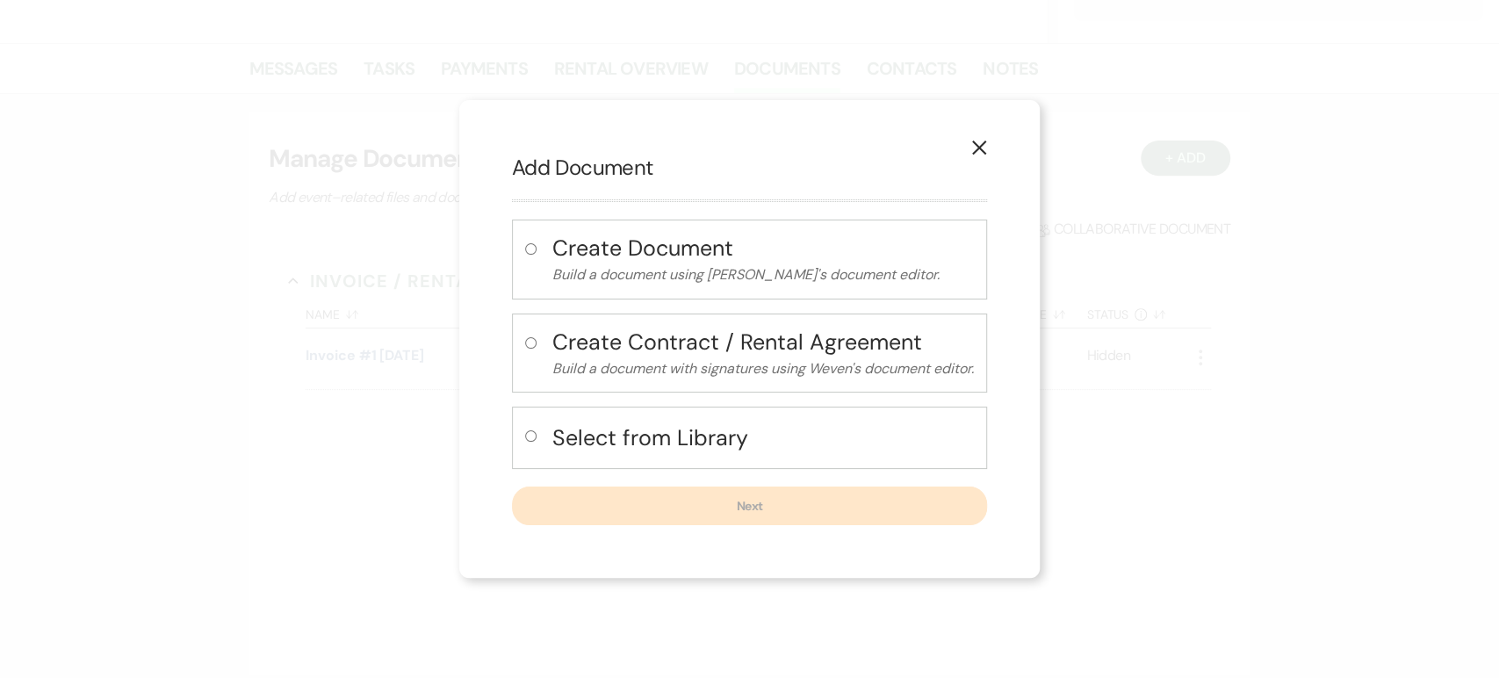
click at [525, 436] on input "radio" at bounding box center [530, 435] width 11 height 11
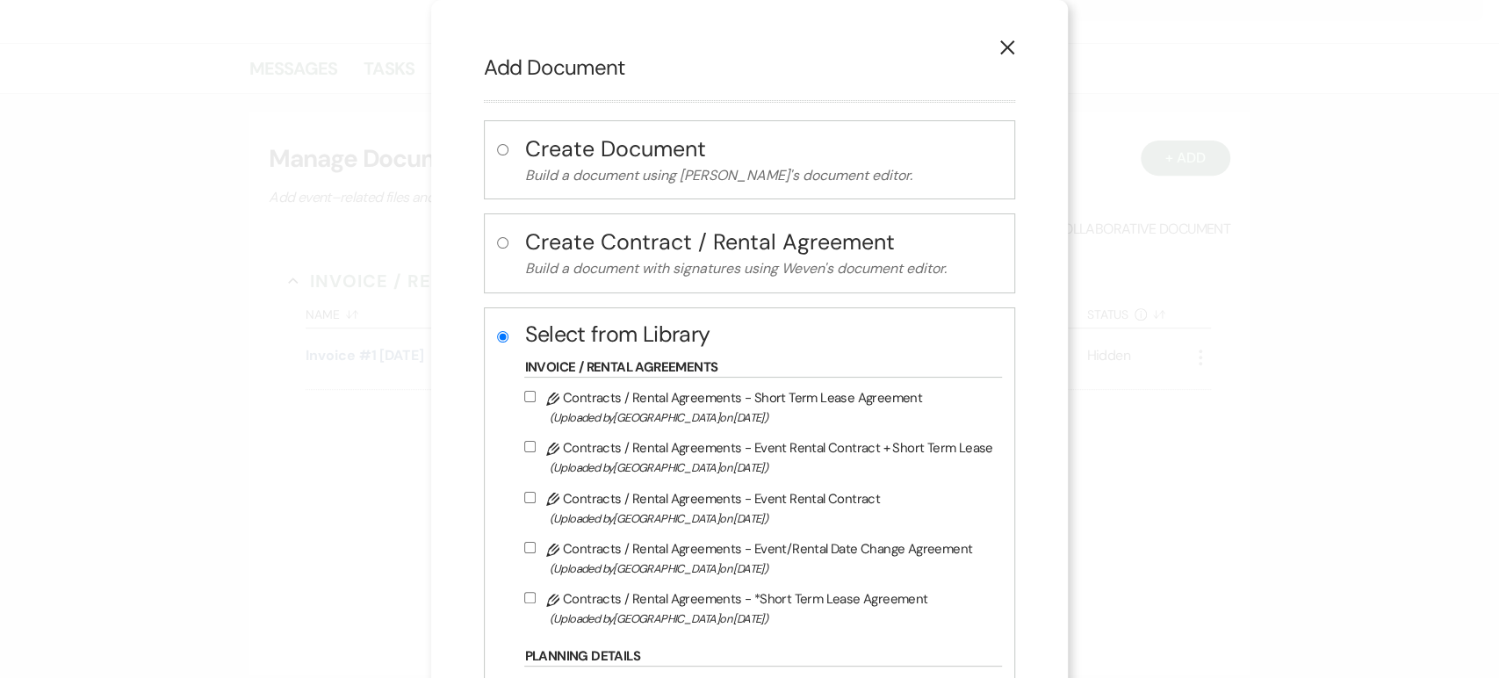
click at [531, 445] on input "Pencil Contracts / Rental Agreements - Event Rental Contract + Short Term Lease…" at bounding box center [529, 446] width 11 height 11
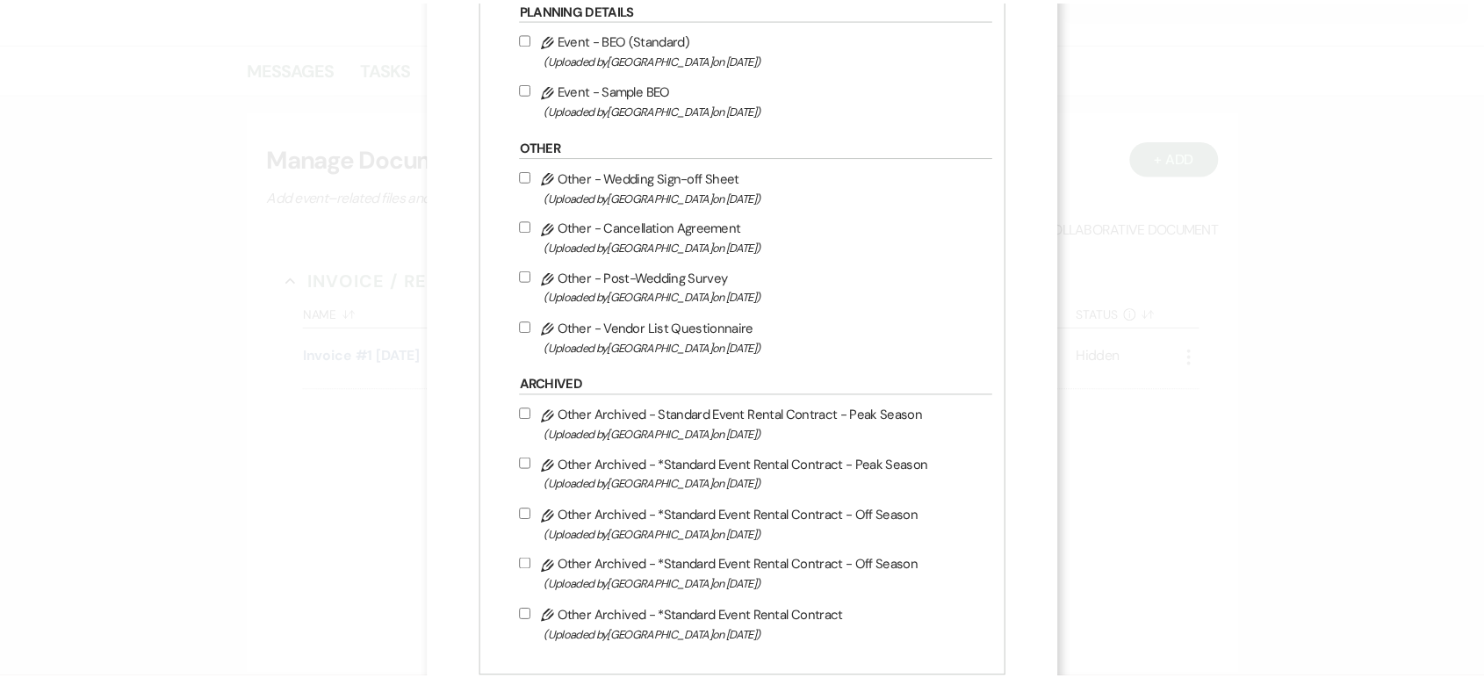
scroll to position [763, 0]
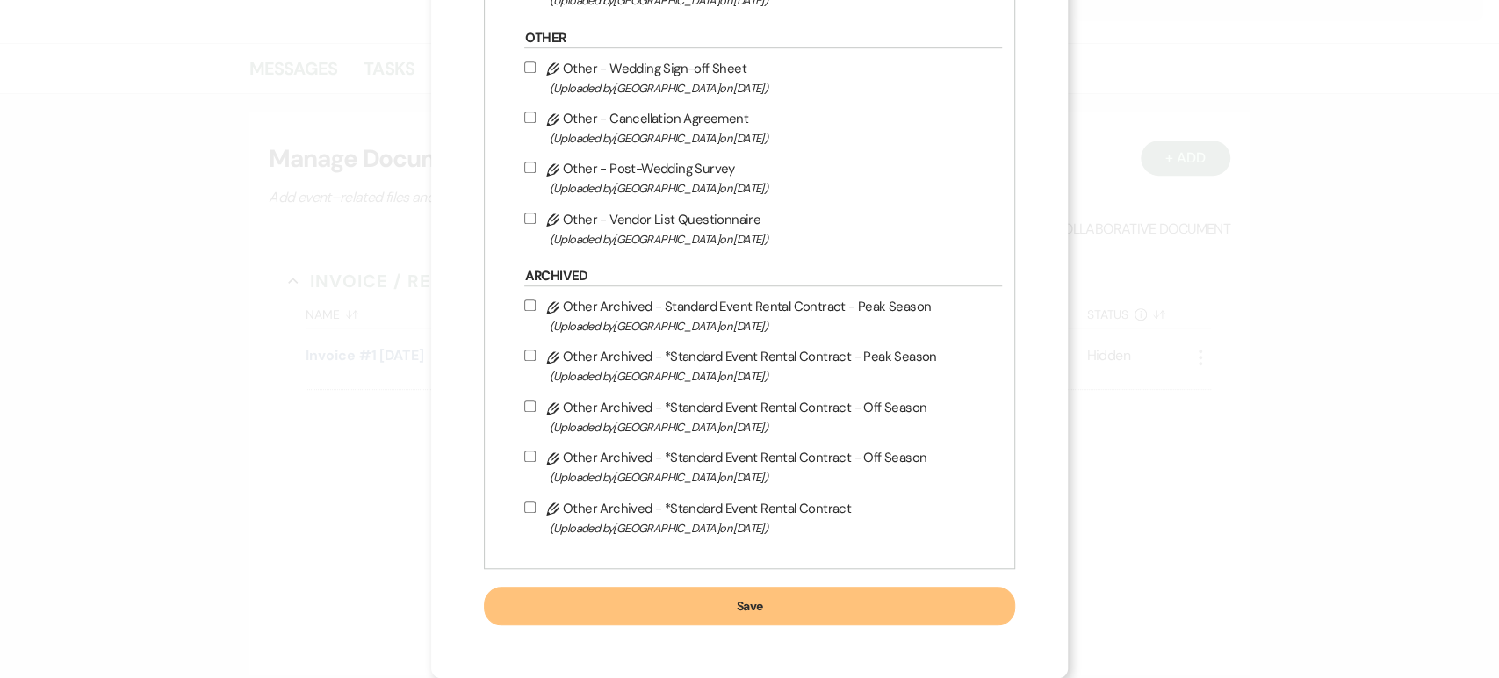
click at [726, 610] on button "Save" at bounding box center [749, 606] width 531 height 39
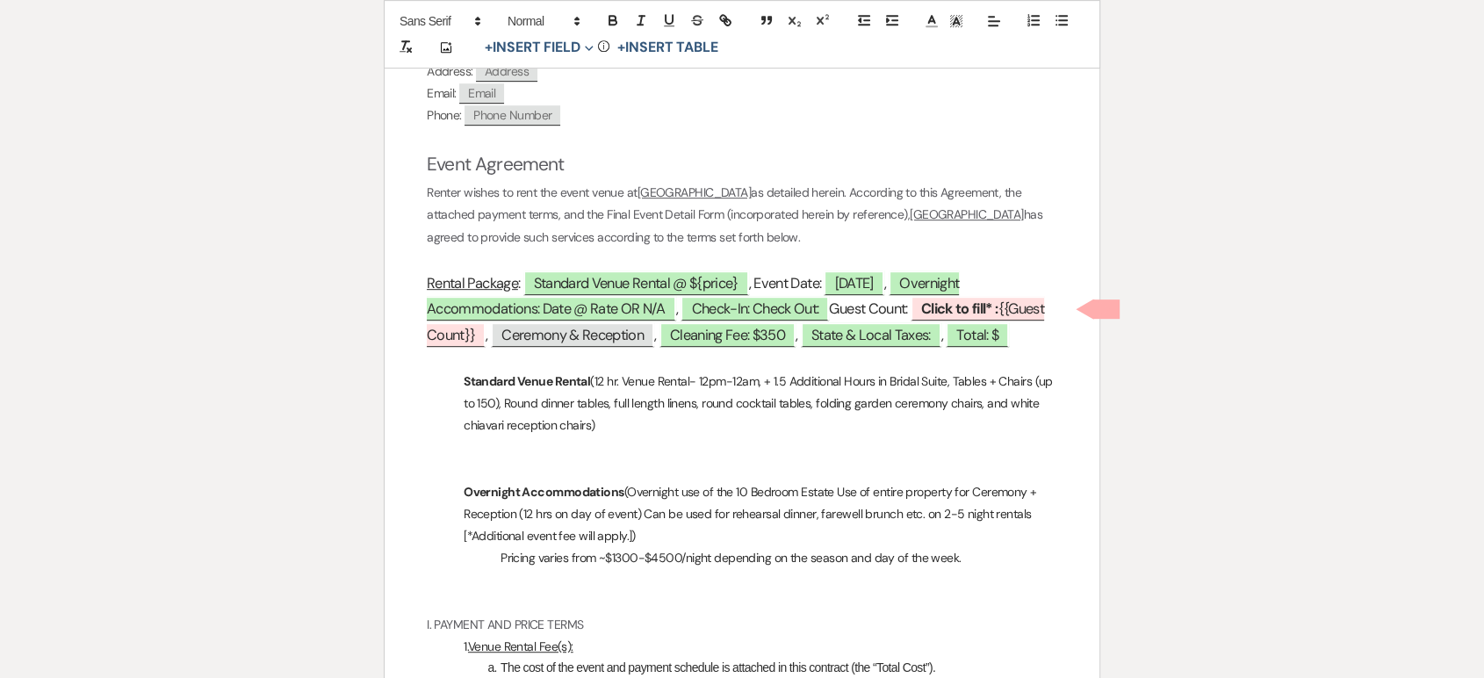
scroll to position [845, 0]
click at [712, 282] on span "Standard Venue Rental @ ${price}" at bounding box center [637, 281] width 226 height 25
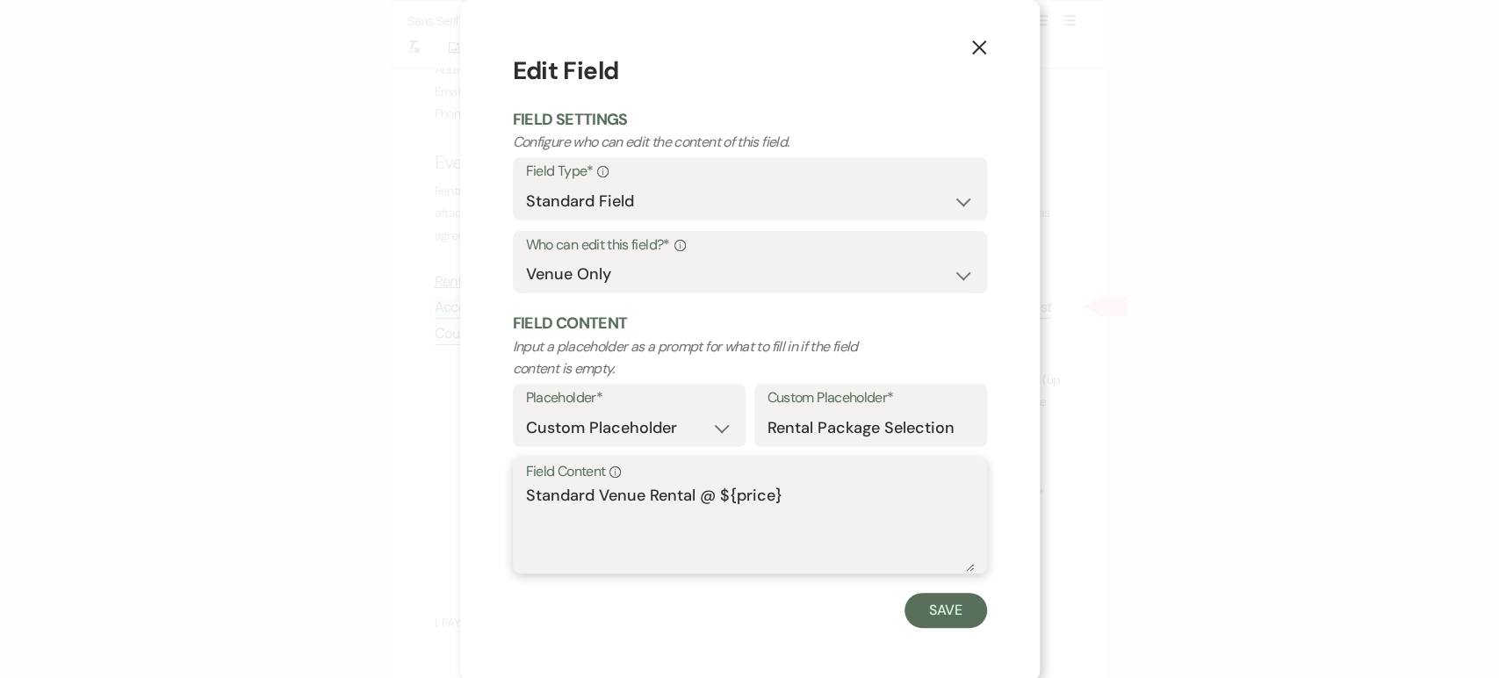
click at [786, 497] on textarea "Standard Venue Rental @ ${price}" at bounding box center [750, 528] width 448 height 88
click at [960, 611] on button "Save" at bounding box center [946, 610] width 83 height 35
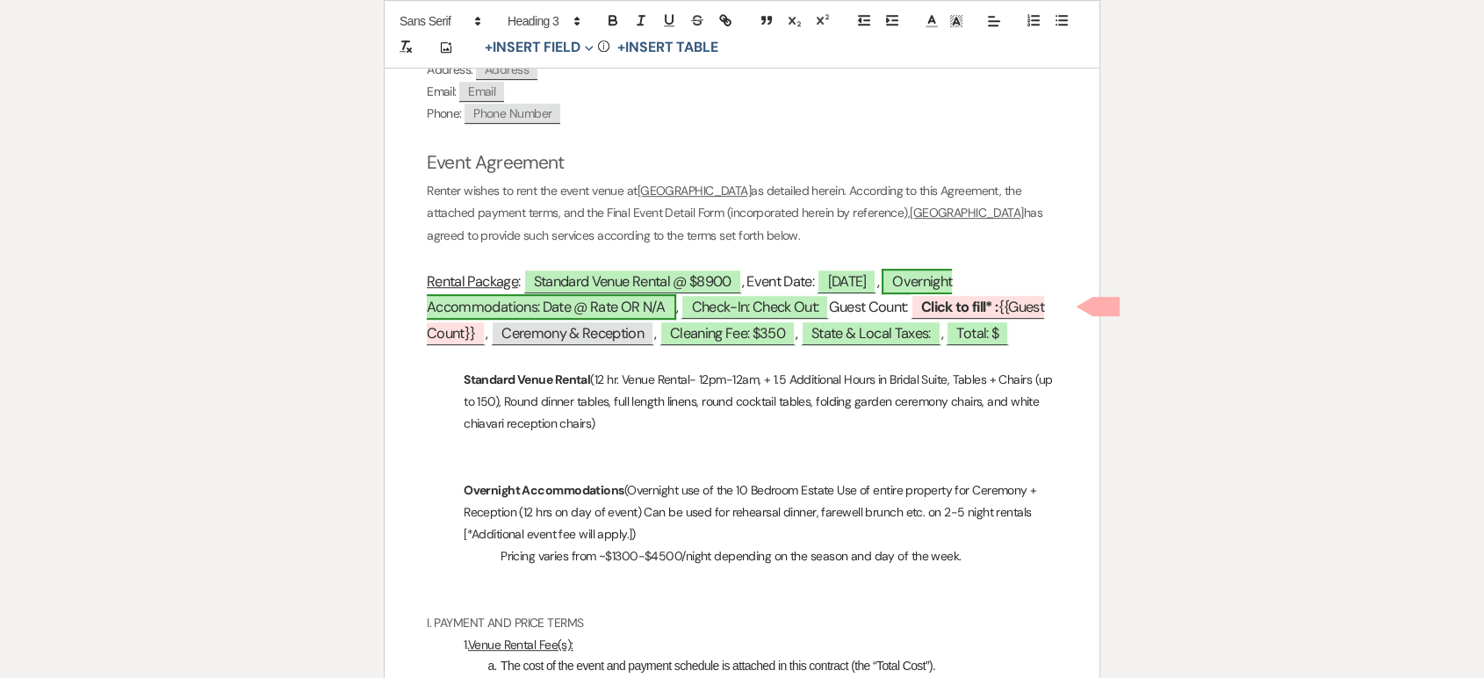
click at [660, 303] on span "Overnight Accommodations: Date @ Rate OR N/A" at bounding box center [689, 294] width 525 height 51
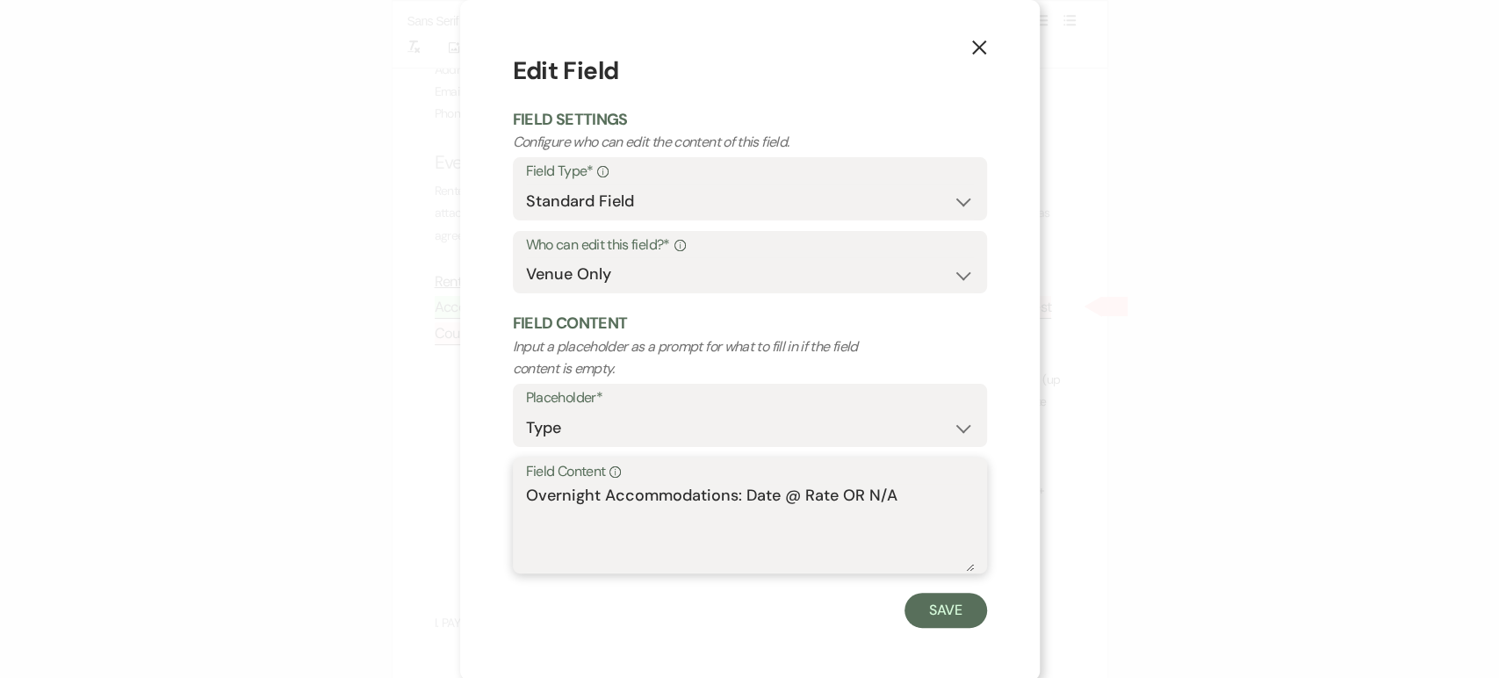
drag, startPoint x: 899, startPoint y: 504, endPoint x: 781, endPoint y: 486, distance: 120.0
click at [781, 486] on textarea "Overnight Accommodations: Date @ Rate OR N/A" at bounding box center [750, 528] width 448 height 88
click at [939, 614] on button "Save" at bounding box center [946, 610] width 83 height 35
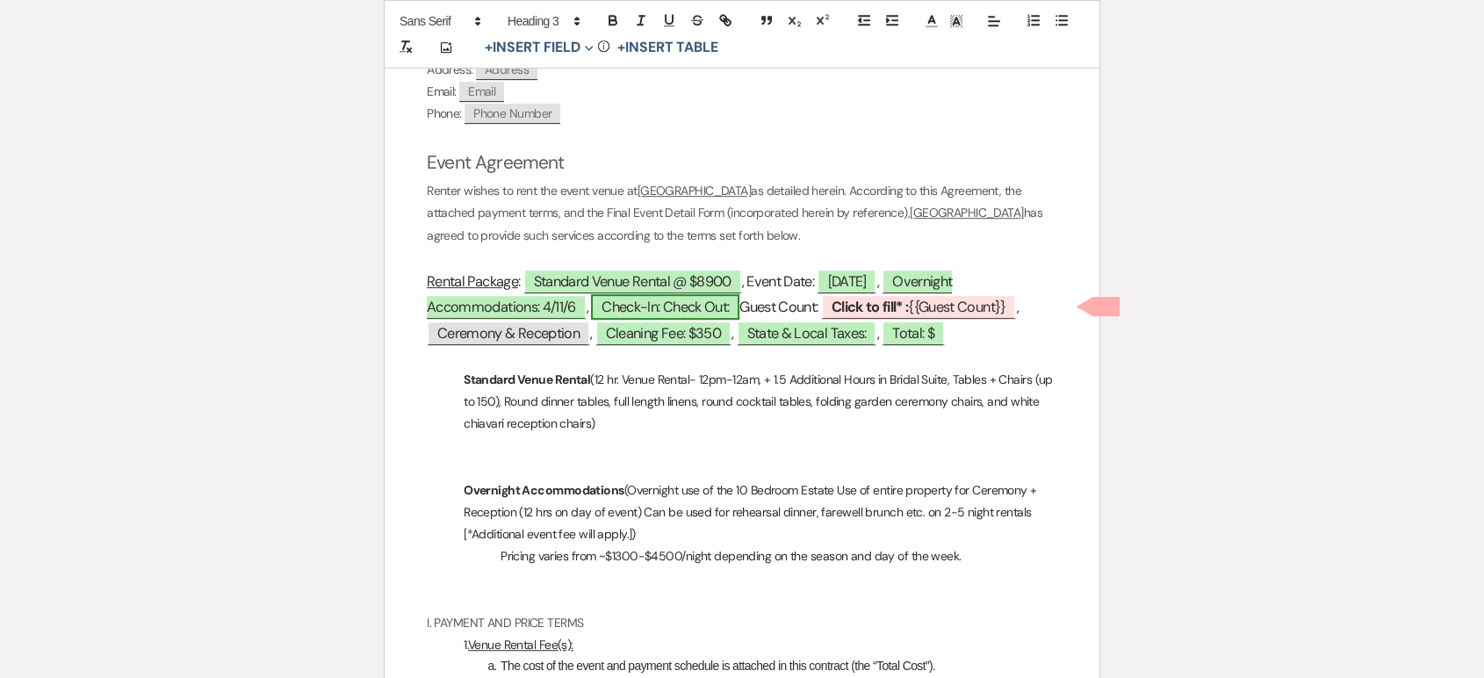
click at [732, 308] on span "Check-In: Check Out:" at bounding box center [665, 306] width 148 height 25
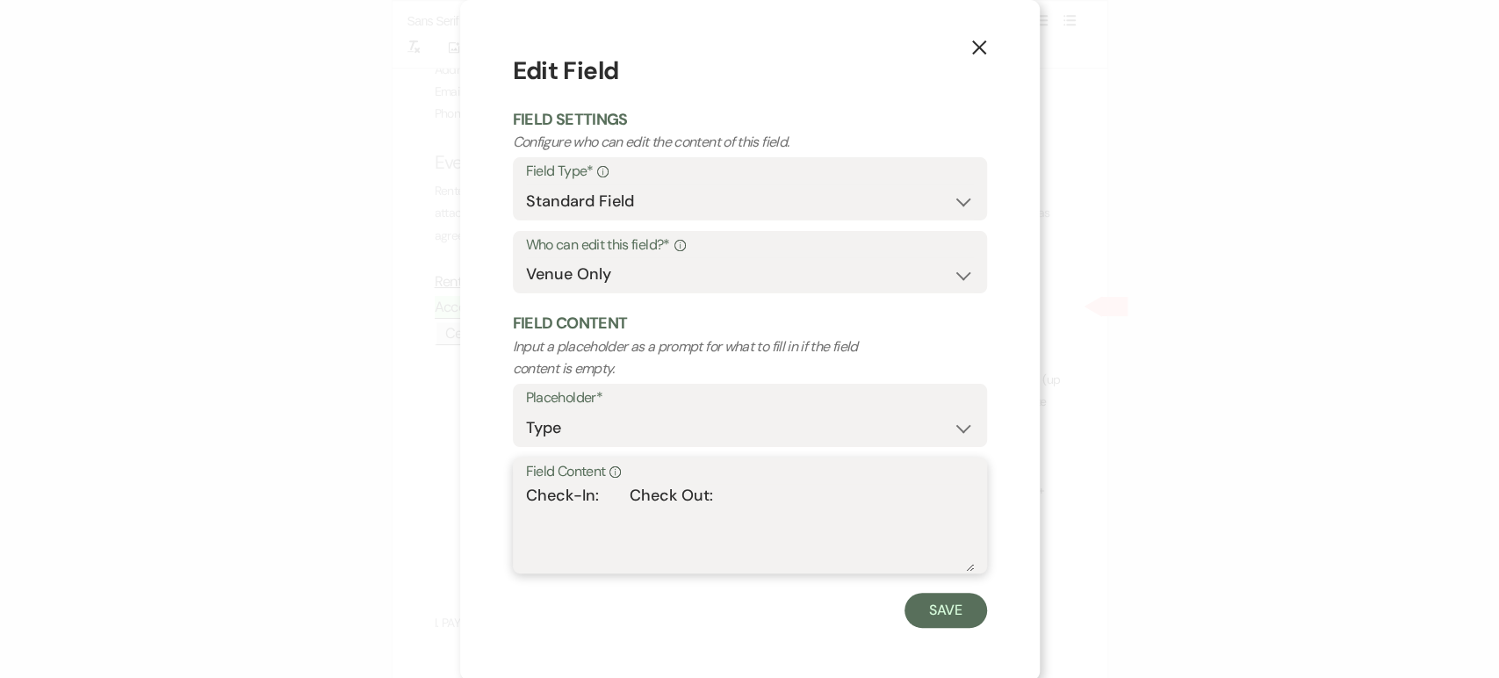
click at [595, 497] on textarea "Check-In: Check Out:" at bounding box center [750, 528] width 448 height 88
click at [839, 489] on textarea "Check-In: 12:00 pm 4/11/26 Check Out:" at bounding box center [750, 528] width 448 height 88
click at [746, 488] on textarea "Check-In: 12:00 pm 4/11/26 Check Out: 10:00 am" at bounding box center [750, 528] width 448 height 88
click at [899, 501] on textarea "Check-In: 12:00 pm 4/11/26 Check Out: 10:00 am" at bounding box center [750, 528] width 448 height 88
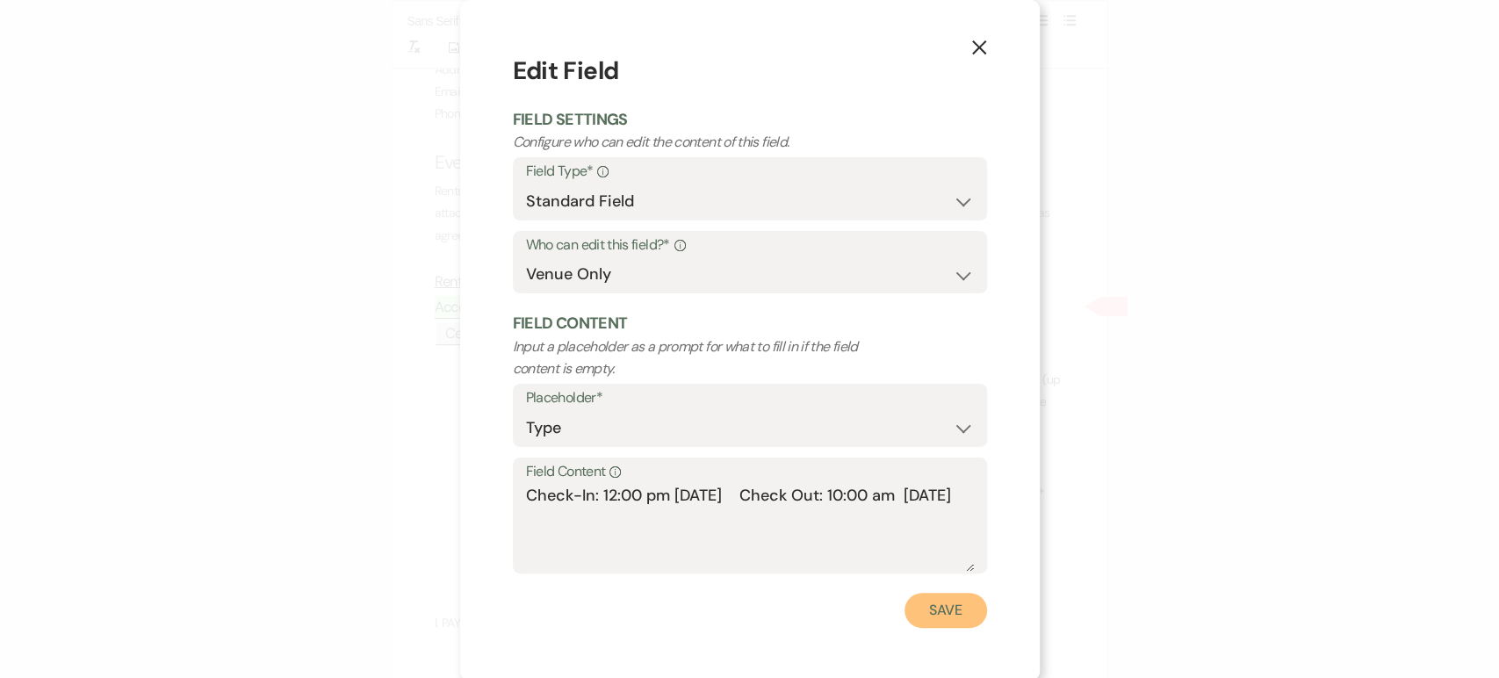
click at [935, 617] on button "Save" at bounding box center [946, 610] width 83 height 35
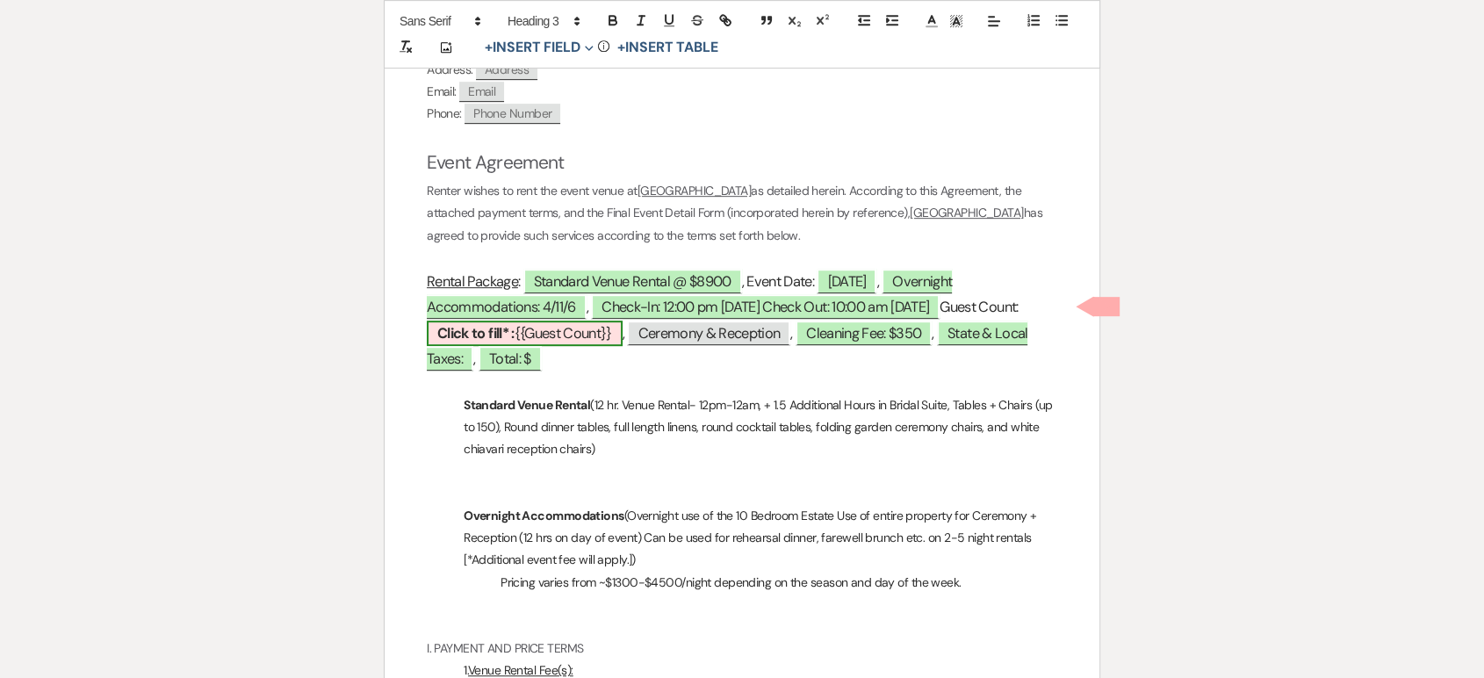
click at [552, 327] on span "Click to fill* : {{Guest Count}}" at bounding box center [525, 333] width 196 height 25
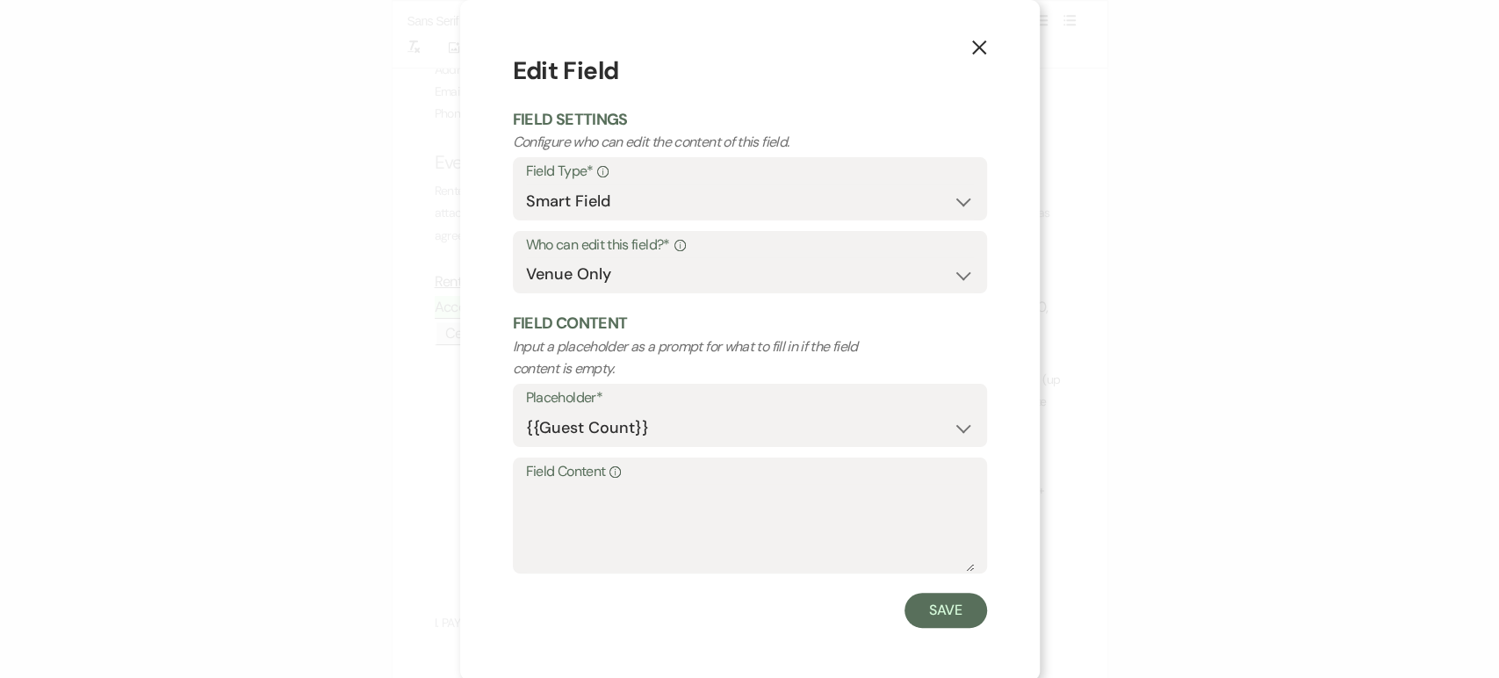
click at [573, 480] on label "Field Content Info" at bounding box center [750, 471] width 448 height 25
click at [573, 484] on textarea "Field Content Info" at bounding box center [750, 528] width 448 height 88
click at [573, 480] on label "Field Content Info" at bounding box center [750, 471] width 448 height 25
click at [573, 484] on textarea "Field Content Info" at bounding box center [750, 528] width 448 height 88
click at [573, 493] on textarea "Field Content Info" at bounding box center [750, 528] width 448 height 88
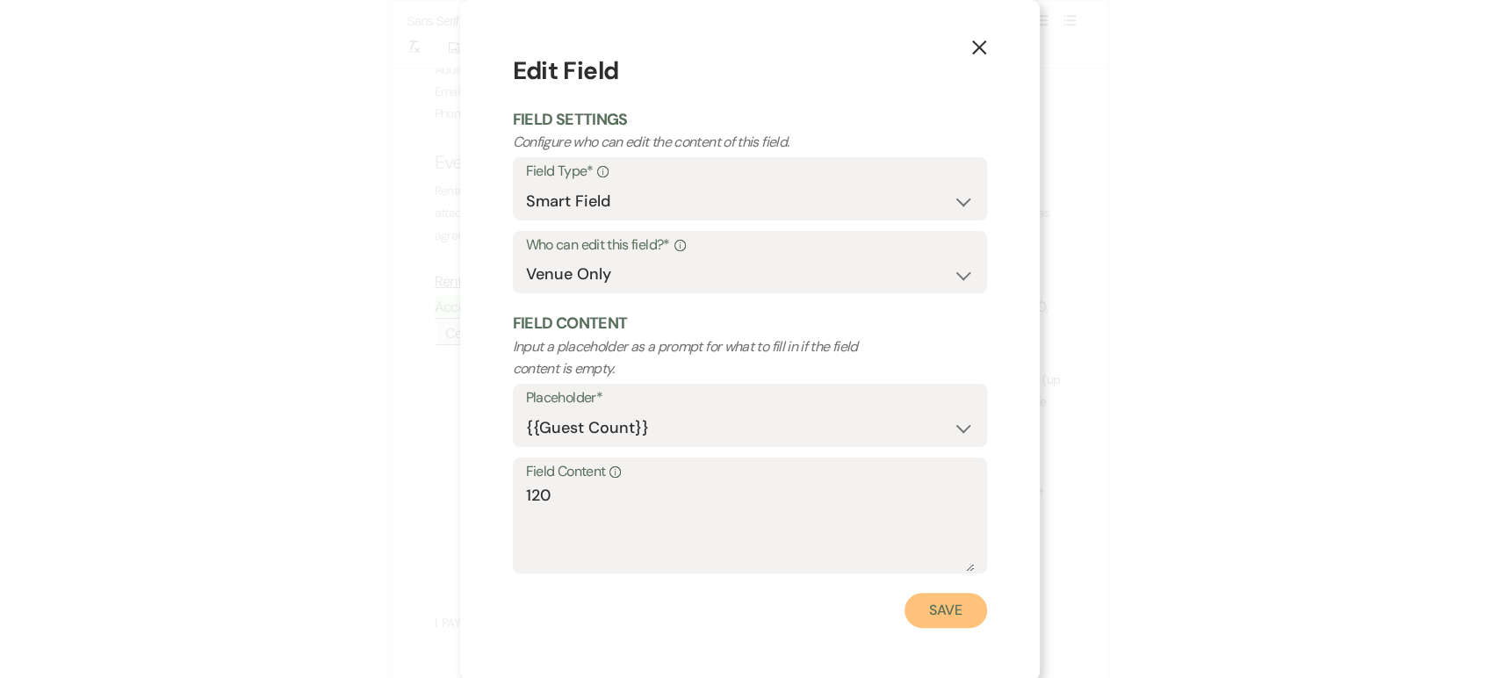
click at [957, 598] on button "Save" at bounding box center [946, 610] width 83 height 35
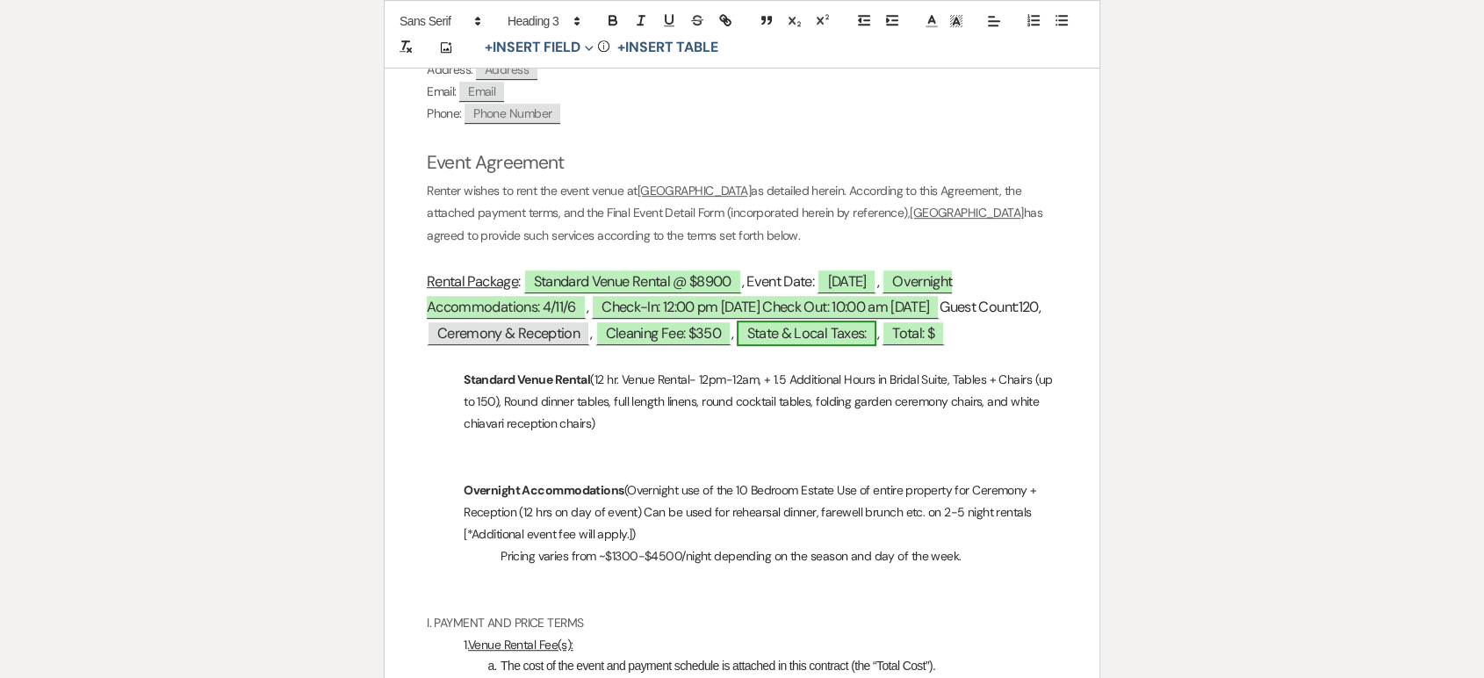
click at [878, 329] on span "State & Local Taxes:" at bounding box center [807, 333] width 141 height 25
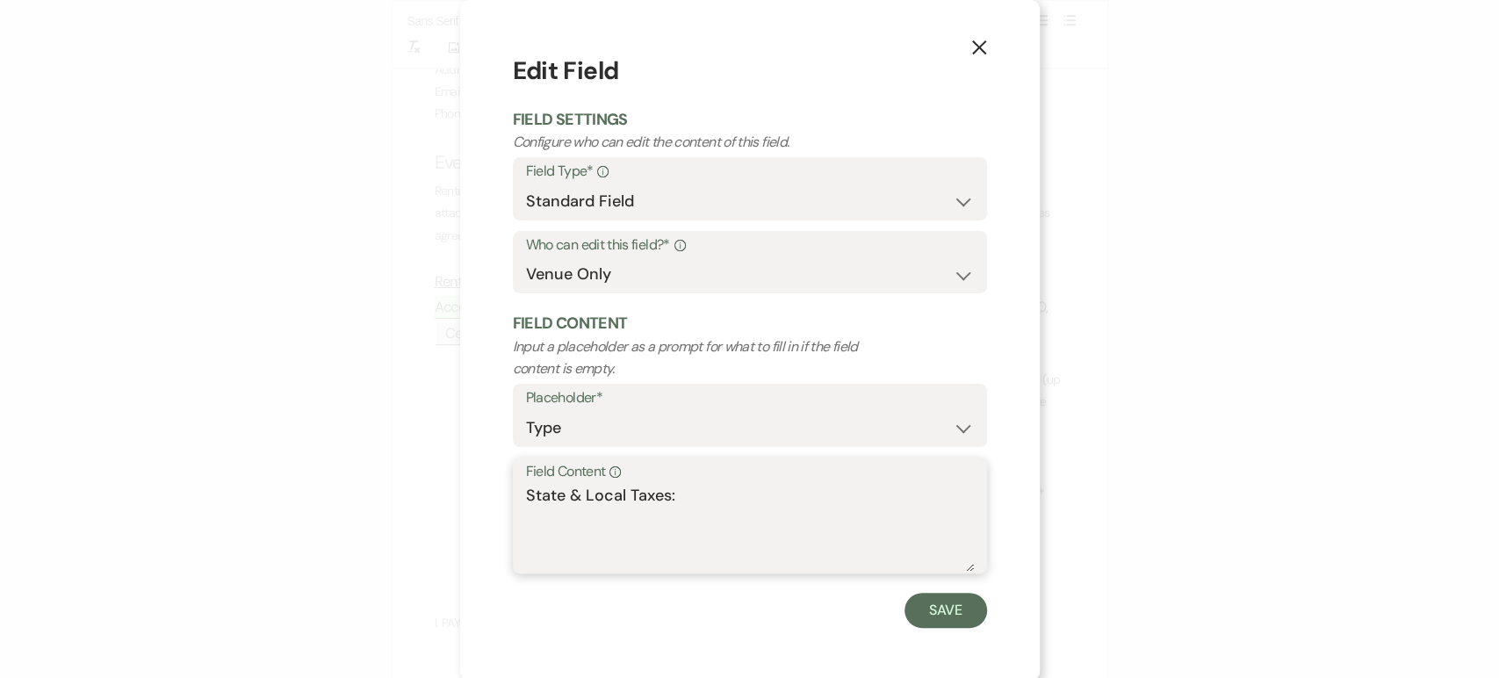
click at [711, 509] on textarea "State & Local Taxes:" at bounding box center [750, 528] width 448 height 88
click at [935, 605] on button "Save" at bounding box center [946, 610] width 83 height 35
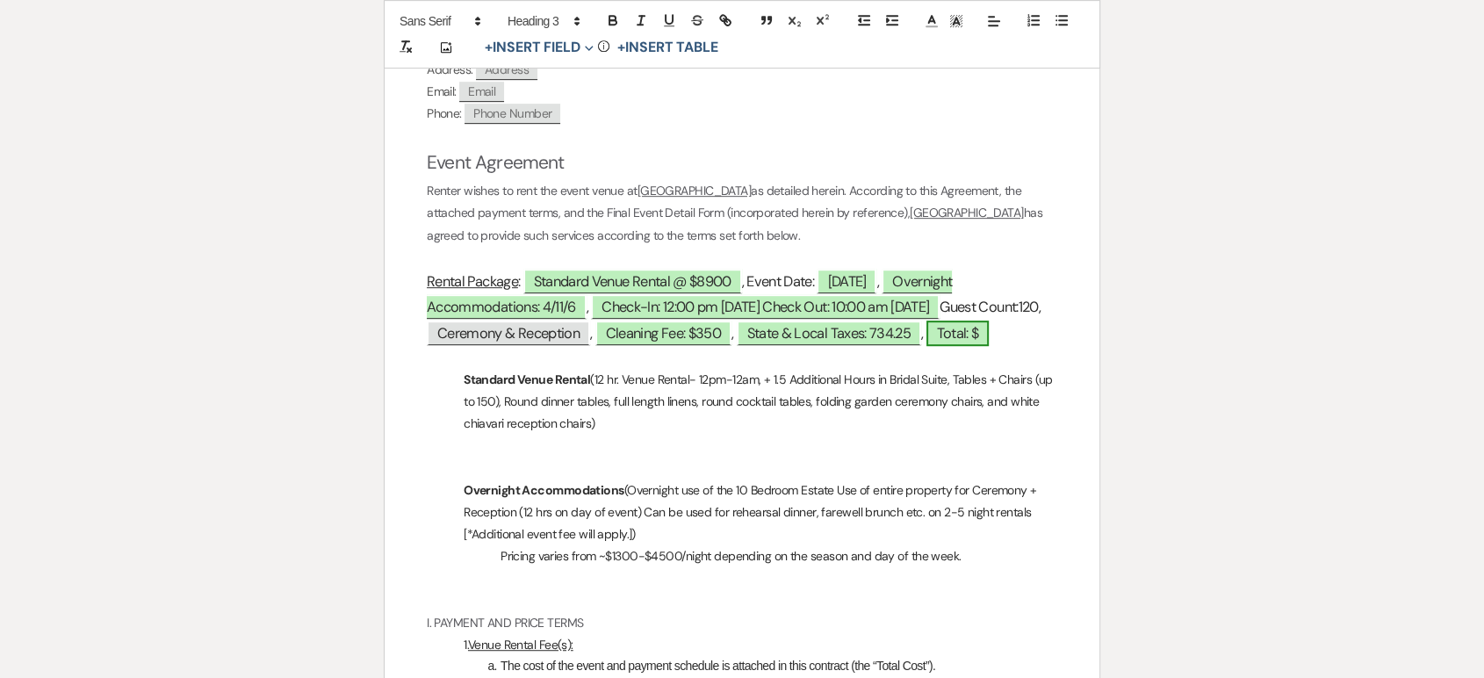
click at [927, 346] on span "Total: $" at bounding box center [958, 333] width 63 height 25
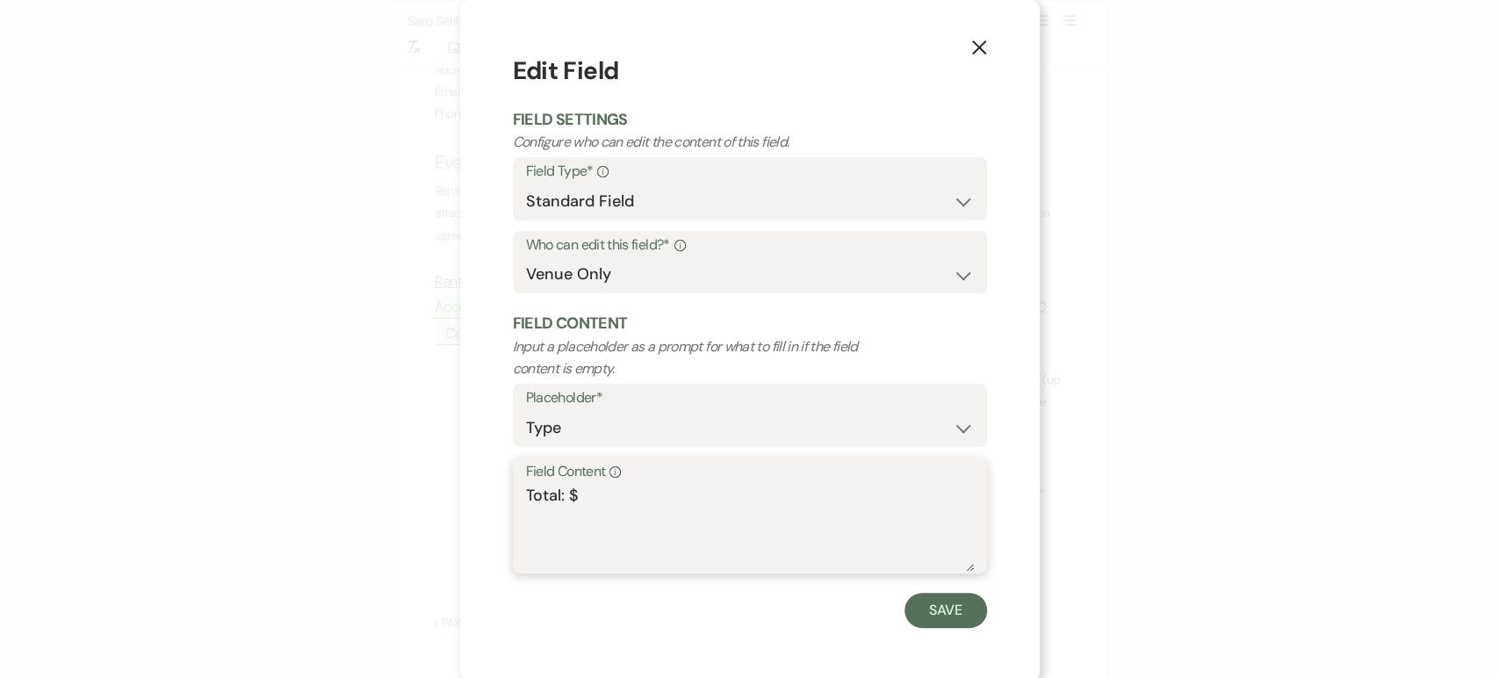
click at [597, 508] on textarea "Total: $" at bounding box center [750, 528] width 448 height 88
click at [956, 610] on button "Save" at bounding box center [946, 610] width 83 height 35
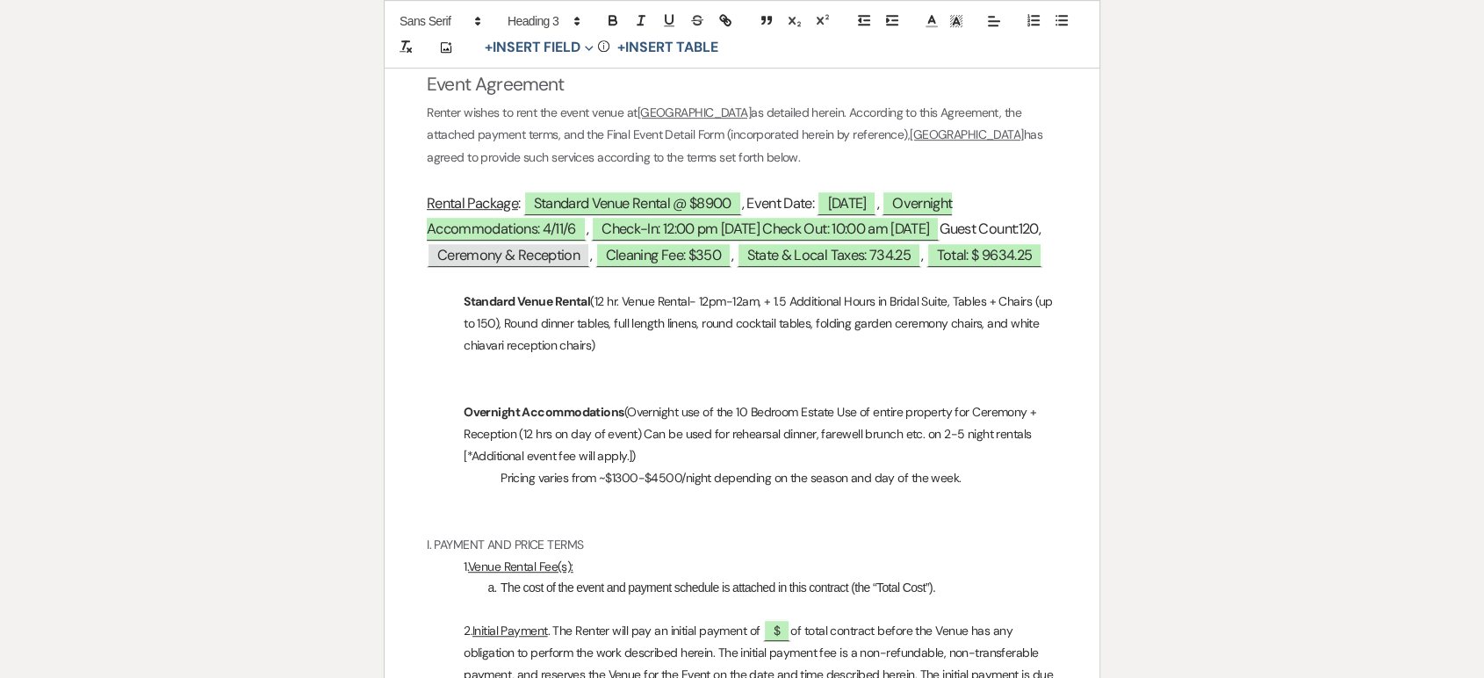
scroll to position [959, 0]
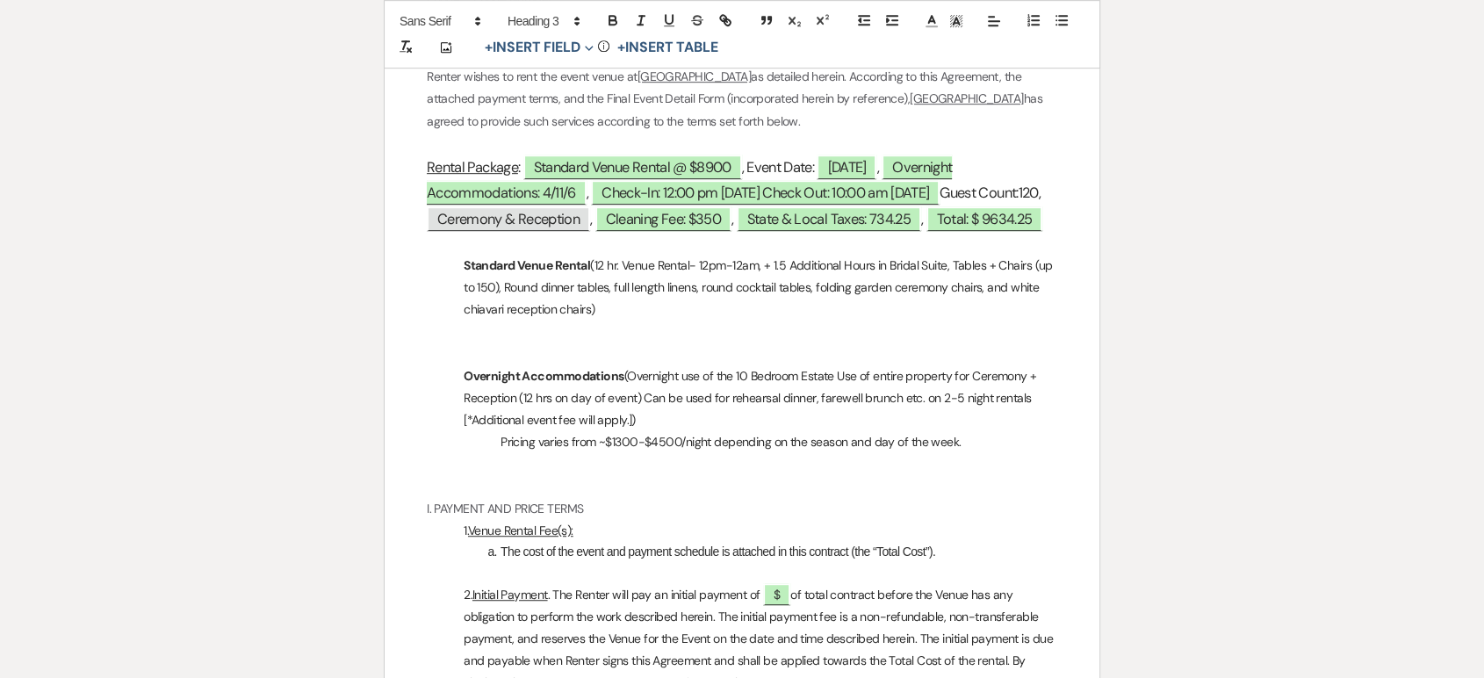
click at [623, 343] on p at bounding box center [742, 332] width 631 height 22
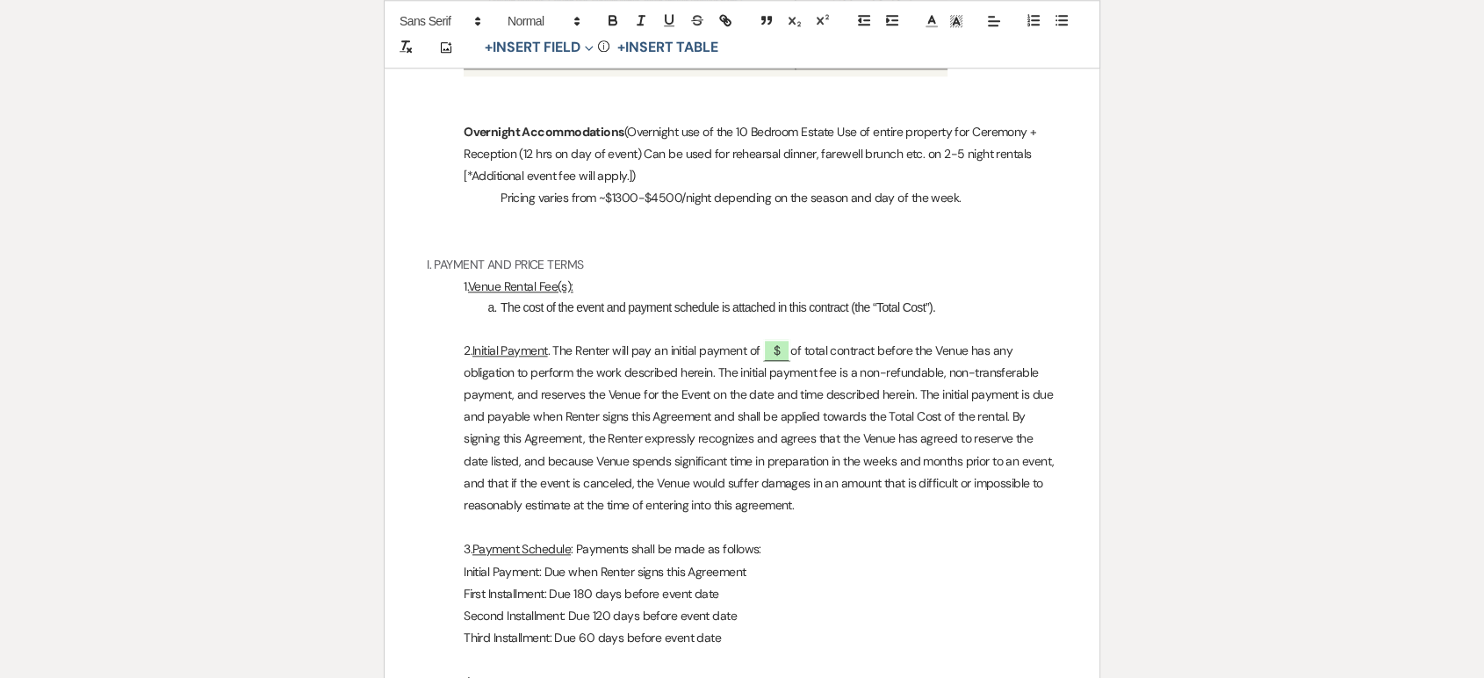
scroll to position [1839, 0]
click at [789, 361] on span "$" at bounding box center [776, 349] width 27 height 23
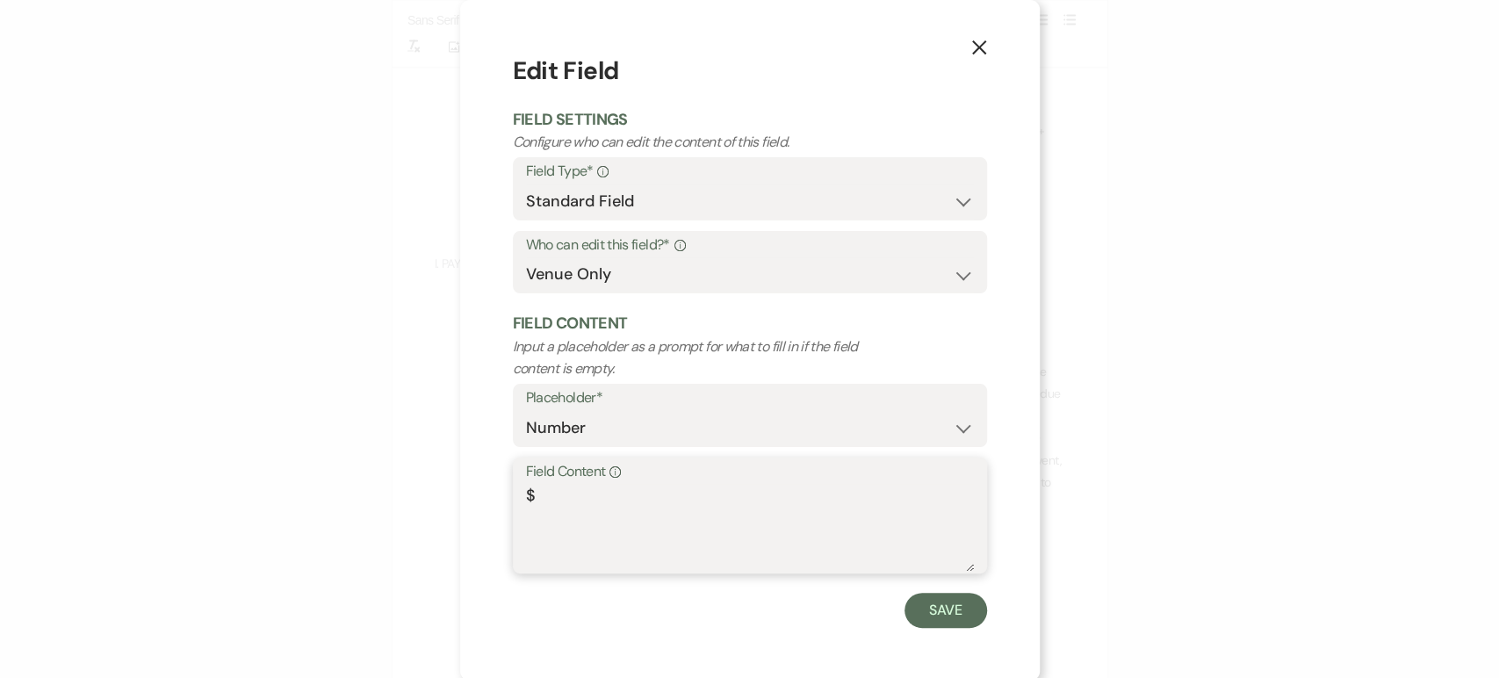
click at [571, 504] on textarea "$" at bounding box center [750, 528] width 448 height 88
click at [942, 635] on div "X Edit Field Field Settings Configure who can edit the content of this field. F…" at bounding box center [750, 340] width 580 height 681
click at [943, 623] on button "Save" at bounding box center [946, 610] width 83 height 35
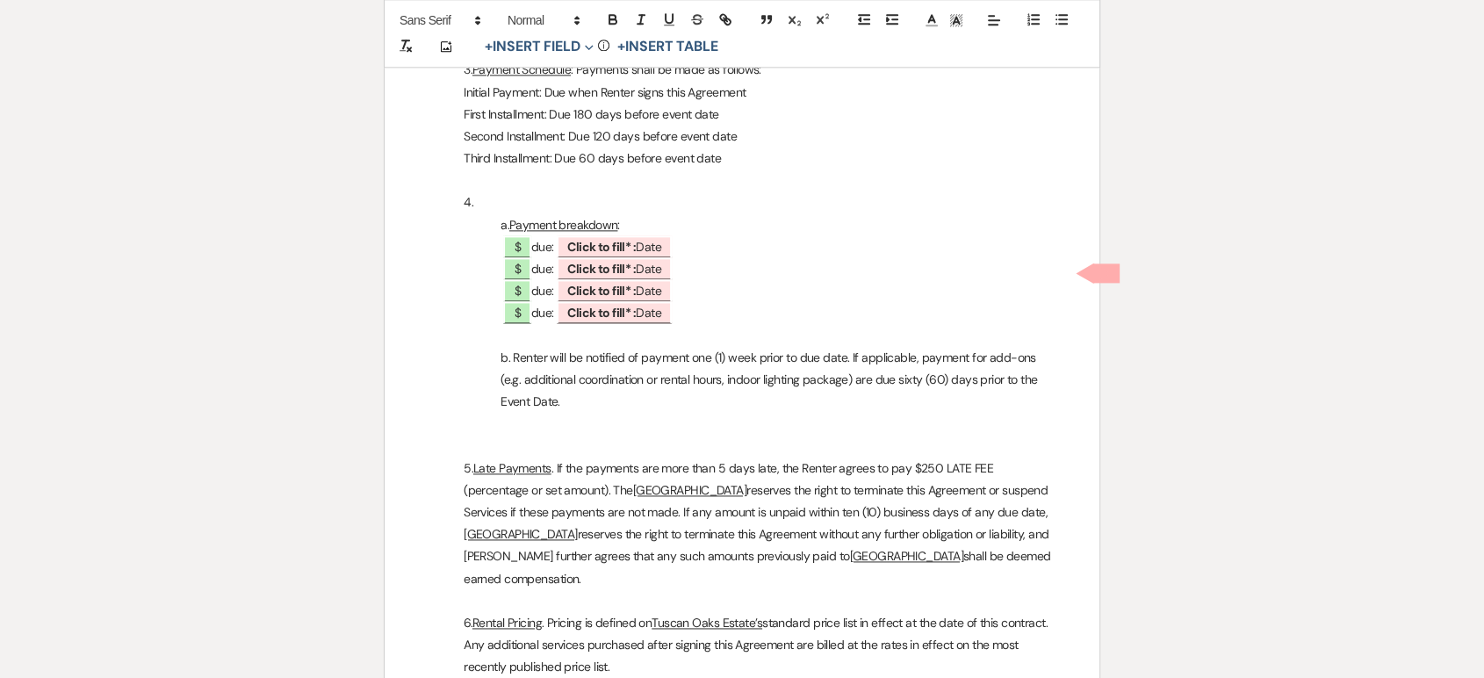
scroll to position [2319, 0]
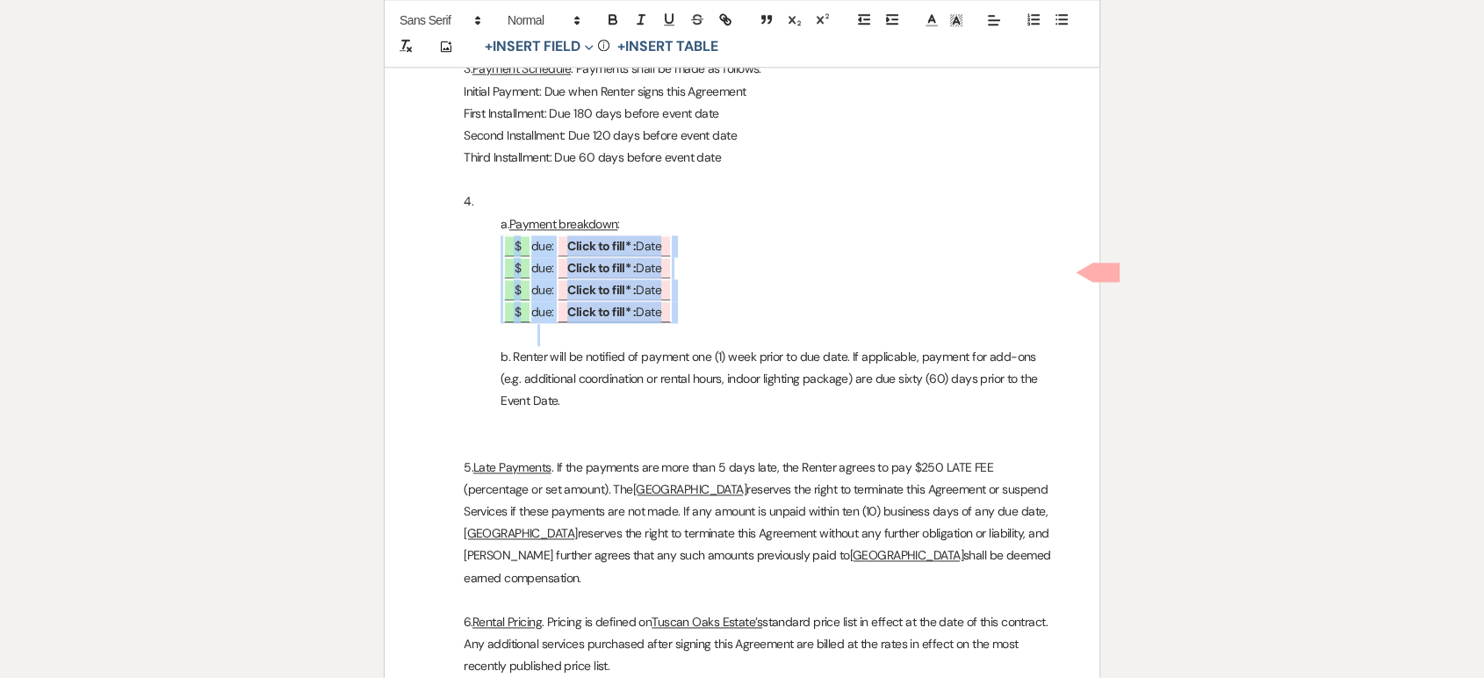
drag, startPoint x: 726, startPoint y: 359, endPoint x: 478, endPoint y: 268, distance: 264.0
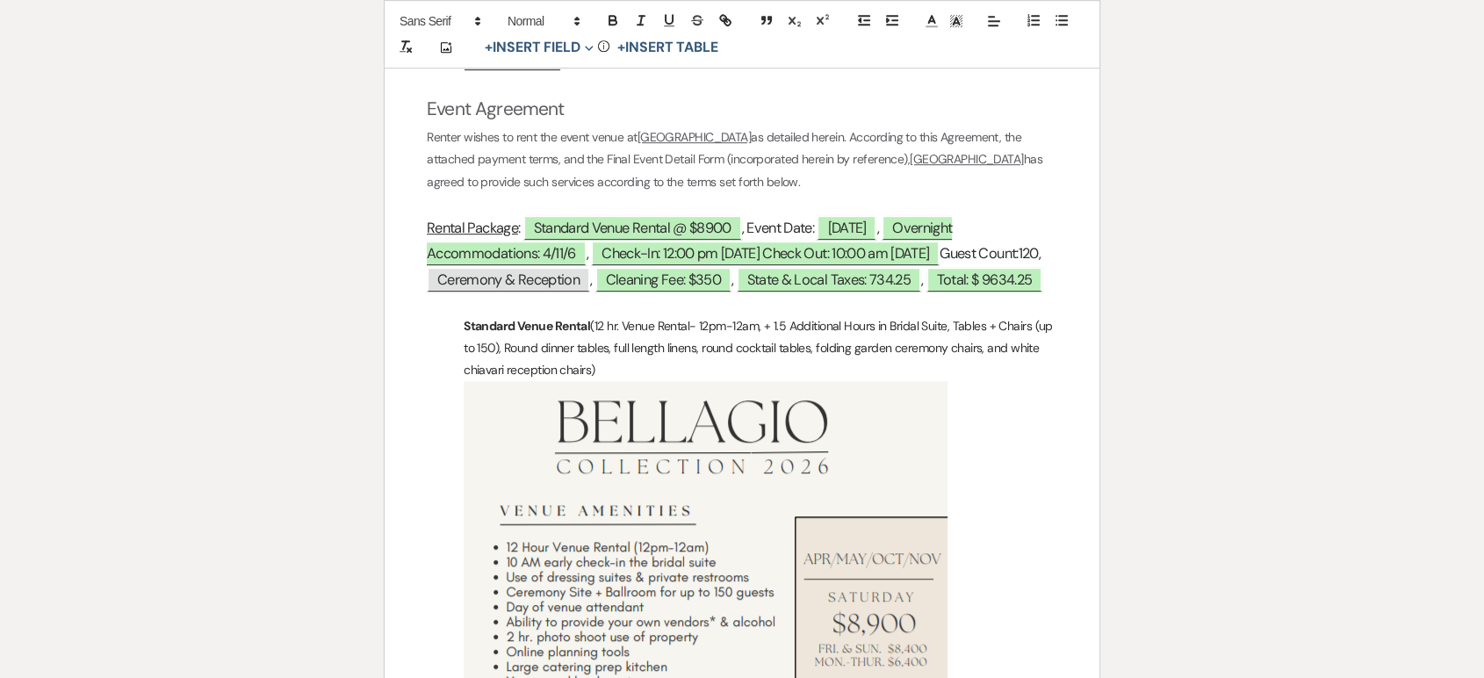
scroll to position [898, 0]
click at [787, 350] on p "Standard Venue Rental (12 hr. Venue Rental- 12pm-12am, + 1.5 Additional Hours i…" at bounding box center [742, 667] width 631 height 702
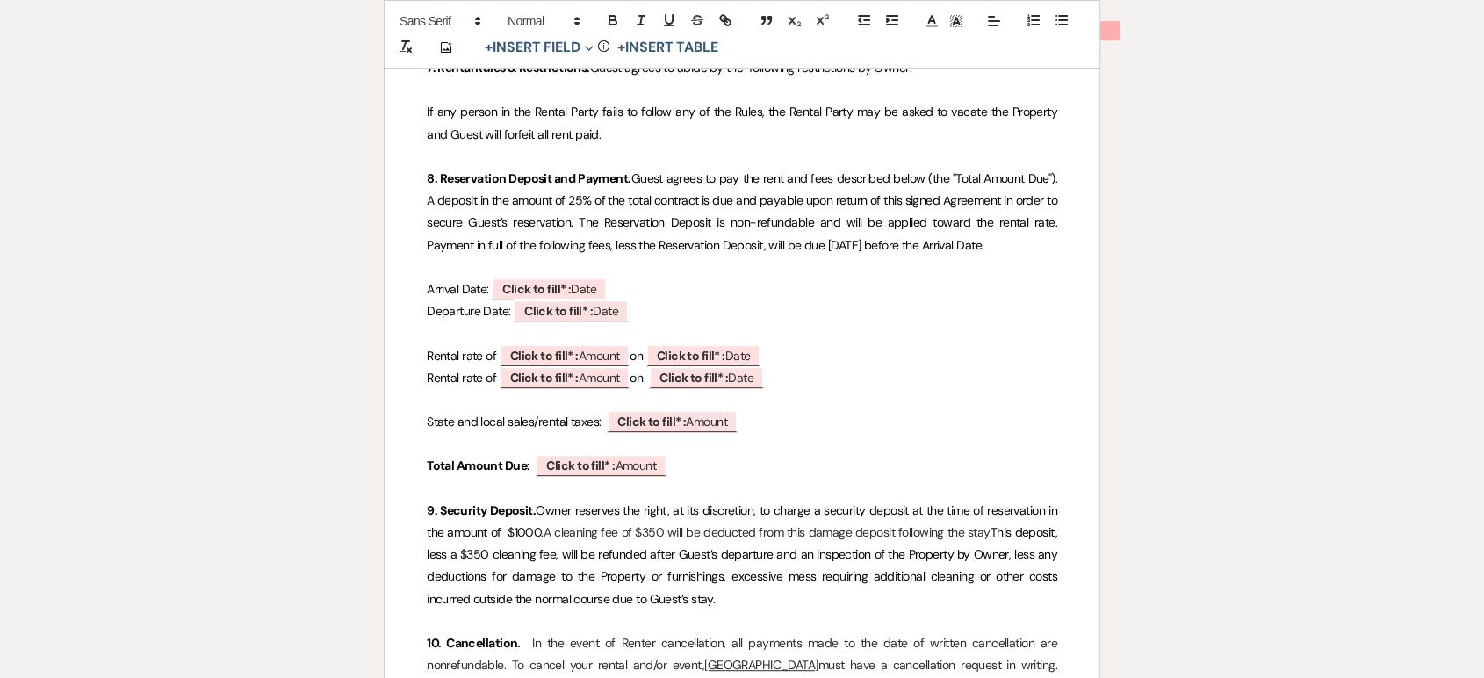
scroll to position [13921, 0]
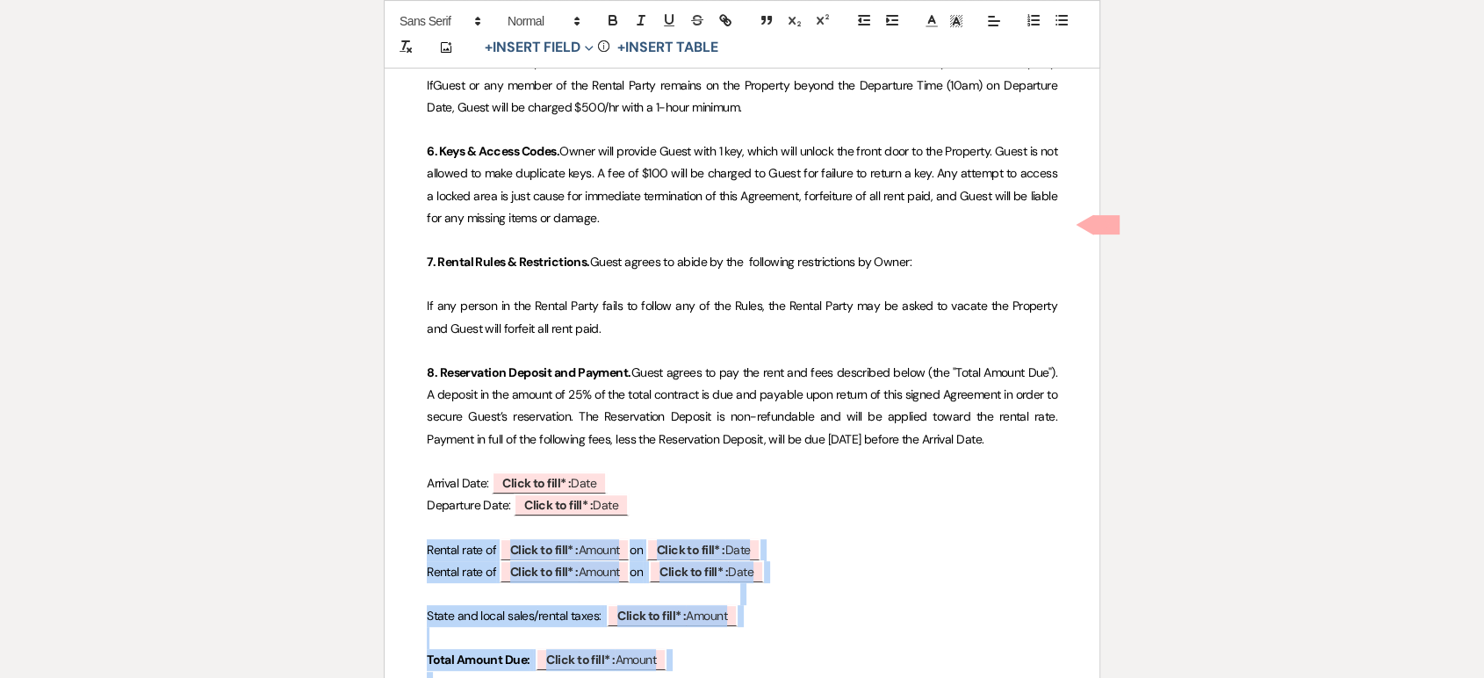
drag, startPoint x: 698, startPoint y: 421, endPoint x: 409, endPoint y: 288, distance: 318.0
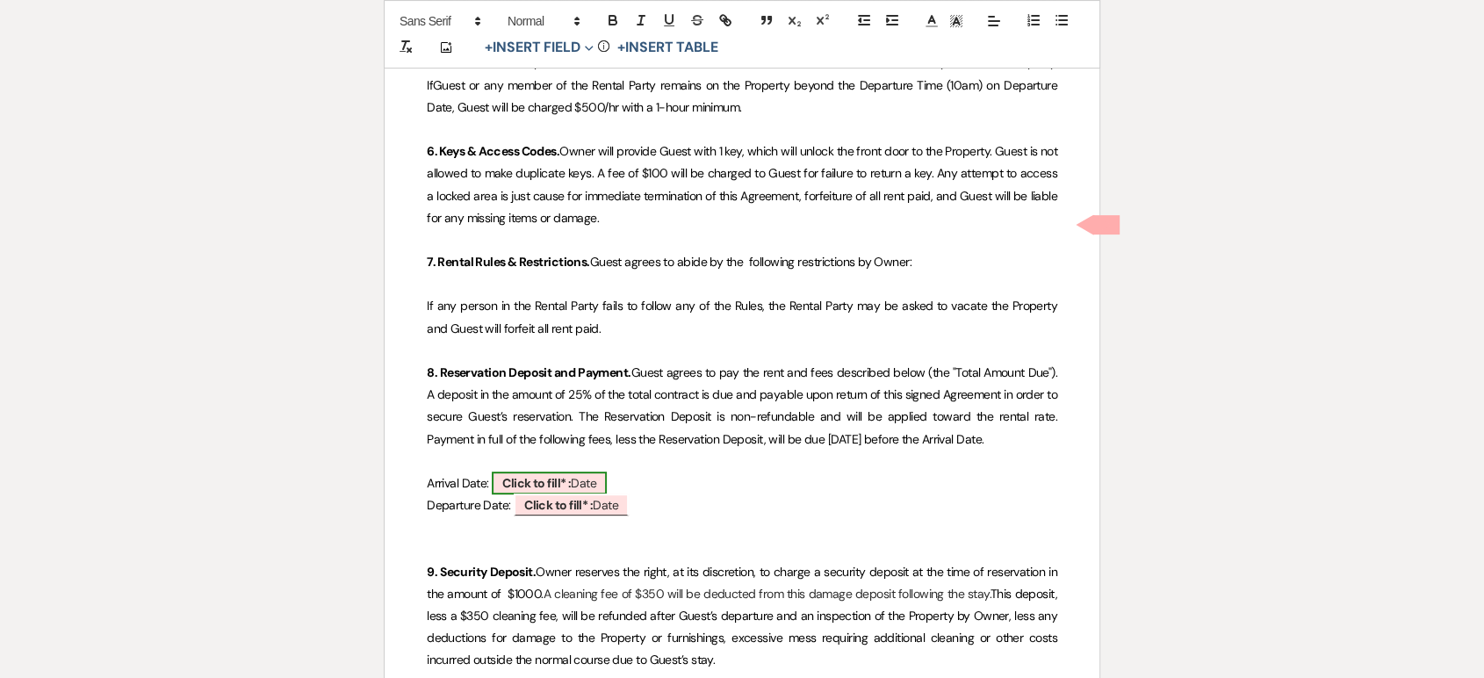
click at [556, 475] on b "Click to fill* :" at bounding box center [536, 483] width 69 height 16
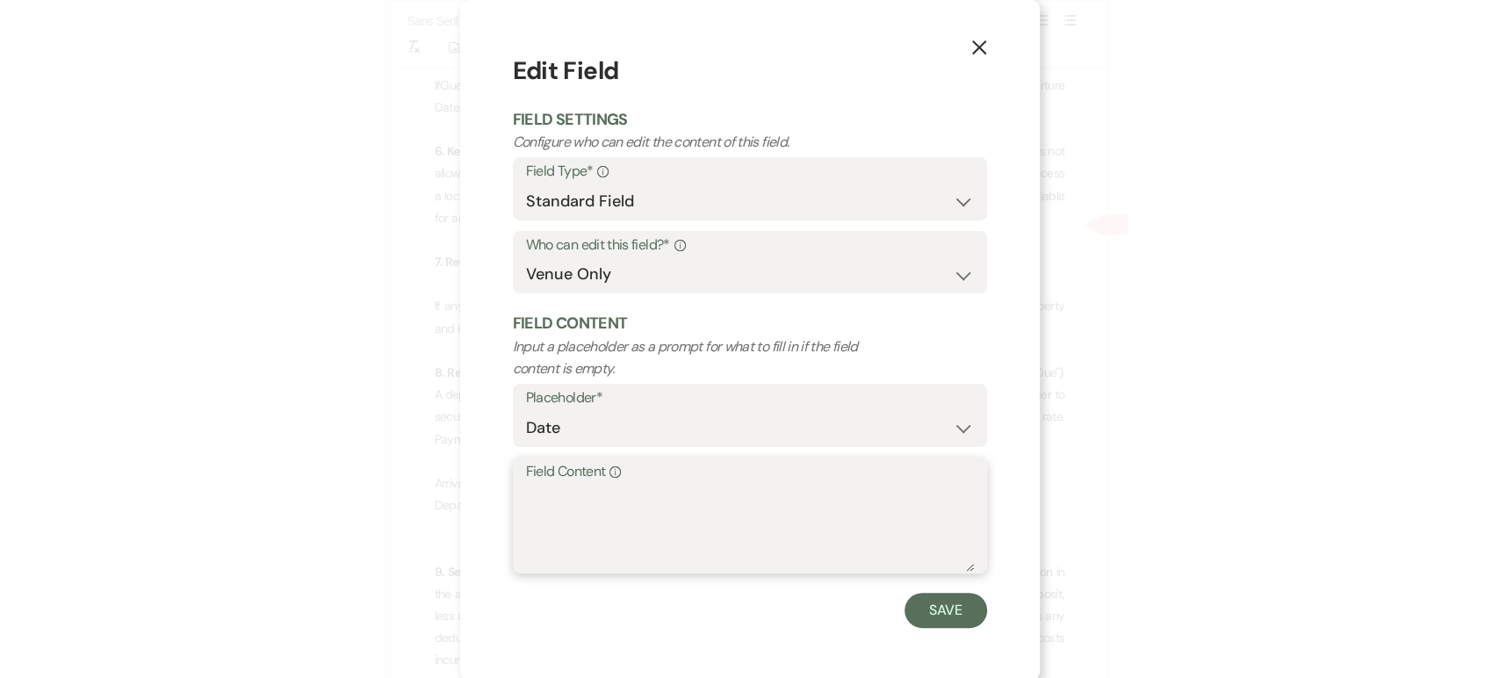
click at [590, 518] on textarea "Field Content Info" at bounding box center [750, 528] width 448 height 88
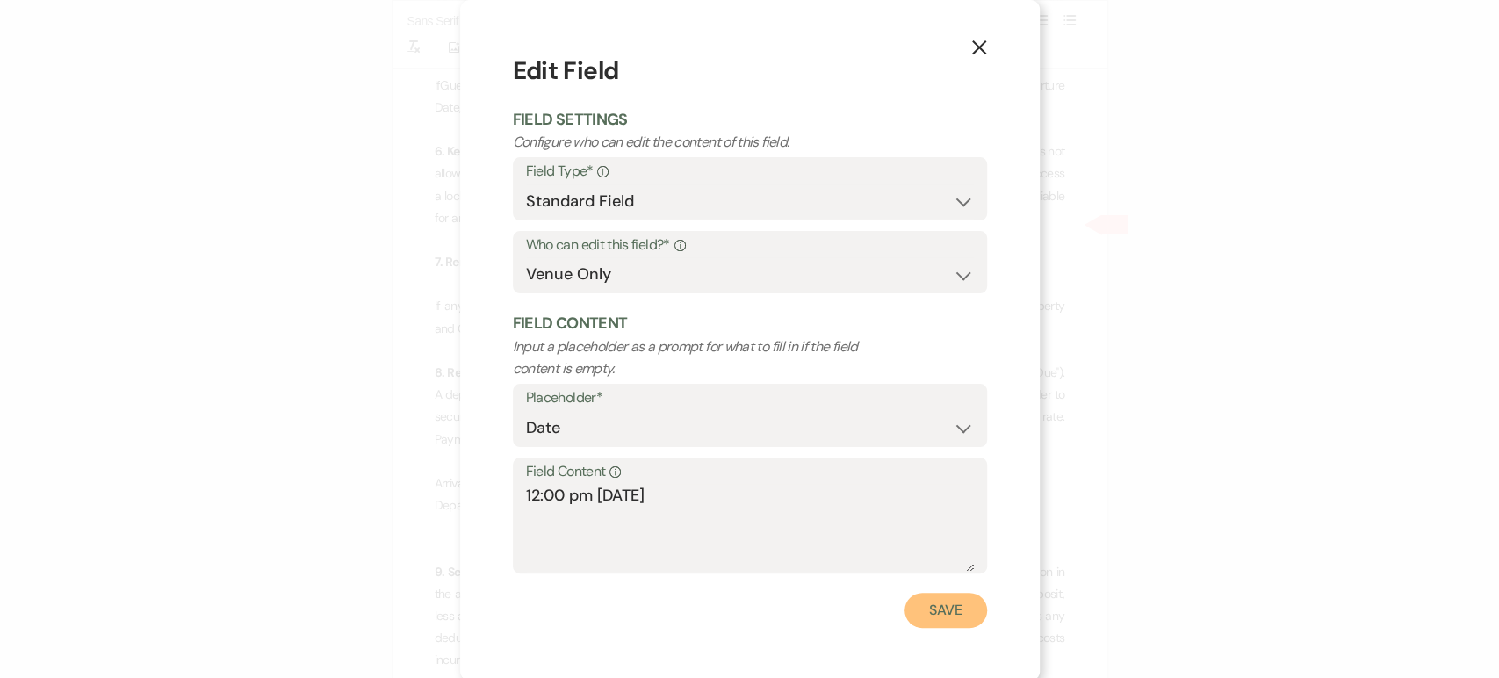
click at [923, 621] on button "Save" at bounding box center [946, 610] width 83 height 35
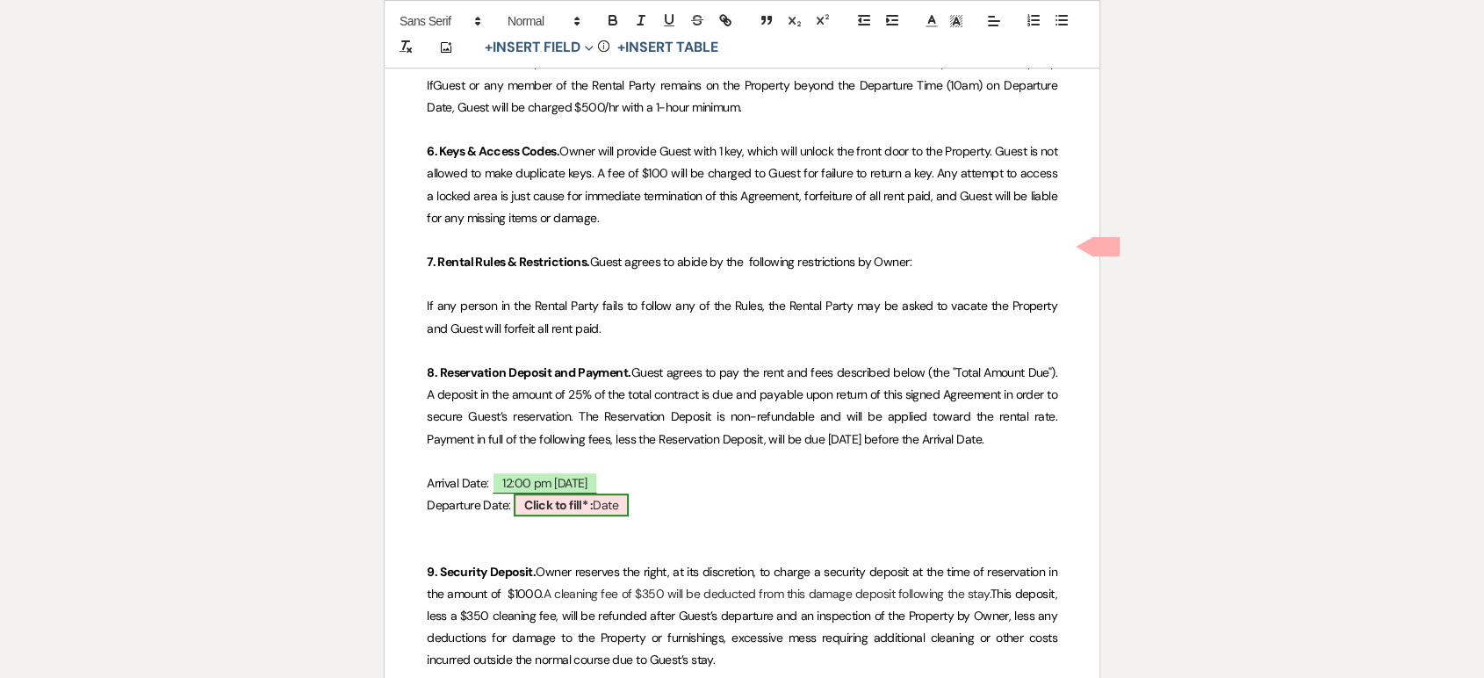
click at [579, 497] on b "Click to fill* :" at bounding box center [558, 505] width 69 height 16
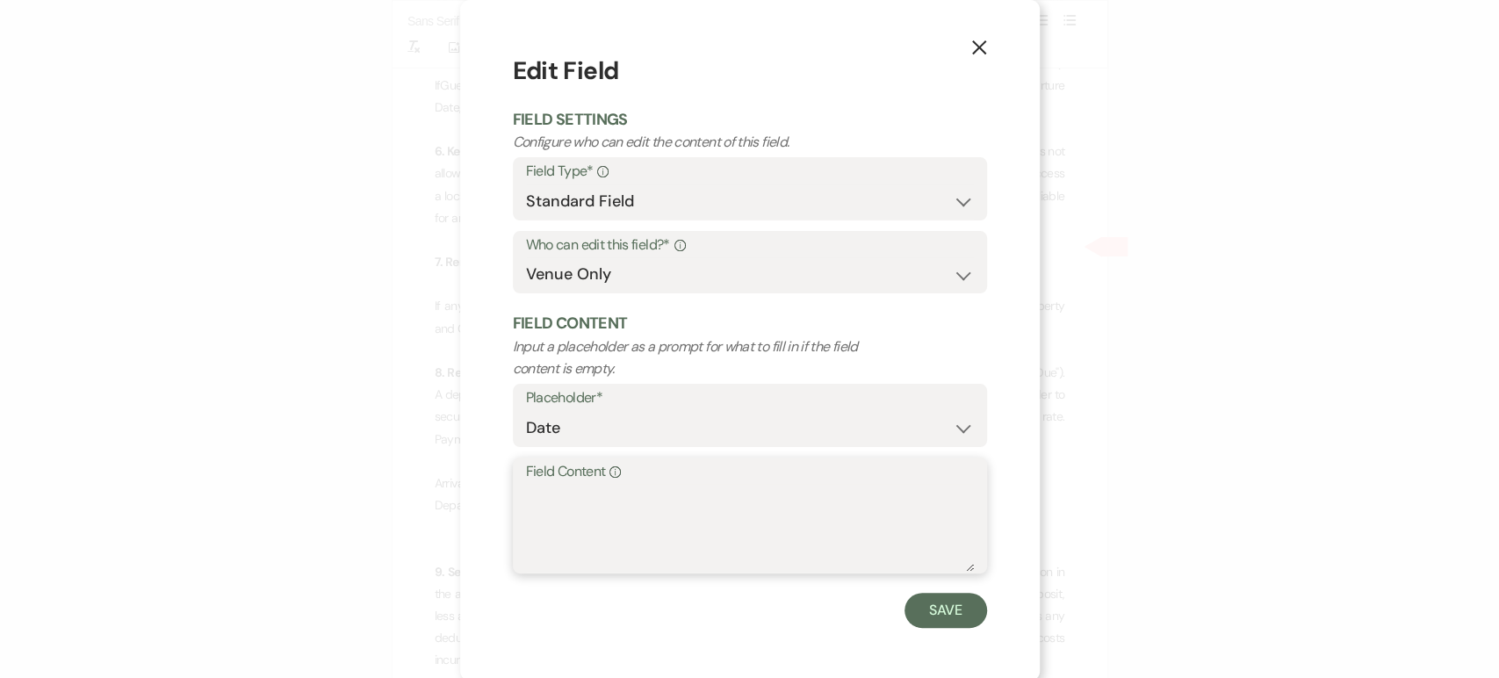
click at [548, 495] on textarea "Field Content Info" at bounding box center [750, 528] width 448 height 88
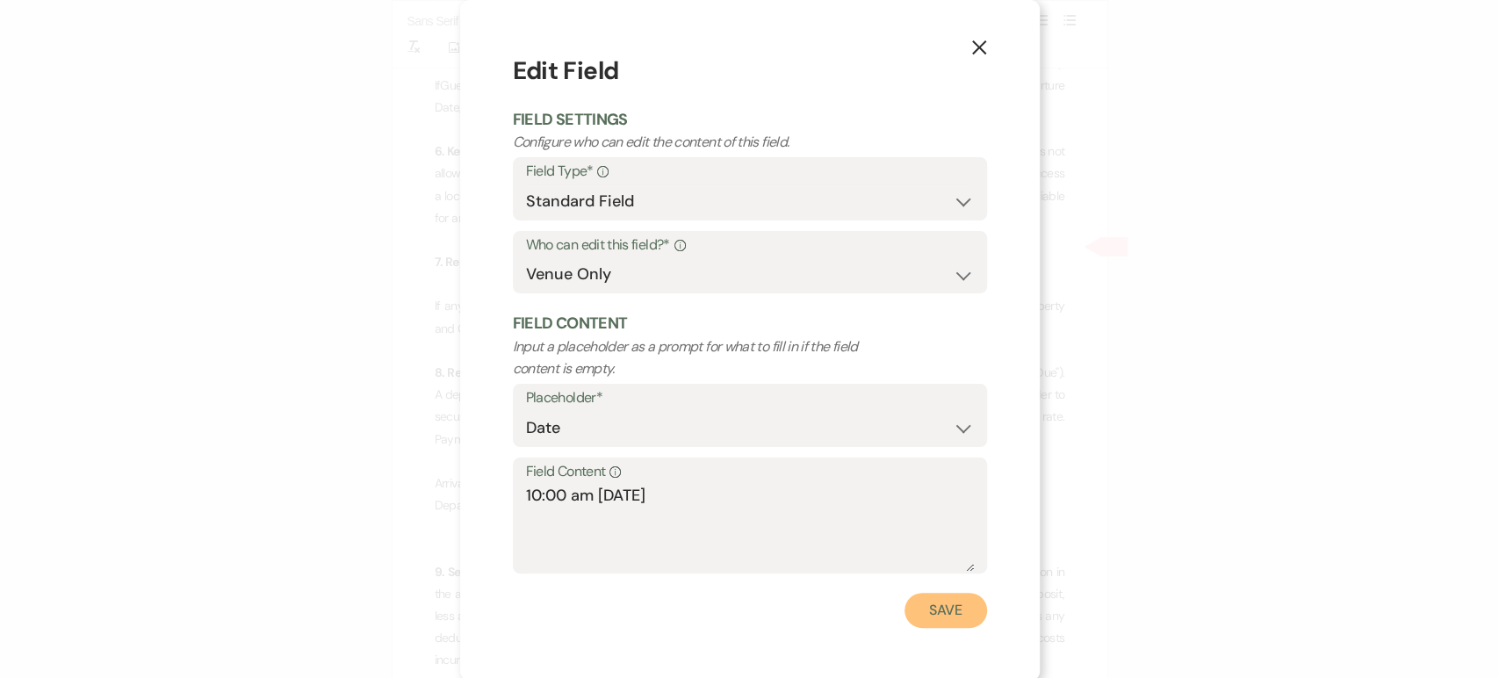
click at [931, 613] on button "Save" at bounding box center [946, 610] width 83 height 35
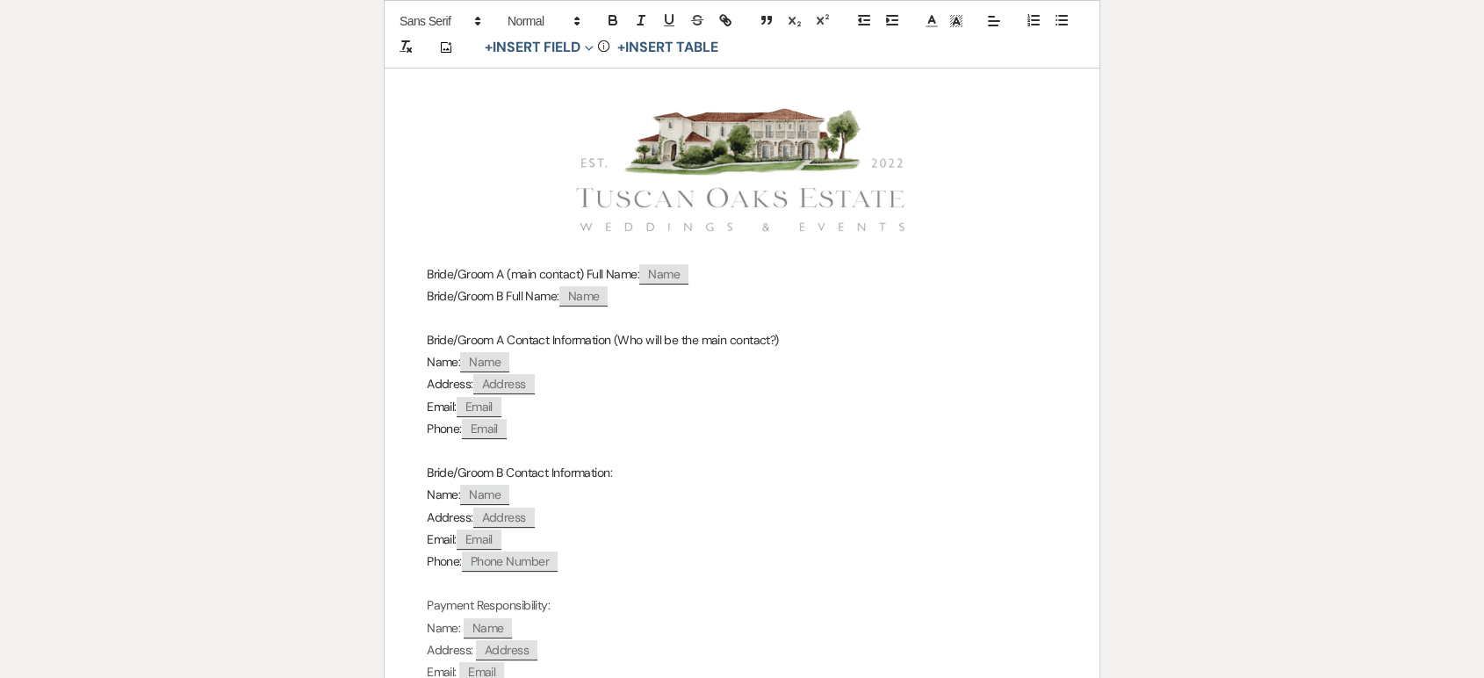
scroll to position [0, 0]
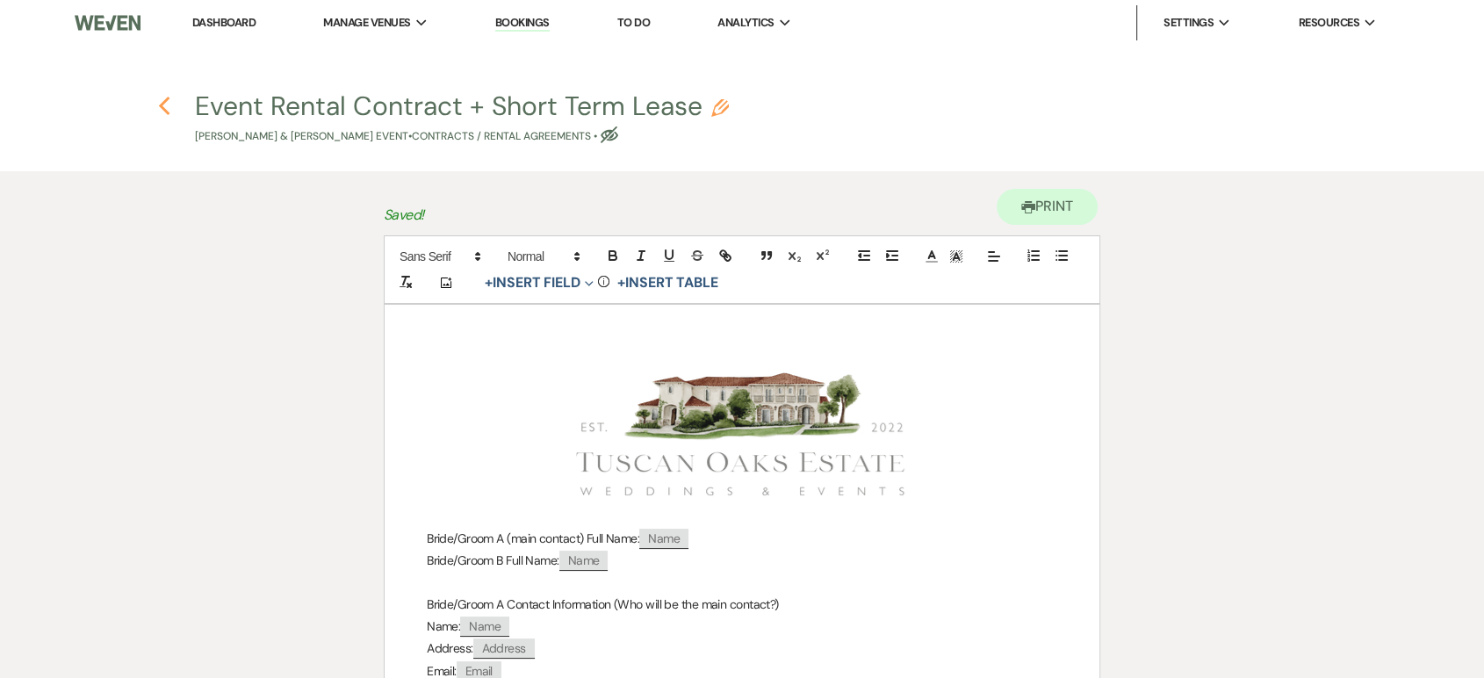
click at [164, 105] on icon "Previous" at bounding box center [164, 106] width 13 height 21
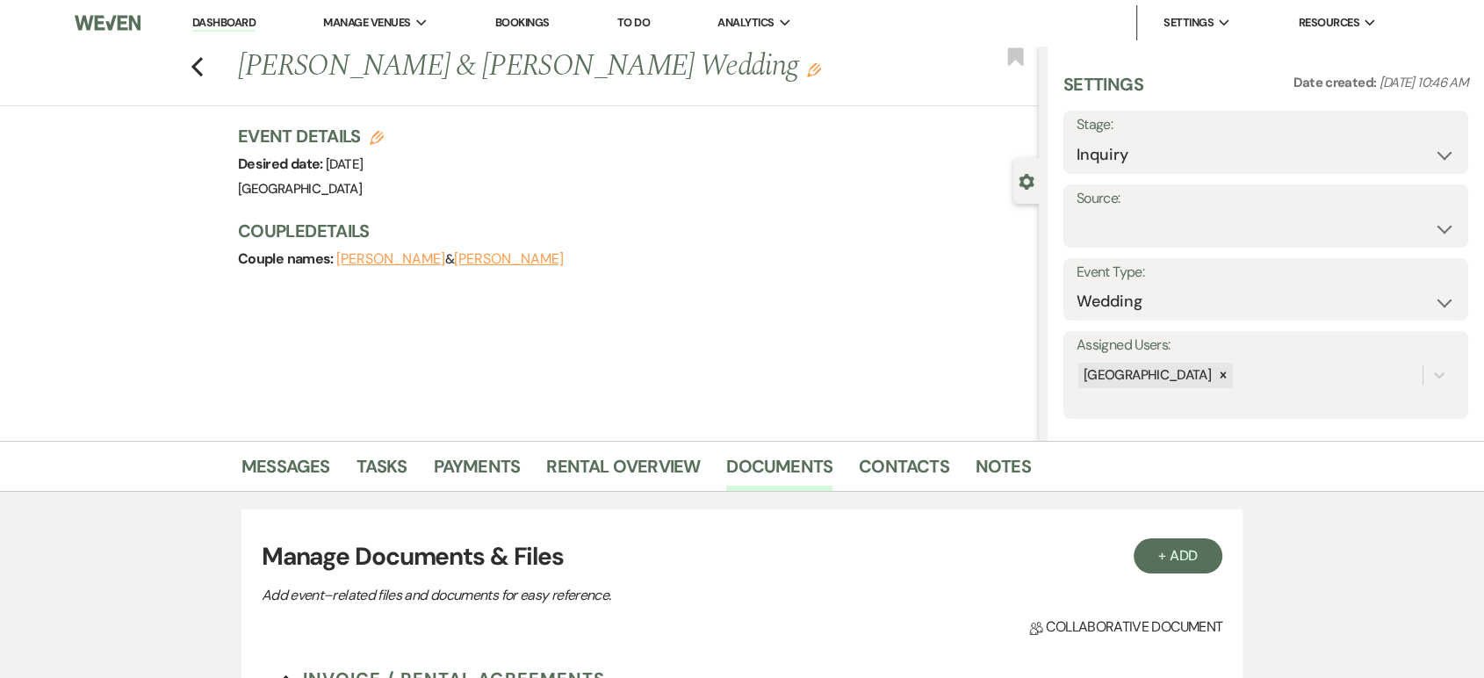
scroll to position [398, 0]
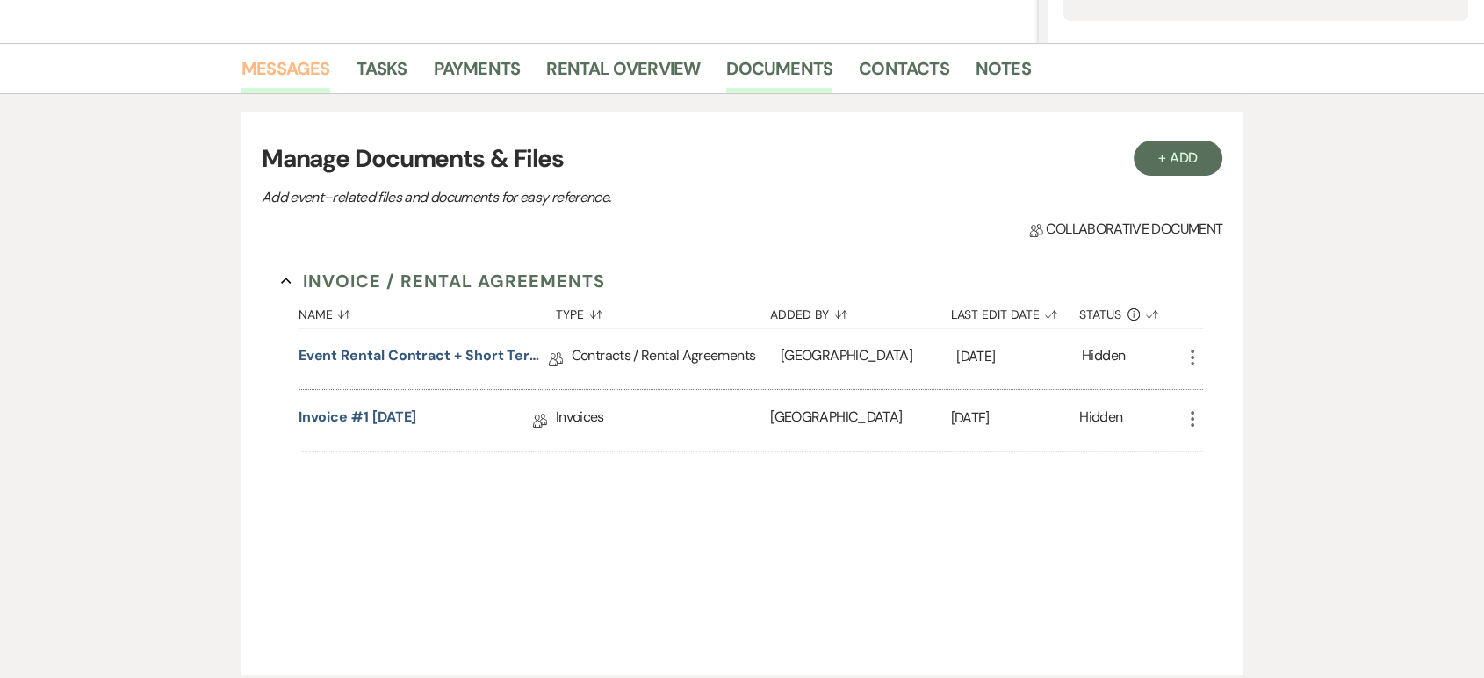
click at [307, 69] on link "Messages" at bounding box center [286, 73] width 89 height 39
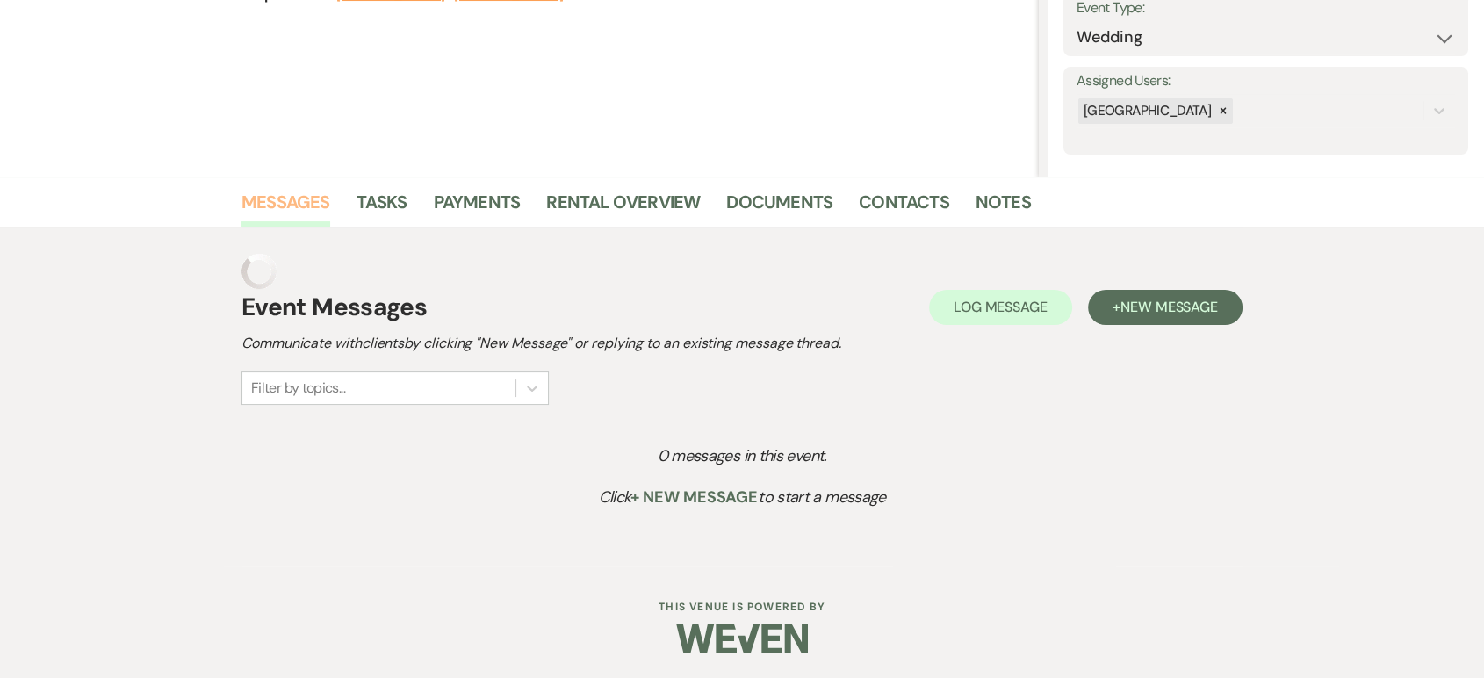
scroll to position [229, 0]
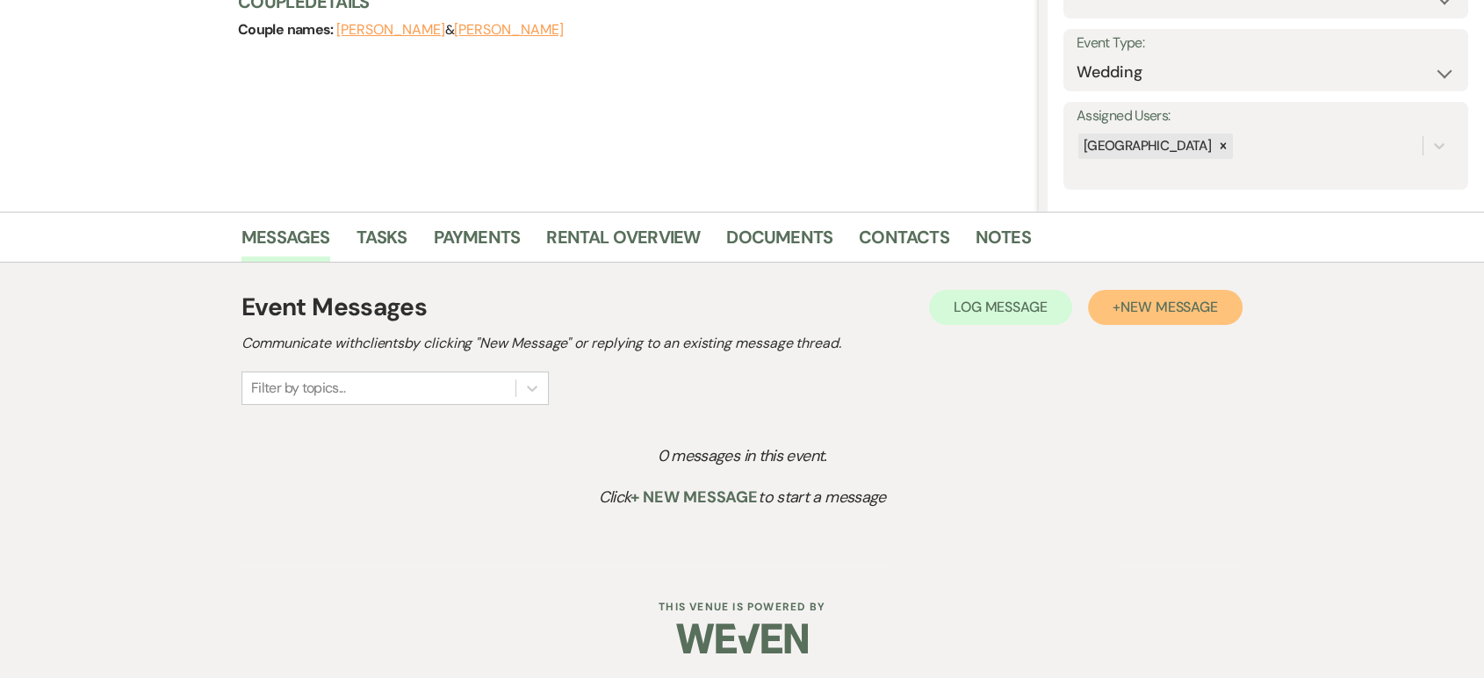
click at [1150, 313] on span "New Message" at bounding box center [1170, 307] width 98 height 18
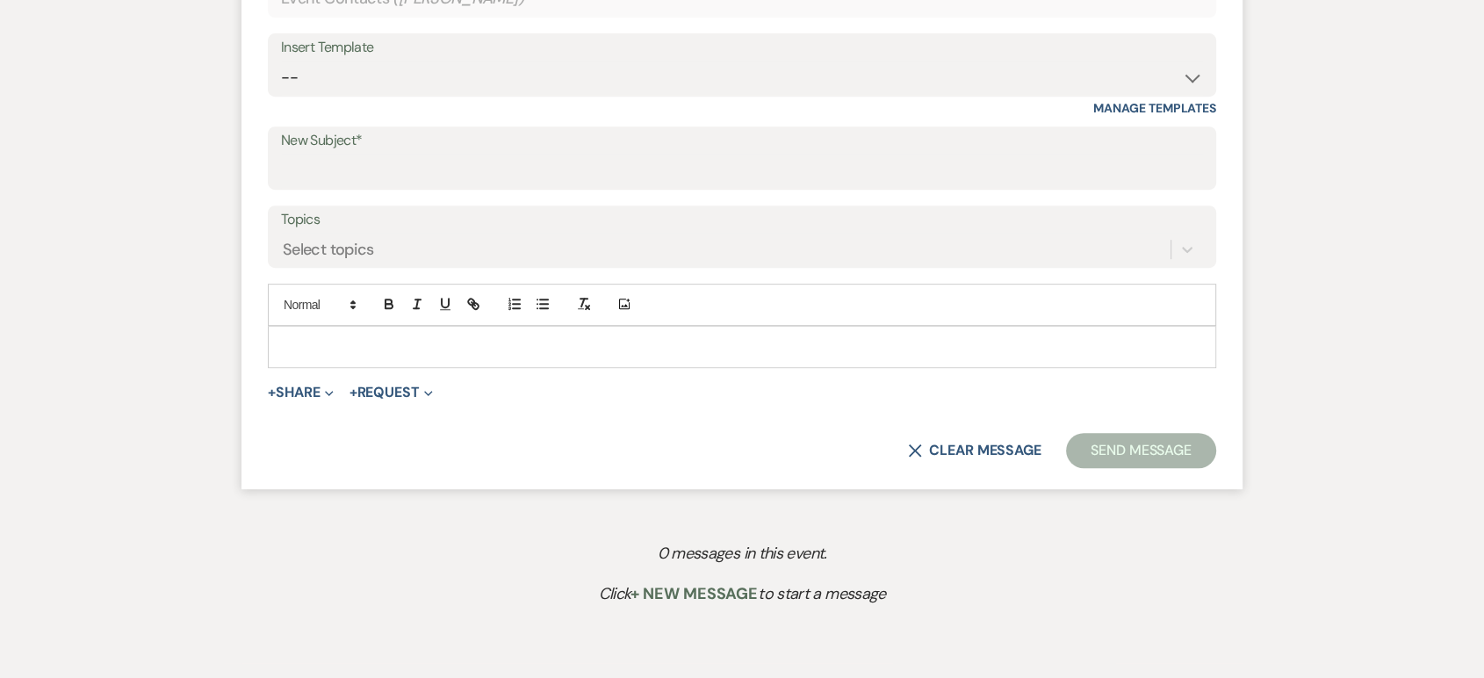
scroll to position [801, 0]
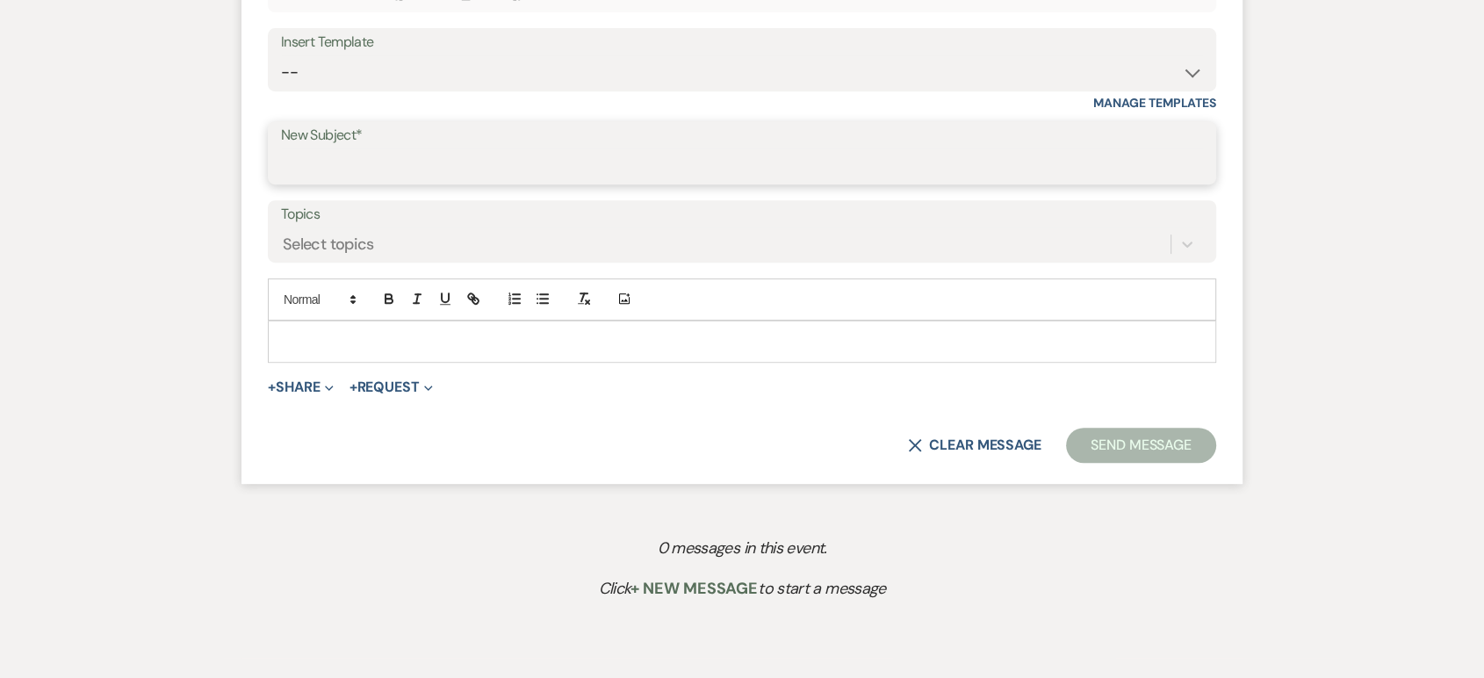
click at [385, 153] on input "New Subject*" at bounding box center [742, 165] width 922 height 34
click at [386, 74] on select "-- Lead: Automated Intro Email (Wedding) Lead: 1st Follow Up Email Images Lead:…" at bounding box center [742, 72] width 922 height 34
click at [281, 55] on select "-- Lead: Automated Intro Email (Wedding) Lead: 1st Follow Up Email Images Lead:…" at bounding box center [742, 72] width 922 height 34
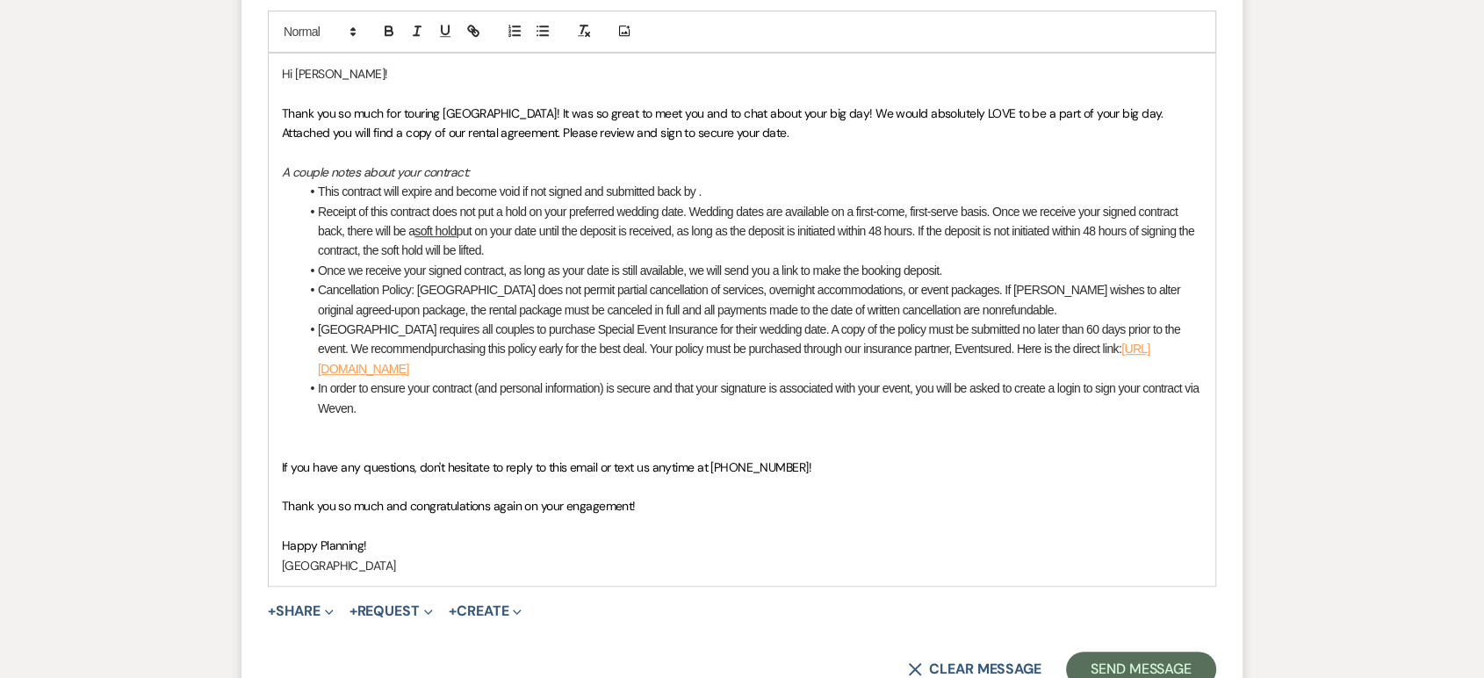
scroll to position [1088, 0]
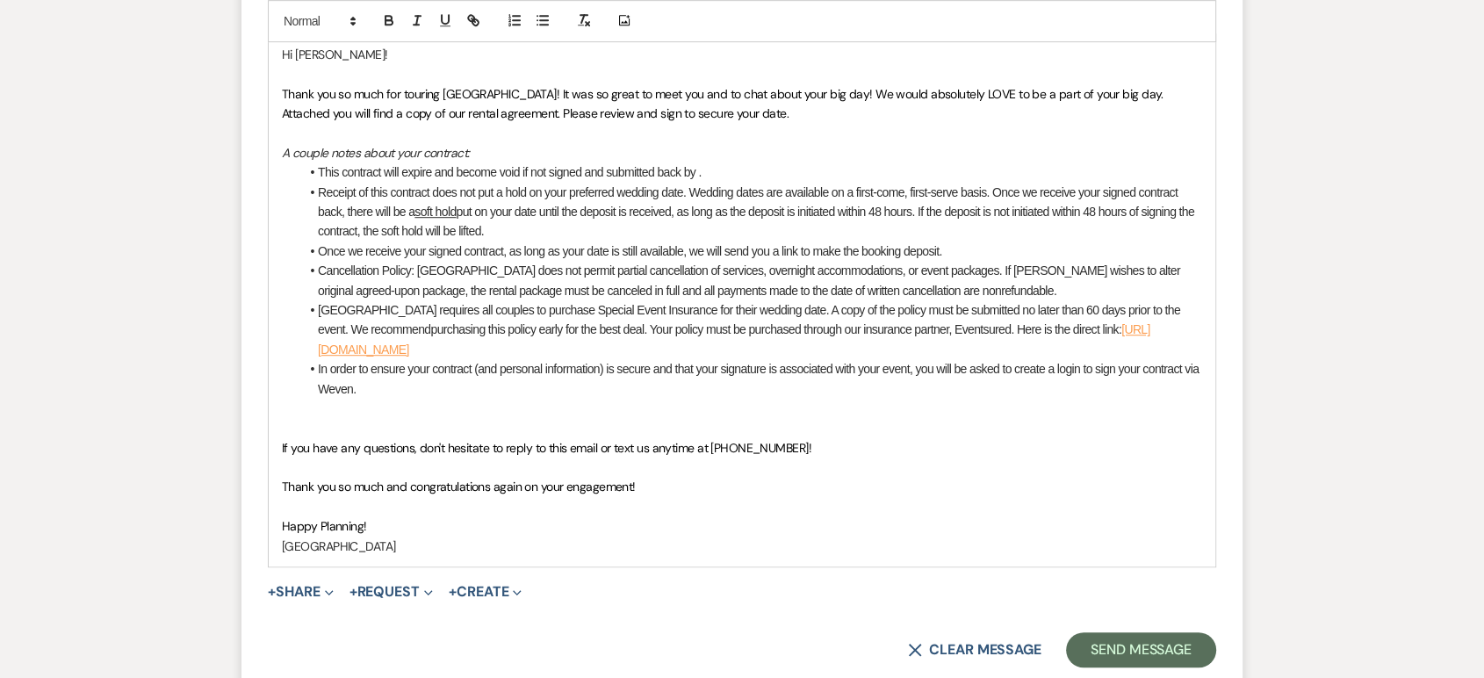
click at [696, 174] on li "This contract will expire and become void if not signed and submitted back by ." at bounding box center [751, 172] width 903 height 19
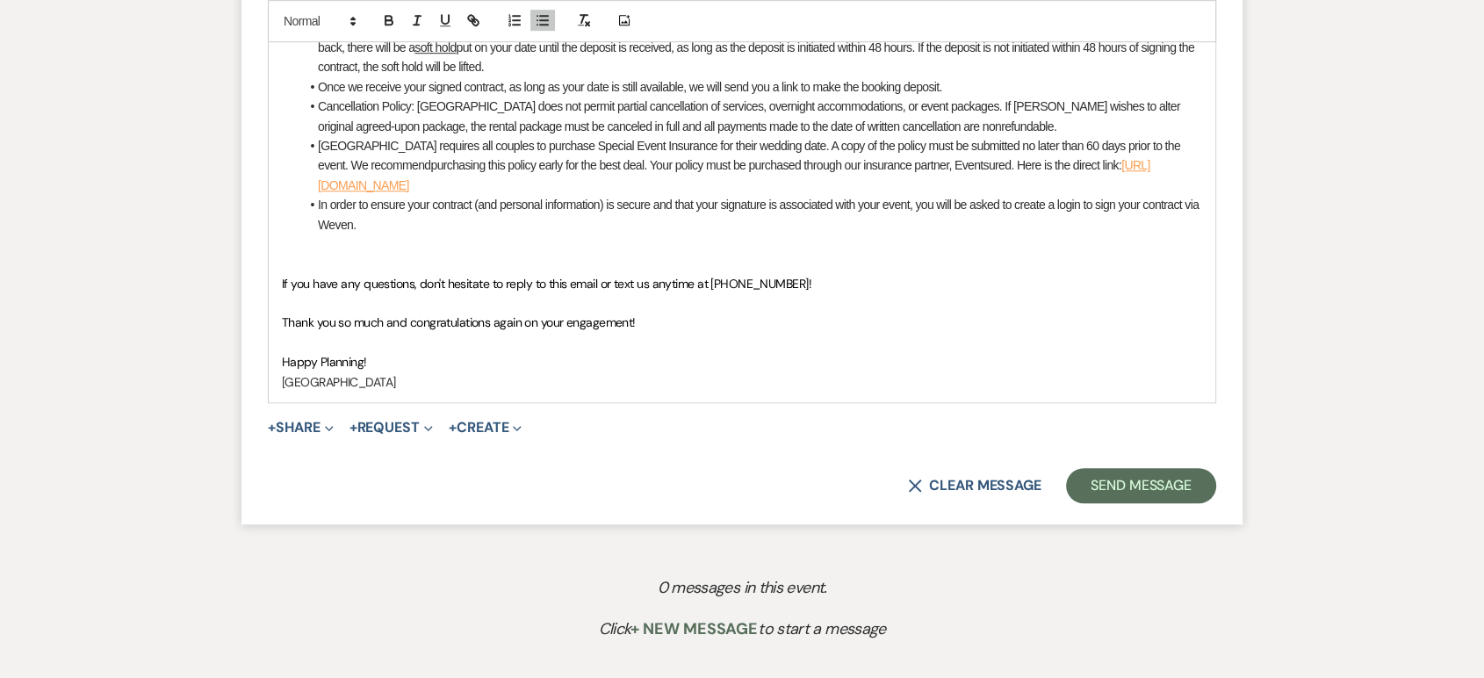
scroll to position [1255, 0]
click at [301, 429] on button "+ Share Expand" at bounding box center [301, 425] width 66 height 14
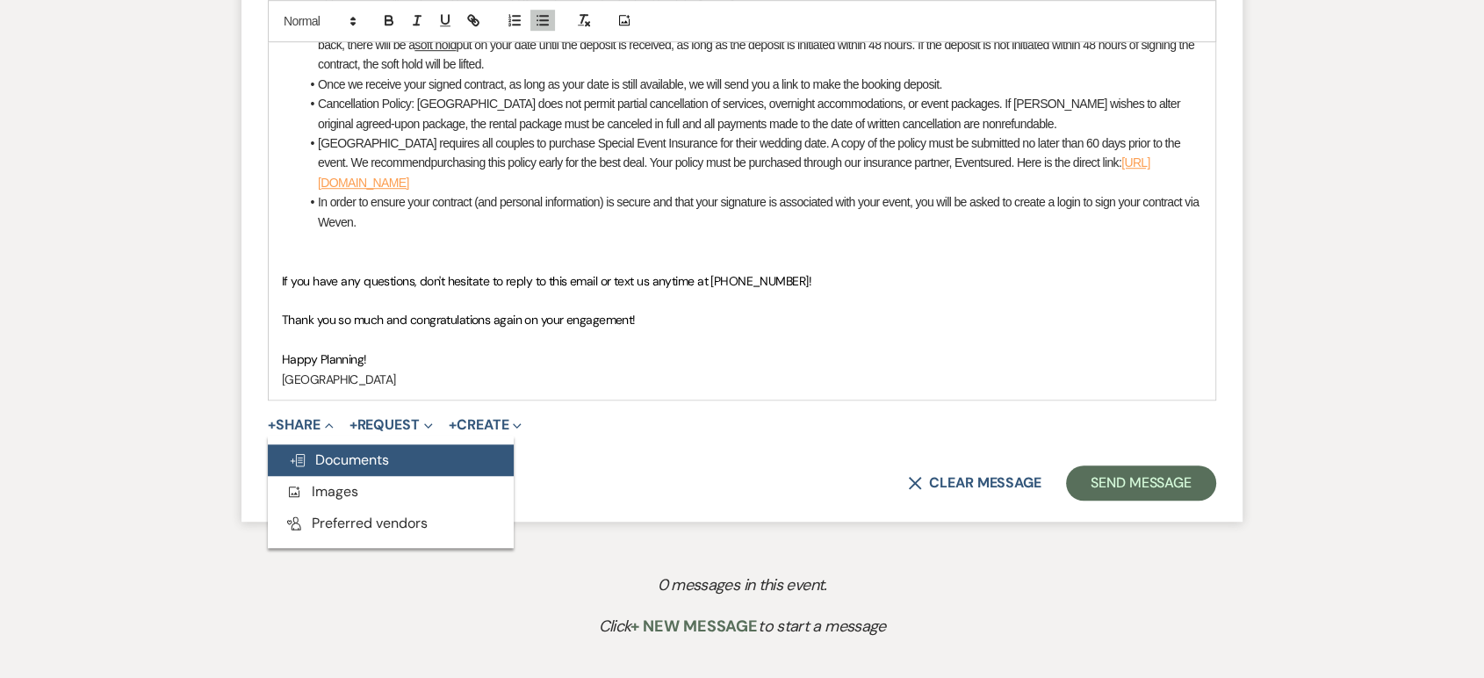
click at [317, 464] on span "Doc Upload Documents" at bounding box center [339, 460] width 100 height 18
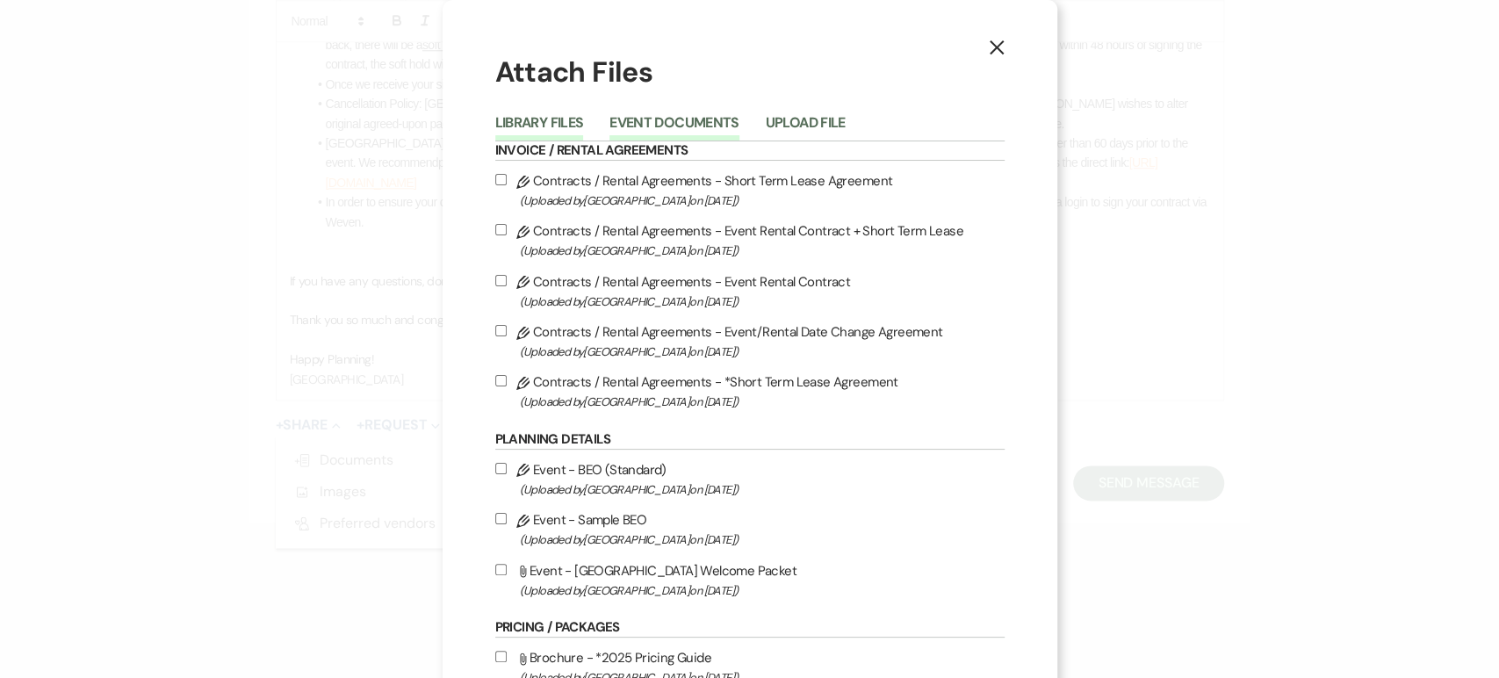
click at [706, 121] on button "Event Documents" at bounding box center [674, 128] width 129 height 25
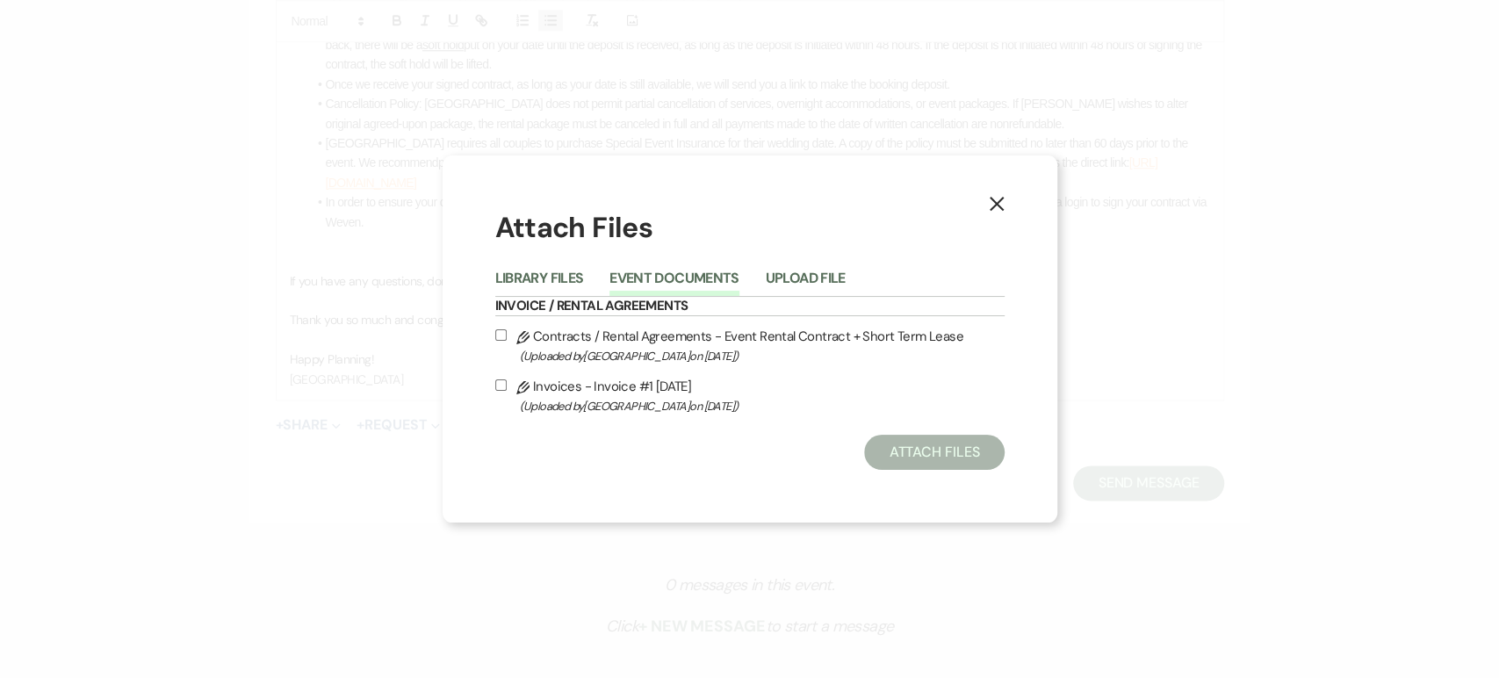
click at [498, 332] on input "Pencil Contracts / Rental Agreements - Event Rental Contract + Short Term Lease…" at bounding box center [500, 334] width 11 height 11
click at [962, 437] on button "Attach Files" at bounding box center [934, 452] width 140 height 35
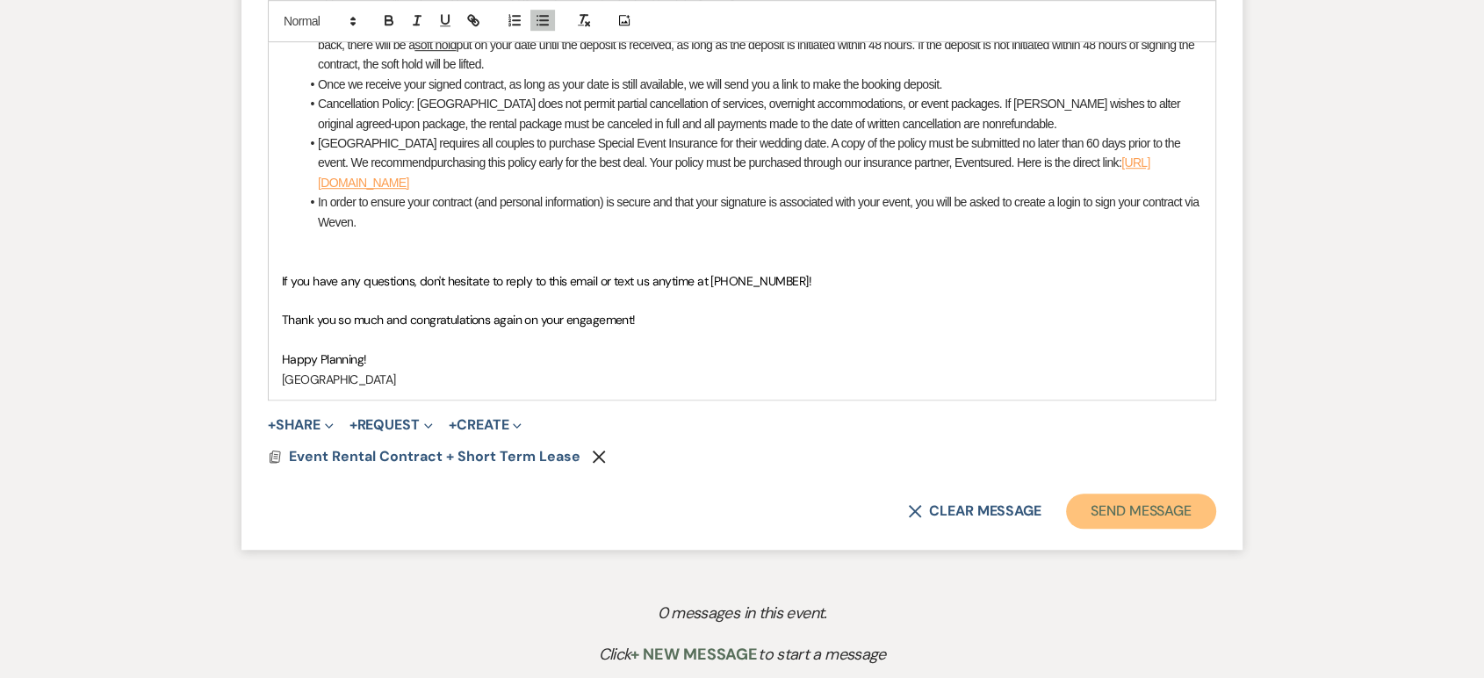
click at [1152, 513] on button "Send Message" at bounding box center [1141, 511] width 150 height 35
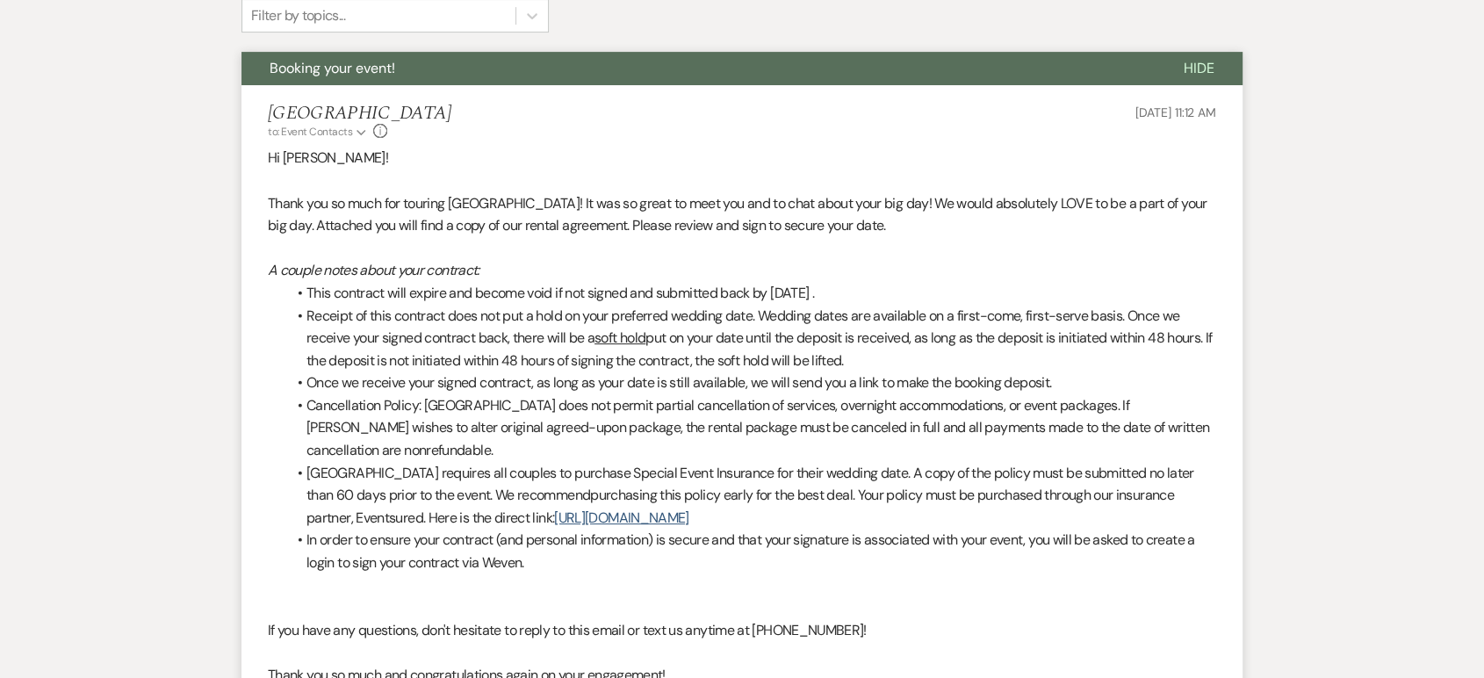
scroll to position [0, 0]
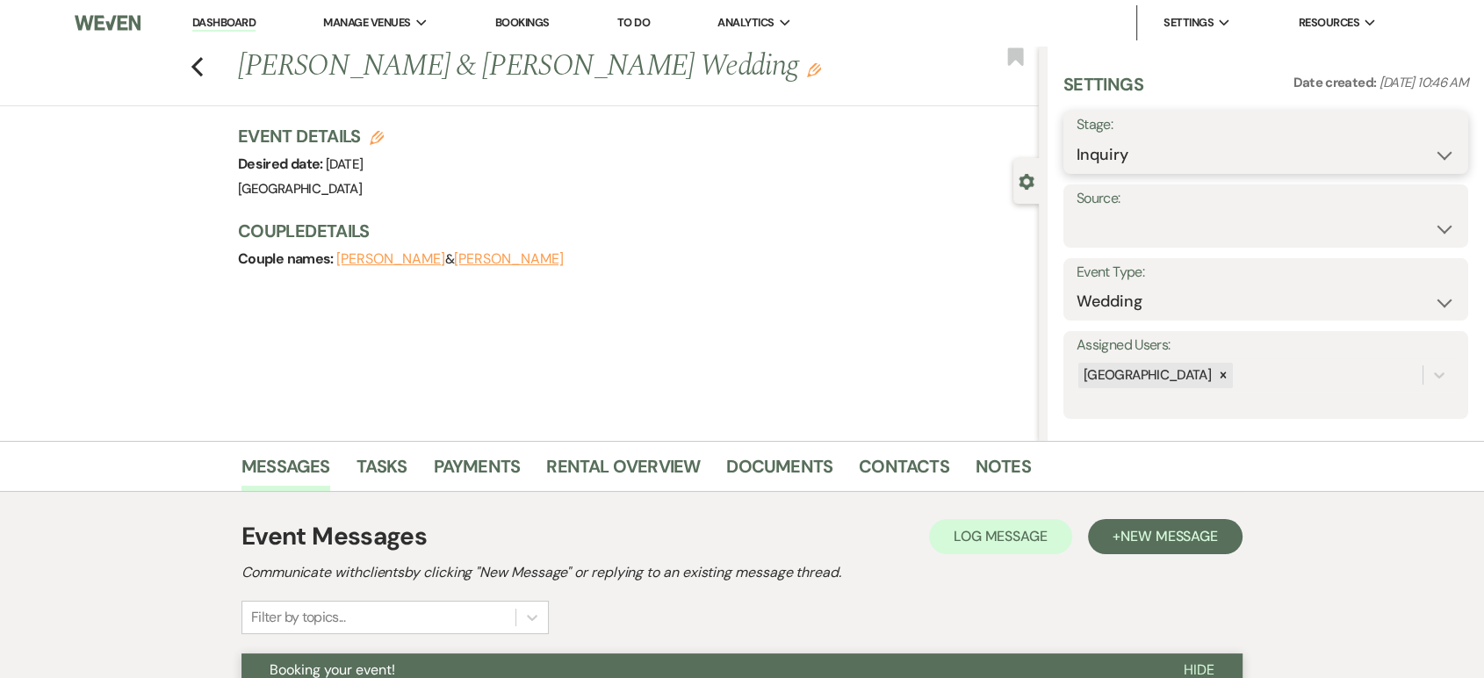
click at [1167, 167] on select "Inquiry Follow Up Tour Requested Tour Confirmed Toured Proposal Sent Booked Lost" at bounding box center [1266, 155] width 379 height 34
click at [1077, 138] on select "Inquiry Follow Up Tour Requested Tour Confirmed Toured Proposal Sent Booked Lost" at bounding box center [1266, 155] width 379 height 34
click at [1401, 143] on button "Save" at bounding box center [1426, 142] width 86 height 35
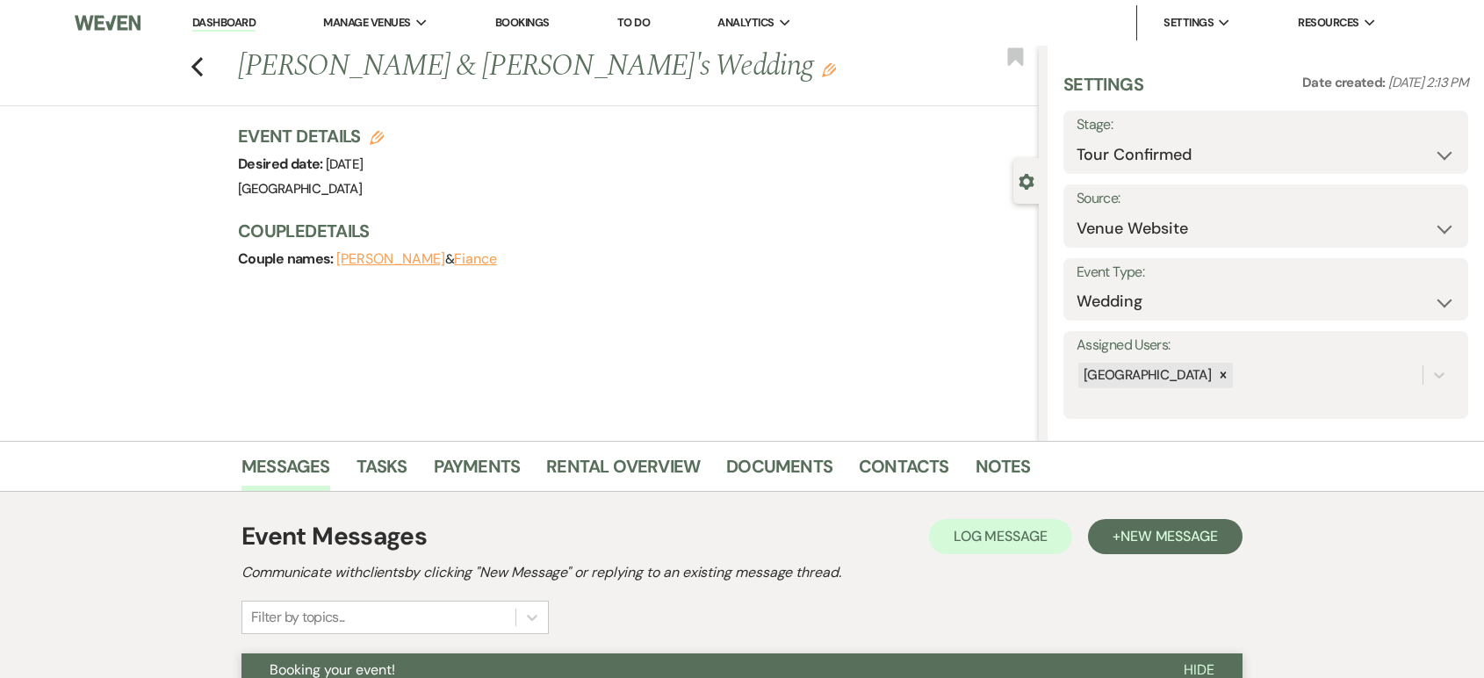
select select "4"
select select "5"
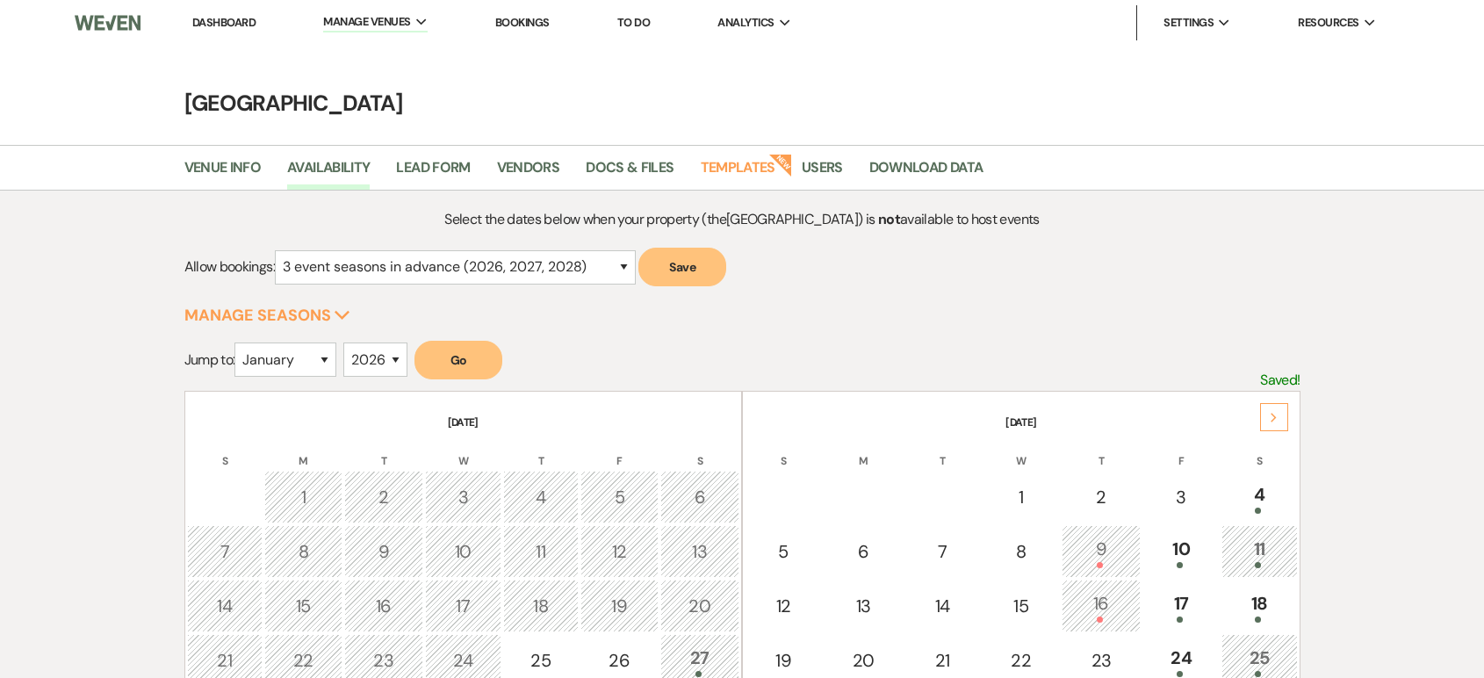
select select "3"
select select "2026"
